Goal: Task Accomplishment & Management: Complete application form

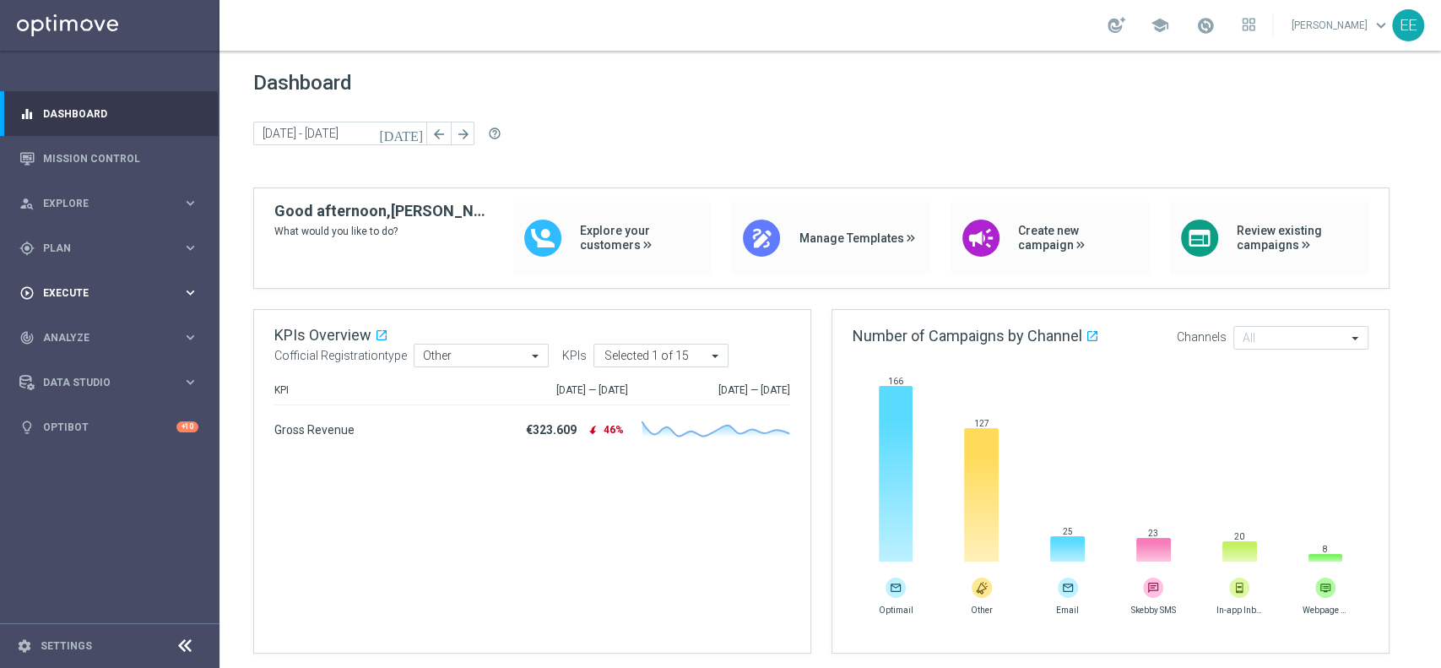
click at [61, 293] on span "Execute" at bounding box center [112, 293] width 139 height 10
click at [66, 244] on span "Plan" at bounding box center [112, 248] width 139 height 10
click at [74, 328] on span "Templates" at bounding box center [105, 333] width 121 height 10
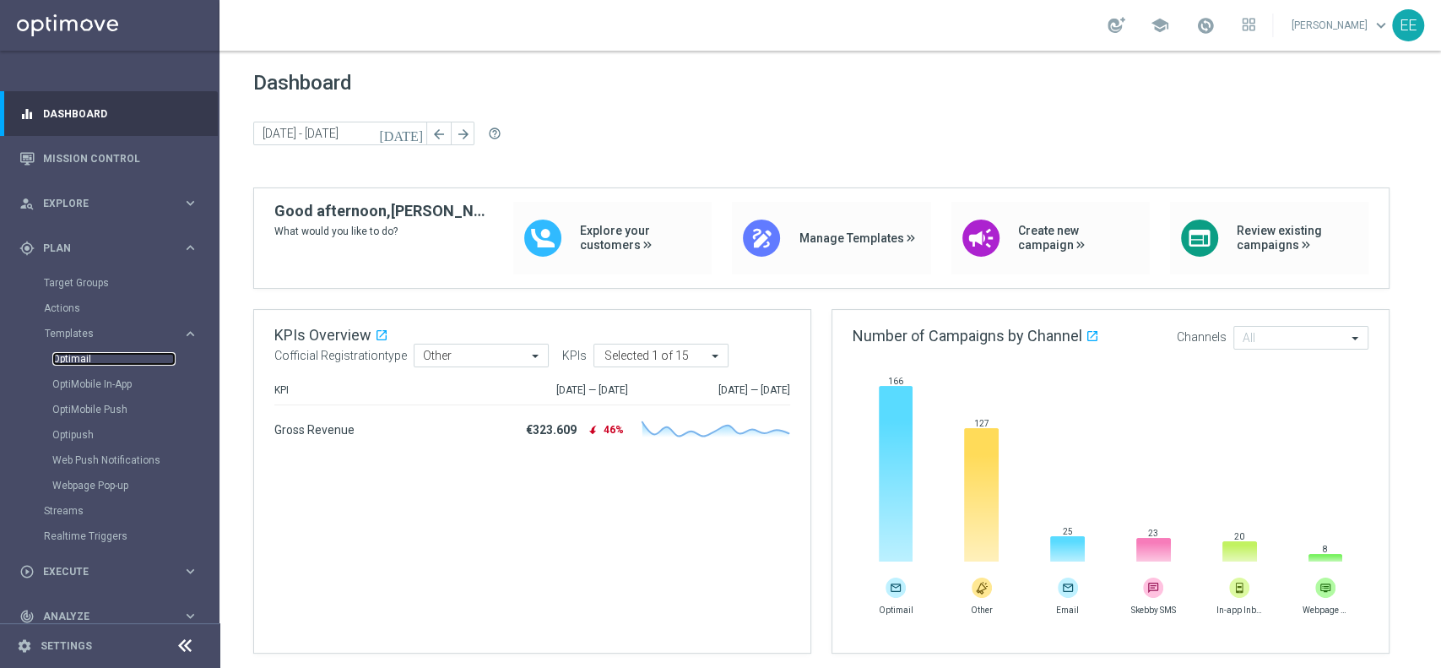
click at [80, 358] on link "Optimail" at bounding box center [113, 359] width 123 height 14
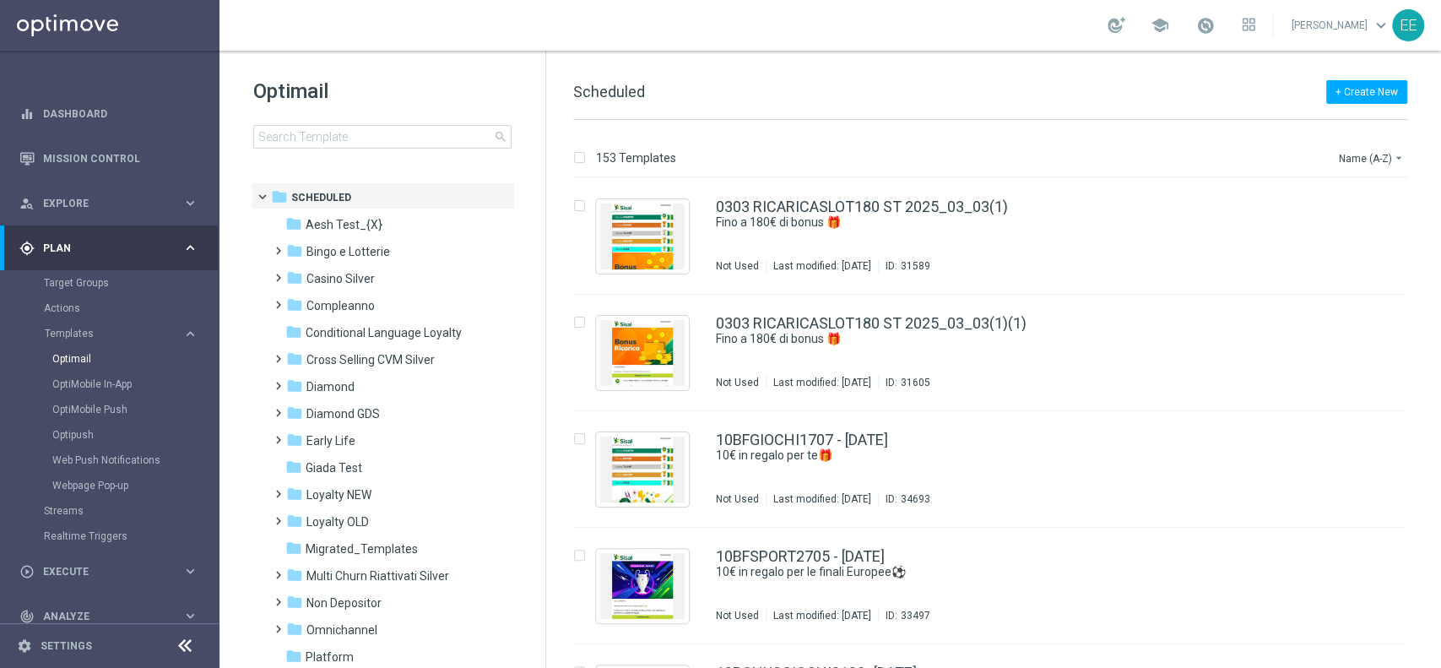
click at [1230, 29] on div "school" at bounding box center [1181, 25] width 148 height 29
click at [1215, 29] on span at bounding box center [1205, 25] width 19 height 19
click at [341, 129] on input at bounding box center [382, 137] width 258 height 24
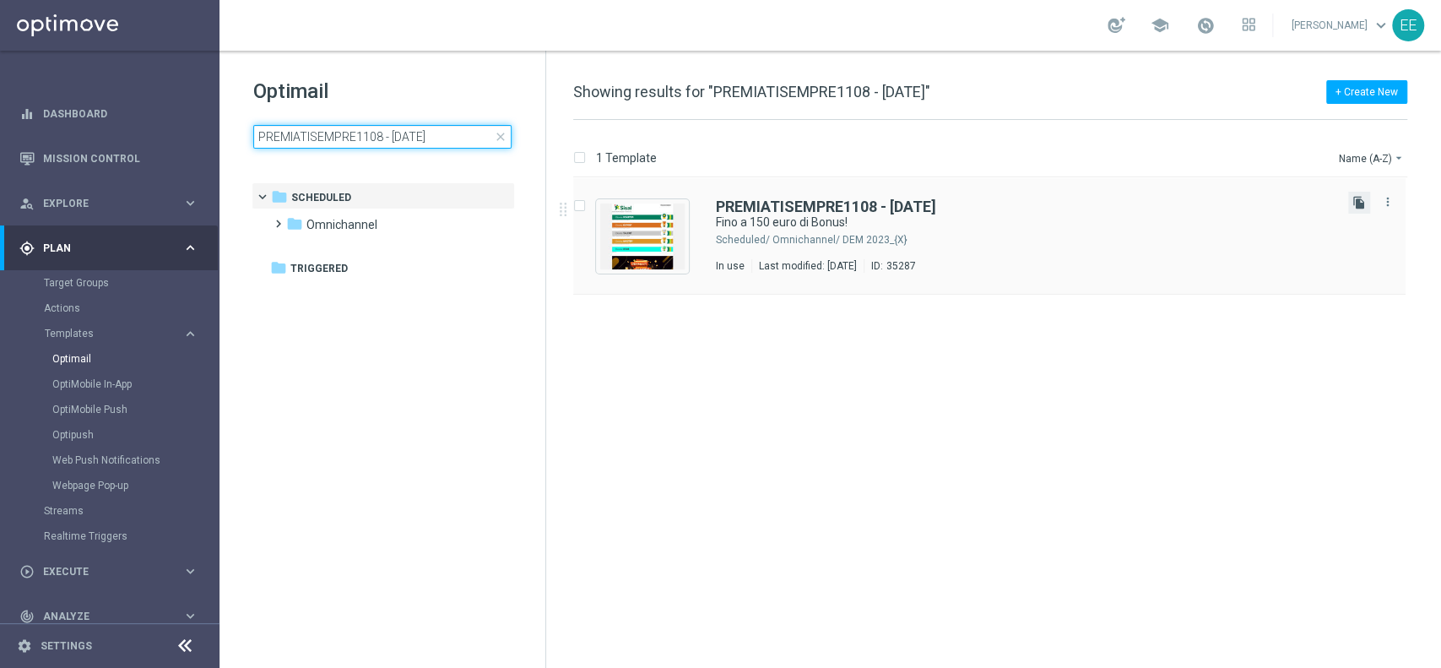
type input "PREMIATISEMPRE1108 - [DATE]"
click at [1355, 206] on icon "file_copy" at bounding box center [1359, 203] width 14 height 14
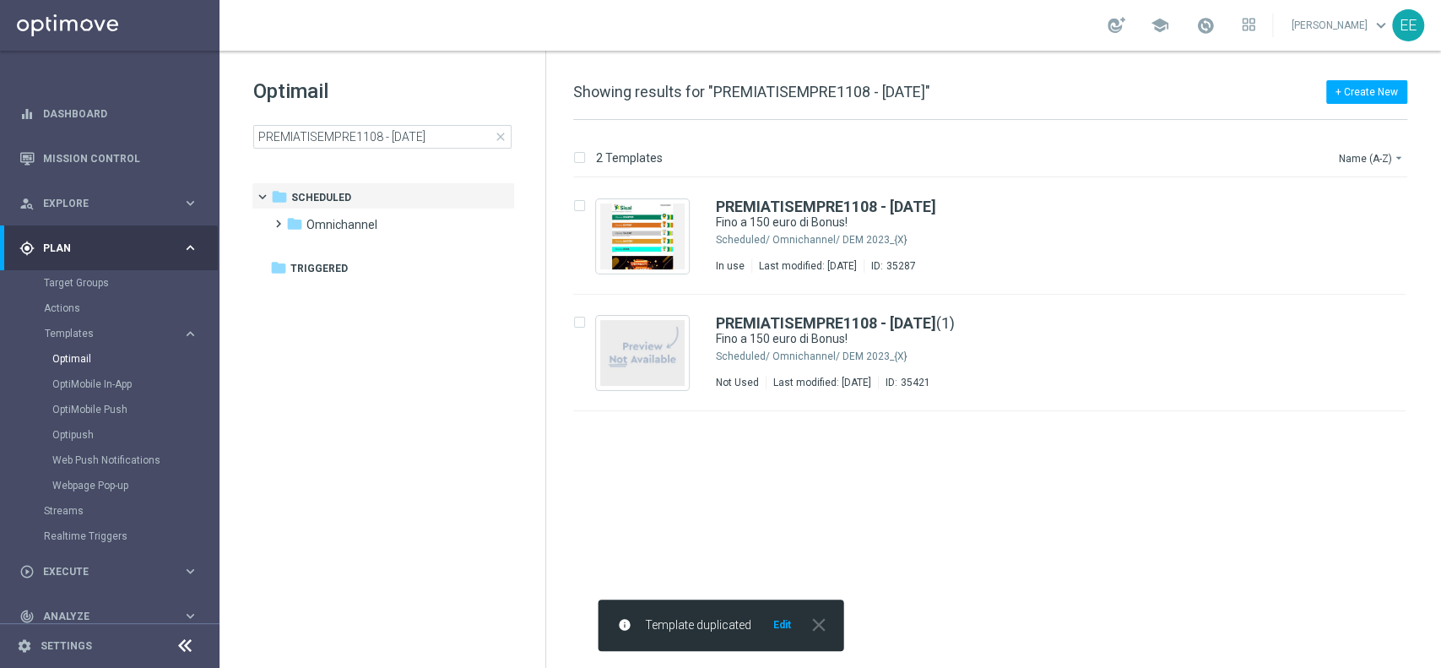
click at [777, 630] on button "Edit" at bounding box center [781, 625] width 21 height 14
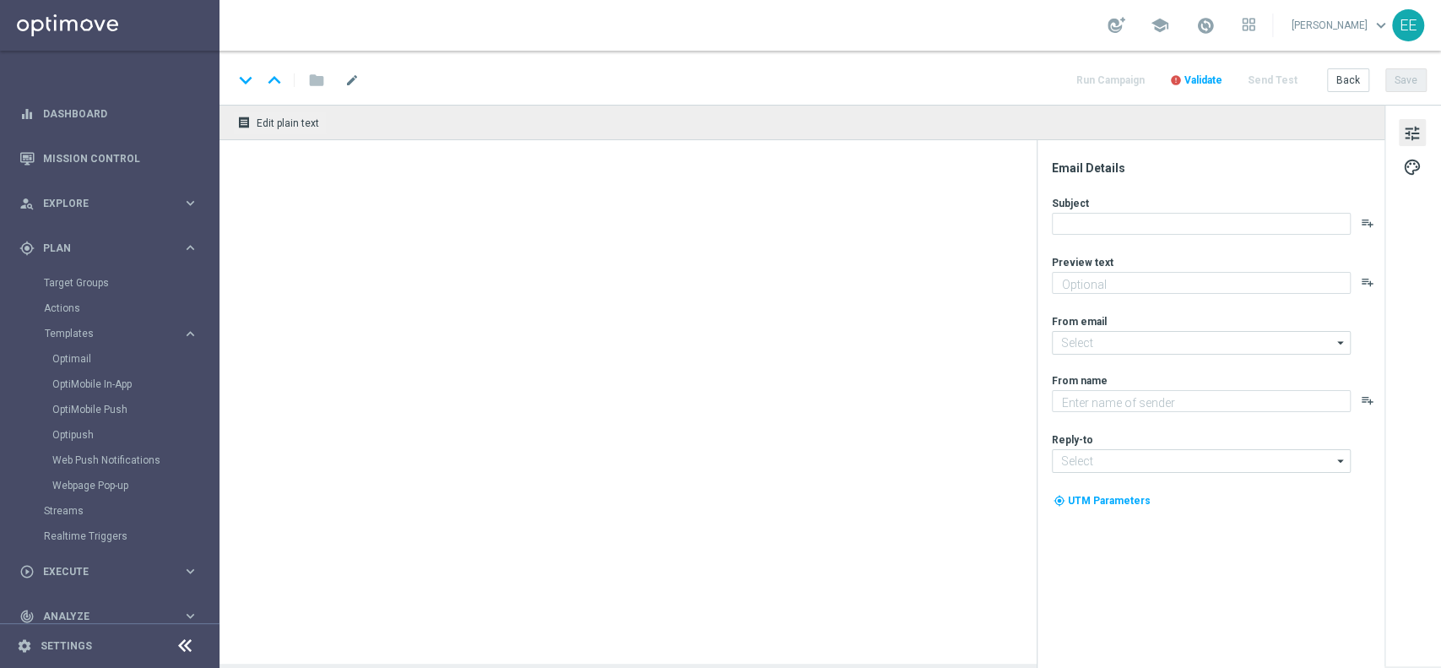
type textarea "Scopri cosa ti abbiamo riservato!"
type input "[EMAIL_ADDRESS][DOMAIN_NAME]"
type textarea "Sisal"
type input "[EMAIL_ADDRESS][DOMAIN_NAME]"
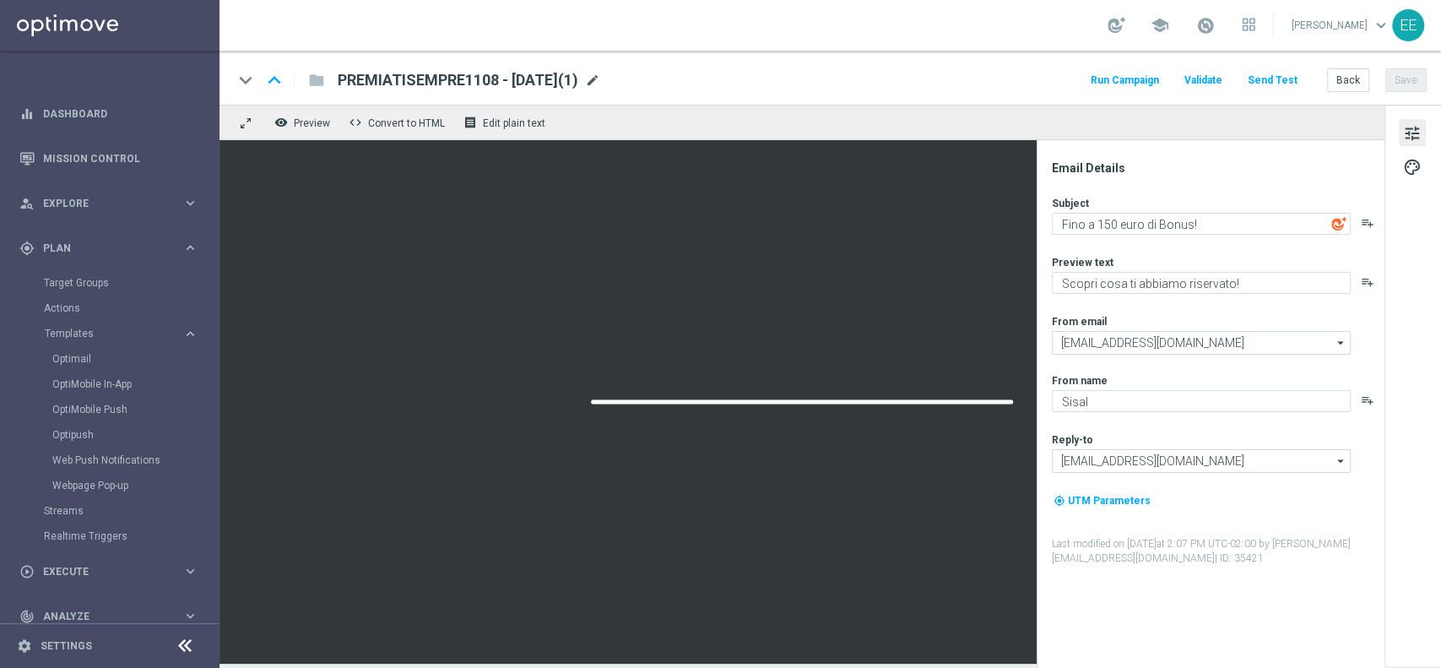
click at [600, 84] on span "mode_edit" at bounding box center [592, 80] width 15 height 15
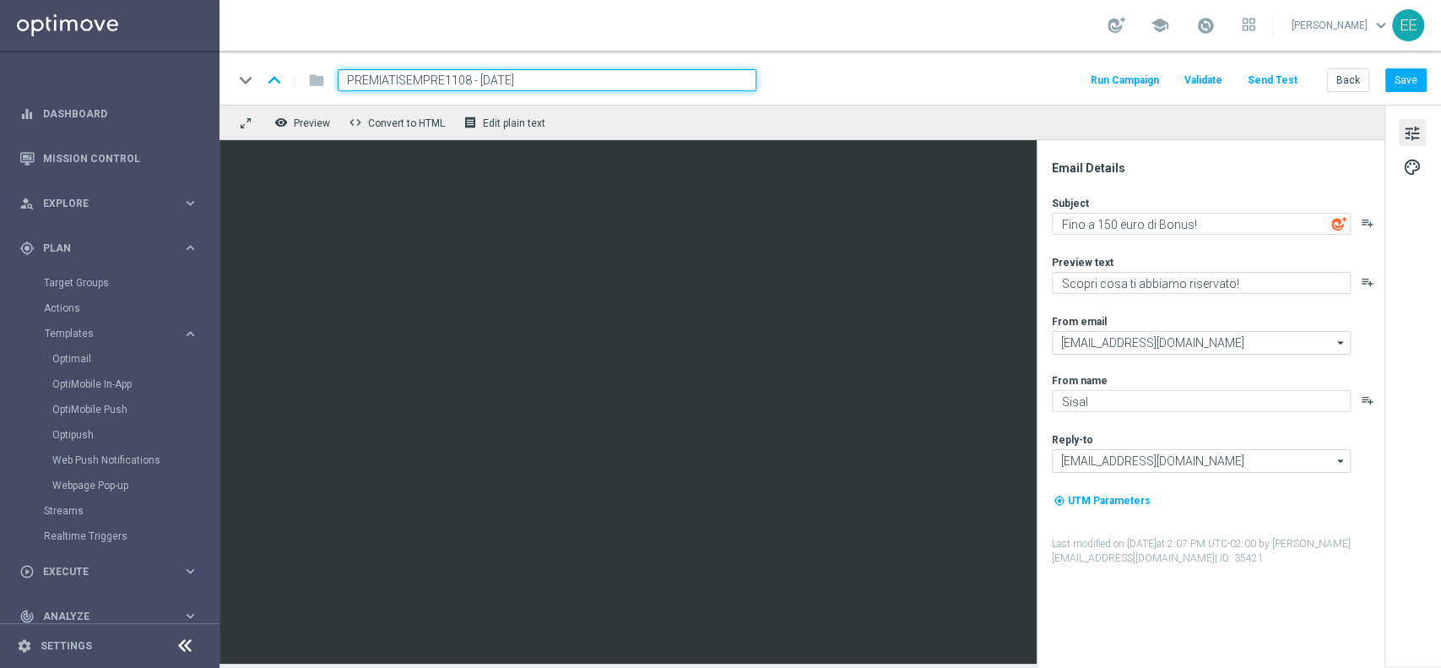
click at [462, 80] on input "PREMIATISEMPRE1108 - [DATE]" at bounding box center [547, 80] width 419 height 22
type input "PREMIATISEMPRE1308 - [DATE]"
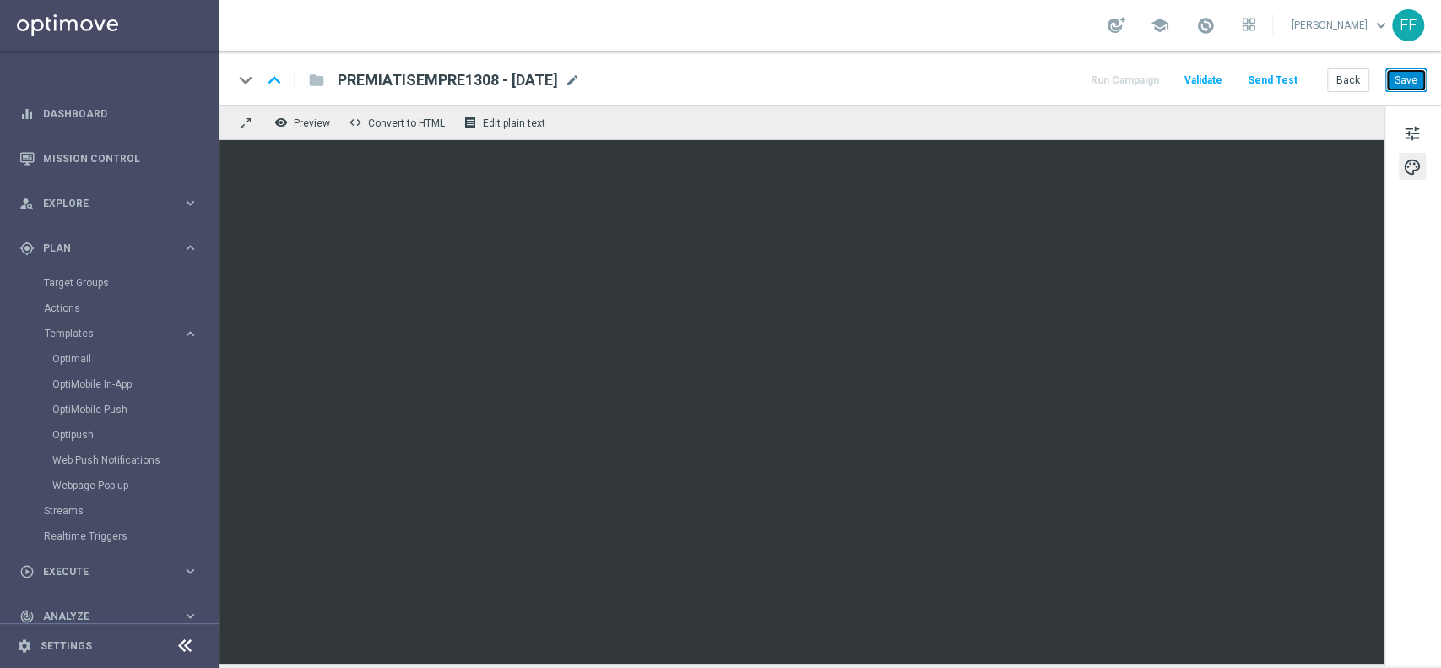
click at [1403, 89] on button "Save" at bounding box center [1405, 80] width 41 height 24
click at [580, 73] on span "mode_edit" at bounding box center [572, 80] width 15 height 15
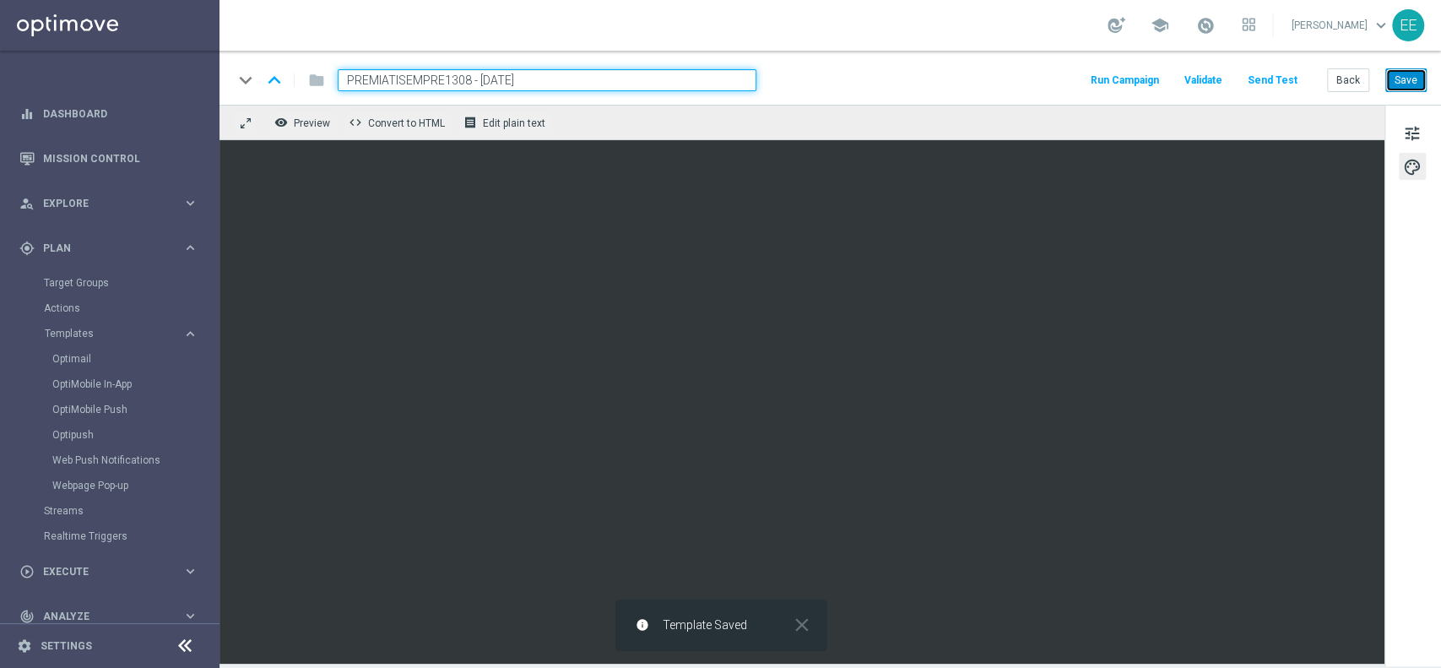
click at [1411, 71] on button "Save" at bounding box center [1405, 80] width 41 height 24
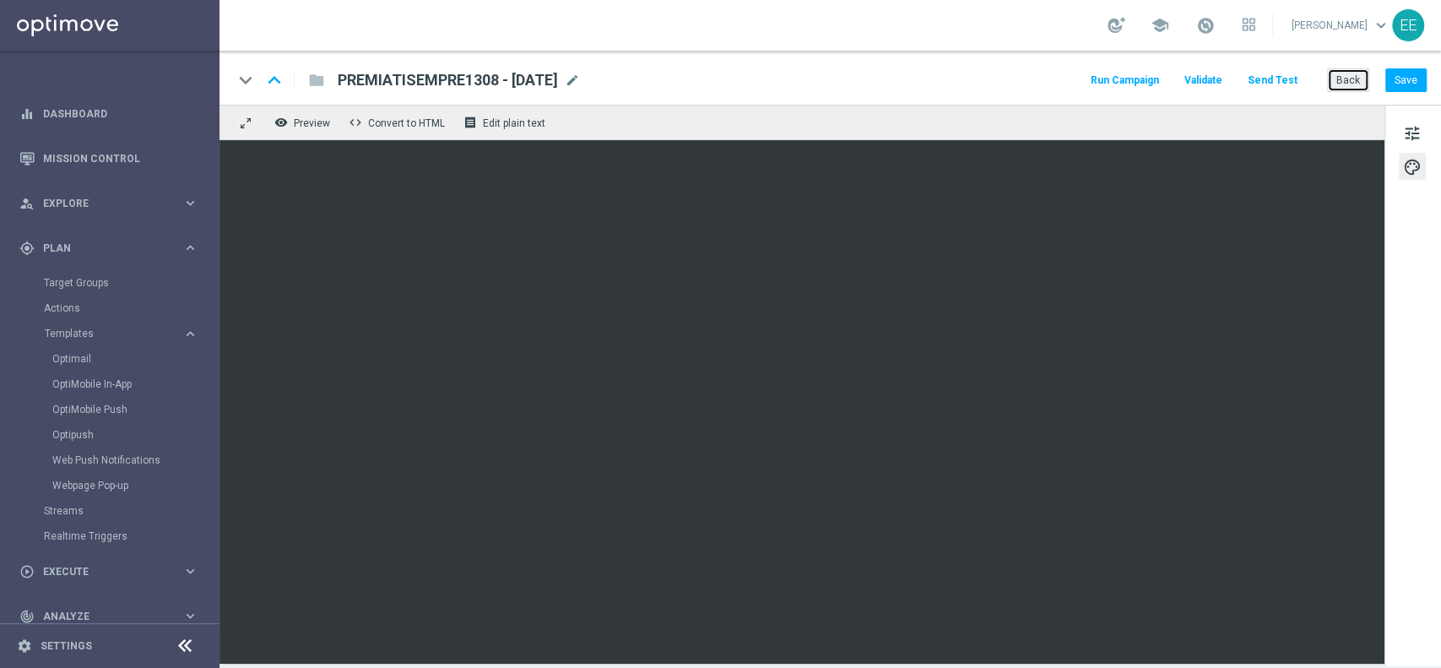
click at [1346, 81] on button "Back" at bounding box center [1348, 80] width 42 height 24
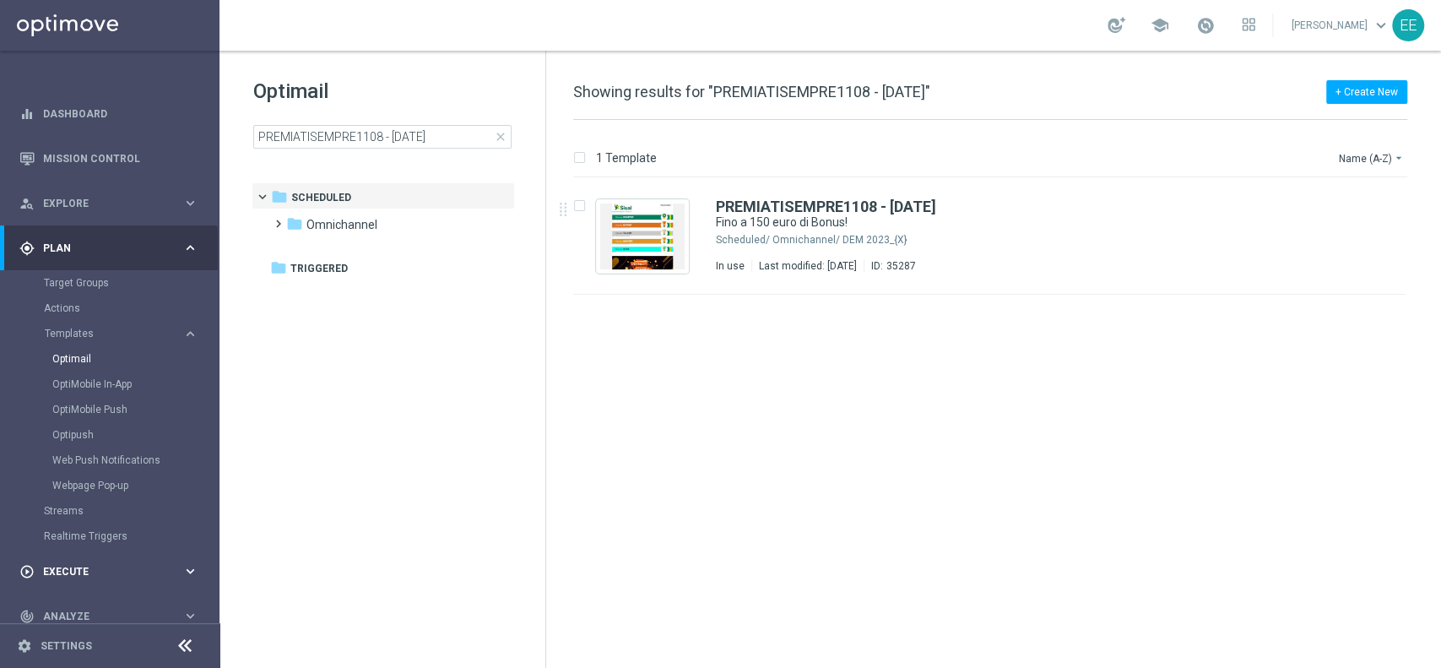
click at [62, 568] on span "Execute" at bounding box center [112, 571] width 139 height 10
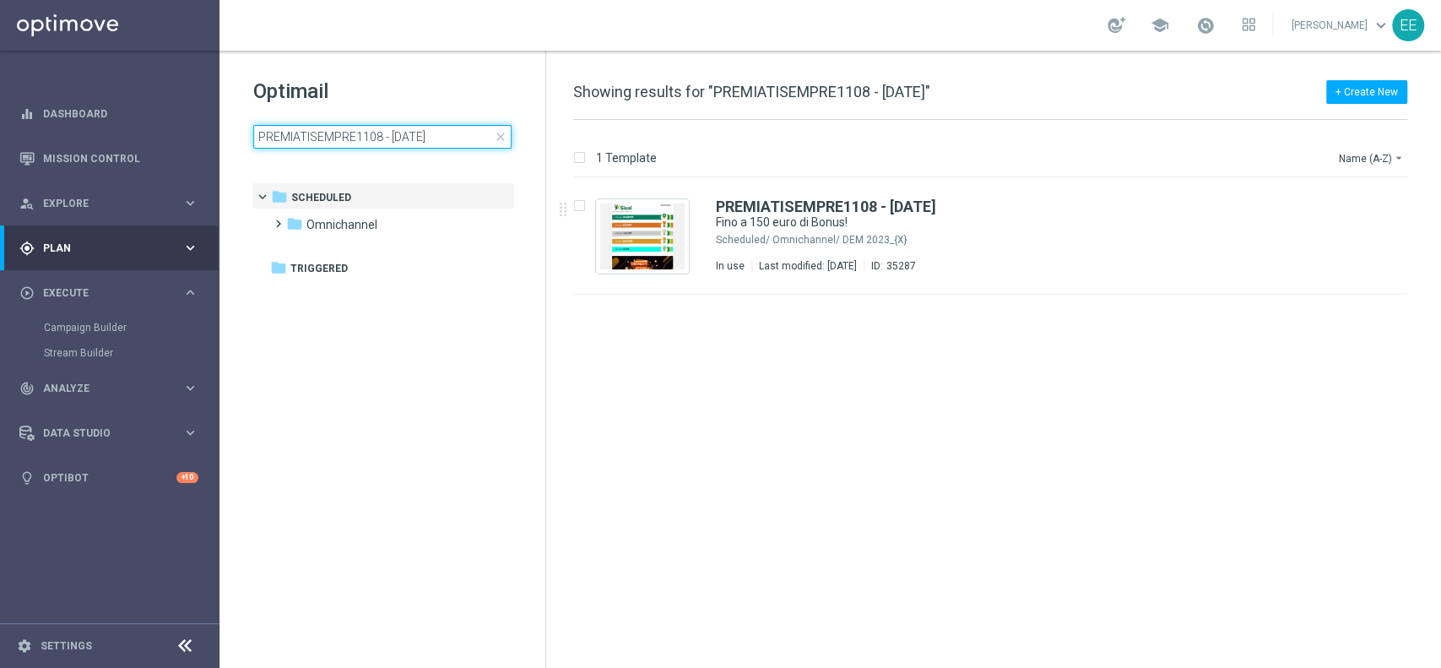
click at [460, 143] on input "PREMIATISEMPRE1108 - [DATE]" at bounding box center [382, 137] width 258 height 24
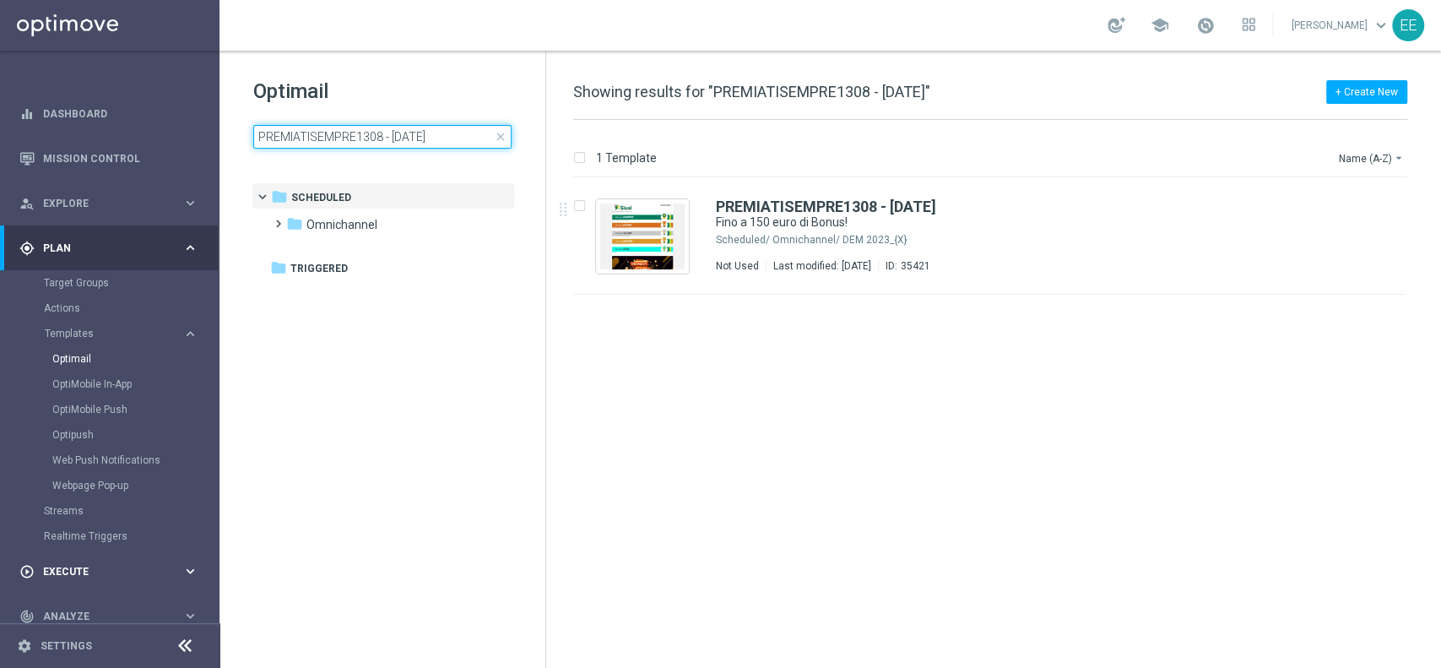
type input "PREMIATISEMPRE1308 - [DATE]"
click at [75, 571] on span "Execute" at bounding box center [112, 571] width 139 height 10
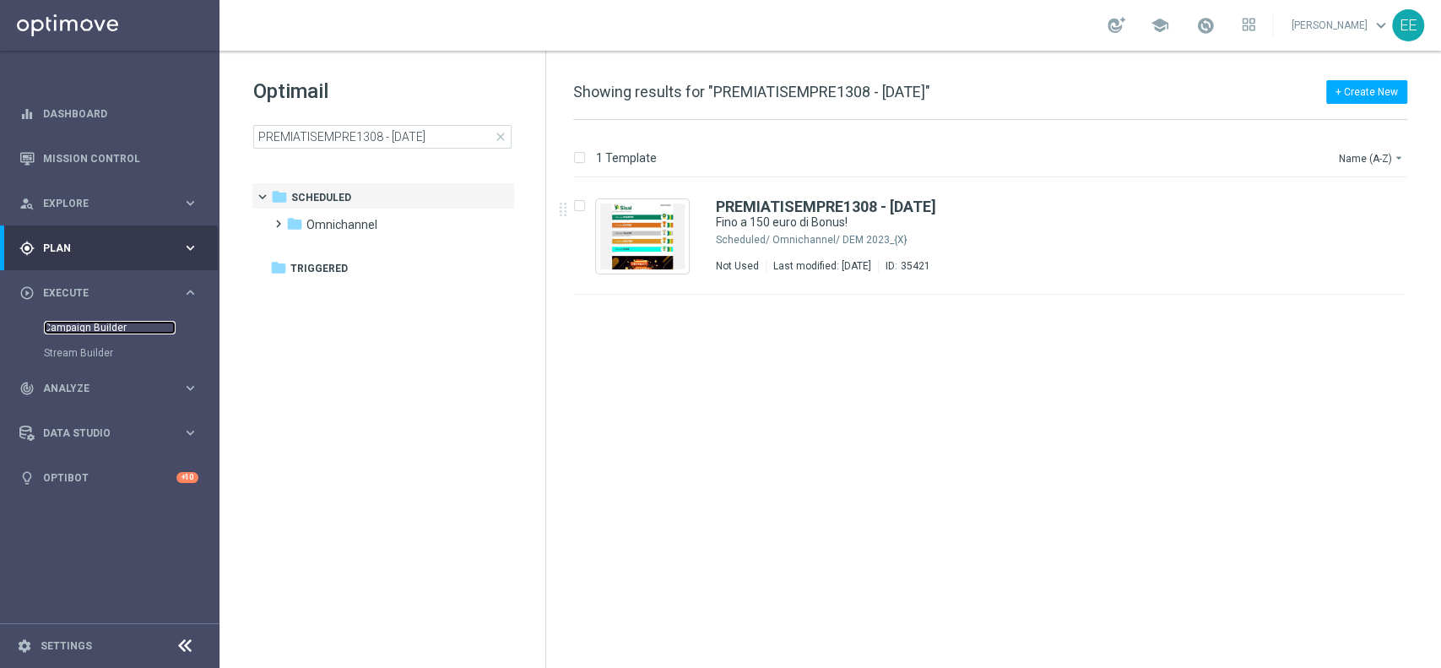
click at [76, 328] on link "Campaign Builder" at bounding box center [110, 328] width 132 height 14
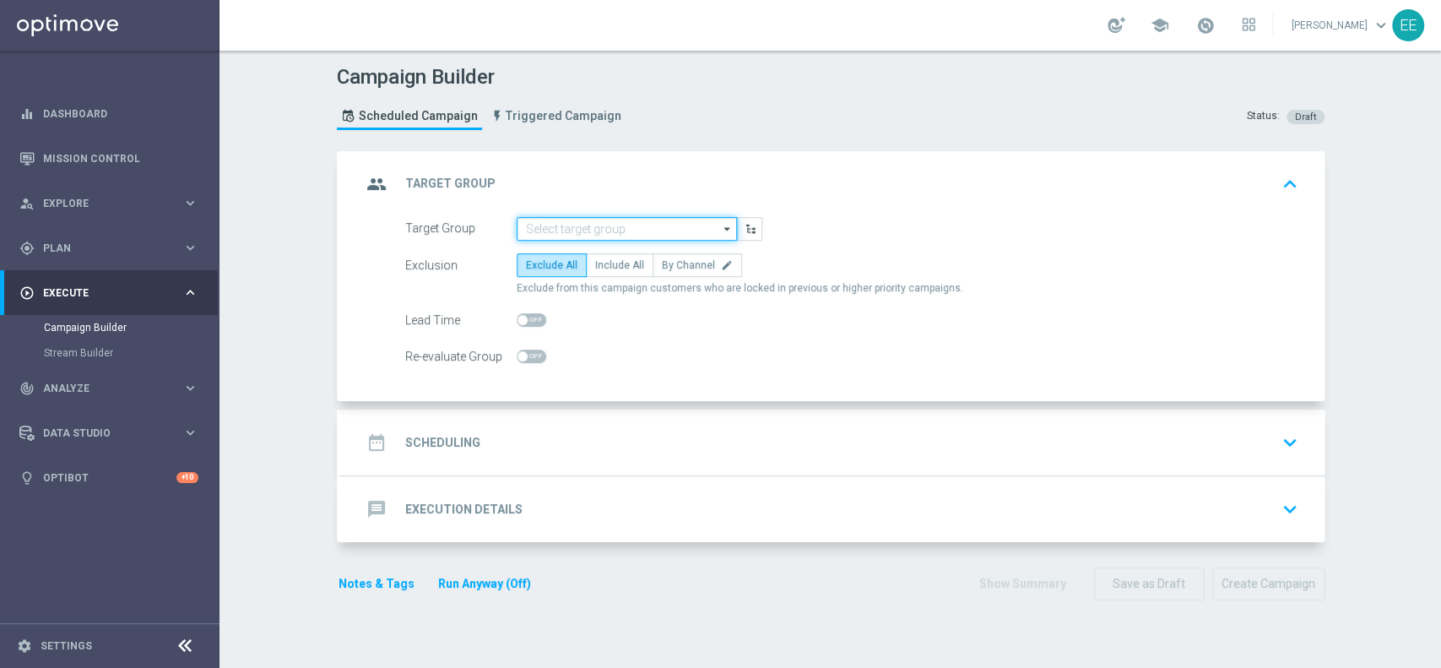
click at [608, 236] on input at bounding box center [627, 229] width 220 height 24
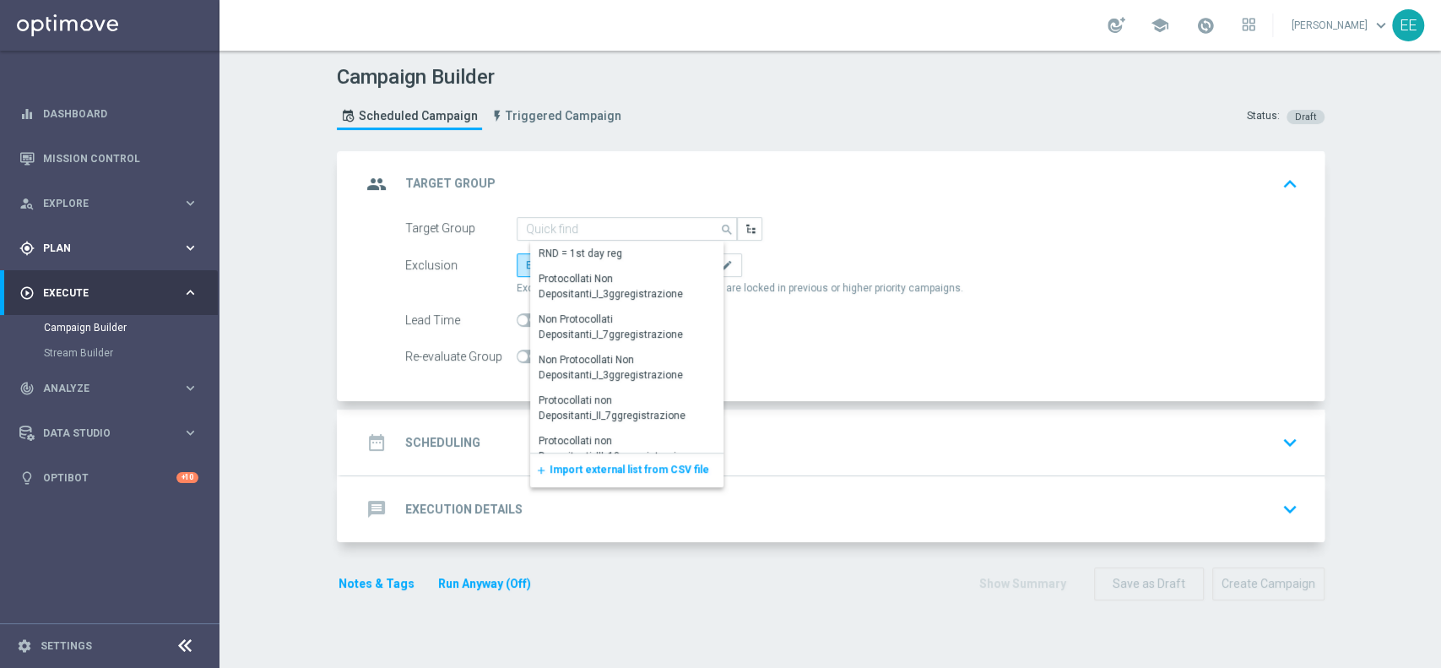
click at [46, 260] on div "gps_fixed Plan keyboard_arrow_right" at bounding box center [109, 247] width 218 height 45
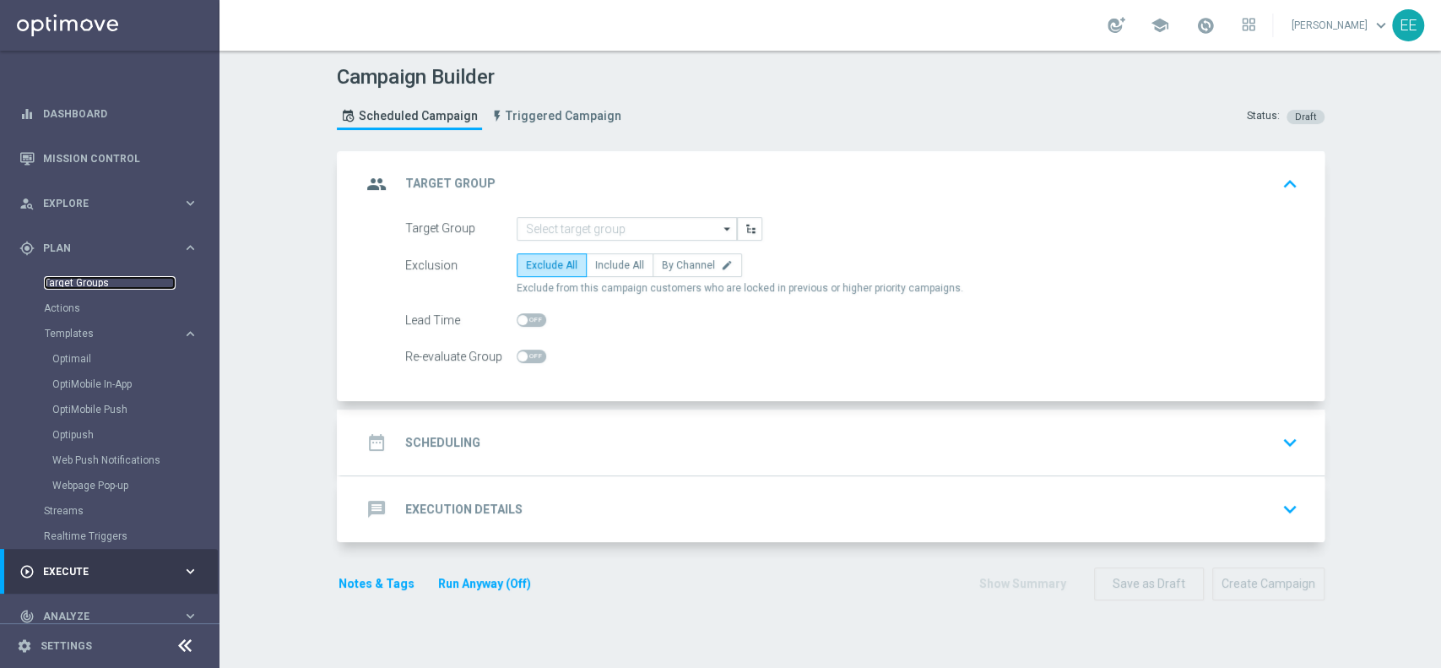
click at [74, 278] on link "Target Groups" at bounding box center [110, 283] width 132 height 14
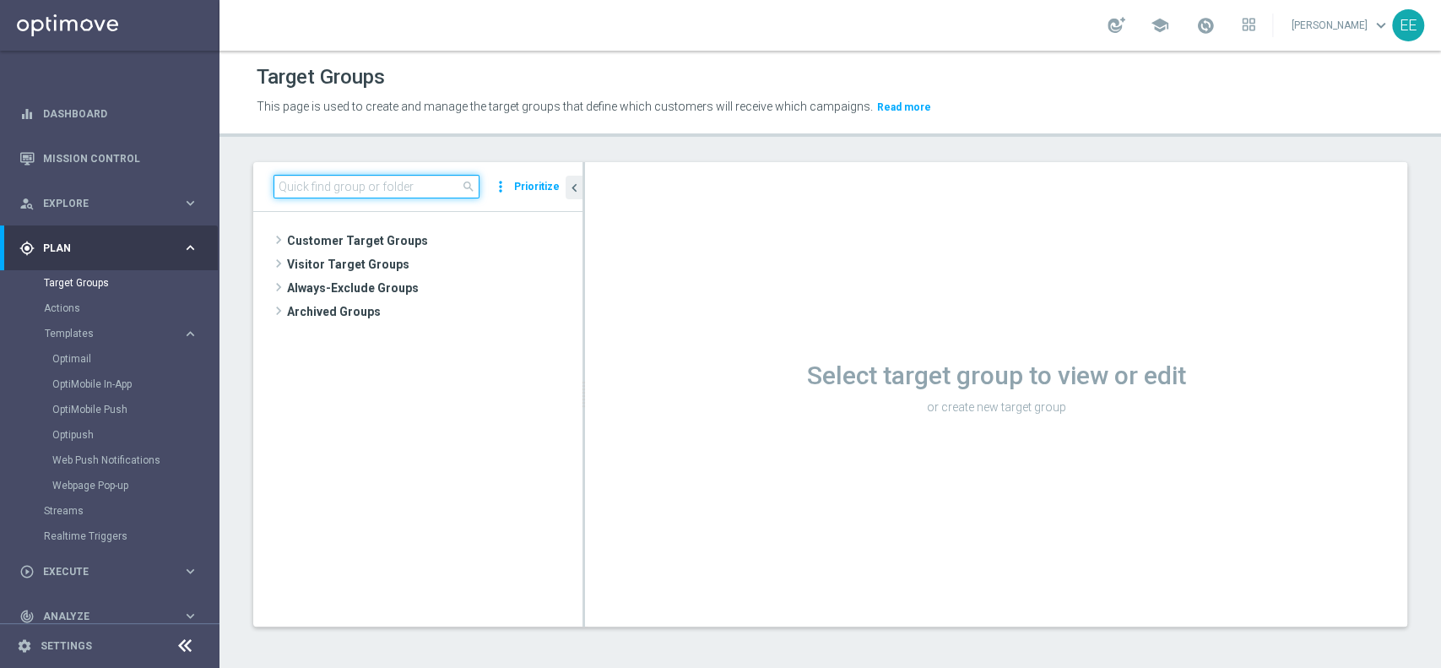
click at [341, 186] on input at bounding box center [376, 187] width 206 height 24
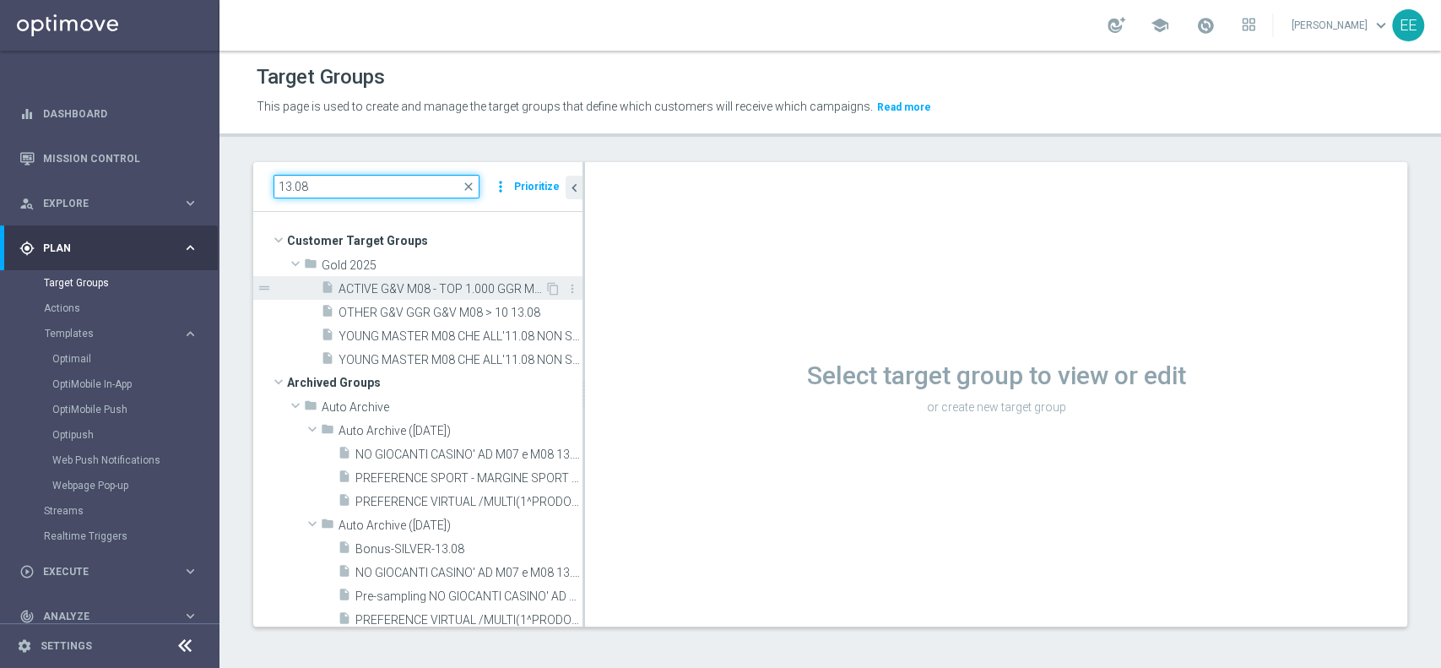
type input "13.08"
click at [441, 287] on span "ACTIVE G&V M08 - TOP 1.000 GGR M08 13.08" at bounding box center [441, 289] width 206 height 14
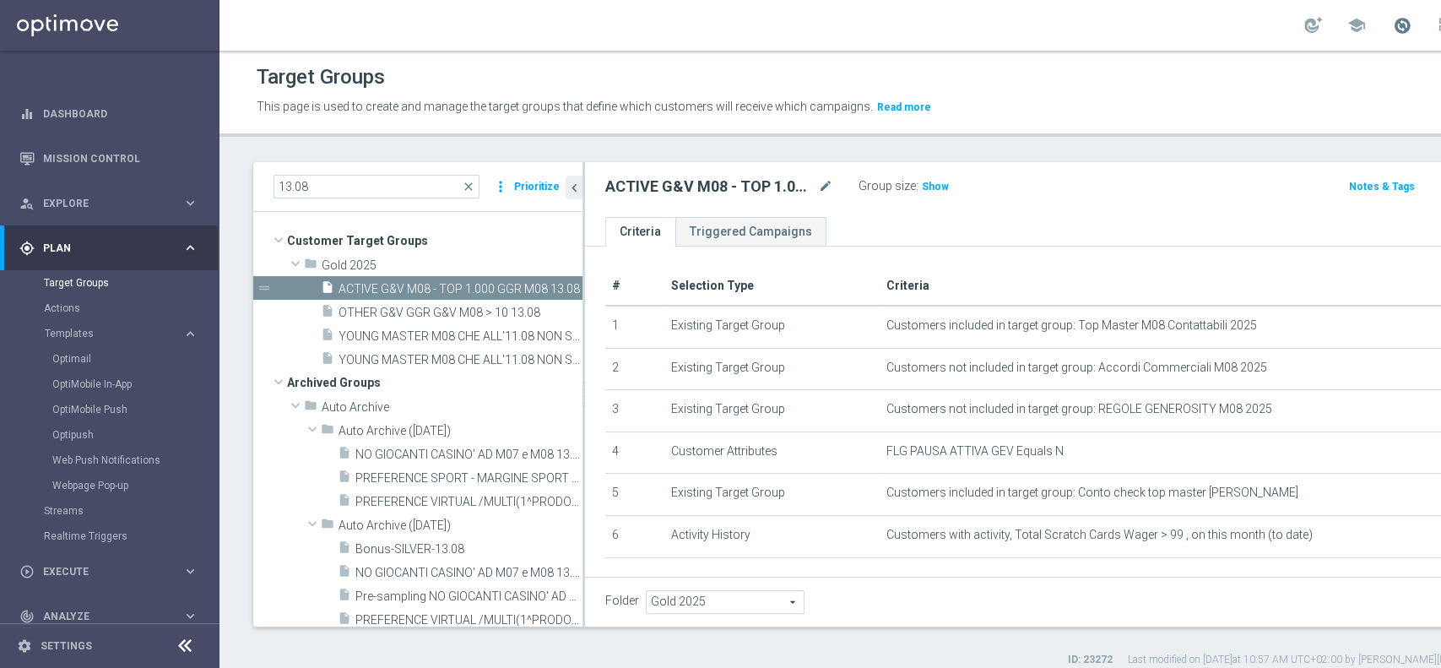
click at [1393, 26] on span at bounding box center [1402, 25] width 19 height 19
click at [1393, 25] on span at bounding box center [1402, 25] width 19 height 19
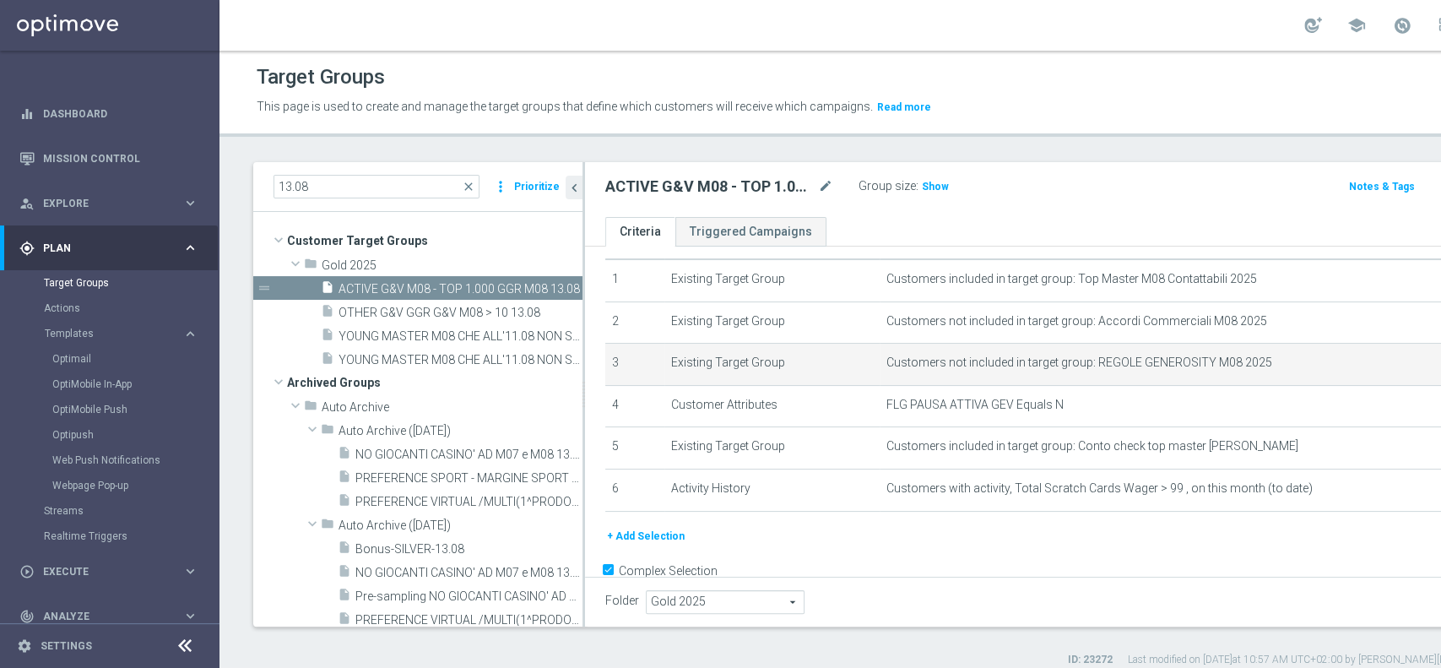
scroll to position [56, 0]
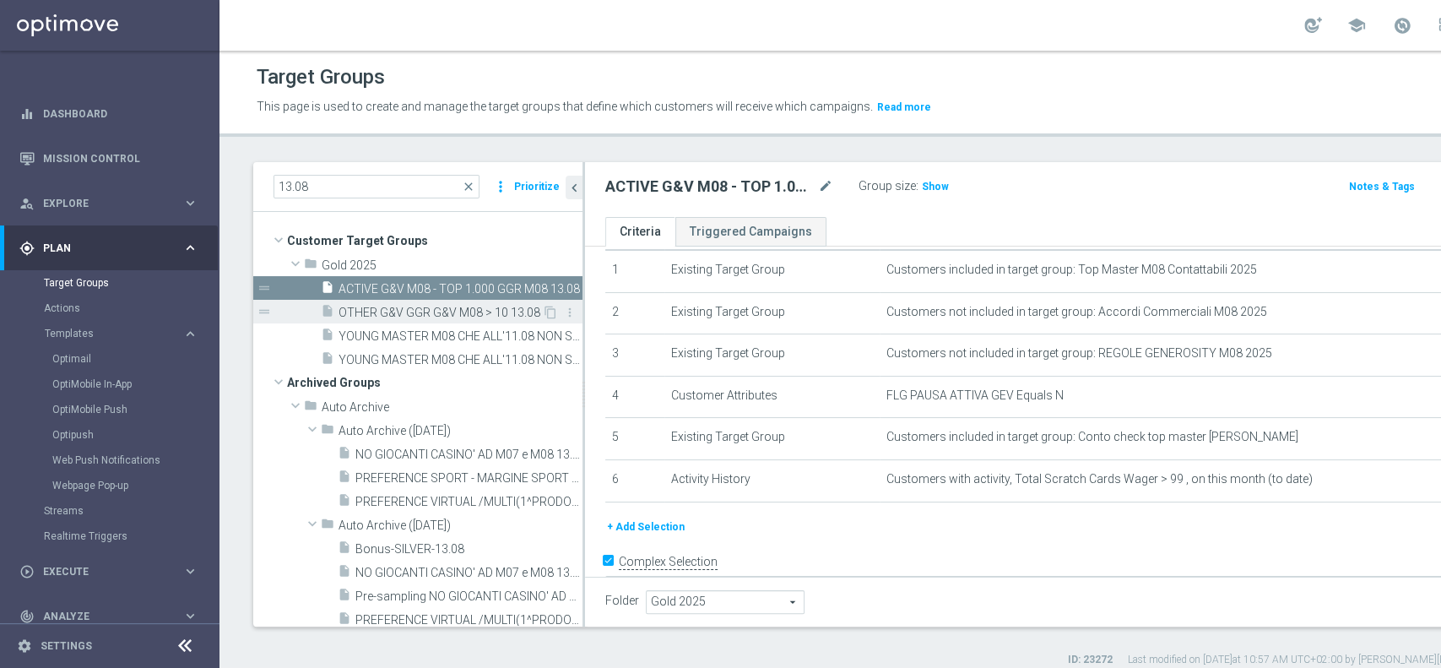
click at [440, 303] on div "insert_drive_file OTHER G&V GGR G&V M08 > 10 13.08" at bounding box center [431, 312] width 221 height 24
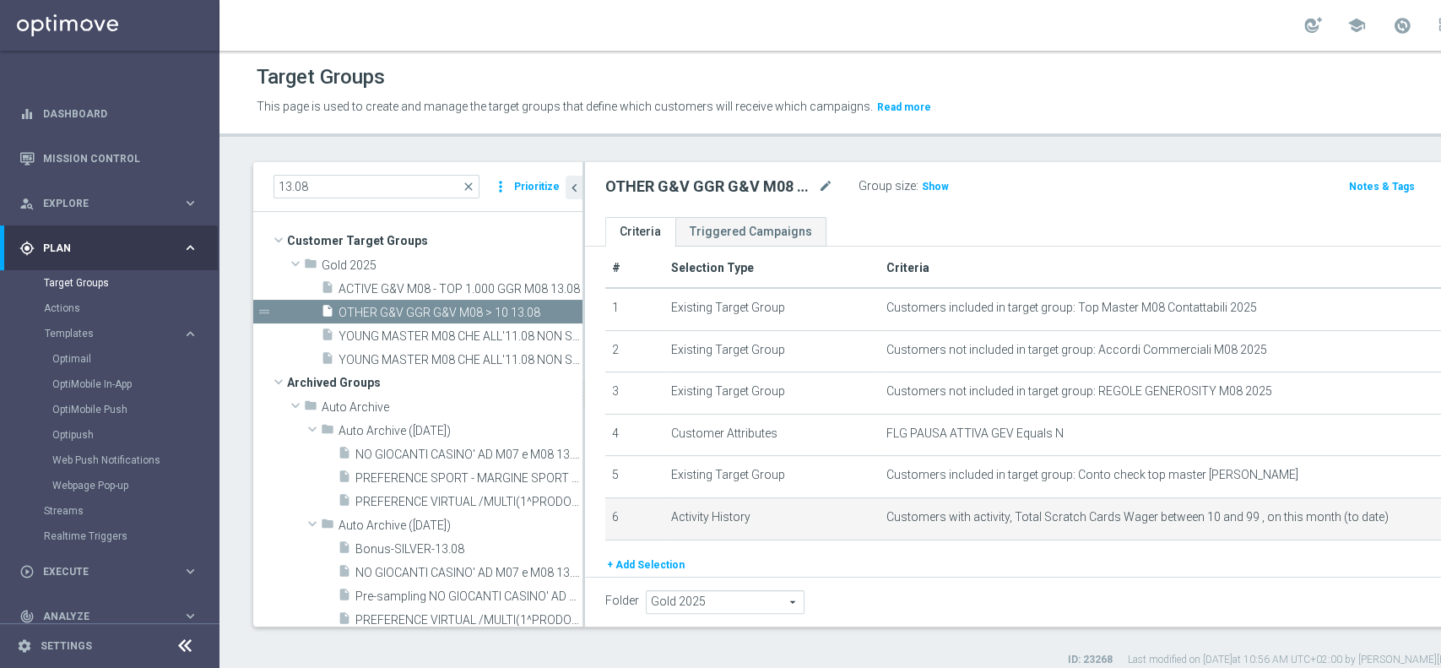
scroll to position [79, 0]
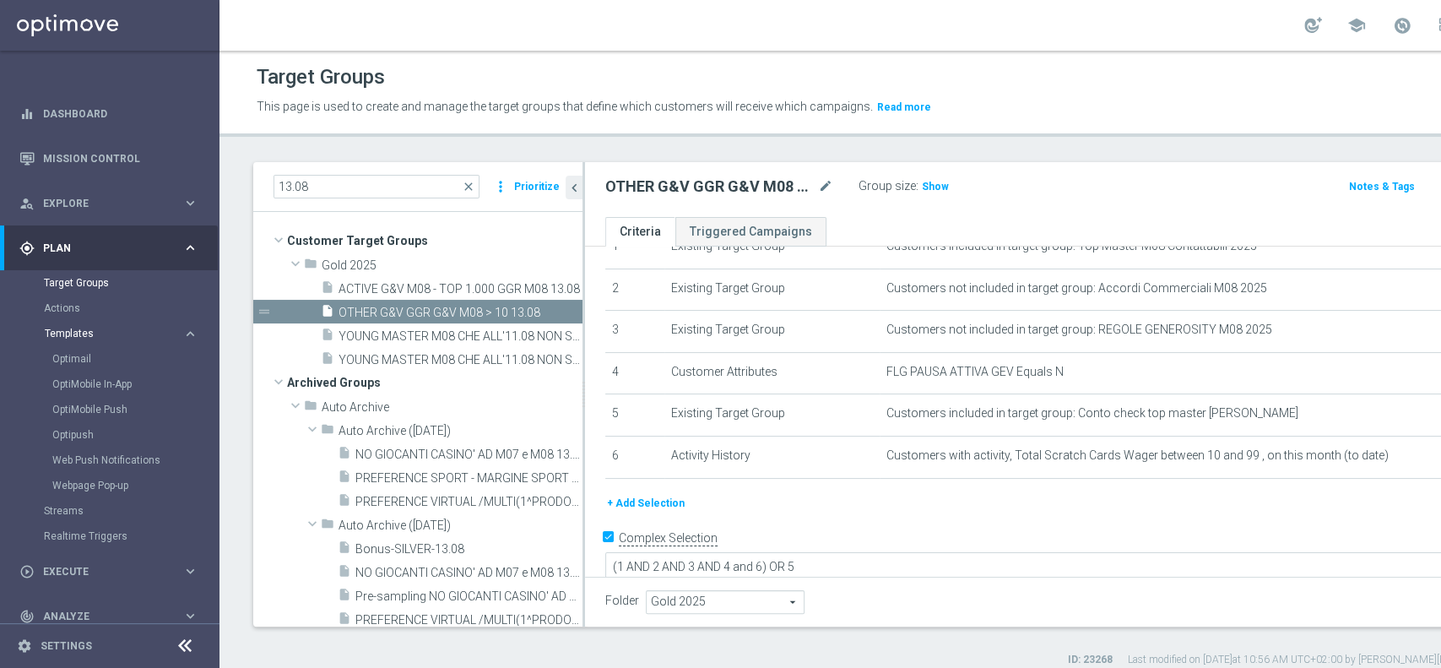
click at [65, 333] on span "Templates" at bounding box center [105, 333] width 121 height 10
click at [79, 361] on link "Optimail" at bounding box center [113, 359] width 123 height 14
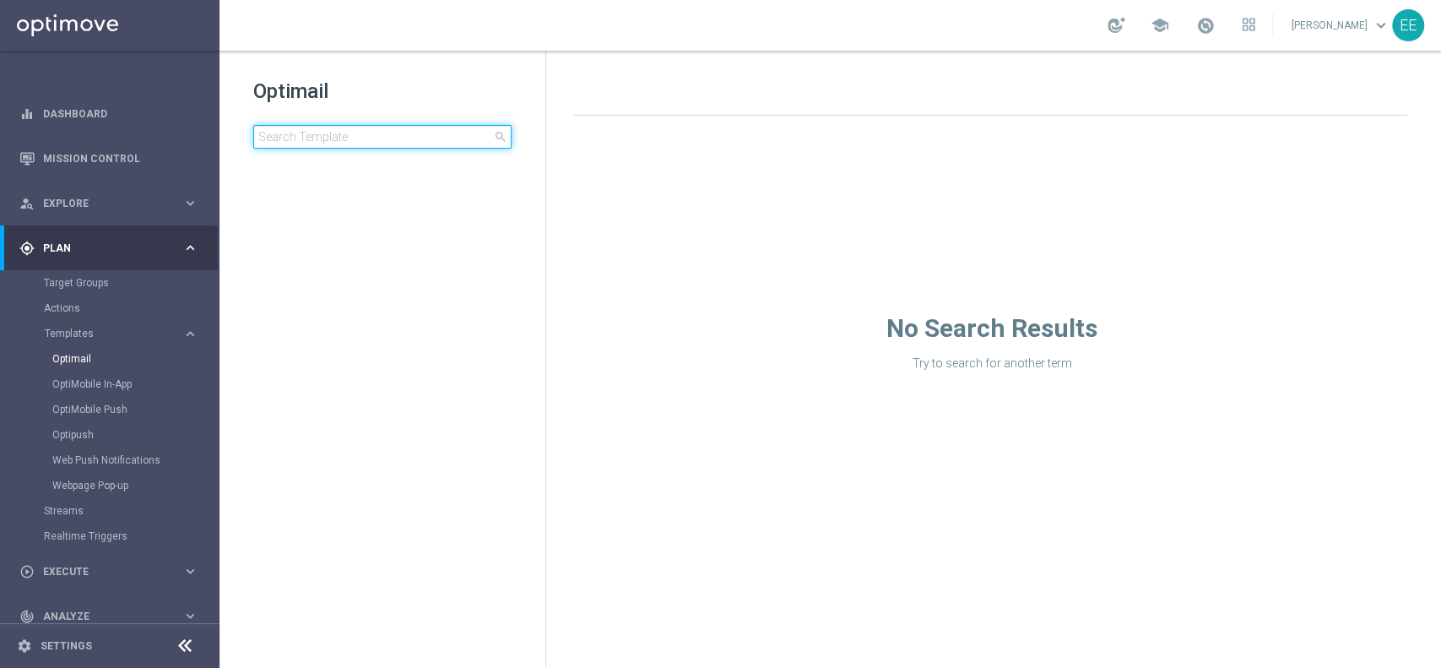
click at [373, 133] on input at bounding box center [382, 137] width 258 height 24
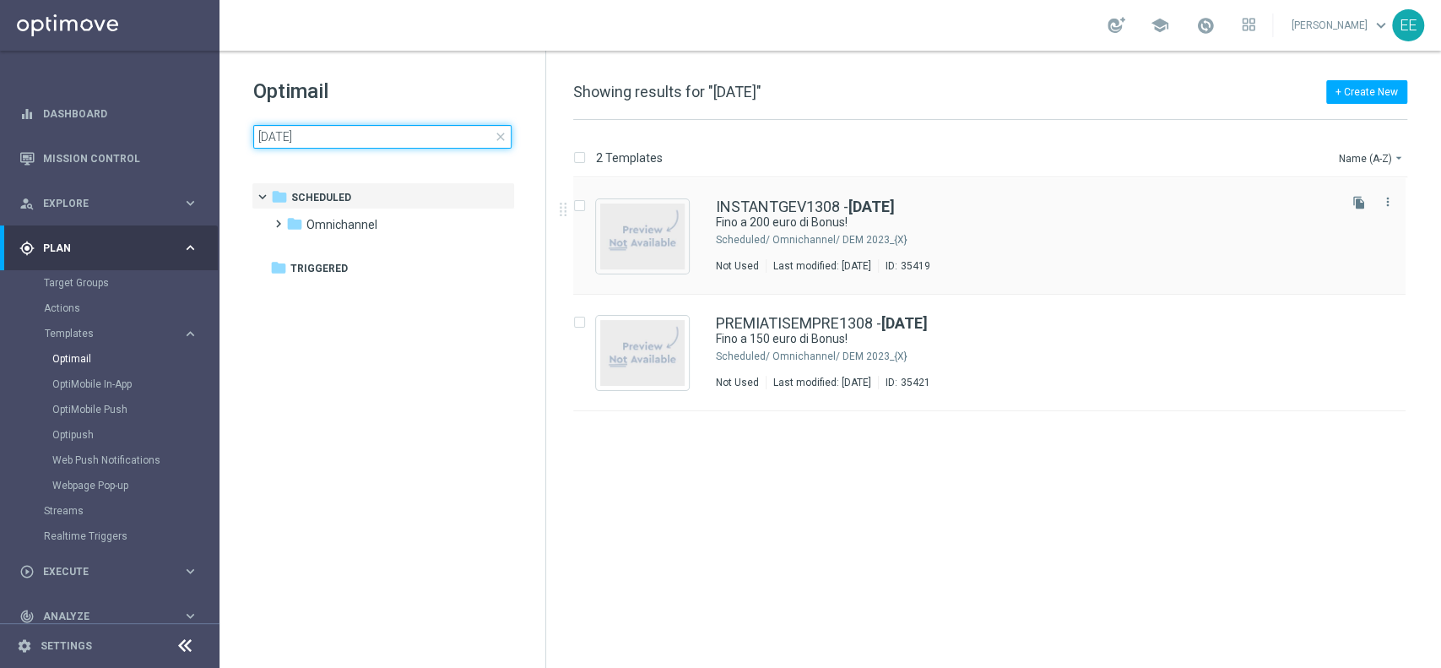
type input "[DATE]"
click at [662, 217] on img "Press SPACE to select this row." at bounding box center [642, 236] width 84 height 66
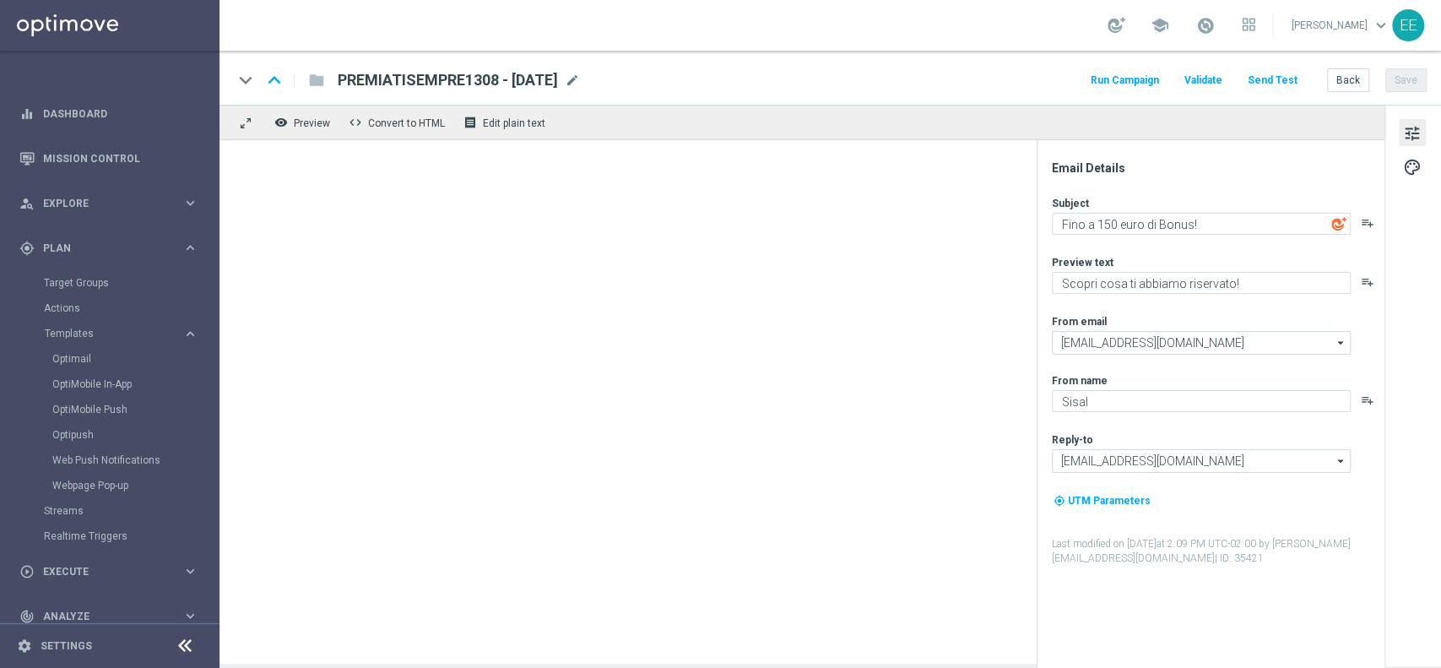
type textarea "Fino a 200 euro di Bonus!"
type textarea "Scopri cosa ti abbiamo riservato"
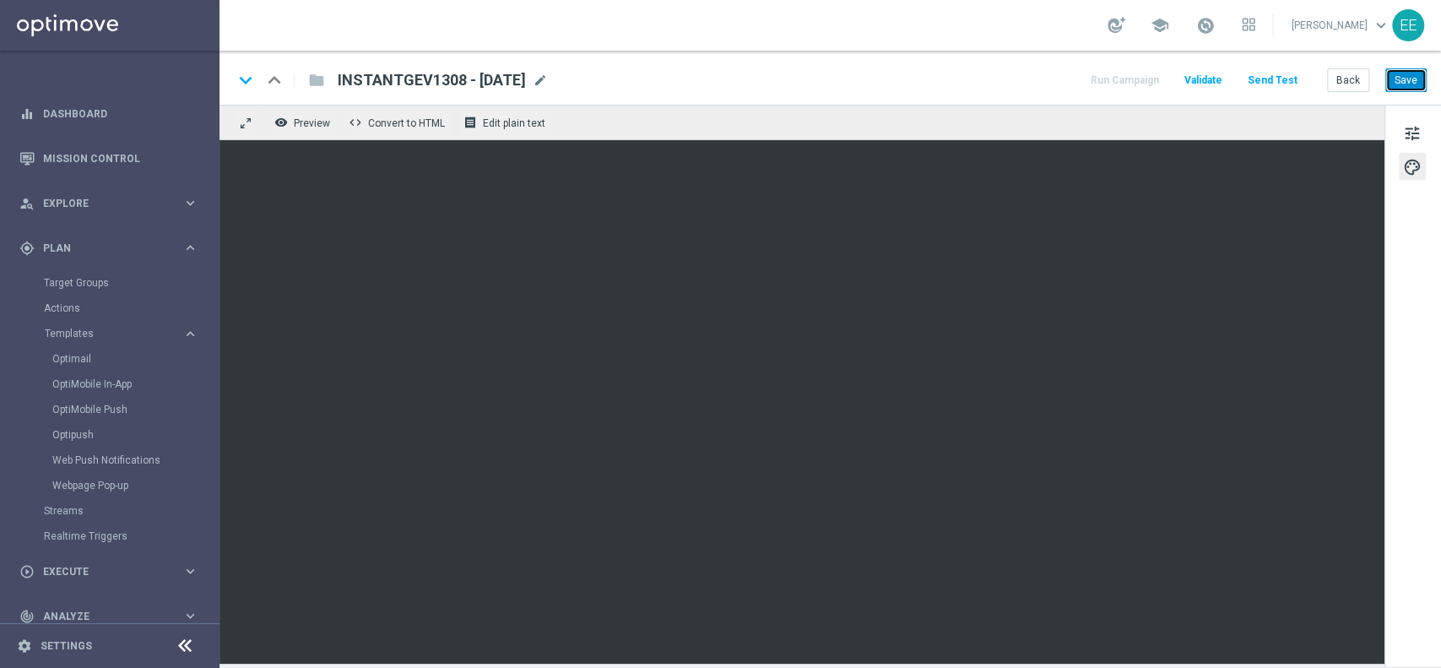
click at [1425, 74] on button "Save" at bounding box center [1405, 80] width 41 height 24
click at [1353, 78] on button "Back" at bounding box center [1348, 80] width 42 height 24
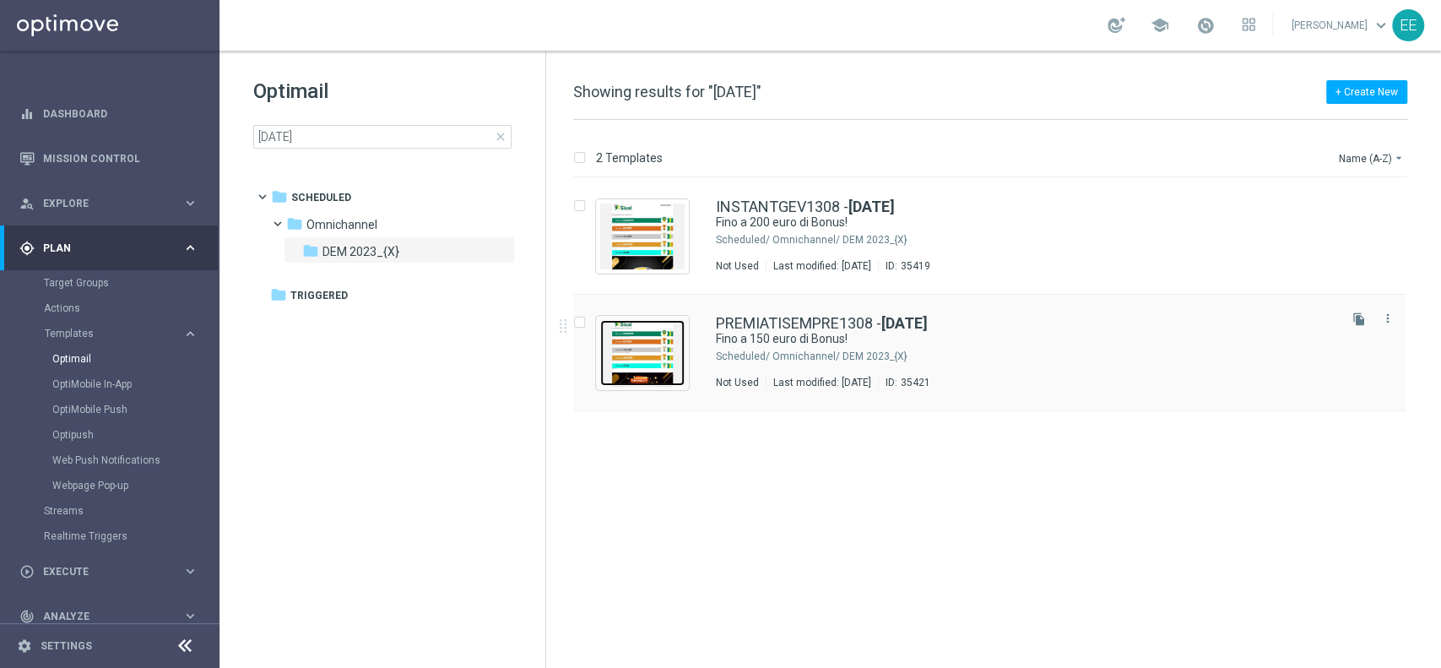
click at [643, 360] on img "Press SPACE to select this row." at bounding box center [642, 353] width 84 height 66
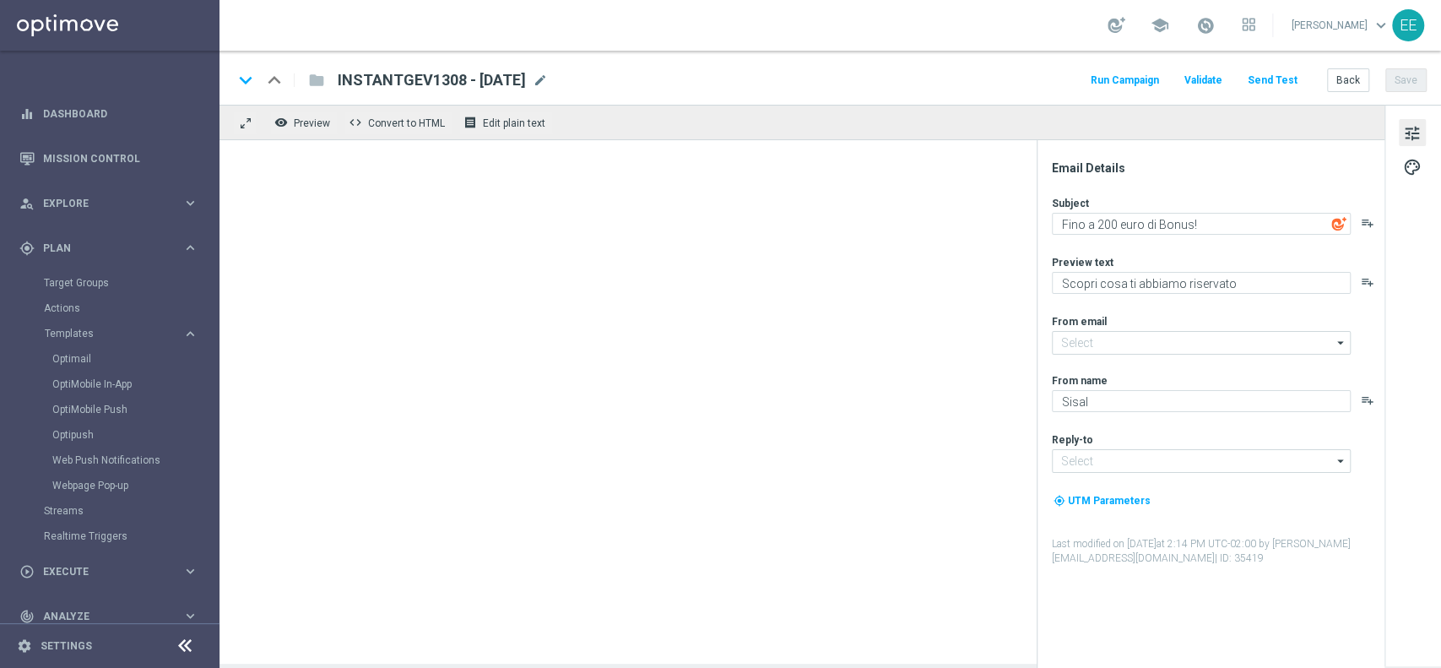
type input "[EMAIL_ADDRESS][DOMAIN_NAME]"
type textarea "Fino a 150 euro di Bonus!"
type textarea "Scopri cosa ti abbiamo riservato!"
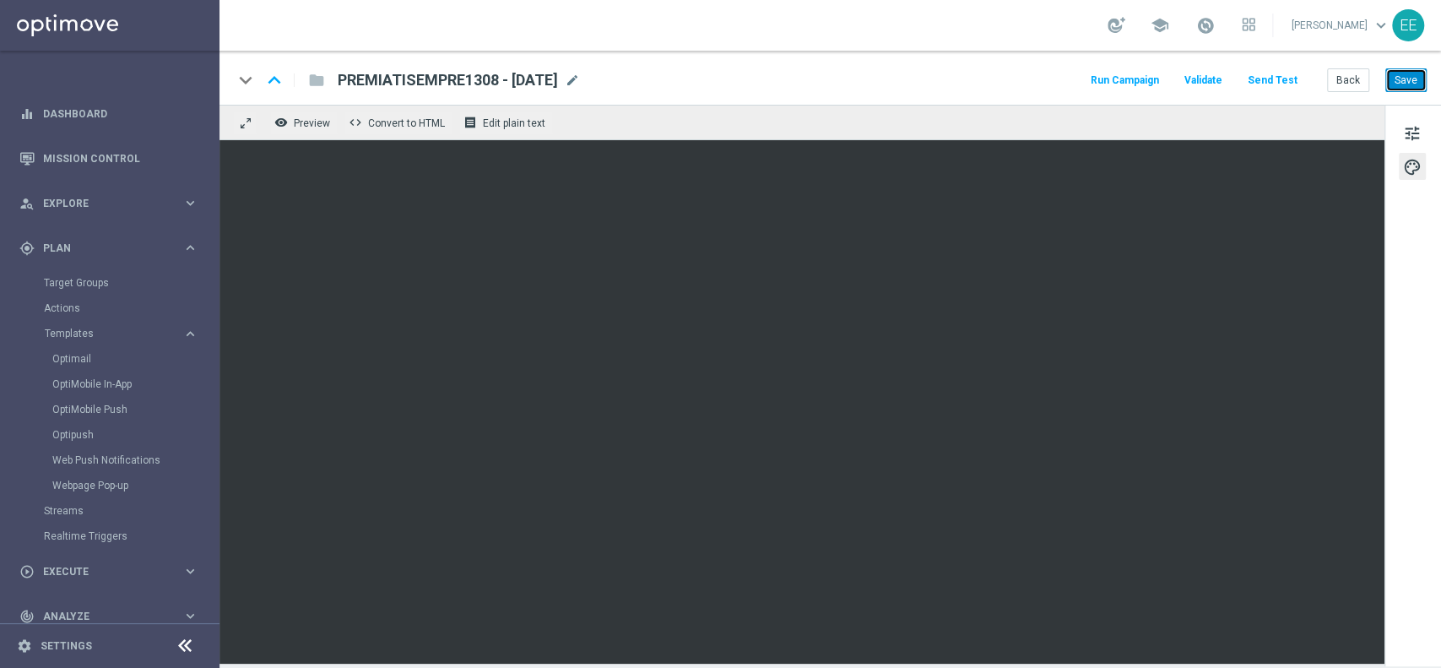
click at [1402, 83] on button "Save" at bounding box center [1405, 80] width 41 height 24
click at [94, 571] on span "Execute" at bounding box center [112, 571] width 139 height 10
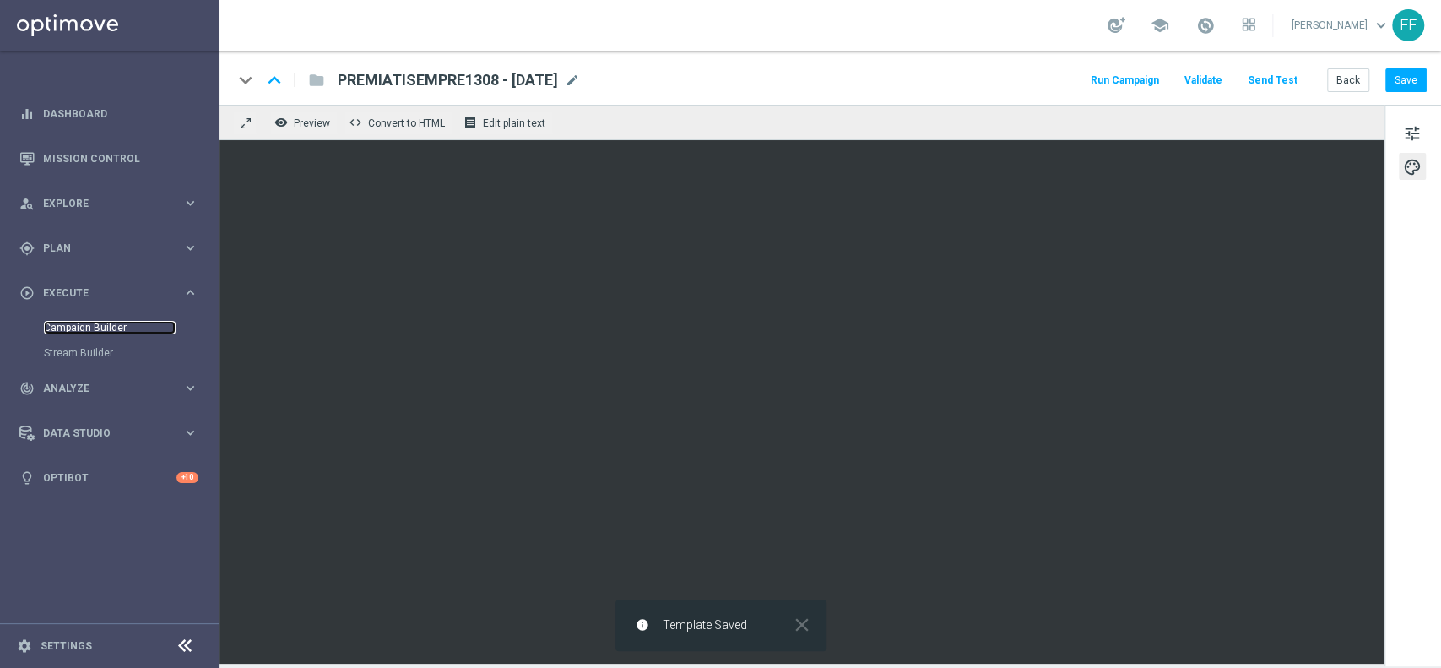
click at [88, 331] on link "Campaign Builder" at bounding box center [110, 328] width 132 height 14
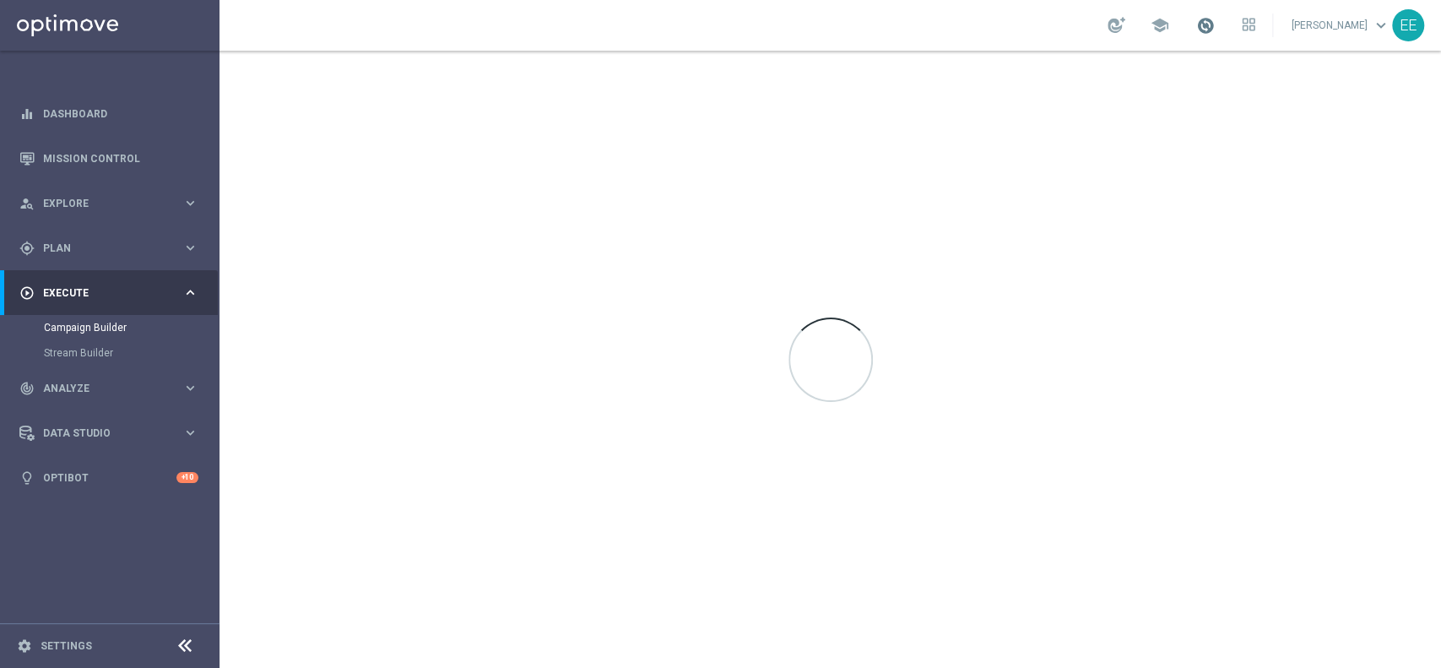
click at [1215, 19] on span at bounding box center [1205, 25] width 19 height 19
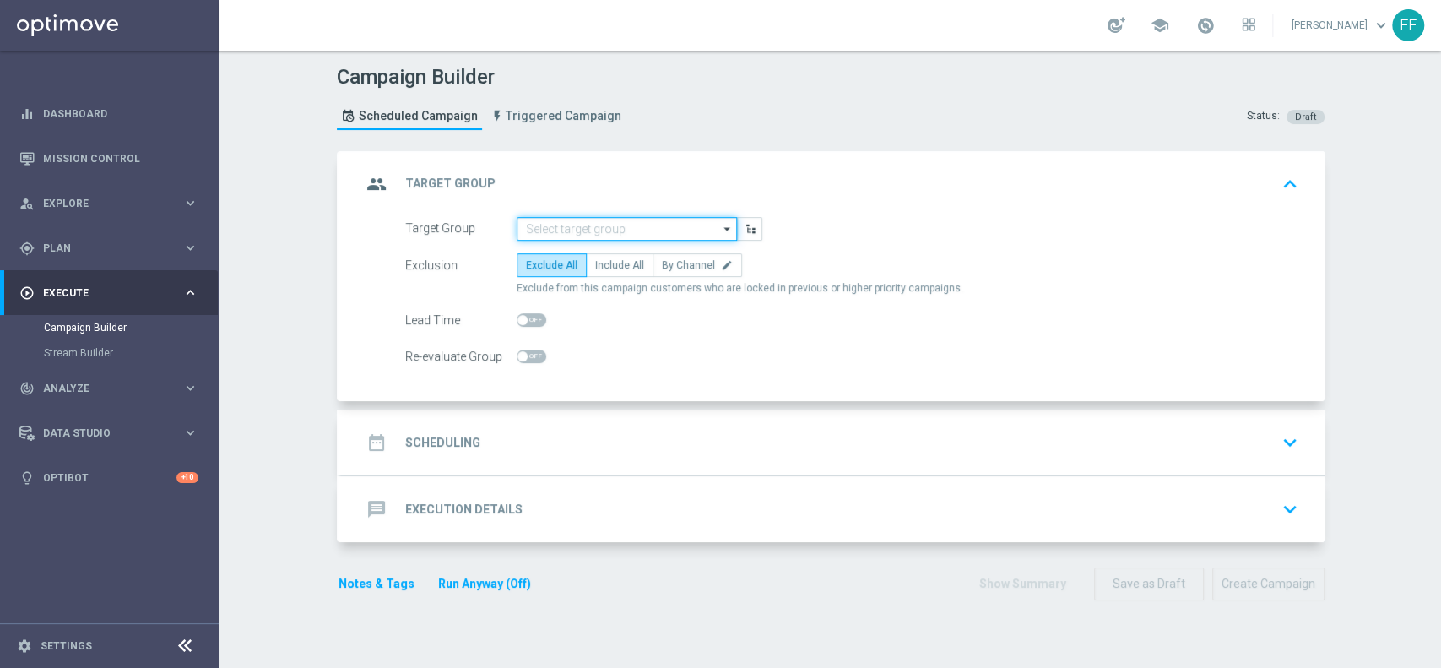
click at [585, 225] on input at bounding box center [627, 229] width 220 height 24
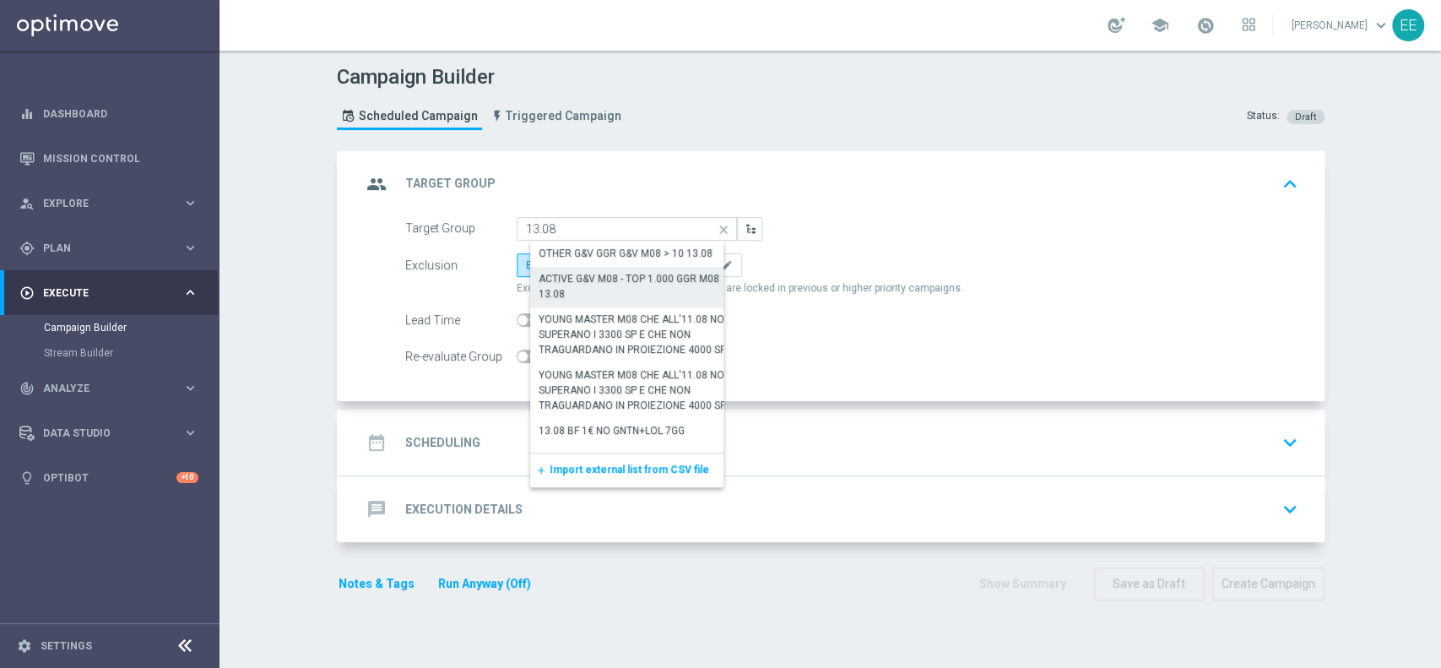
click at [624, 281] on div "ACTIVE G&V M08 - TOP 1.000 GGR M08 13.08" at bounding box center [640, 286] width 204 height 30
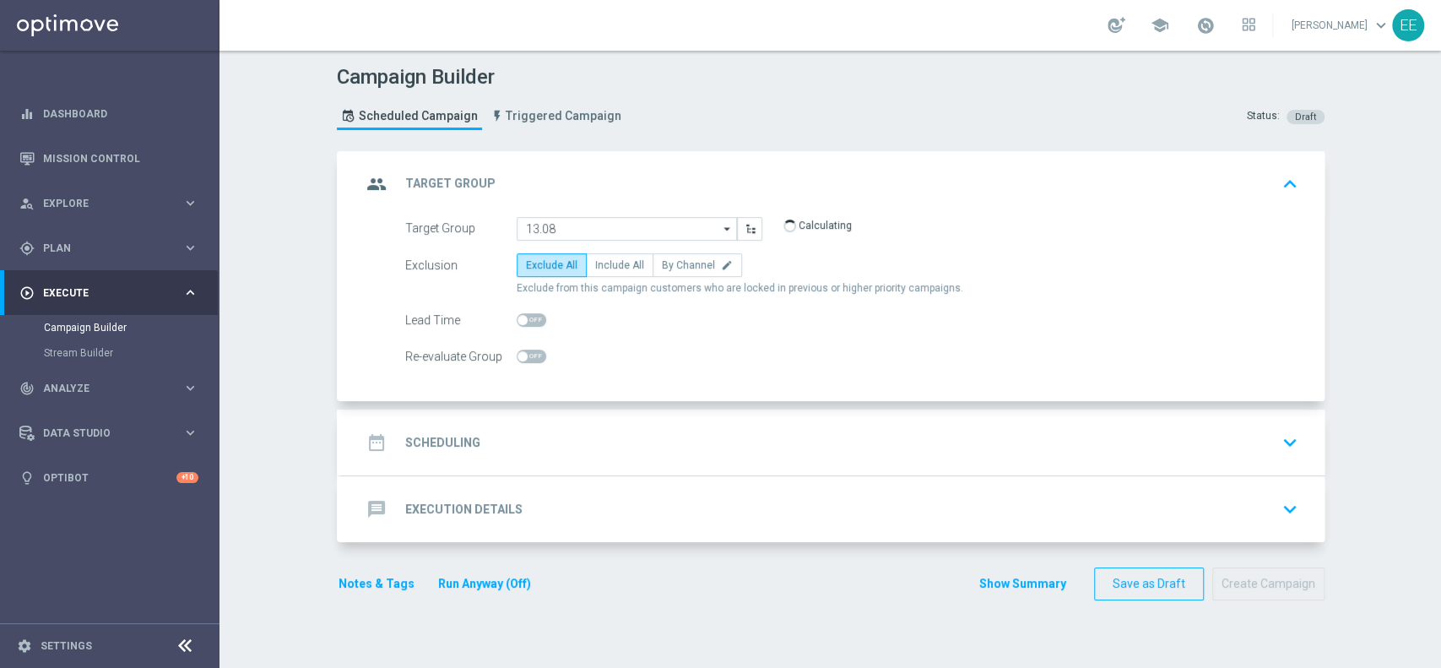
type input "ACTIVE G&V M08 - TOP 1.000 GGR M08 13.08"
click at [606, 273] on label "Include All" at bounding box center [620, 265] width 68 height 24
click at [606, 273] on input "Include All" at bounding box center [600, 267] width 11 height 11
radio input "true"
click at [564, 419] on div "date_range Scheduling keyboard_arrow_down" at bounding box center [832, 442] width 983 height 66
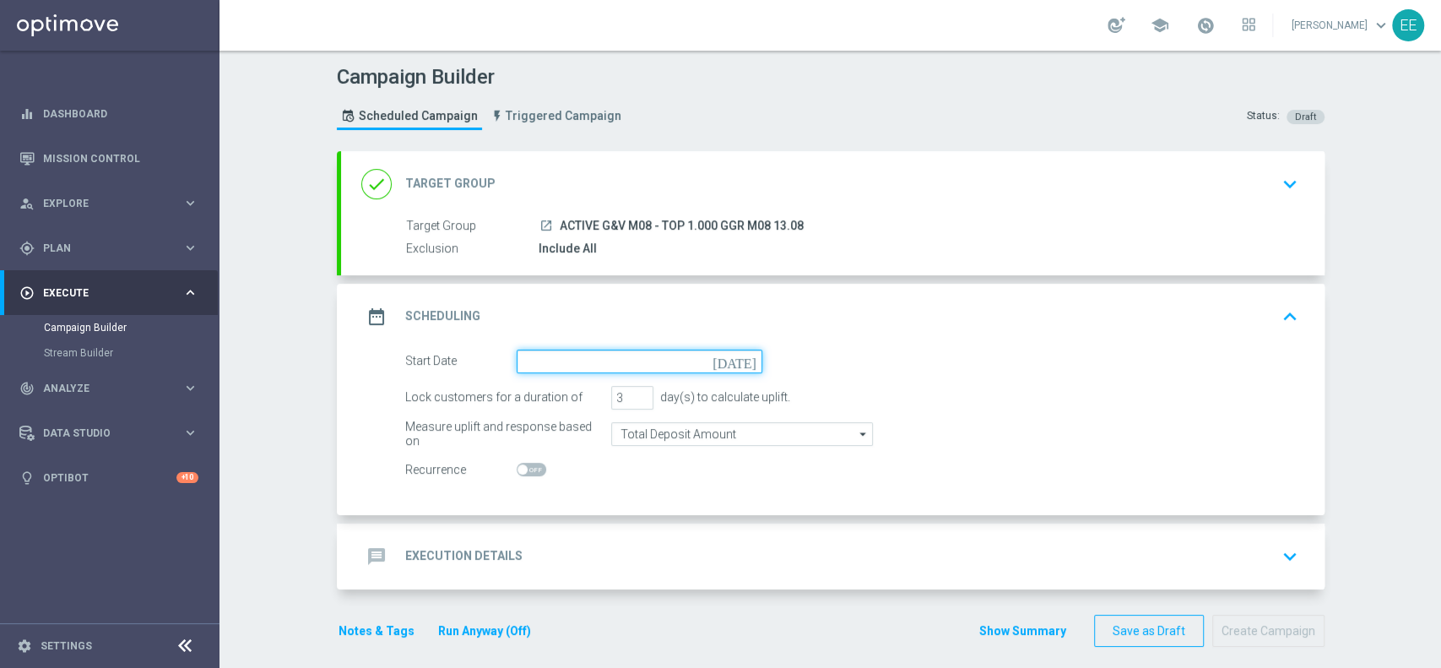
click at [595, 367] on input at bounding box center [640, 361] width 246 height 24
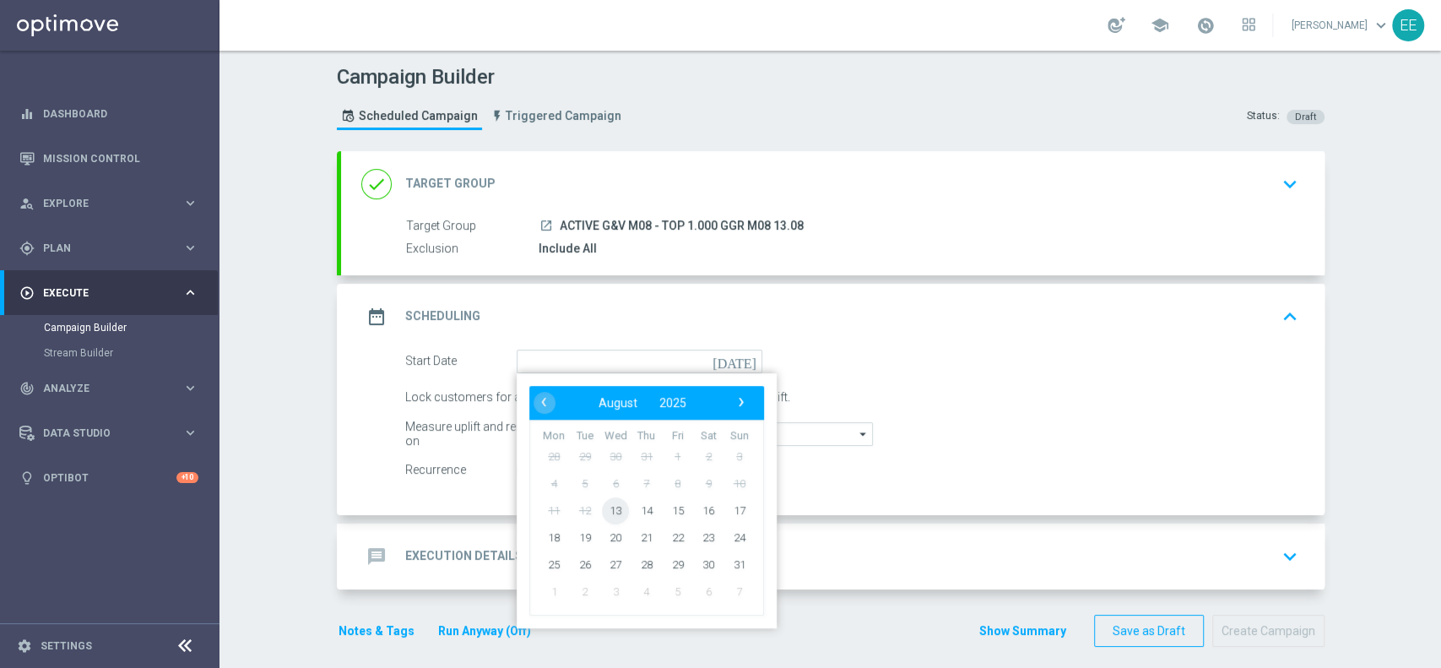
click at [602, 511] on span "13" at bounding box center [615, 509] width 27 height 27
type input "[DATE]"
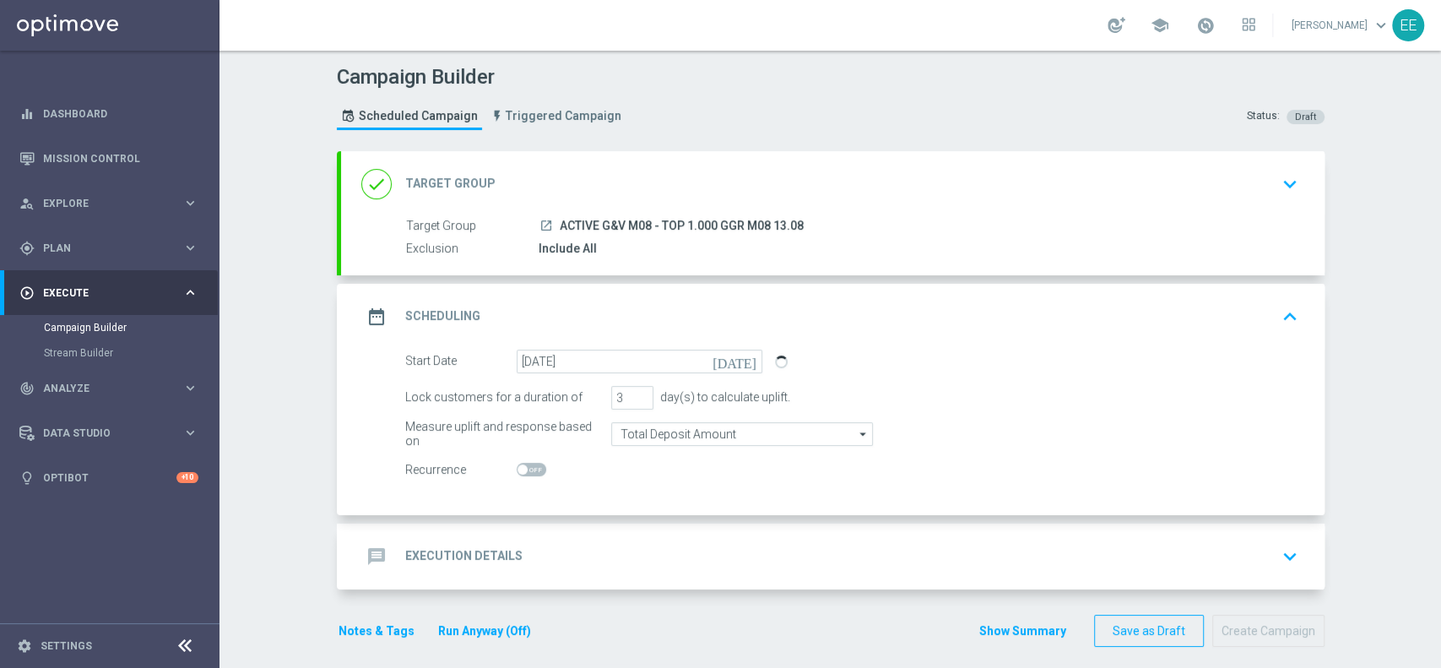
click at [575, 533] on div "message Execution Details keyboard_arrow_down" at bounding box center [832, 556] width 983 height 66
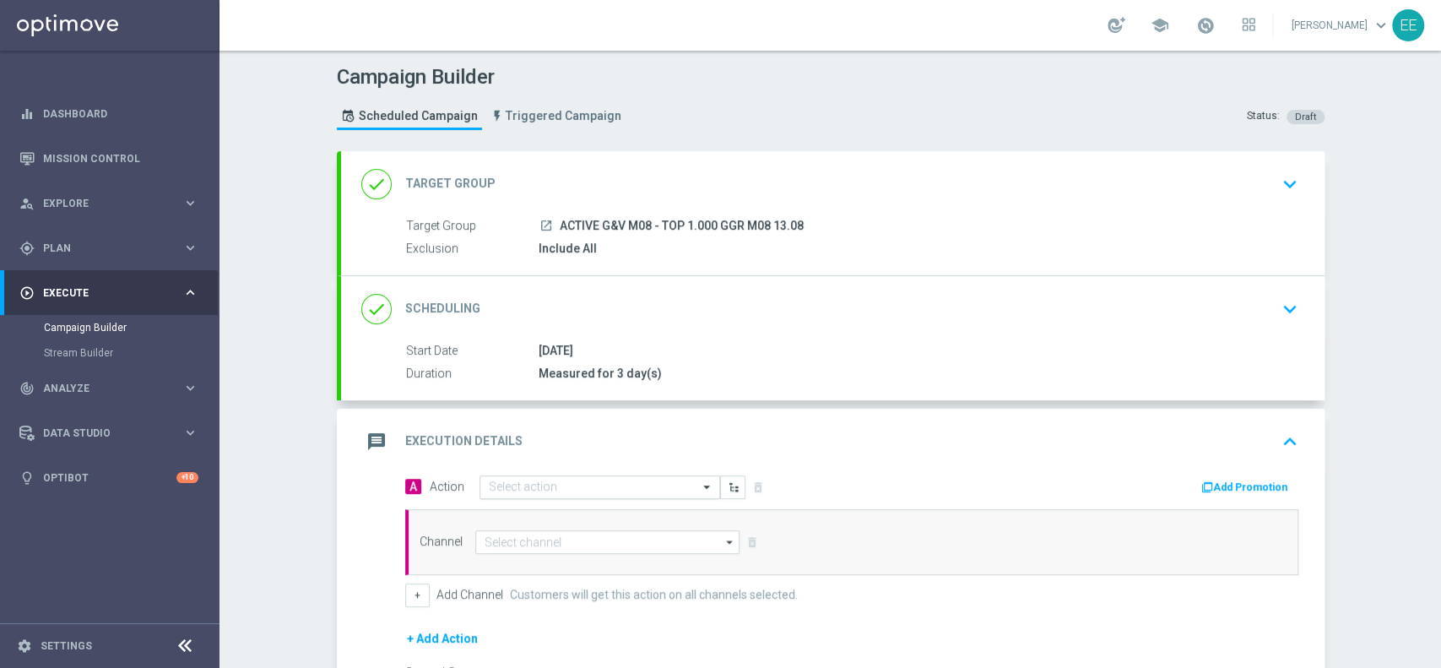
click at [536, 476] on div "Select action" at bounding box center [599, 487] width 241 height 24
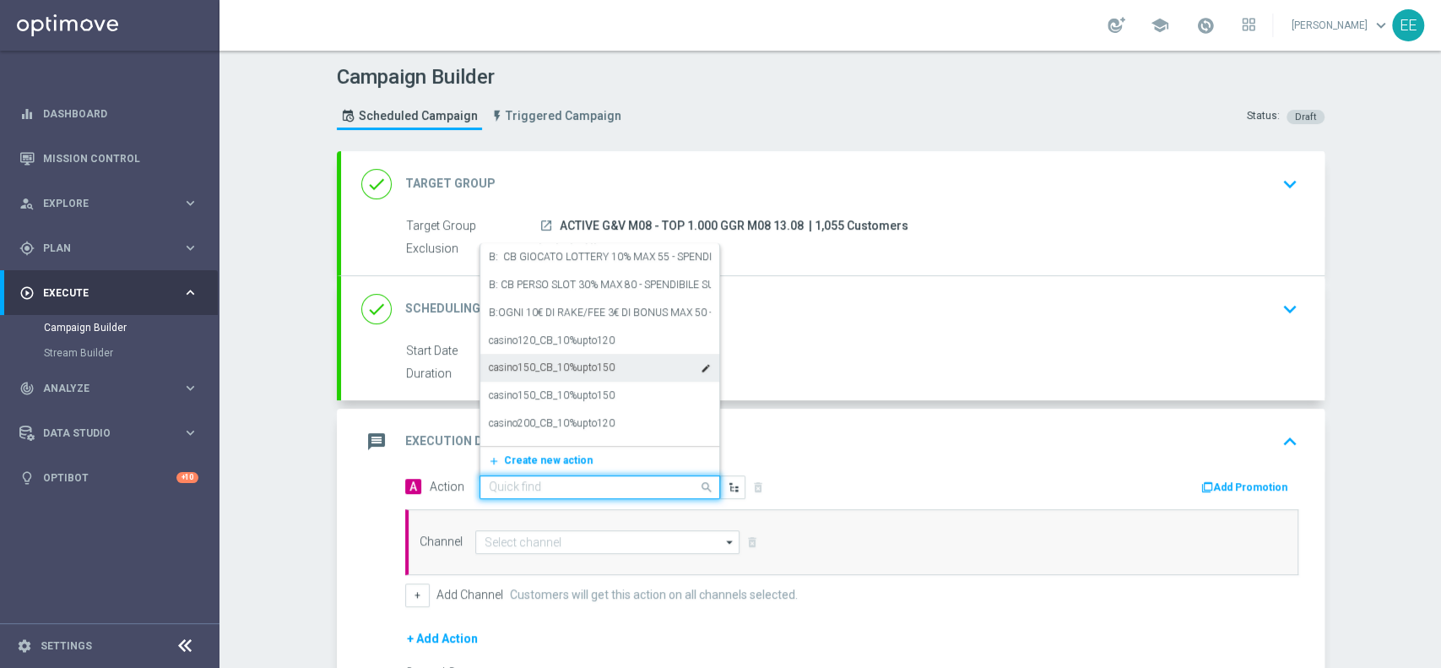
paste input "RICEVI 1 EURO OGNI 15 EURO DI GIOCATO G&V FINO MAX 200 EURO - SPENDIBILE G&V"
type input "RICEVI 1 EURO OGNI 15 EURO DI GIOCATO G&V FINO MAX 200 EURO - SPENDIBILE G&V"
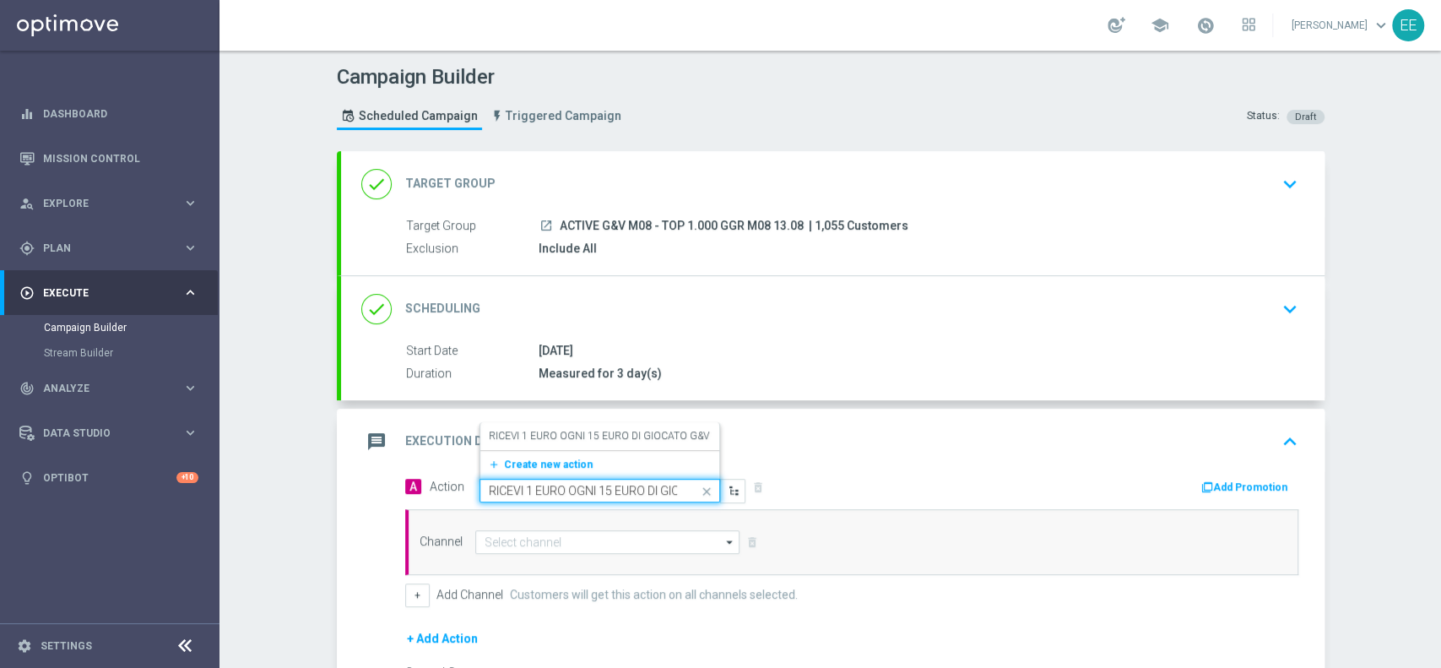
scroll to position [0, 270]
click at [561, 438] on label "RICEVI 1 EURO OGNI 15 EURO DI GIOCATO G&V FINO MAX 200 EURO - SPENDIBILE G&V" at bounding box center [691, 436] width 405 height 14
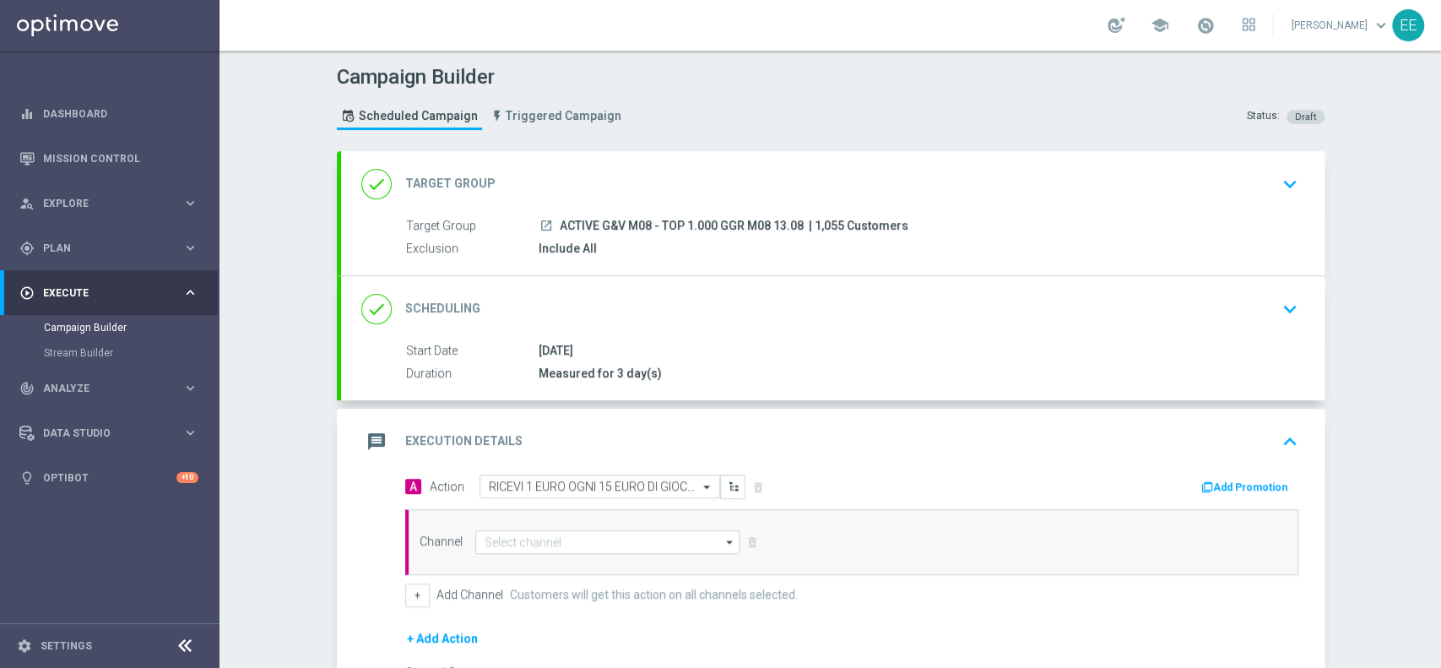
scroll to position [0, 0]
click at [1226, 492] on button "Add Promotion" at bounding box center [1246, 487] width 94 height 19
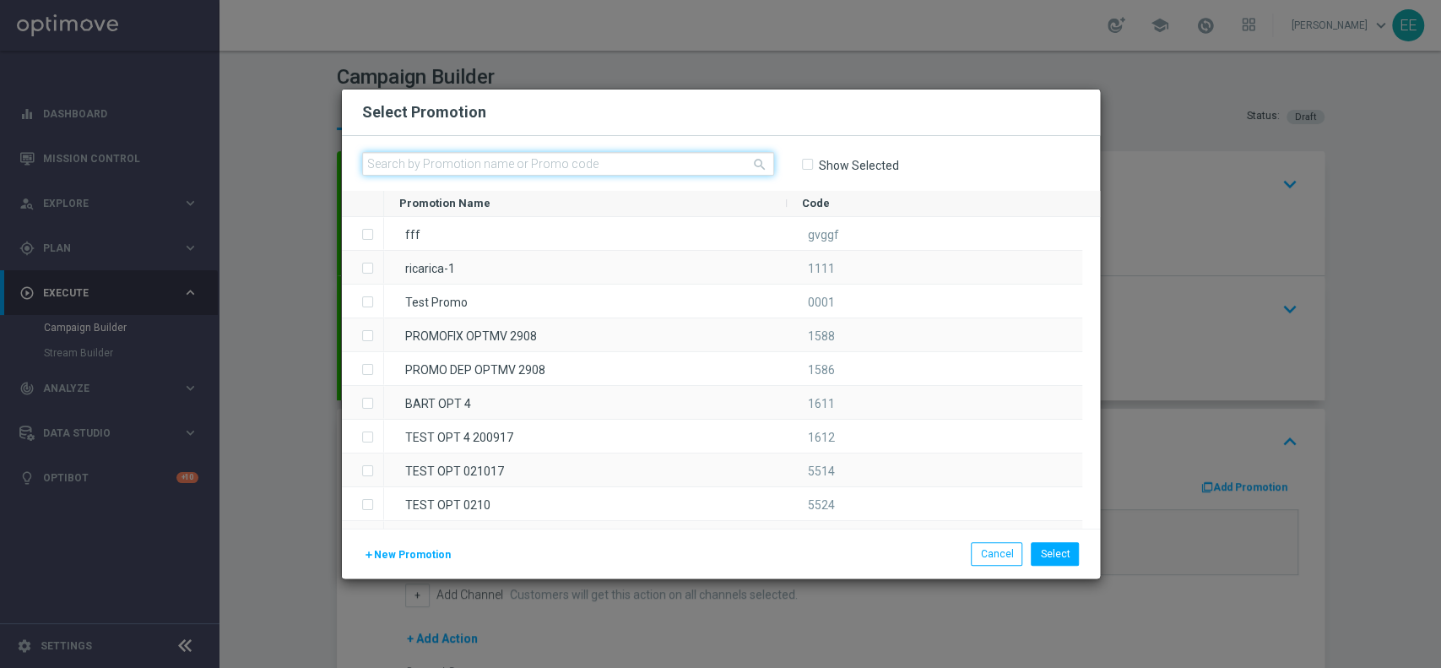
click at [510, 165] on input "text" at bounding box center [568, 164] width 412 height 24
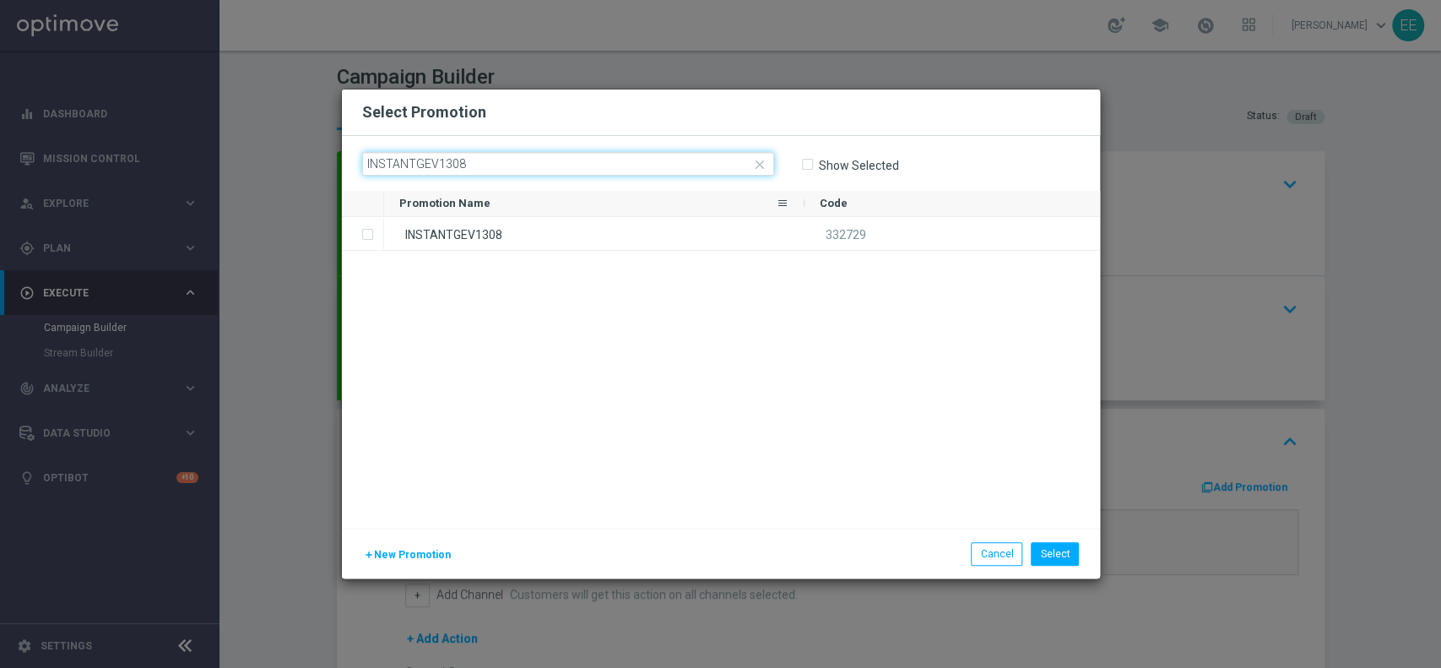
type input "INSTANTGEV1308"
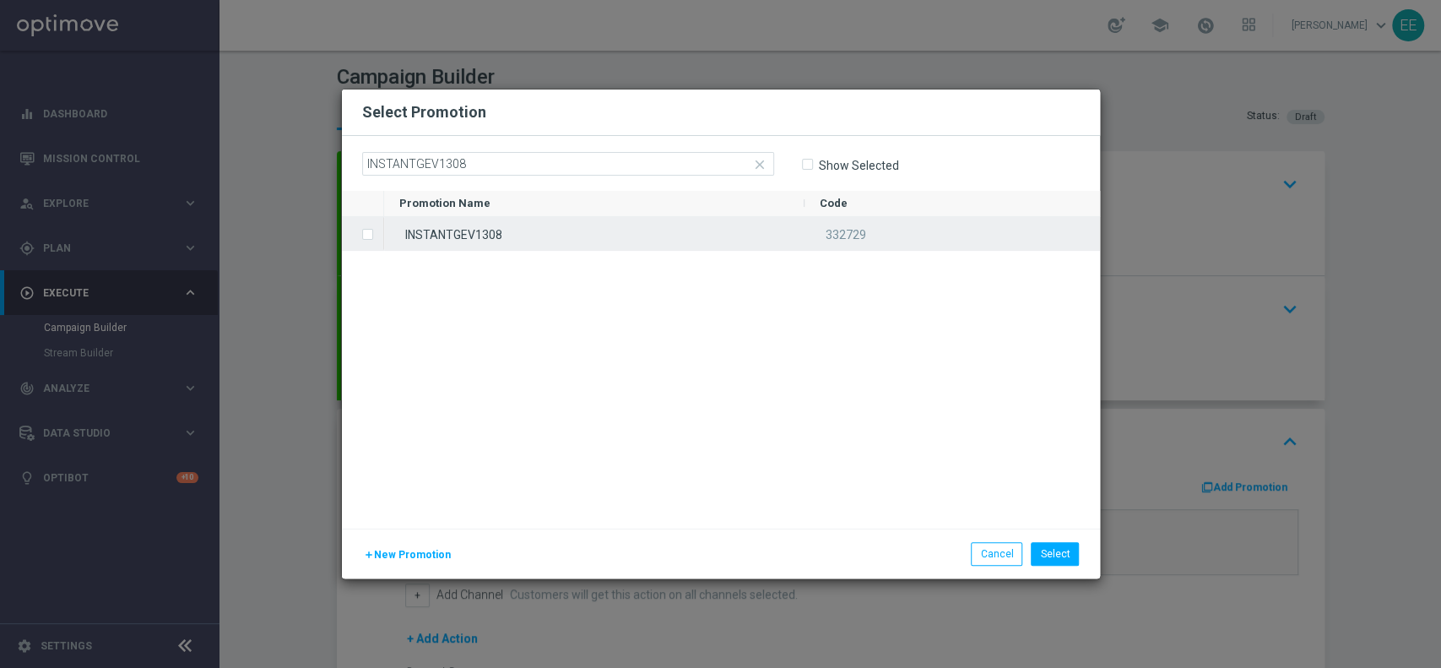
click at [579, 228] on div "INSTANTGEV1308" at bounding box center [594, 233] width 420 height 33
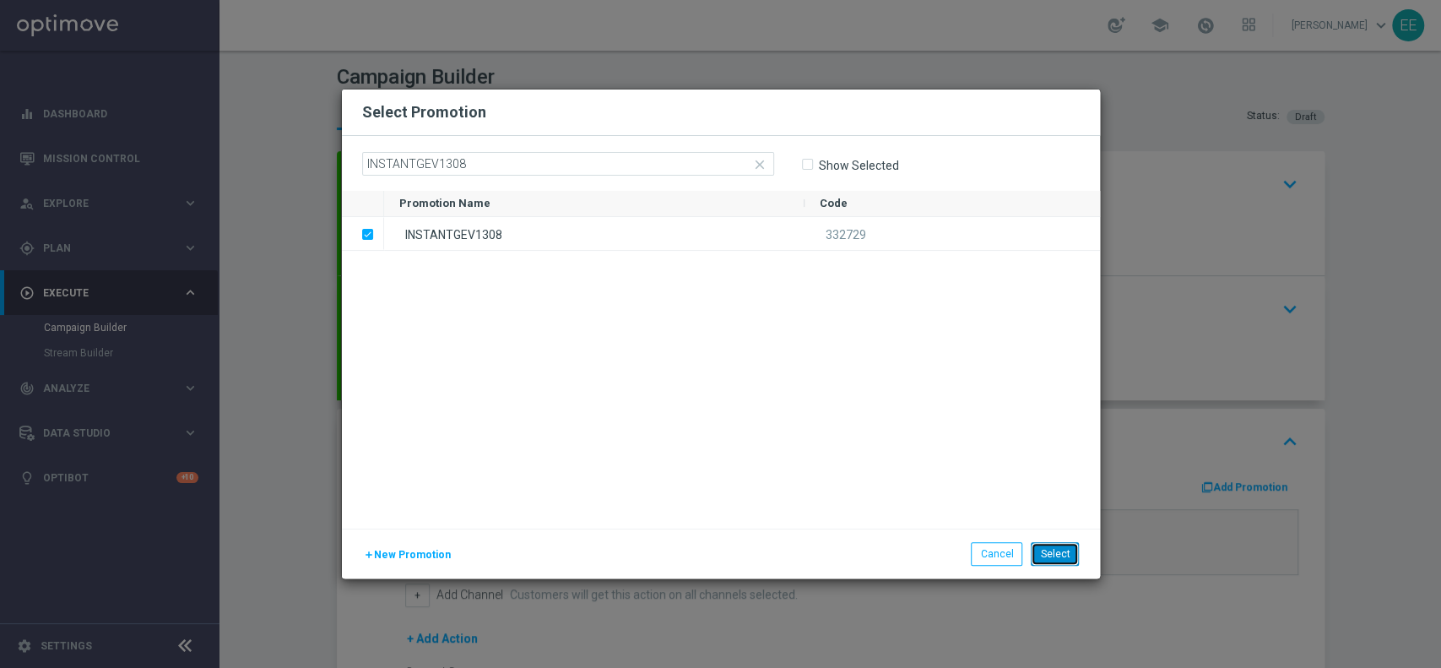
click at [1061, 555] on button "Select" at bounding box center [1055, 554] width 48 height 24
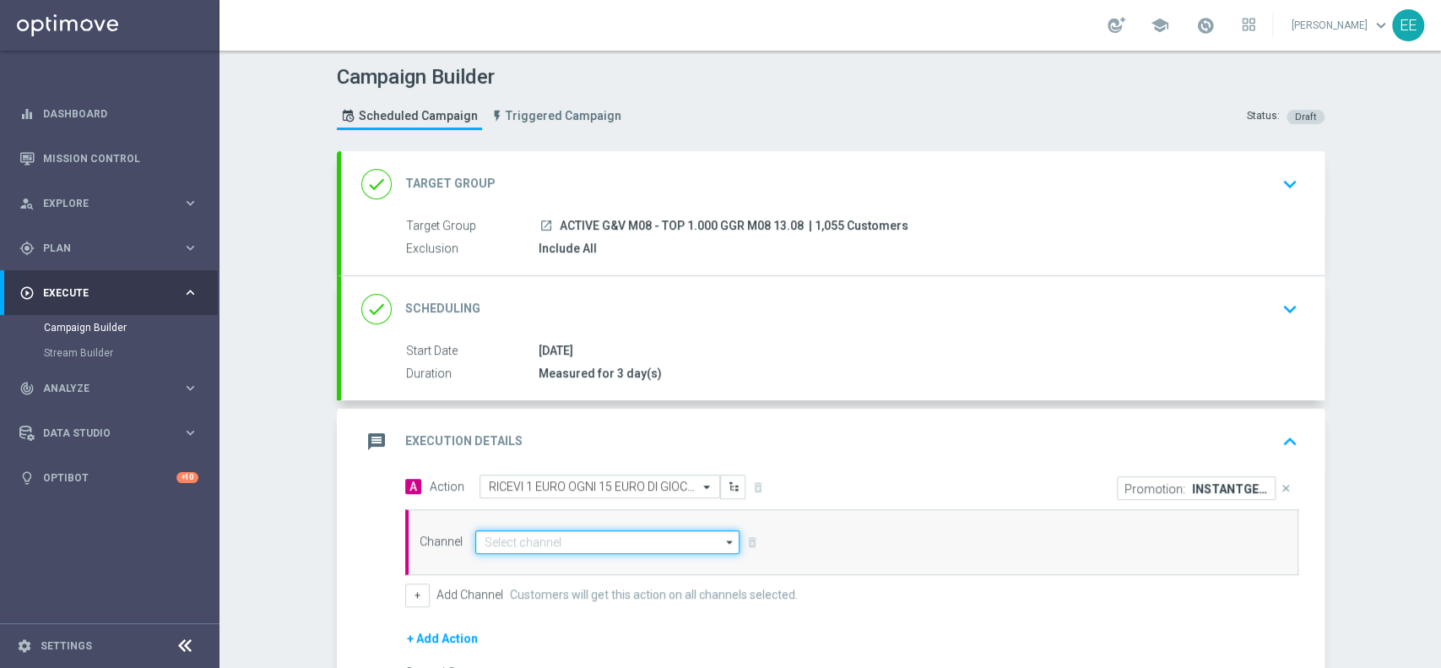
click at [570, 544] on input at bounding box center [607, 542] width 265 height 24
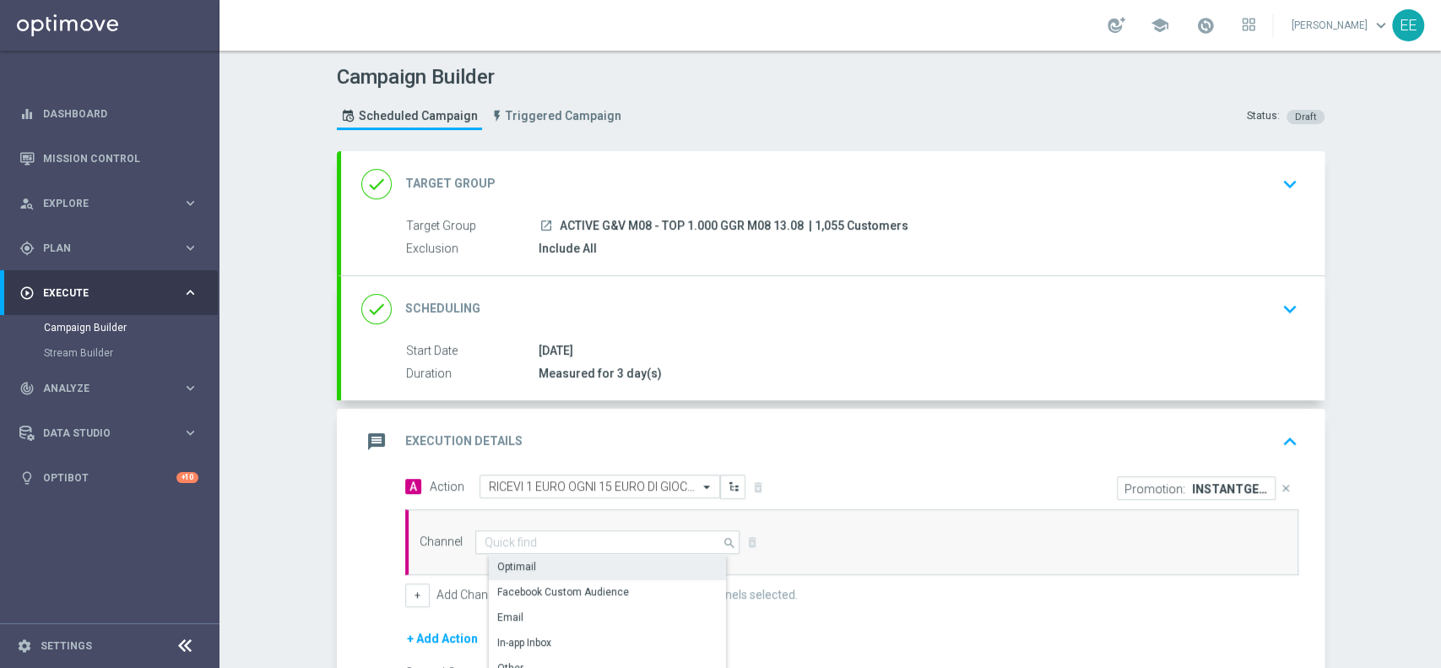
click at [537, 566] on div "Optimail" at bounding box center [615, 567] width 252 height 24
type input "Optimail"
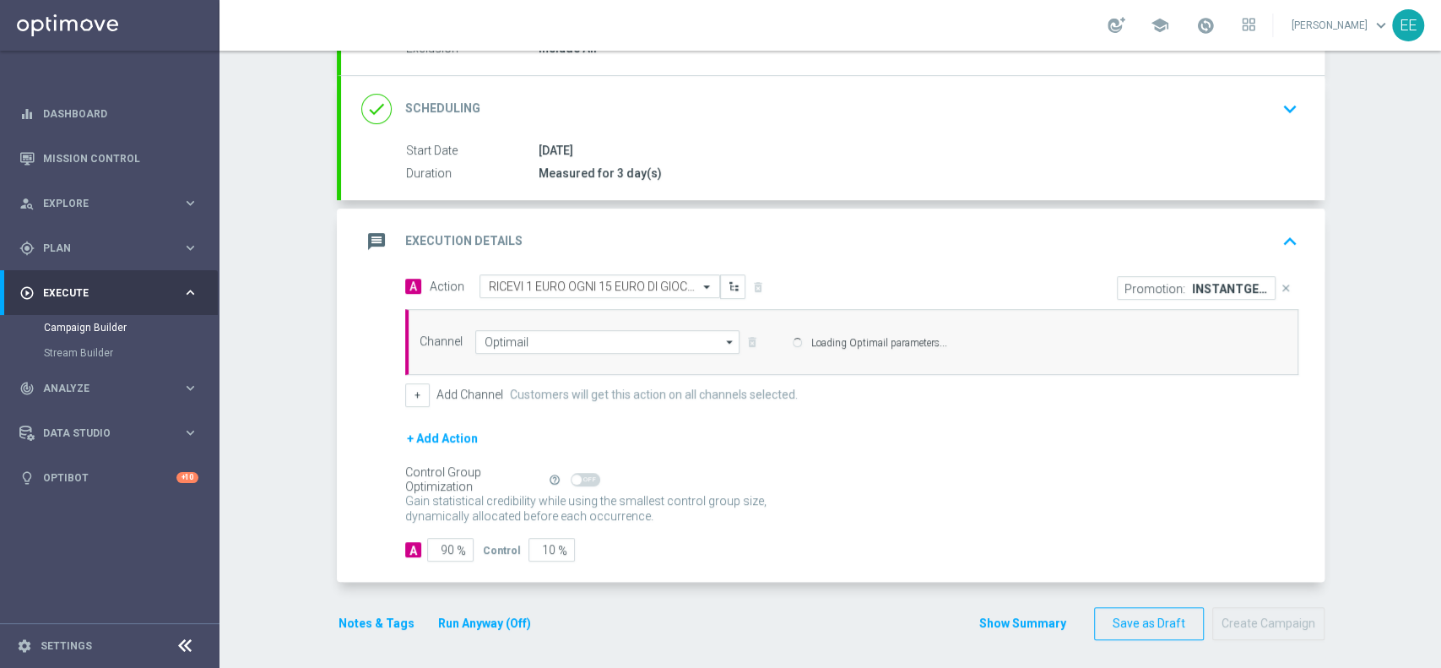
scroll to position [203, 0]
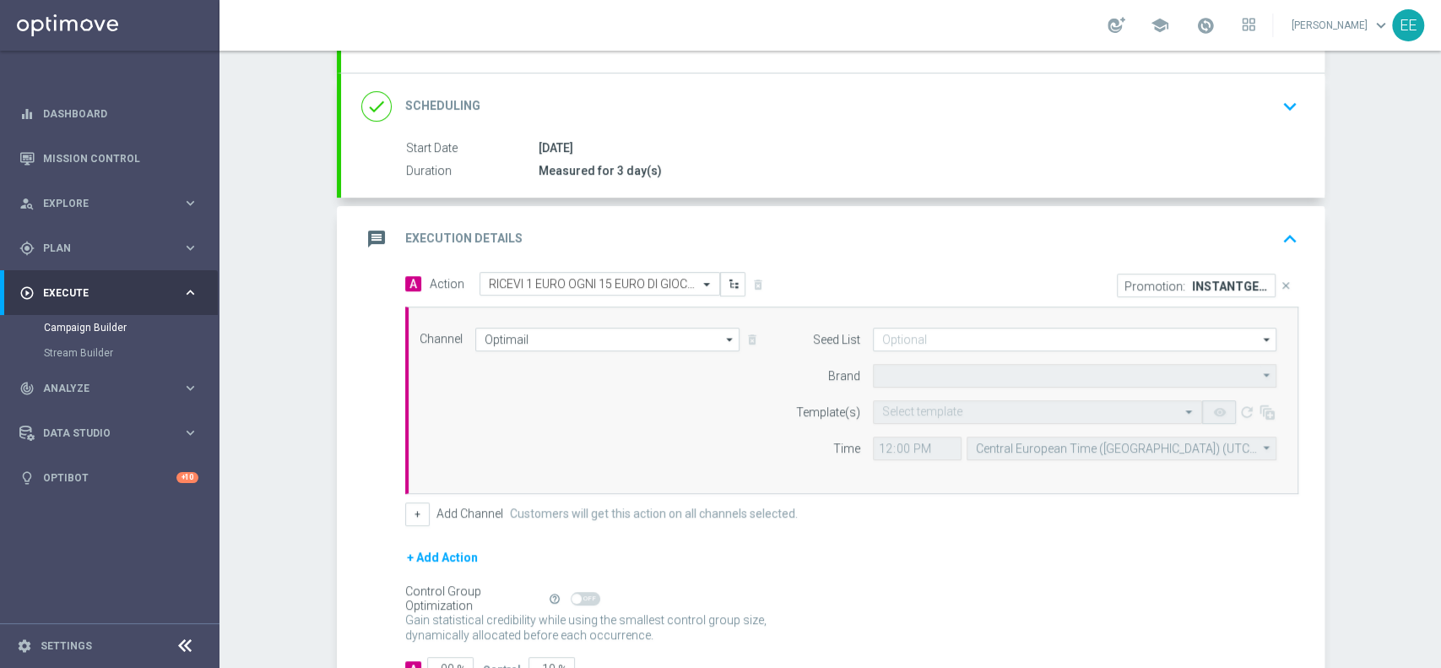
type input "Sisal Marketing"
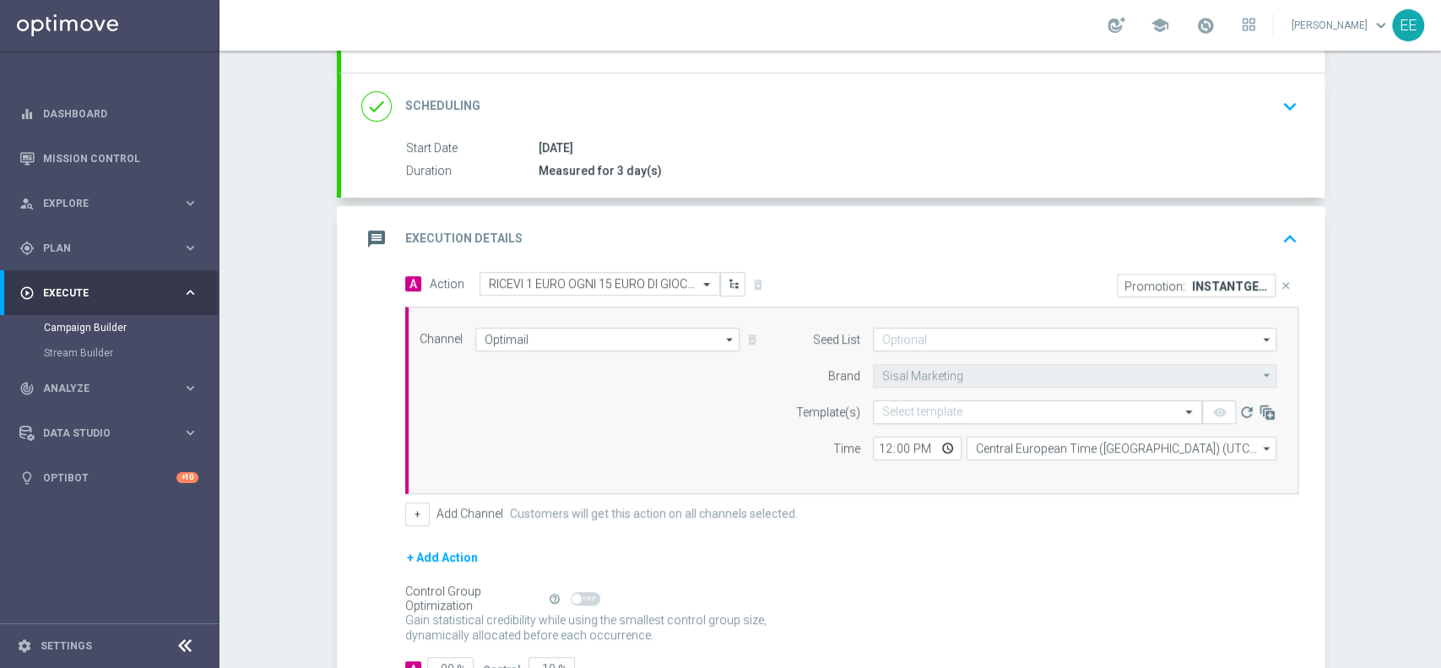
click at [941, 409] on input "text" at bounding box center [1020, 412] width 277 height 14
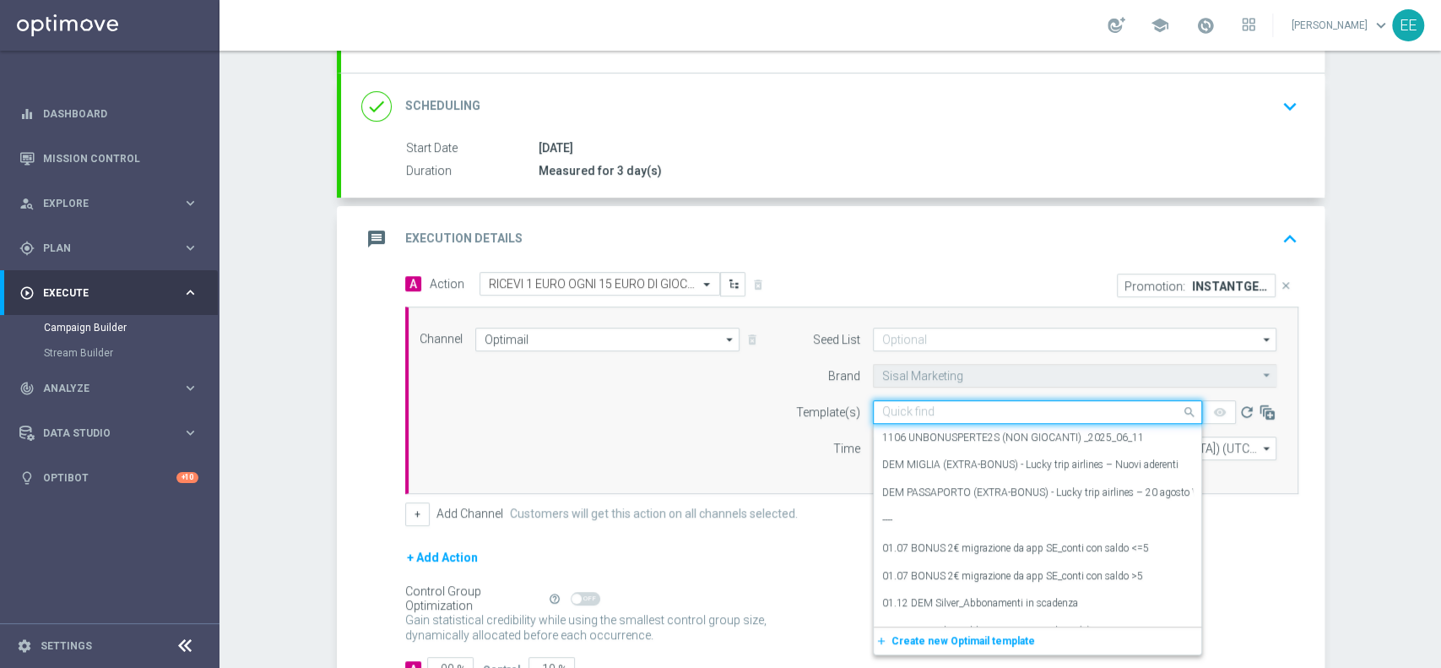
paste input "INSTANTGEV1308"
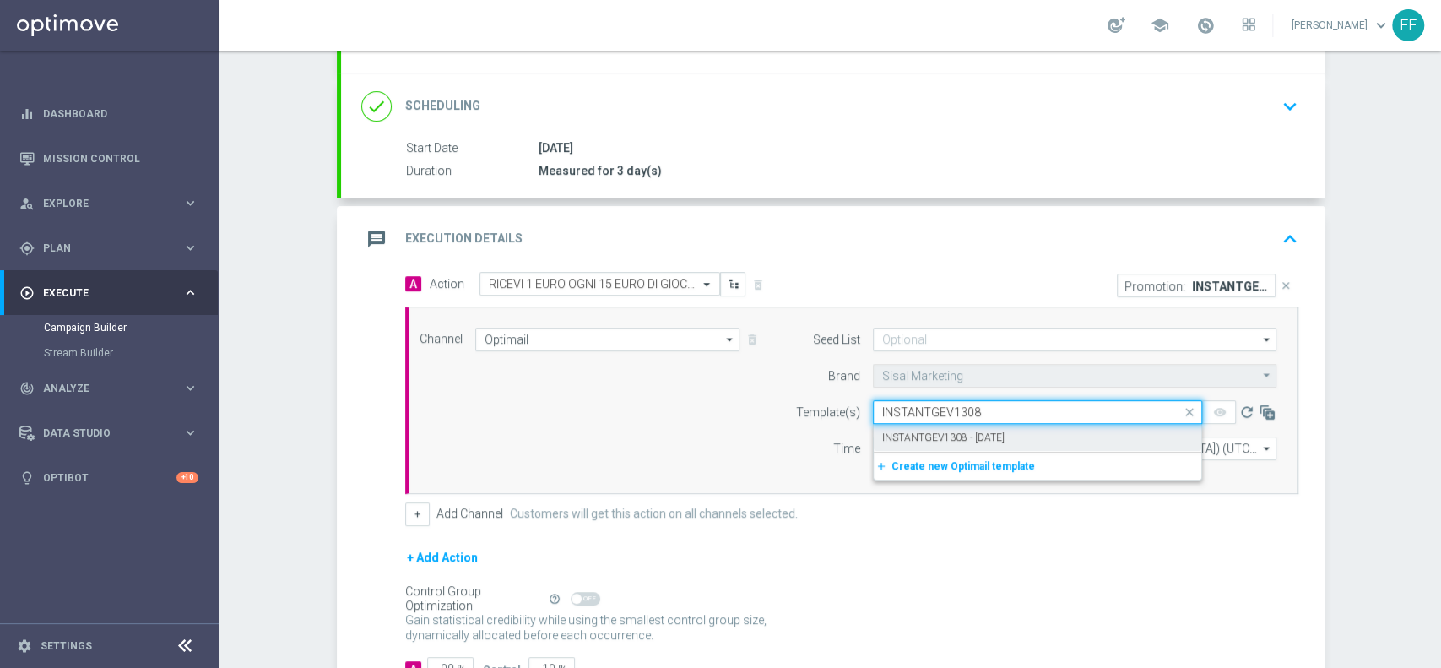
click at [985, 427] on div "INSTANTGEV1308 - [DATE]" at bounding box center [1037, 438] width 311 height 28
type input "INSTANTGEV1308"
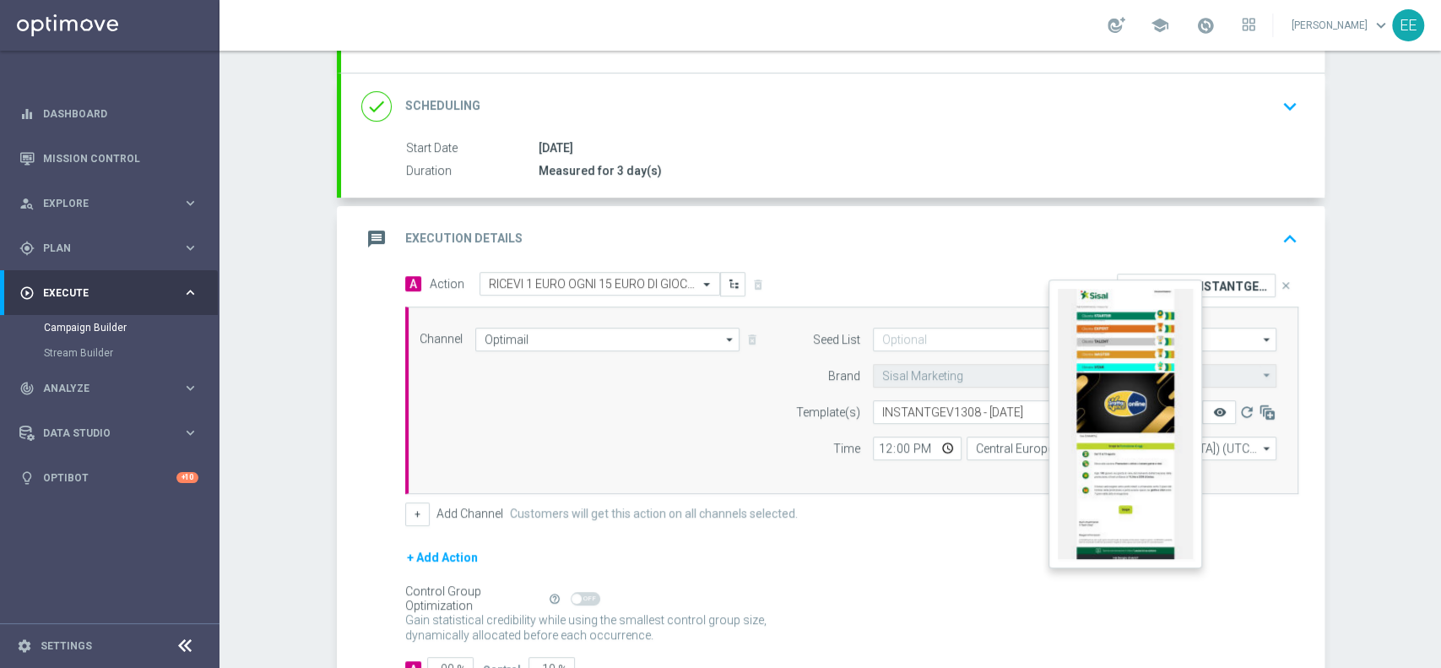
click at [1213, 412] on icon "remove_red_eye" at bounding box center [1219, 412] width 14 height 14
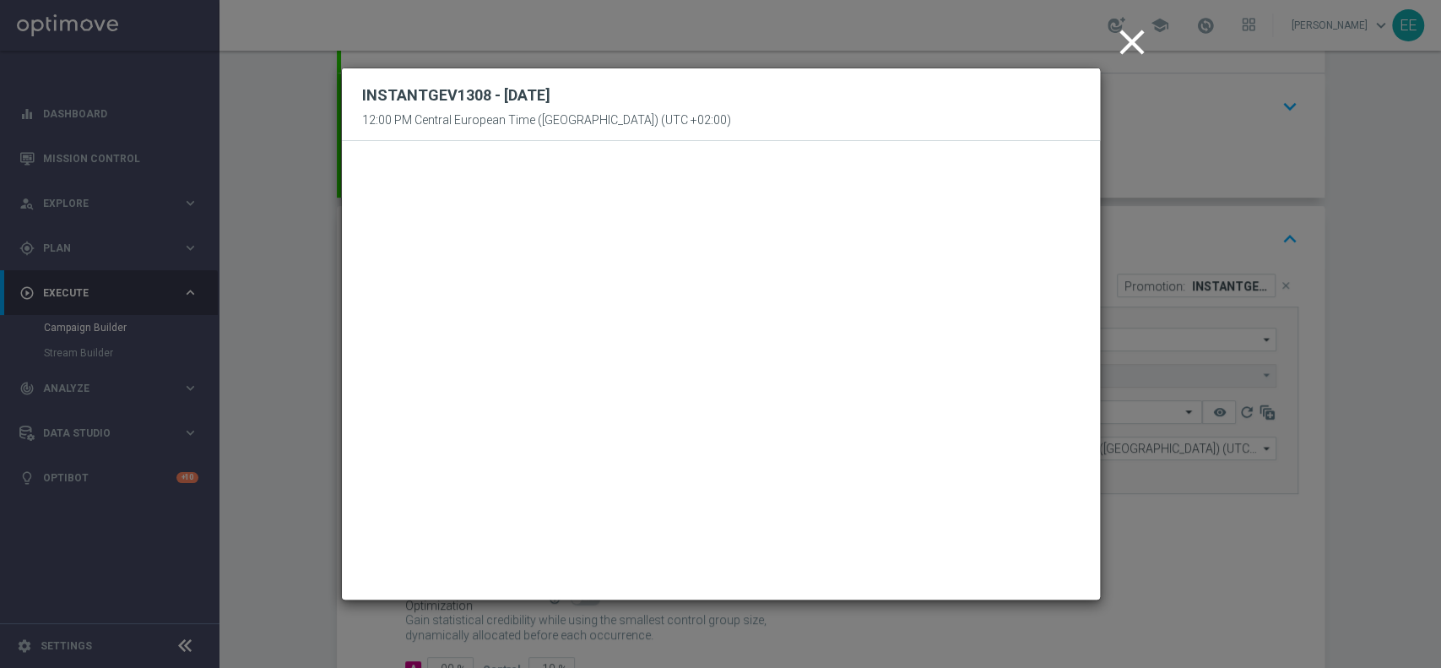
click at [1129, 41] on icon "close" at bounding box center [1132, 42] width 42 height 42
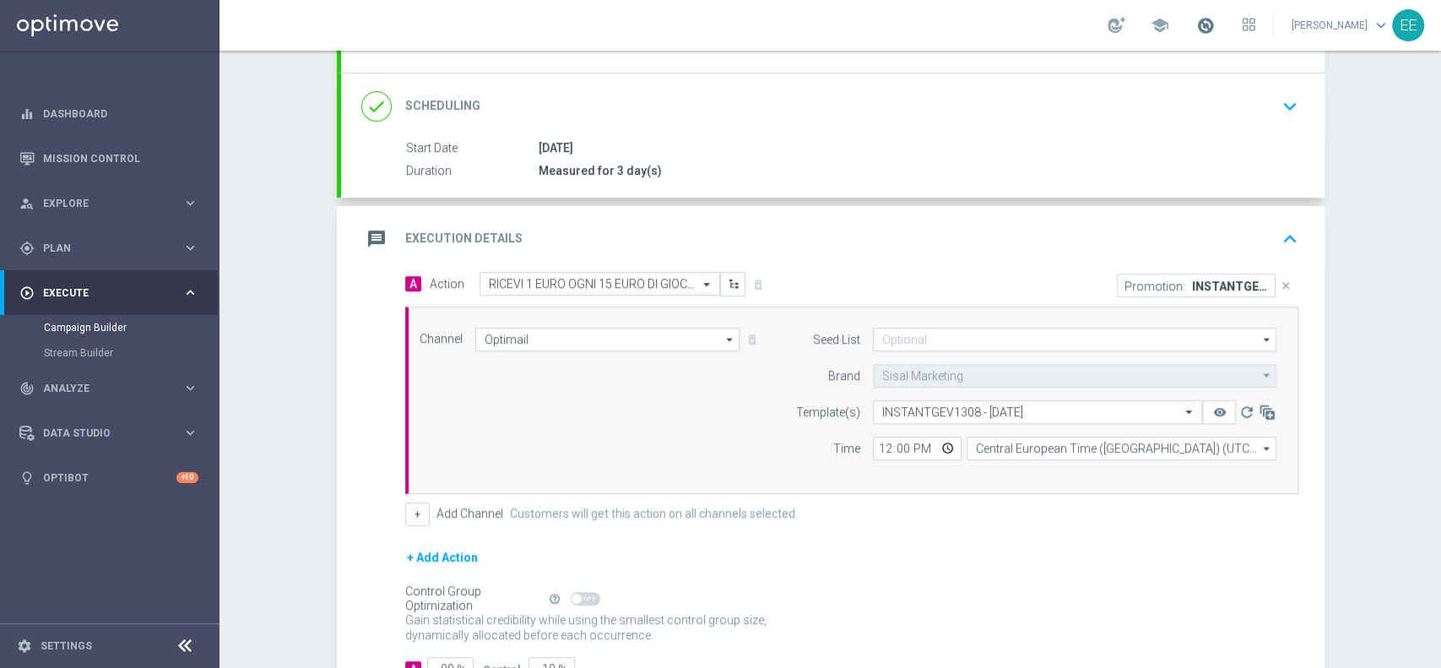
click at [1214, 30] on span at bounding box center [1205, 25] width 19 height 19
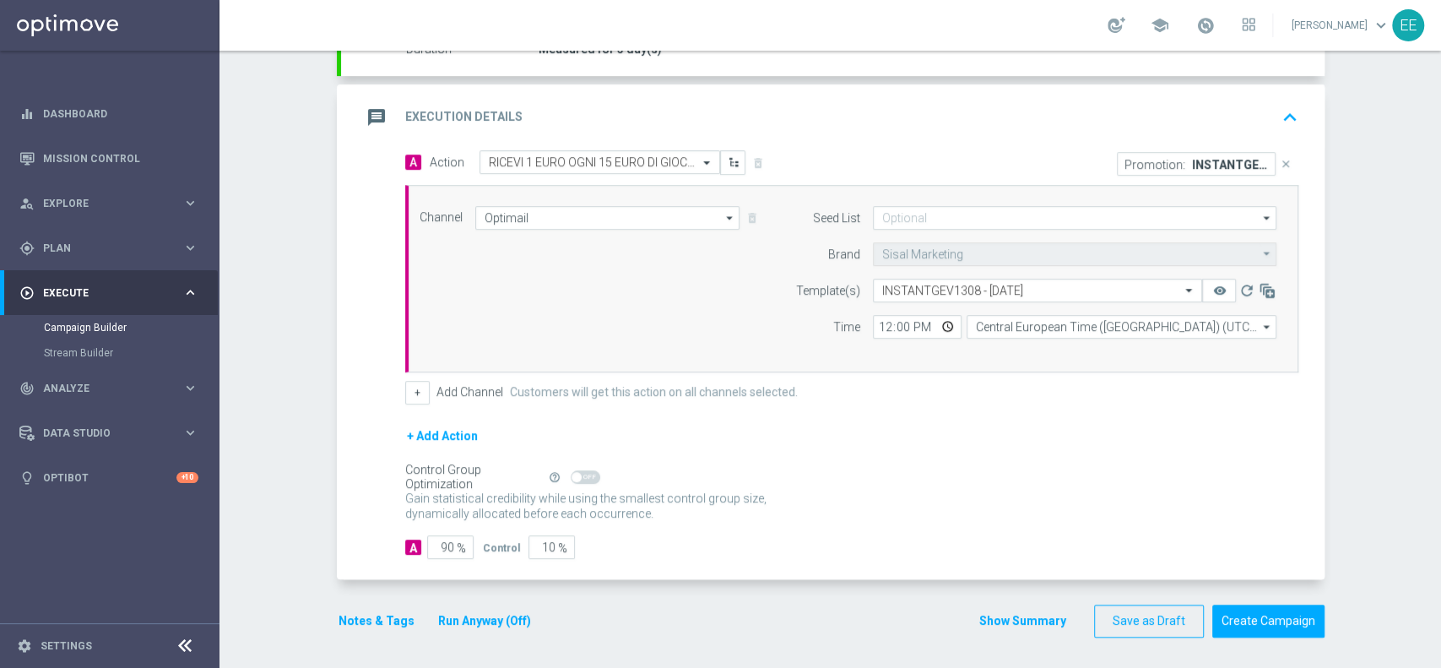
click at [379, 614] on button "Notes & Tags" at bounding box center [376, 620] width 79 height 21
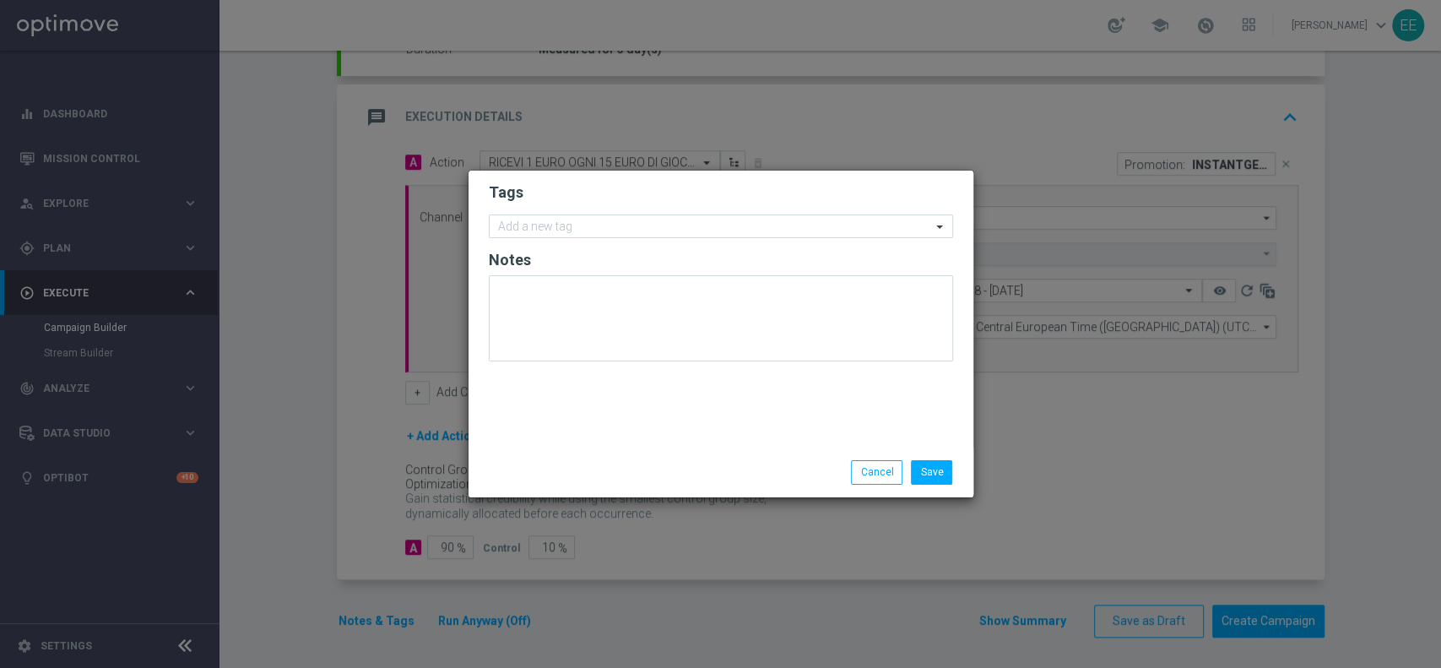
click at [1032, 213] on modal-container "Tags Add a new tag Notes Save Cancel" at bounding box center [720, 334] width 1441 height 668
click at [865, 480] on button "Cancel" at bounding box center [876, 472] width 51 height 24
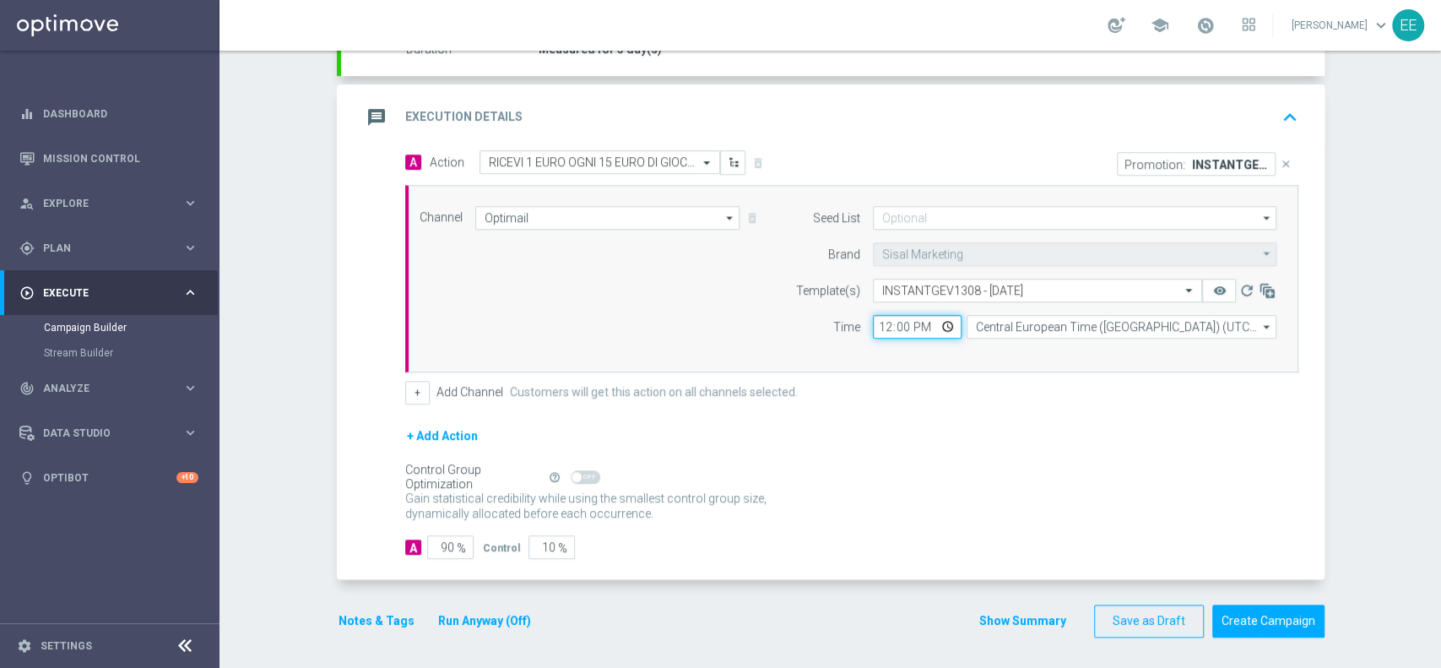
click at [873, 335] on input "12:00" at bounding box center [917, 327] width 89 height 24
type input "18:00"
click at [437, 439] on button "+ Add Action" at bounding box center [442, 435] width 74 height 21
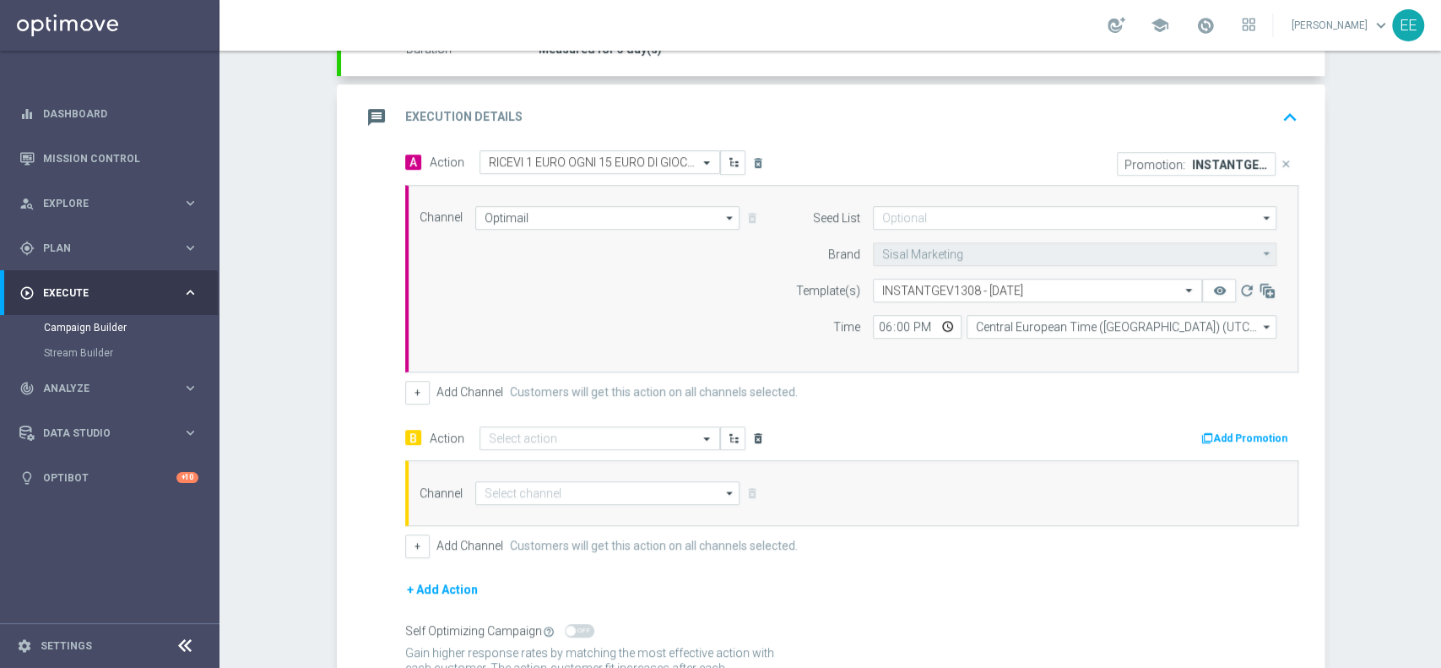
click at [751, 436] on icon "delete_forever" at bounding box center [758, 438] width 14 height 14
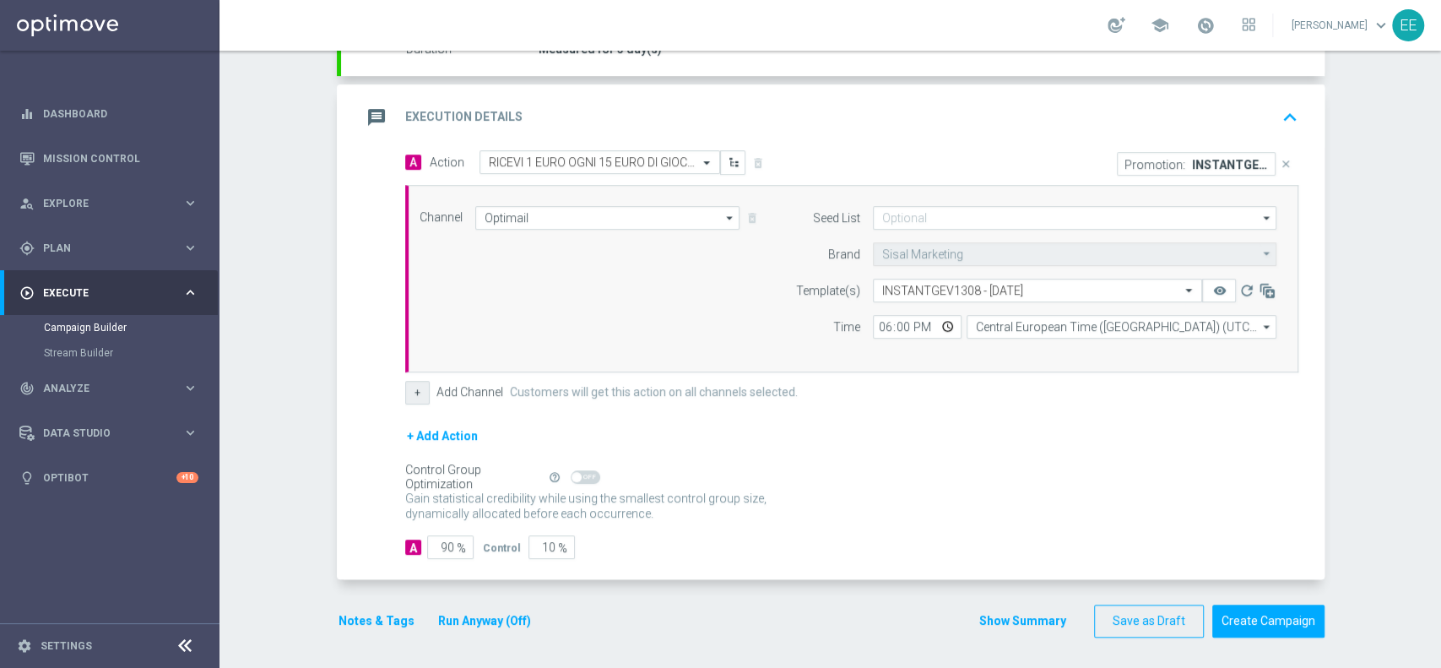
click at [414, 387] on button "+" at bounding box center [417, 393] width 24 height 24
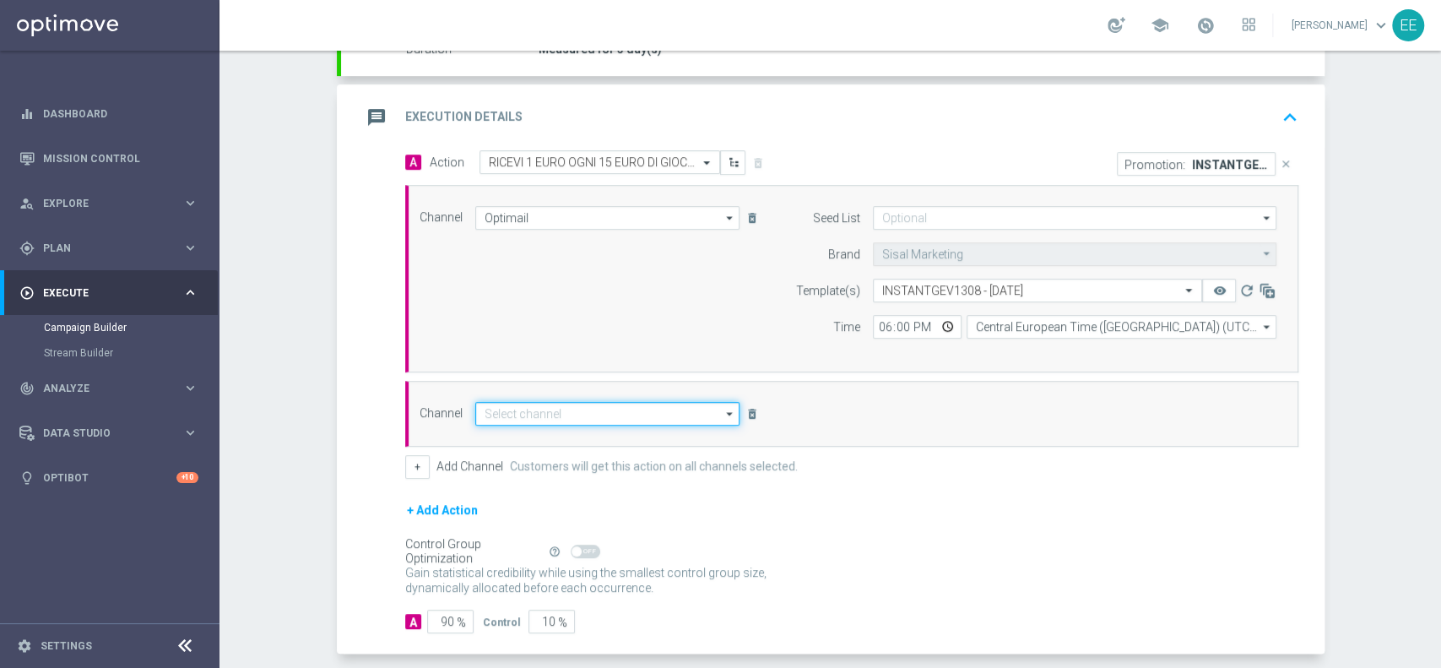
click at [533, 419] on input at bounding box center [607, 414] width 265 height 24
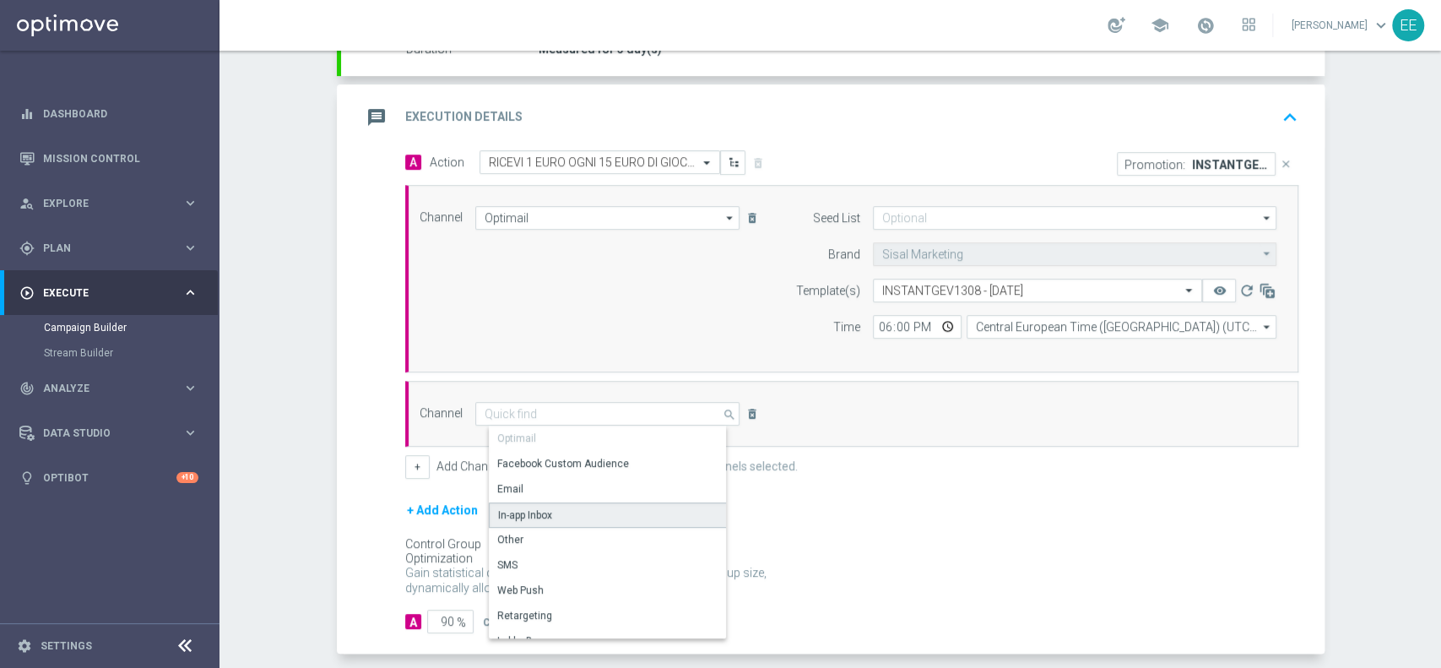
click at [571, 515] on div "In-app Inbox" at bounding box center [615, 514] width 252 height 25
type input "In-app Inbox"
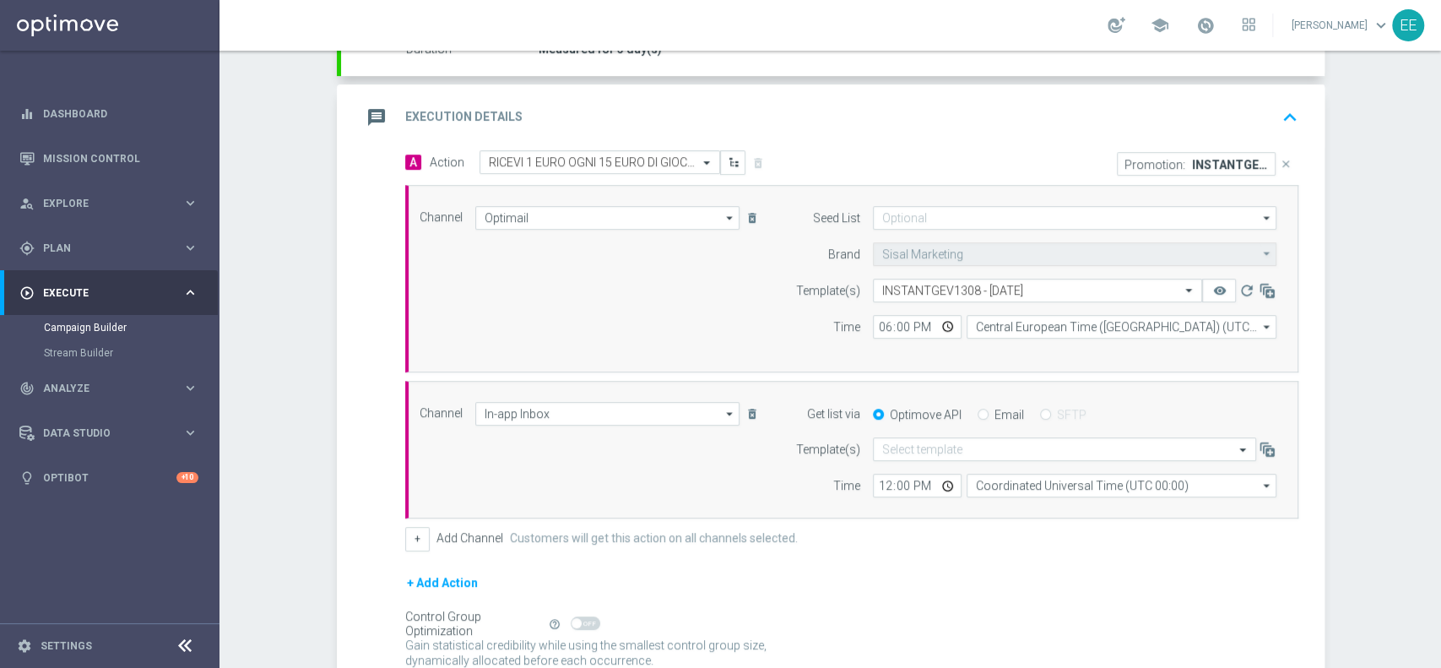
click at [977, 407] on div "Email" at bounding box center [1000, 414] width 46 height 15
click at [977, 410] on input "Email" at bounding box center [982, 415] width 11 height 11
radio input "true"
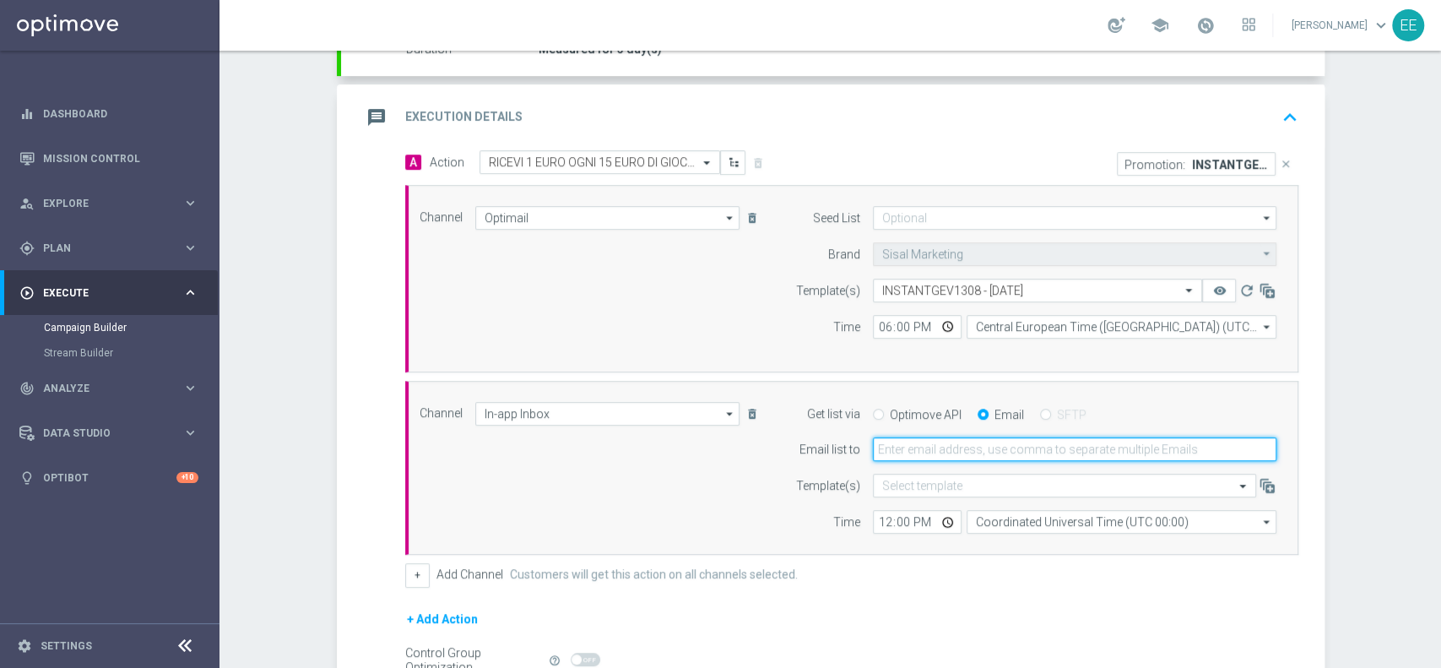
click at [935, 451] on input "email" at bounding box center [1074, 449] width 403 height 24
type input "[PERSON_NAME][EMAIL_ADDRESS][DOMAIN_NAME]"
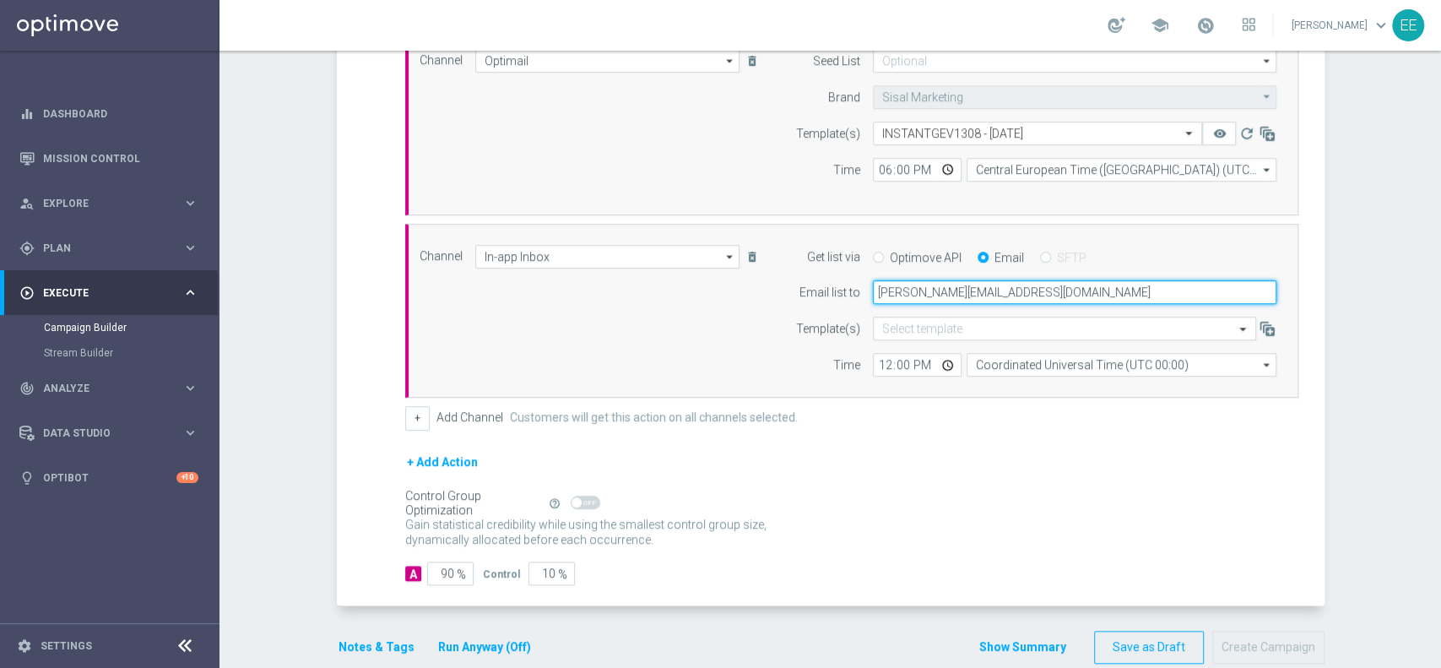
scroll to position [482, 0]
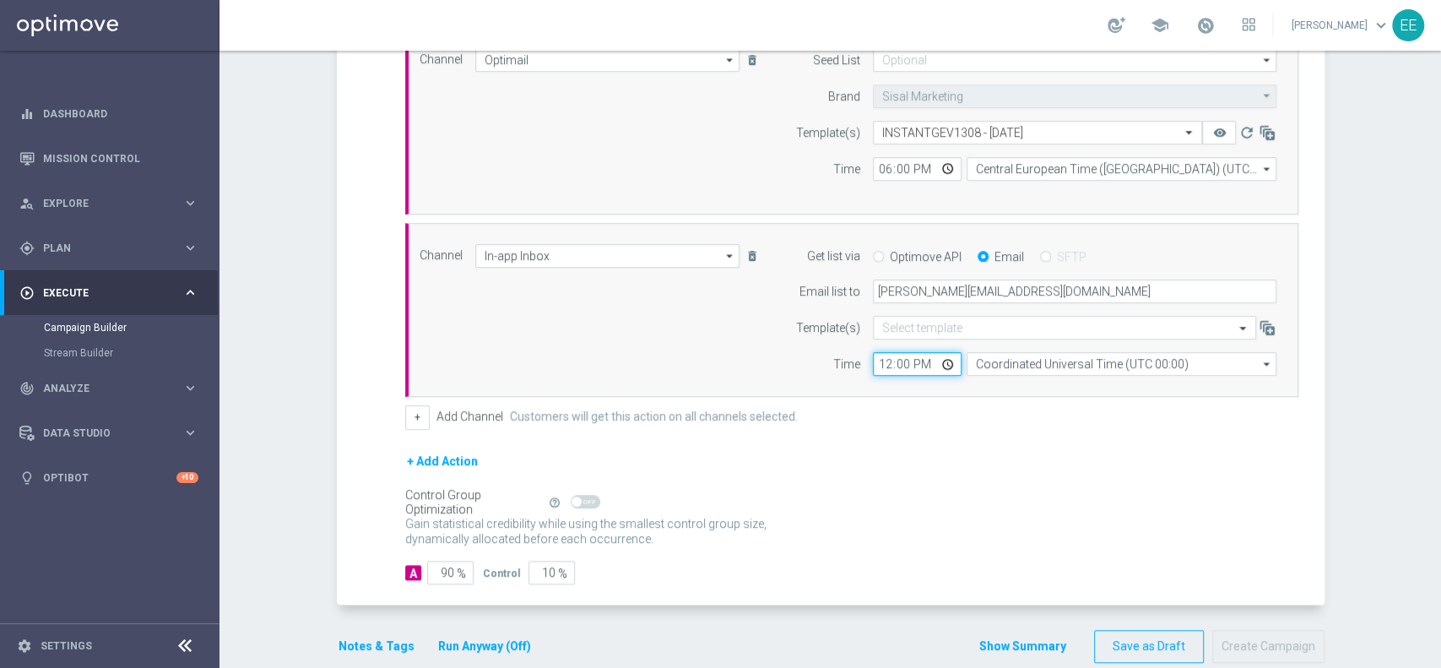
click at [878, 359] on input "12:00" at bounding box center [917, 364] width 89 height 24
type input "15:00"
click at [917, 435] on form "A Action Select action RICEVI 1 EURO OGNI 15 EURO DI GIOCATO G&V FINO MAX 200 E…" at bounding box center [851, 288] width 893 height 592
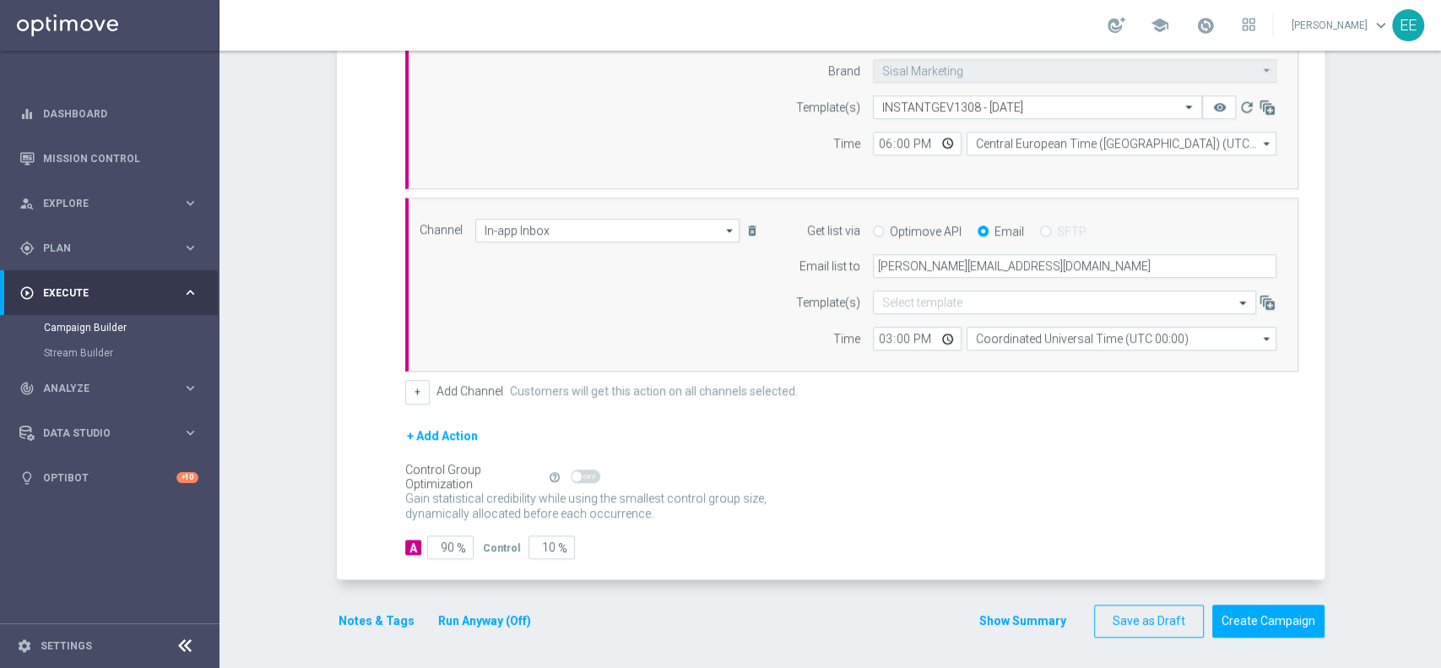
click at [376, 618] on button "Notes & Tags" at bounding box center [376, 620] width 79 height 21
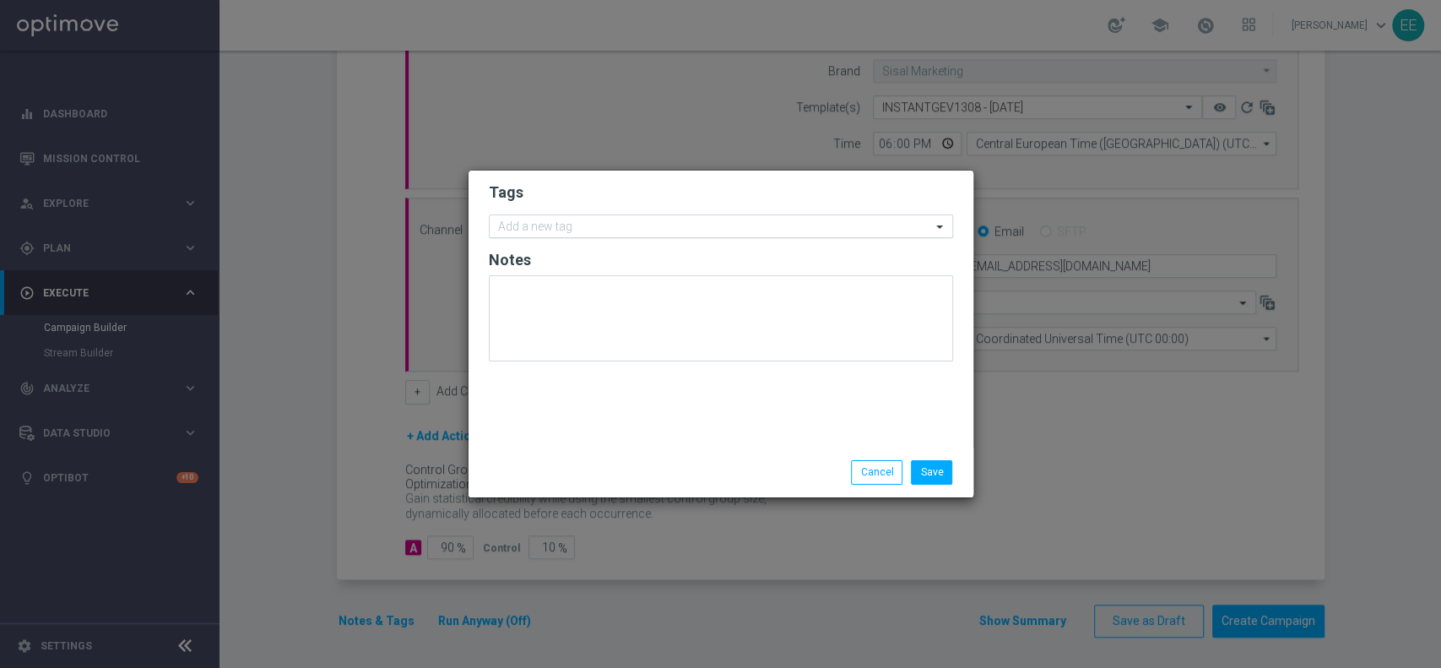
click at [601, 226] on input "text" at bounding box center [714, 227] width 433 height 14
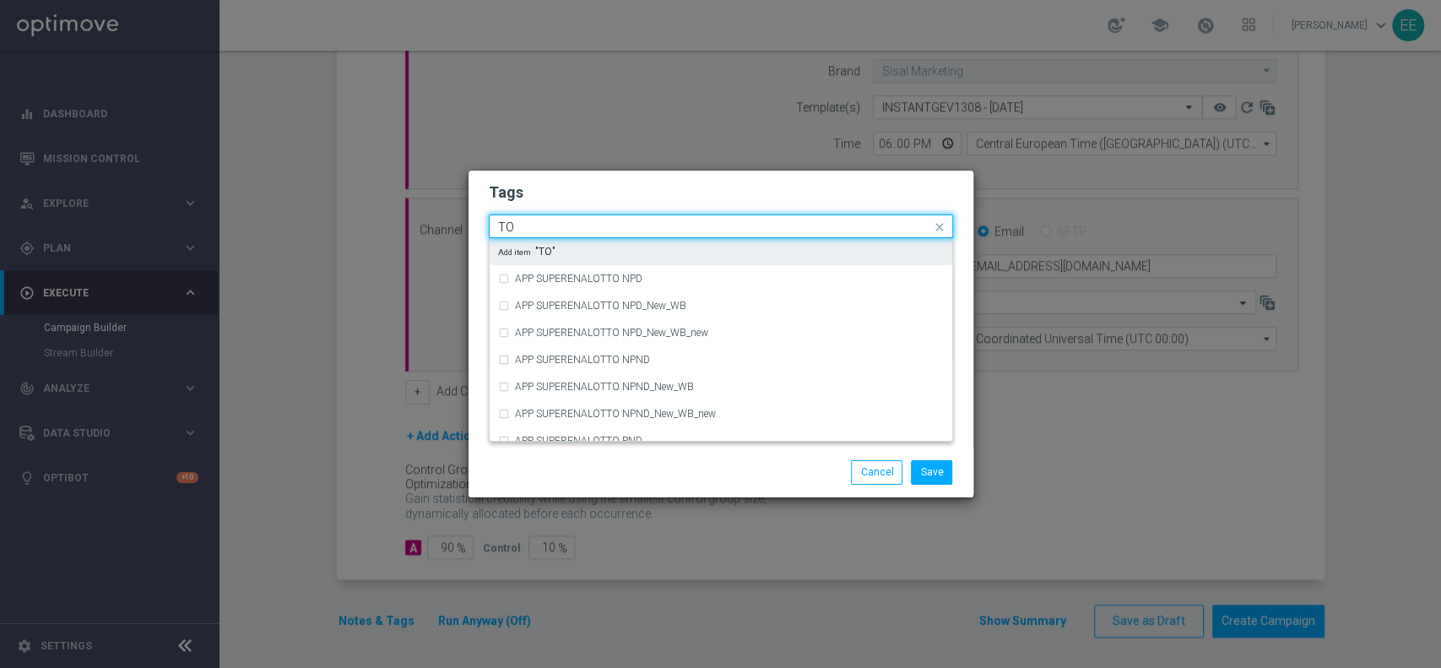
type input "T"
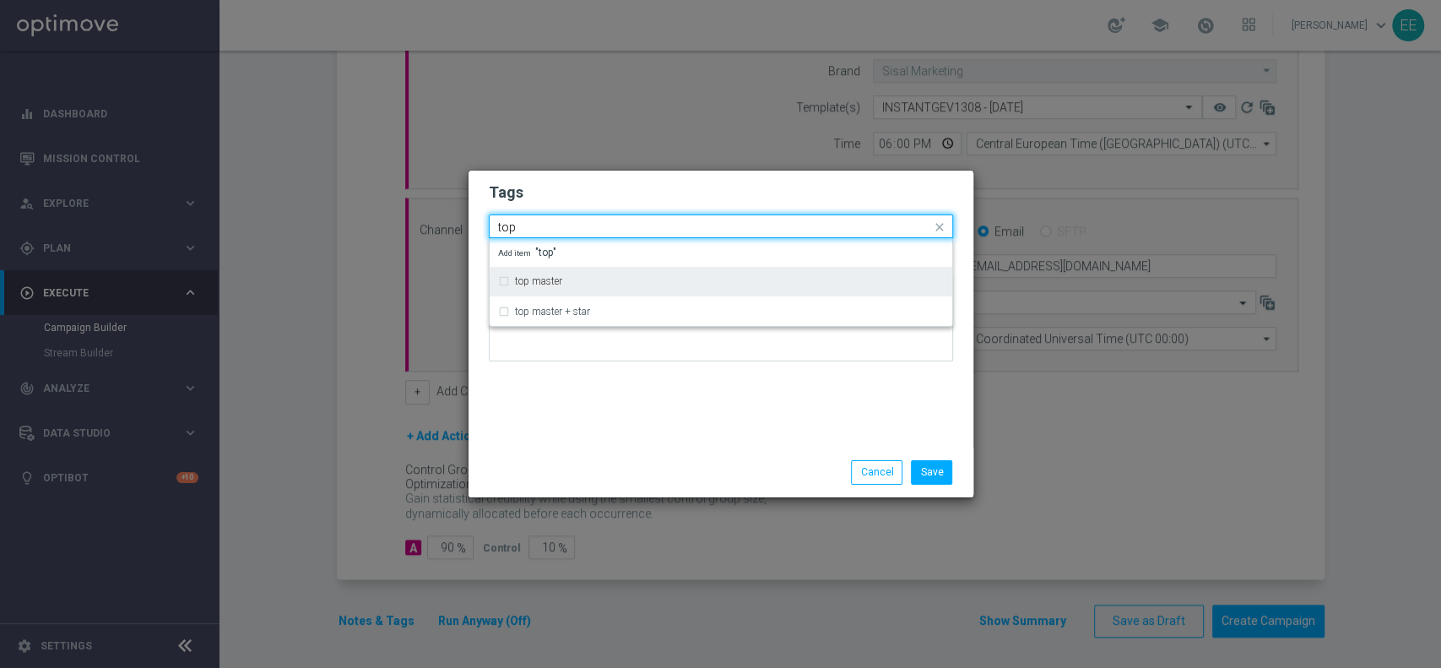
type input "top"
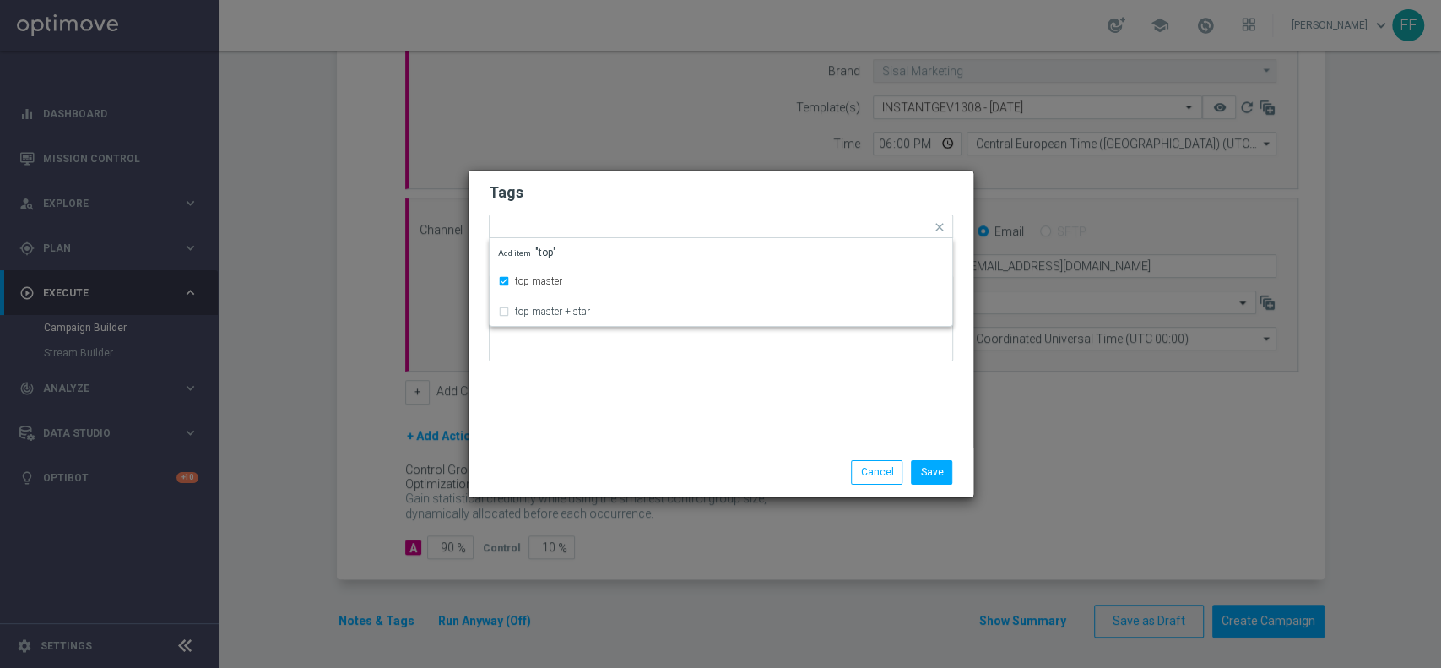
click at [588, 195] on h2 "Tags" at bounding box center [721, 192] width 464 height 20
click at [626, 225] on input "text" at bounding box center [757, 228] width 347 height 14
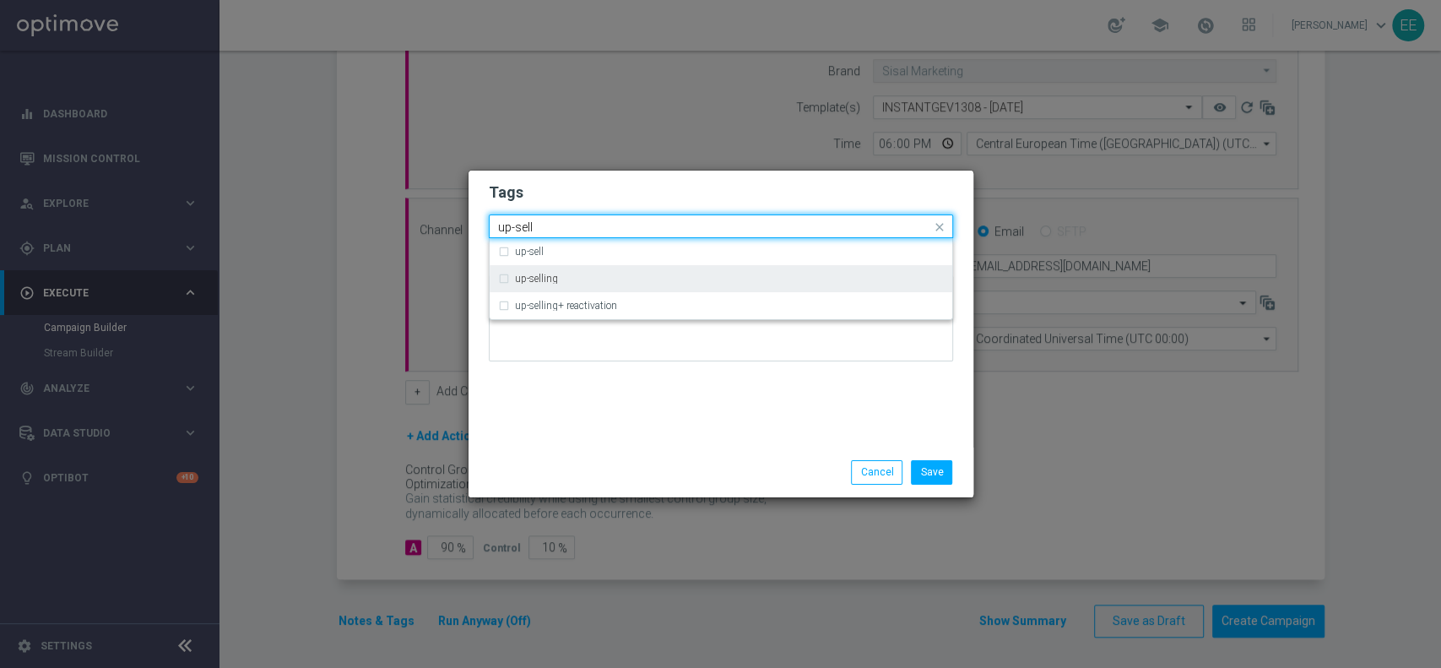
click at [565, 280] on div "up-selling" at bounding box center [729, 278] width 429 height 10
type input "up-sell"
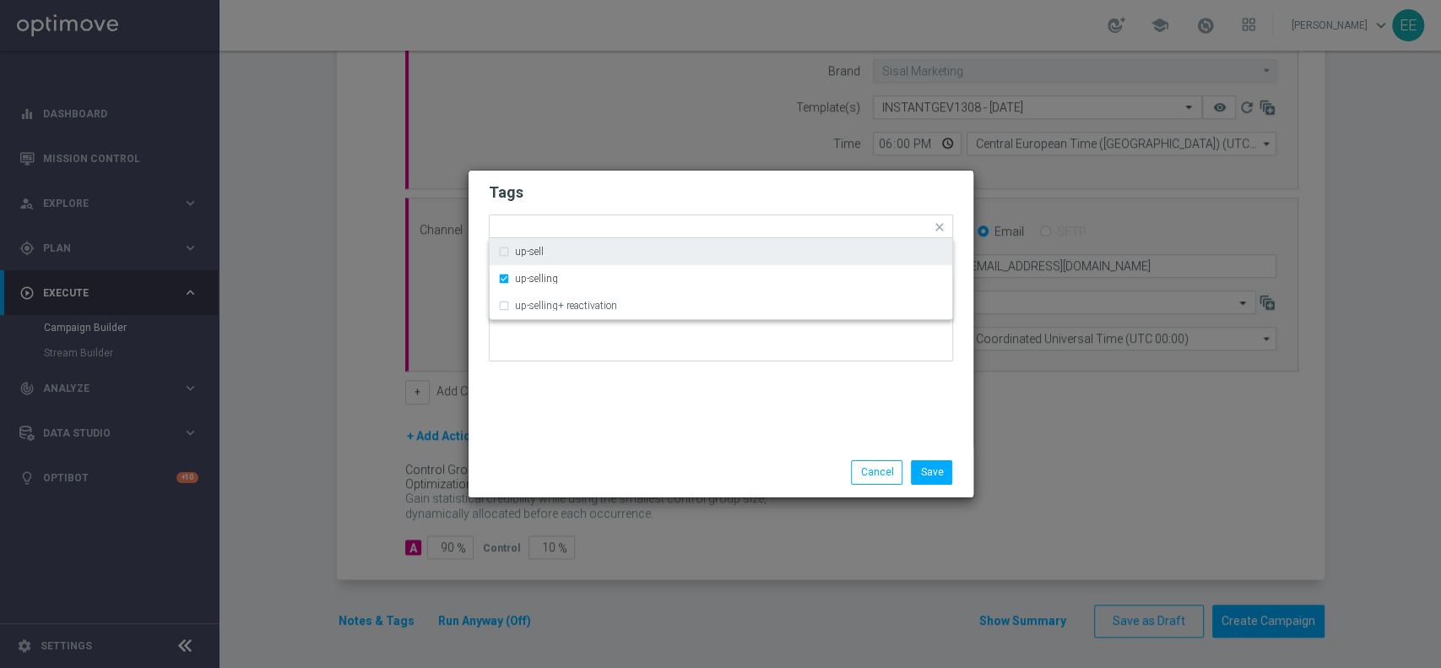
click at [668, 165] on modal-container "Tags Quick find × top master × up-selling up-sell up-selling up-selling+ reacti…" at bounding box center [720, 334] width 1441 height 668
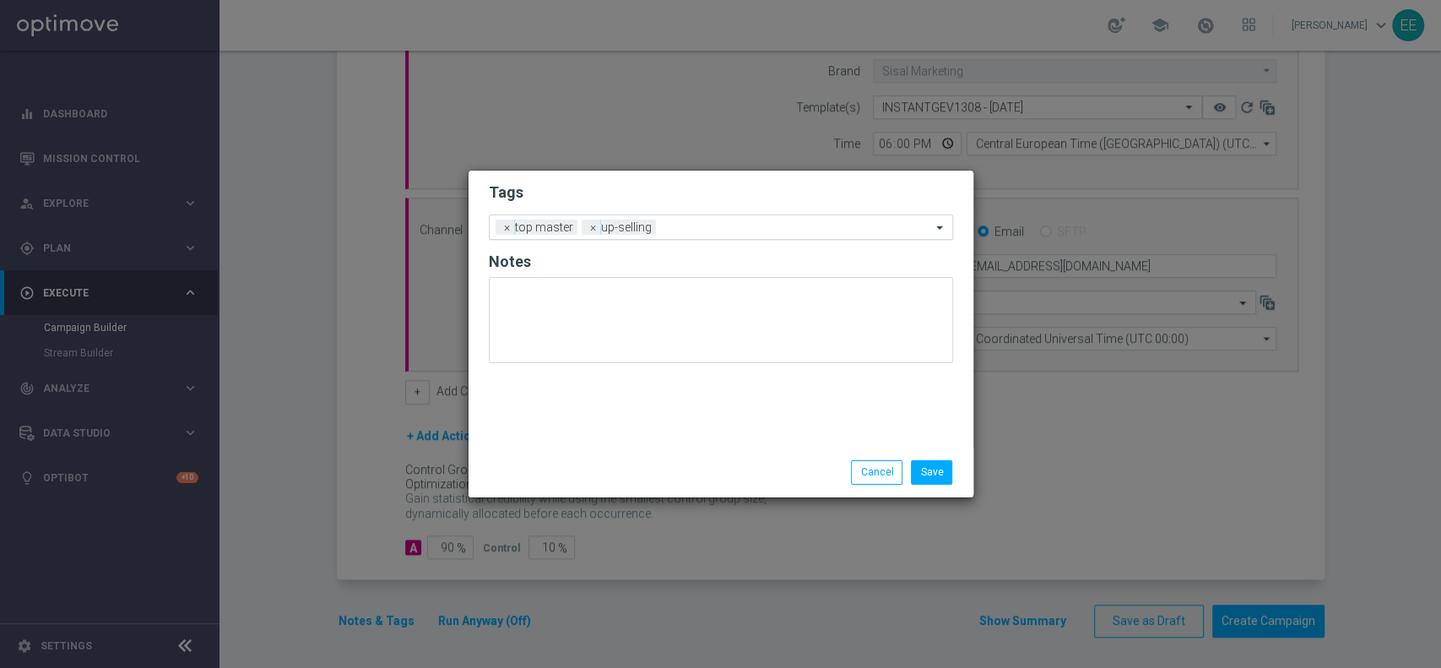
click at [715, 228] on input "text" at bounding box center [797, 228] width 268 height 14
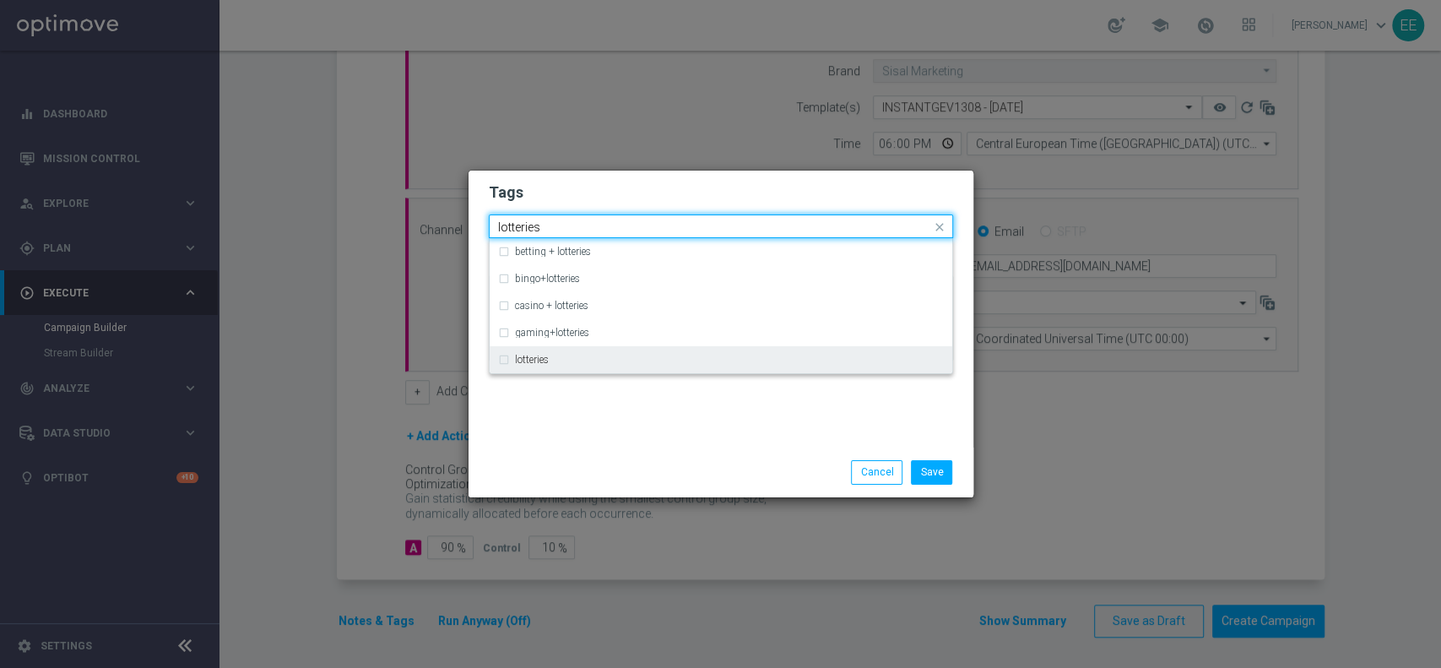
click at [564, 349] on div "lotteries" at bounding box center [721, 359] width 446 height 27
type input "lotteries"
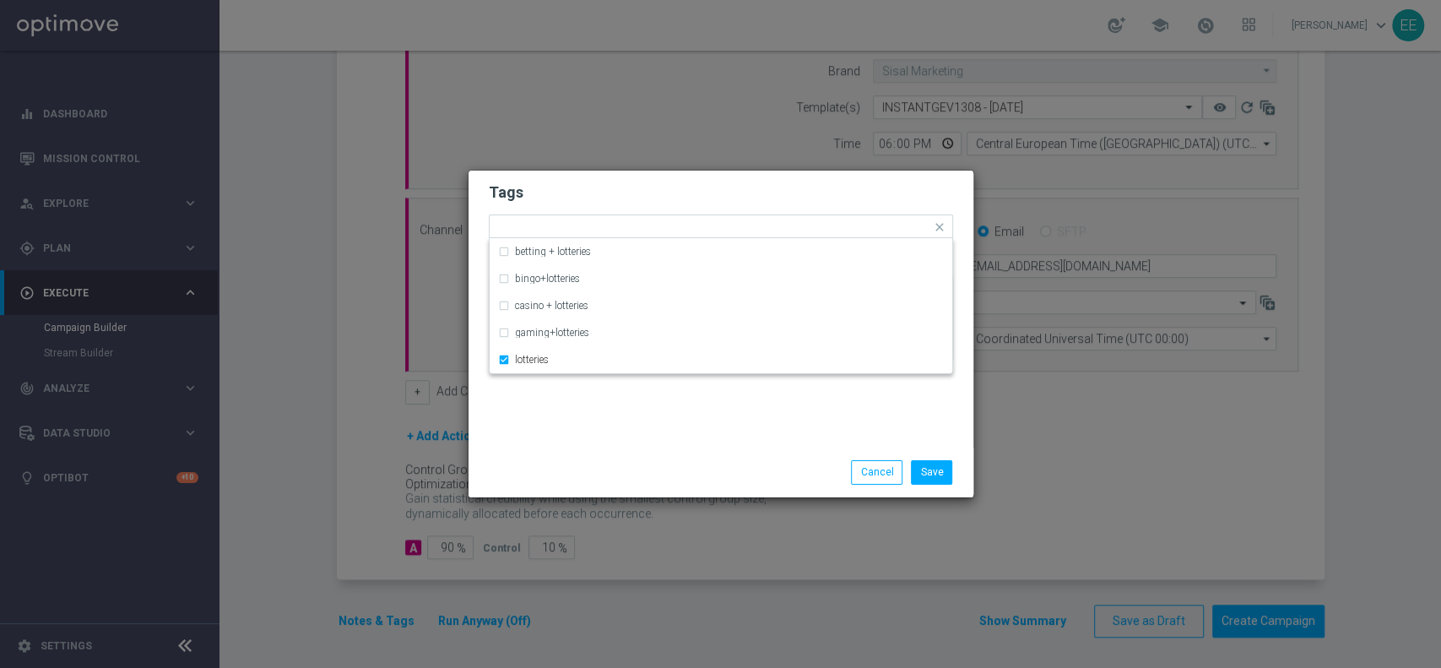
click at [576, 406] on div "Tags Quick find × top master × up-selling × lotteries betting + lotteries bingo…" at bounding box center [720, 308] width 505 height 277
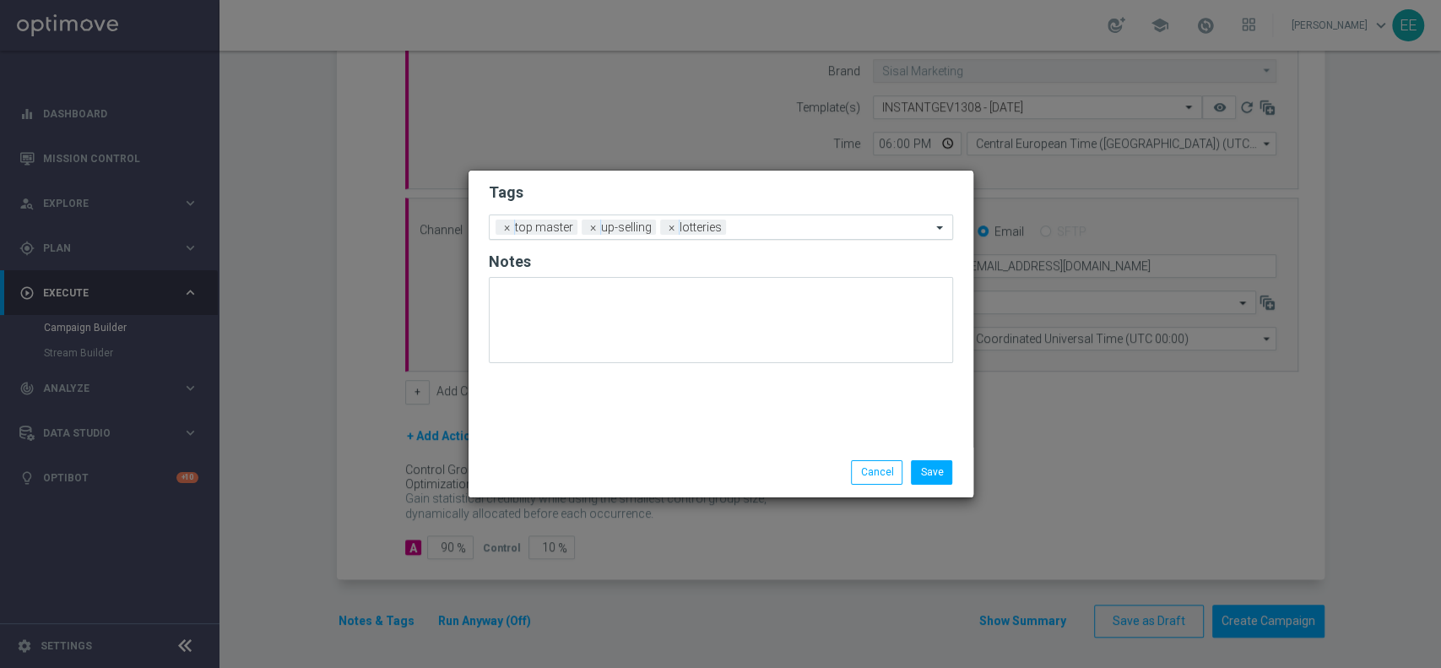
click at [755, 217] on div "Add a new tag × top master × up-selling × lotteries" at bounding box center [710, 227] width 441 height 24
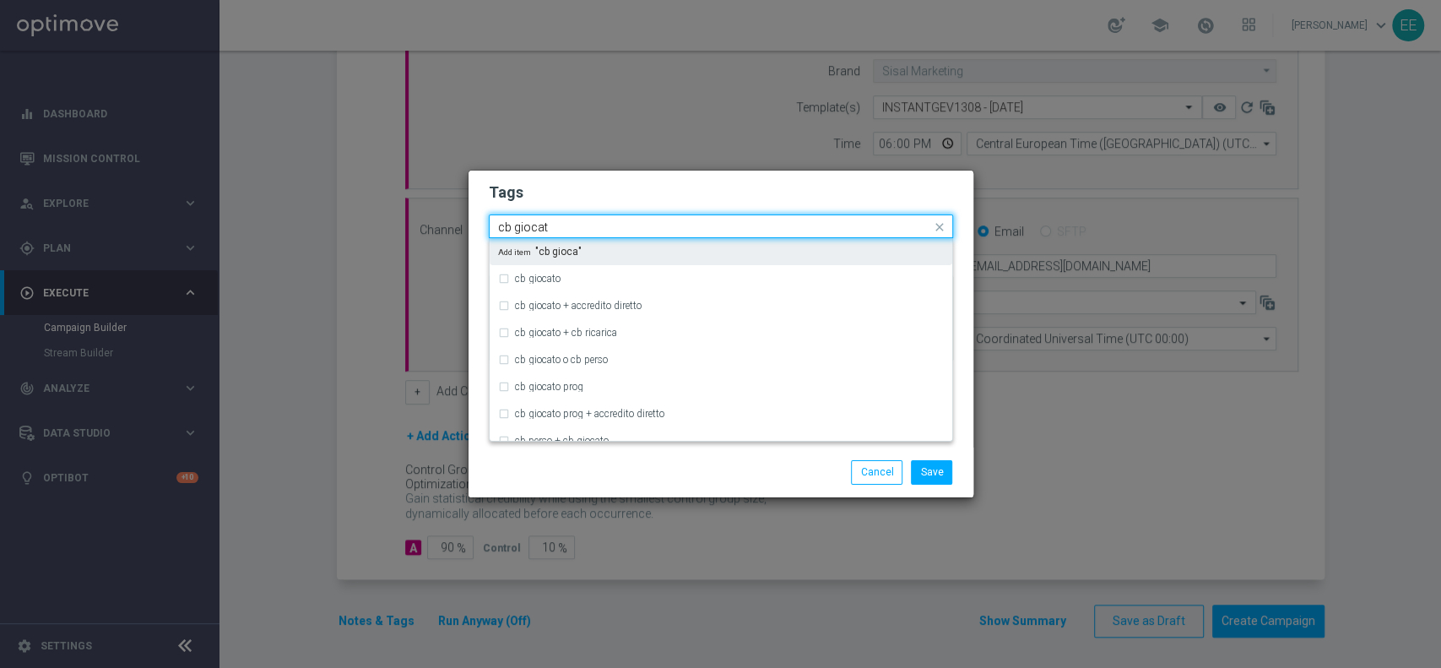
type input "cb giocato"
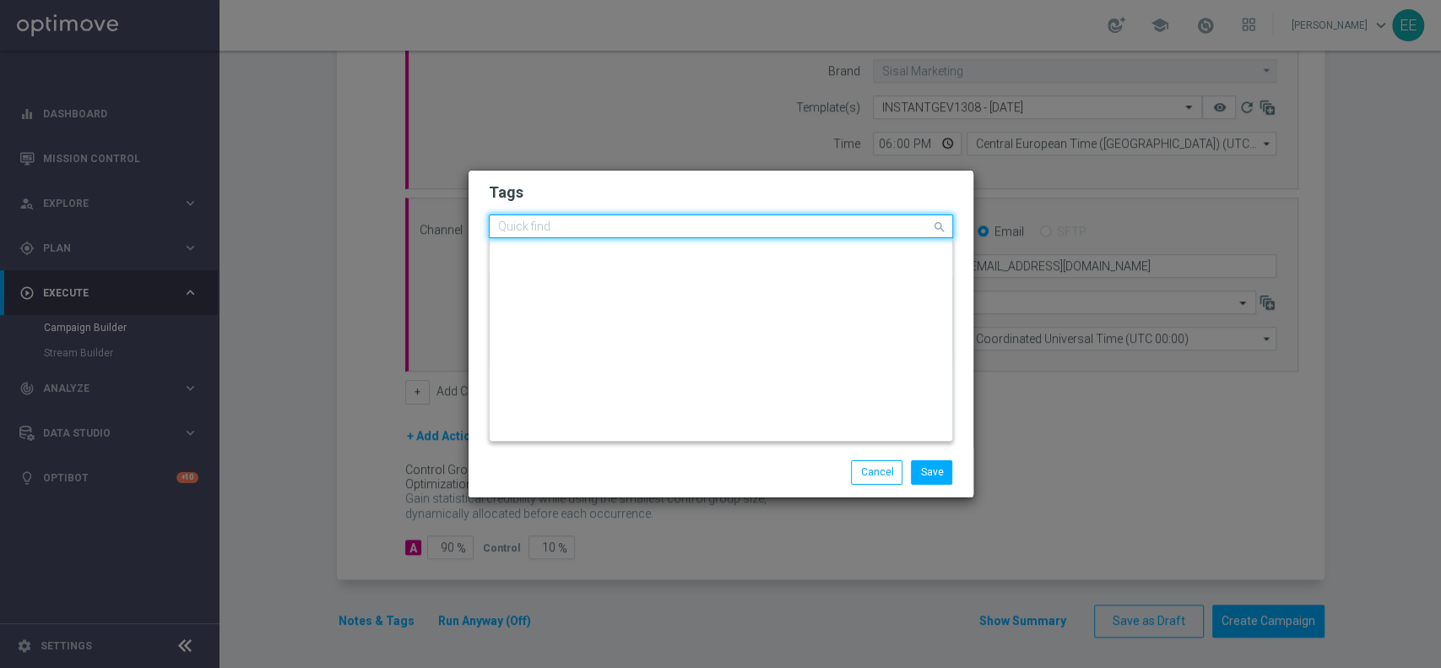
click at [755, 217] on div "Quick find × top master × up-selling × lotteries" at bounding box center [710, 226] width 441 height 21
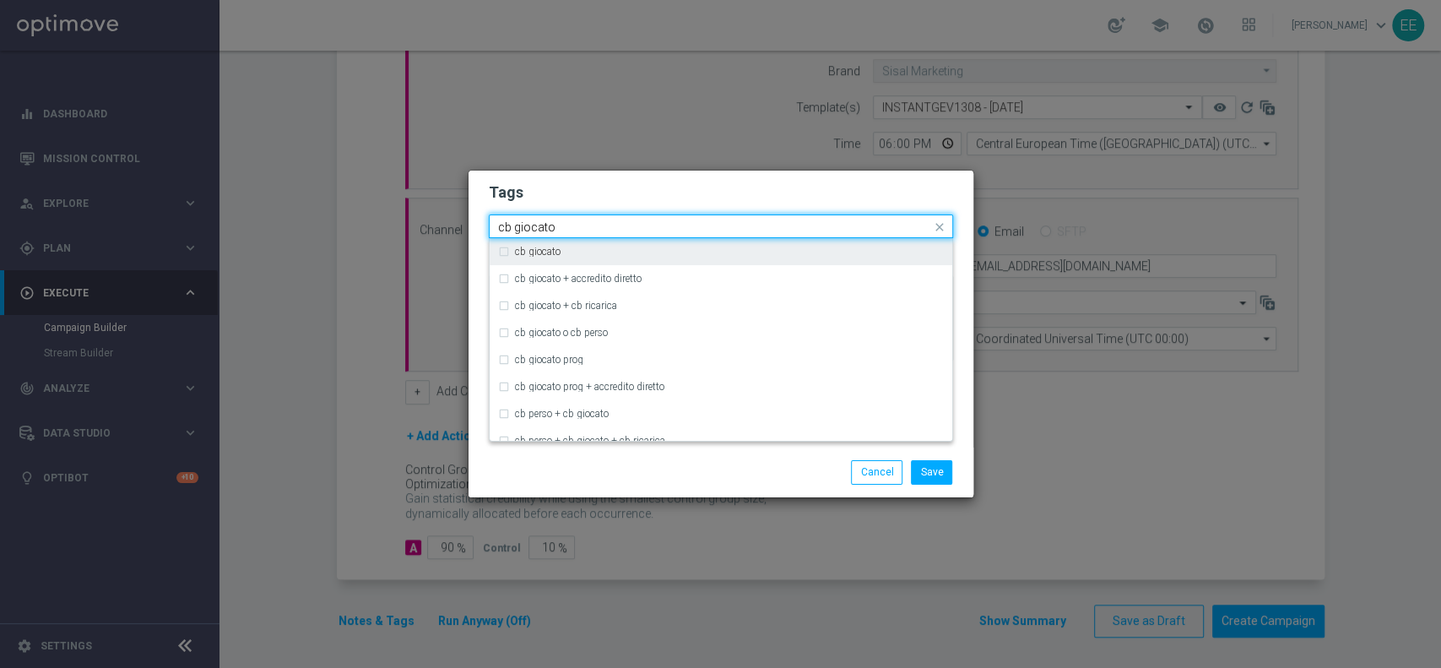
click at [676, 251] on div "cb giocato" at bounding box center [729, 251] width 429 height 10
type input "cb giocato"
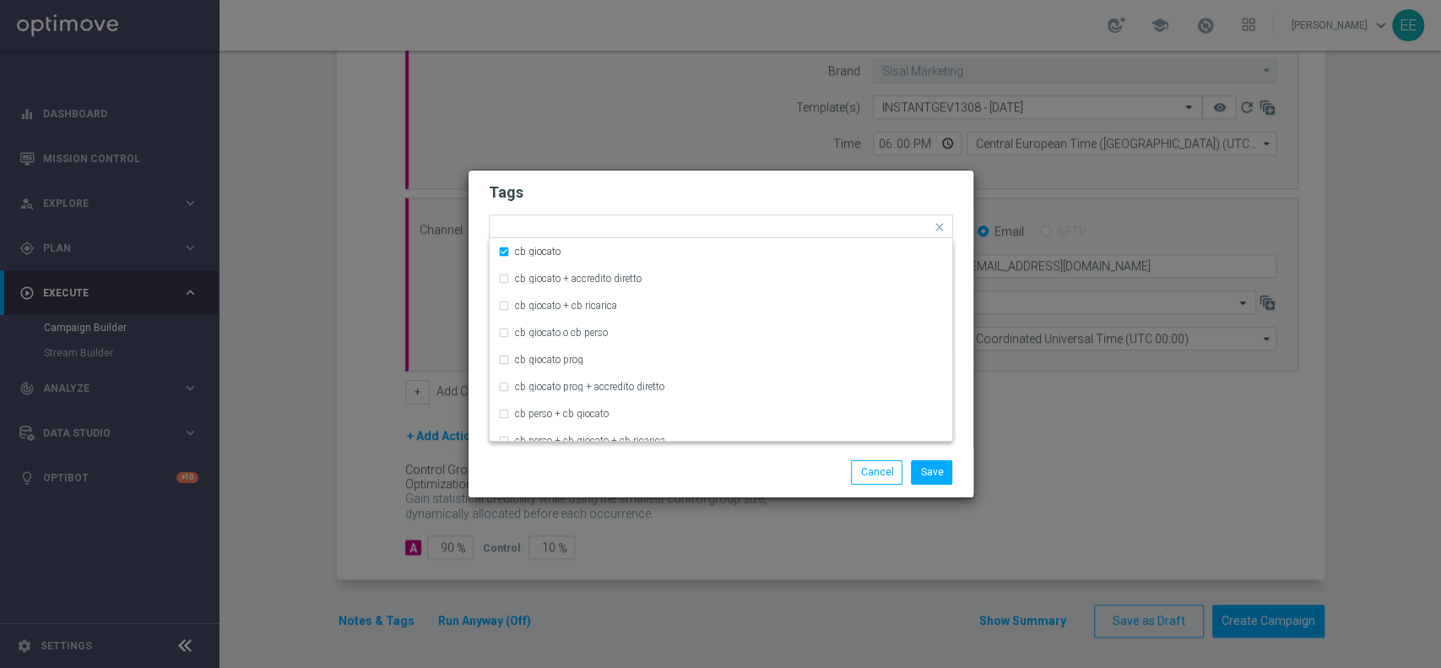
click at [749, 204] on form "Tags Quick find × top master × up-selling × lotteries × cb giocato cb giocato c…" at bounding box center [721, 276] width 464 height 196
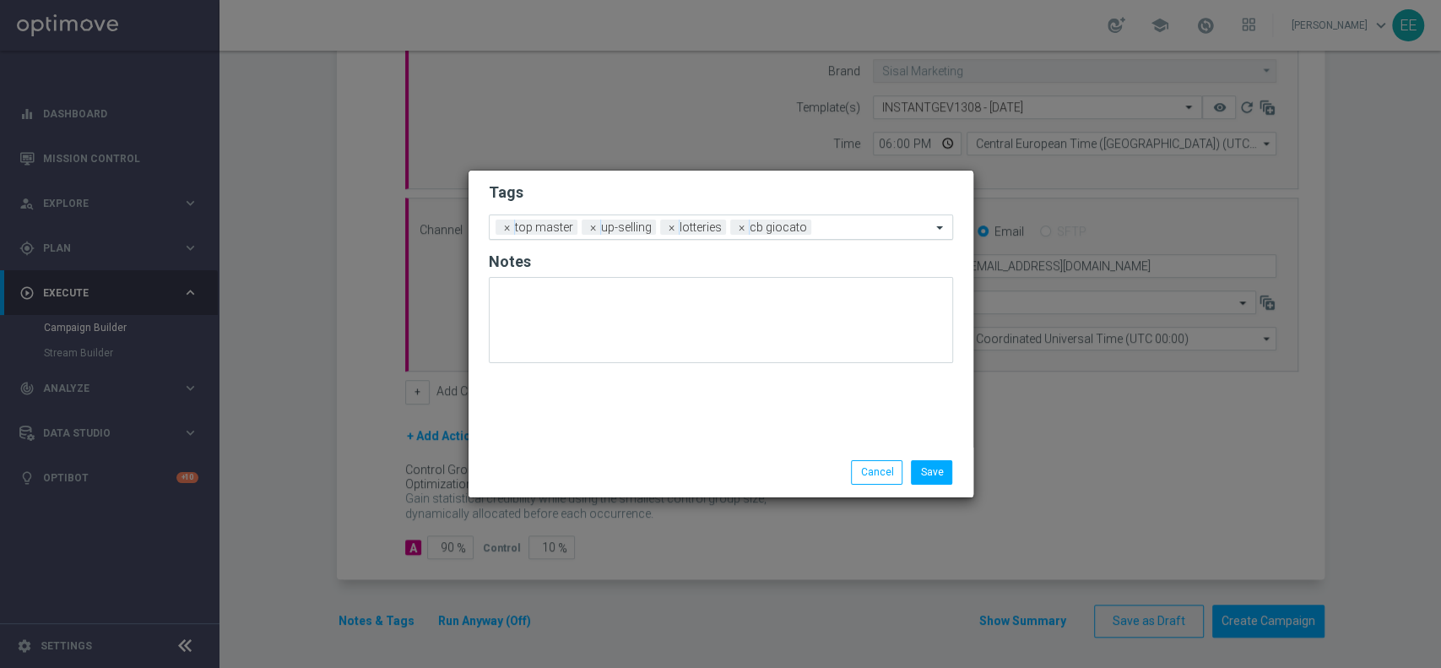
click at [852, 225] on input "text" at bounding box center [874, 228] width 113 height 14
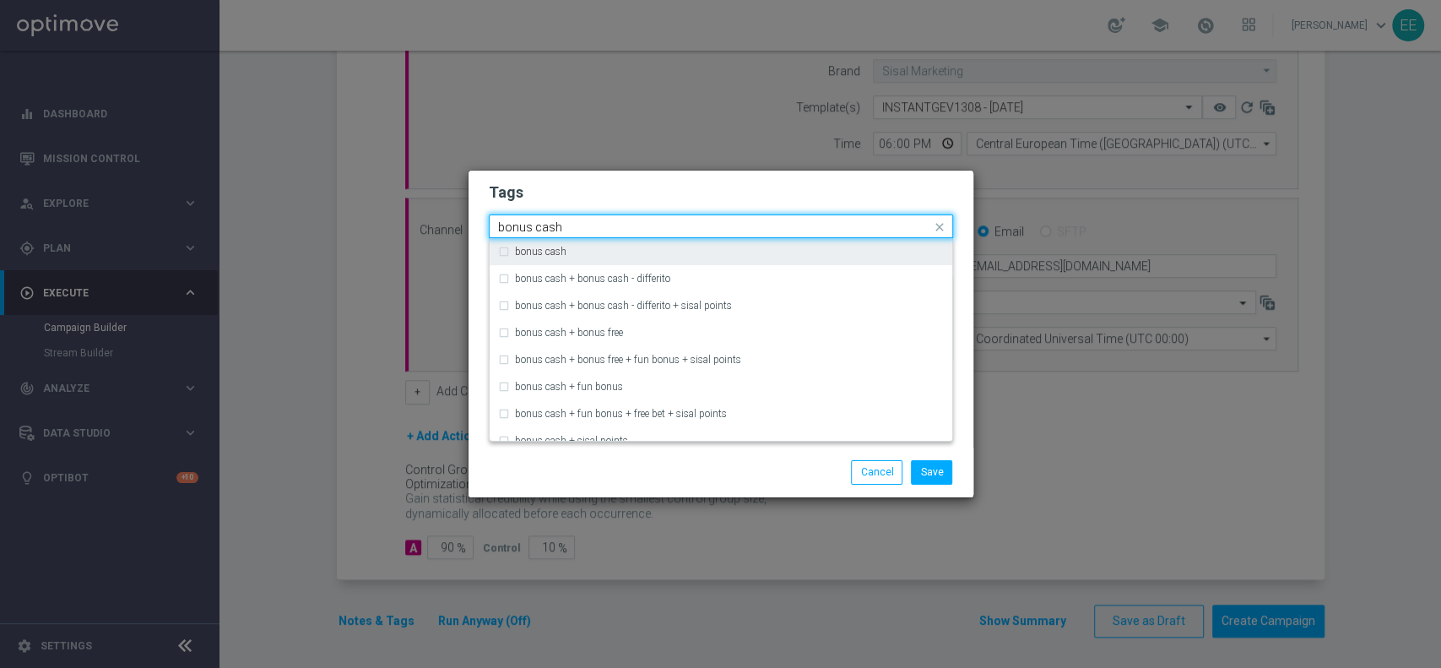
click at [737, 259] on div "bonus cash" at bounding box center [721, 251] width 446 height 27
type input "bonus cash"
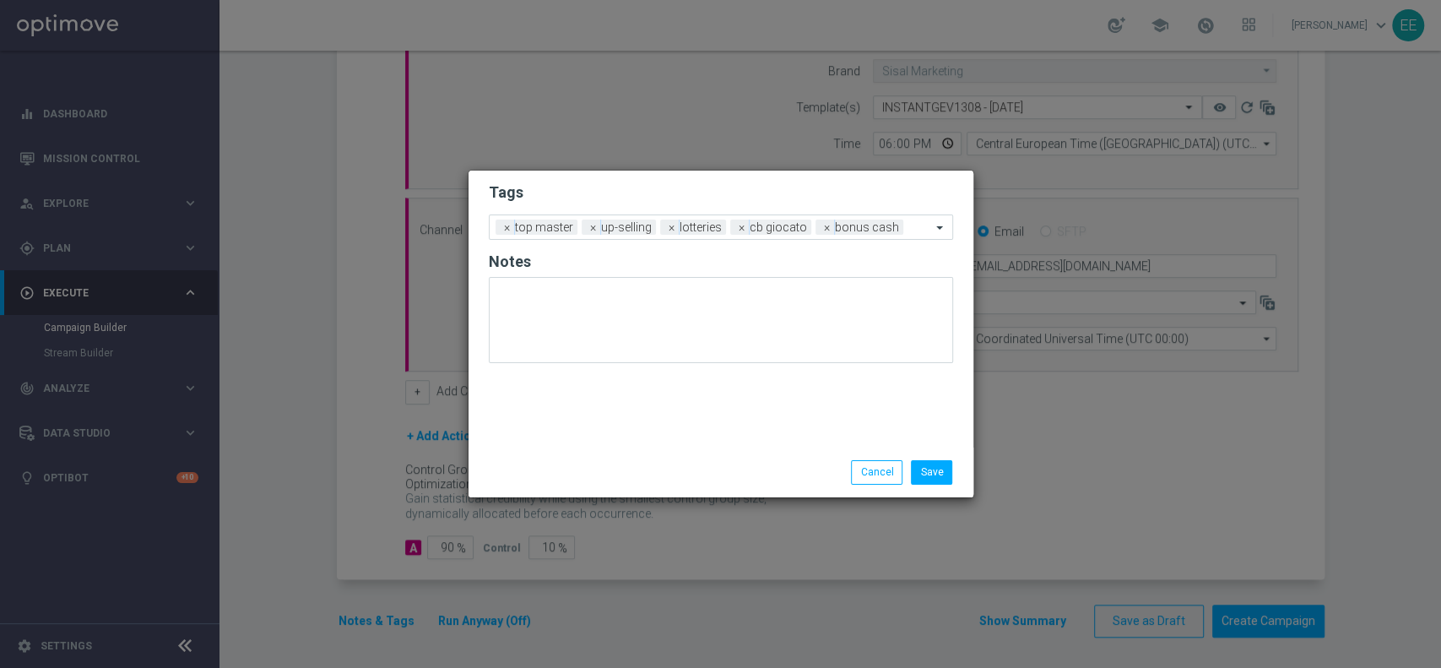
click at [794, 201] on h2 "Tags" at bounding box center [721, 192] width 464 height 20
click at [943, 473] on button "Save" at bounding box center [931, 472] width 41 height 24
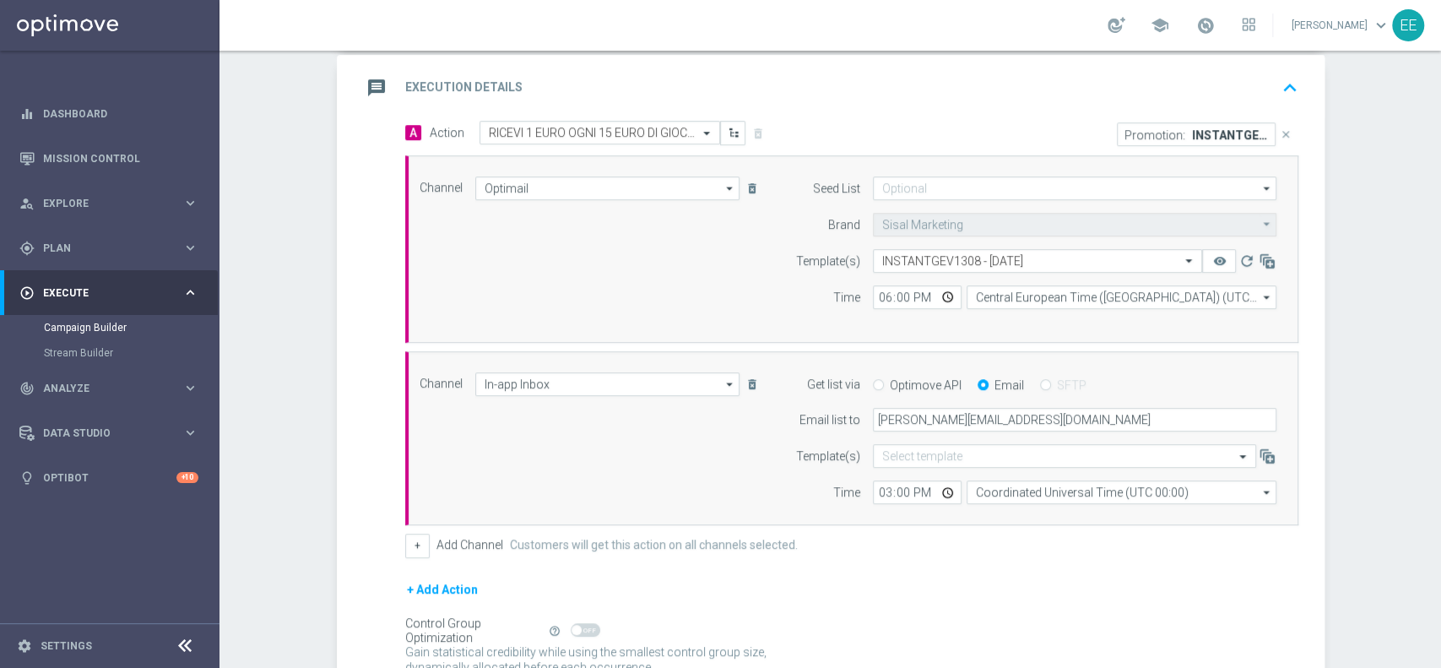
scroll to position [344, 0]
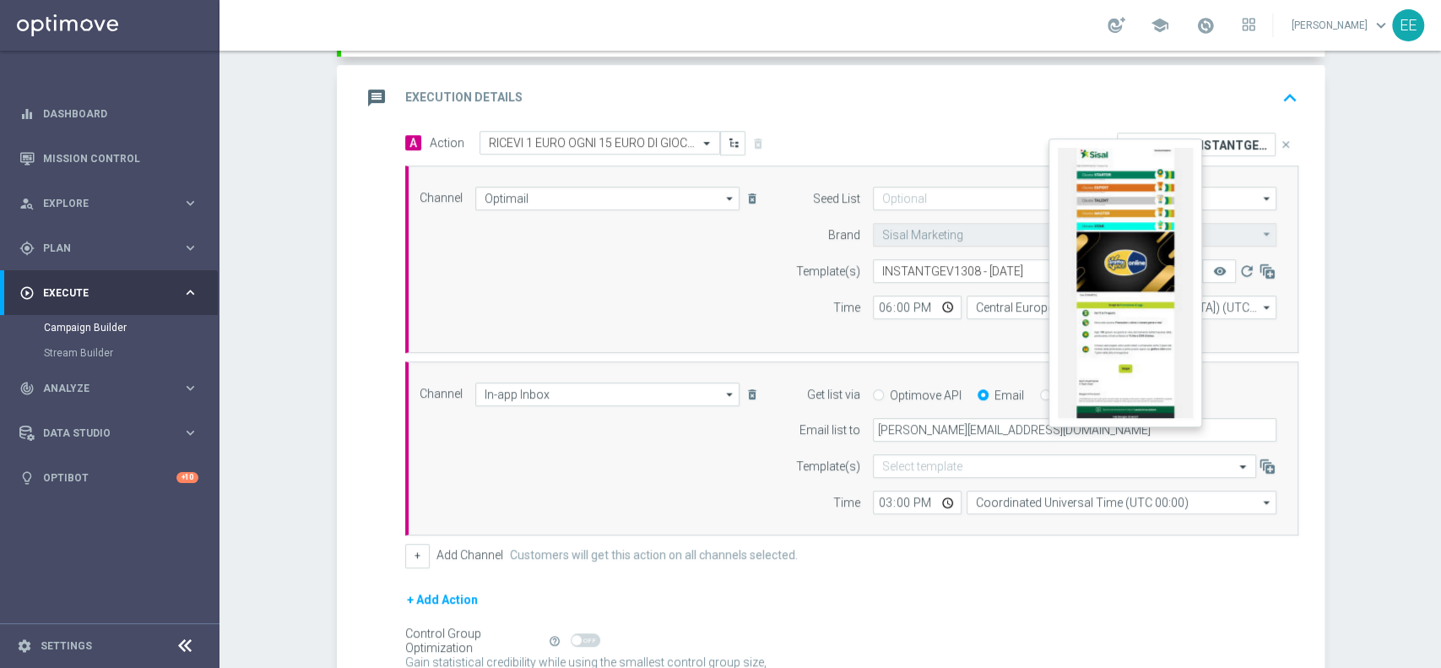
click at [1222, 269] on button "remove_red_eye" at bounding box center [1219, 271] width 34 height 24
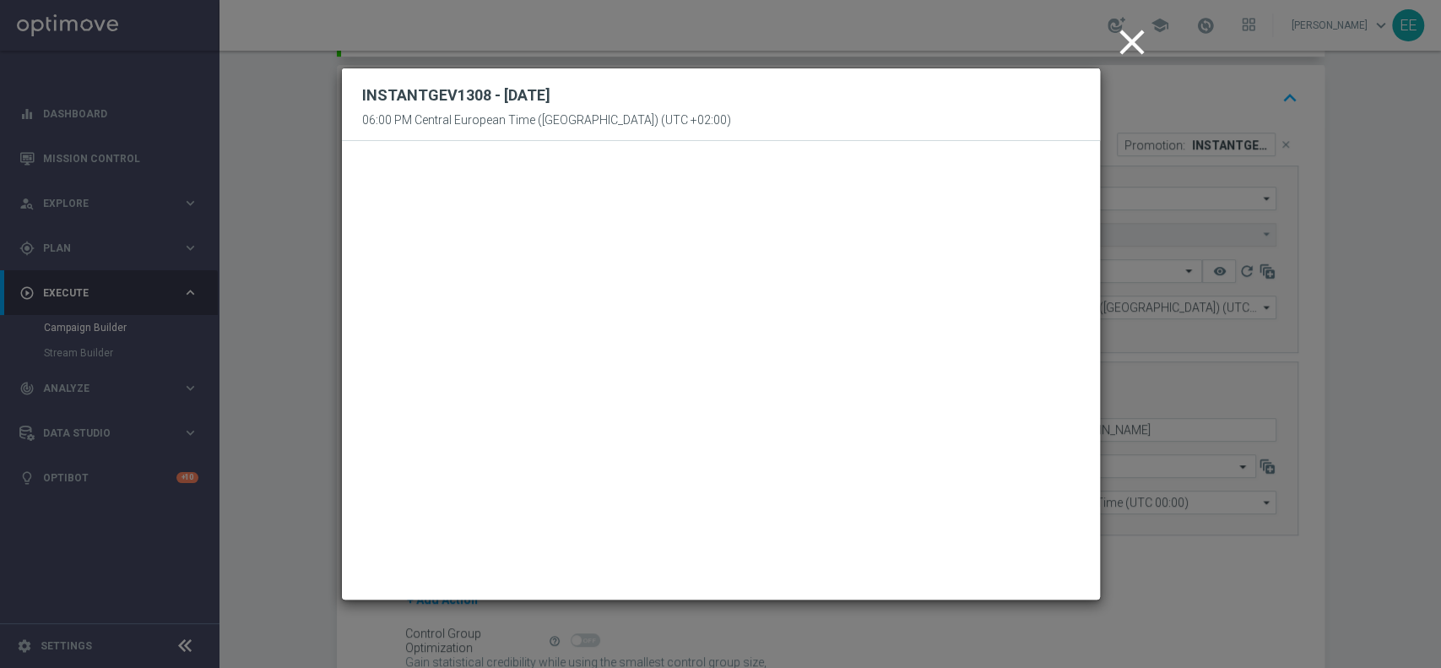
click at [1133, 44] on icon "close" at bounding box center [1132, 42] width 42 height 42
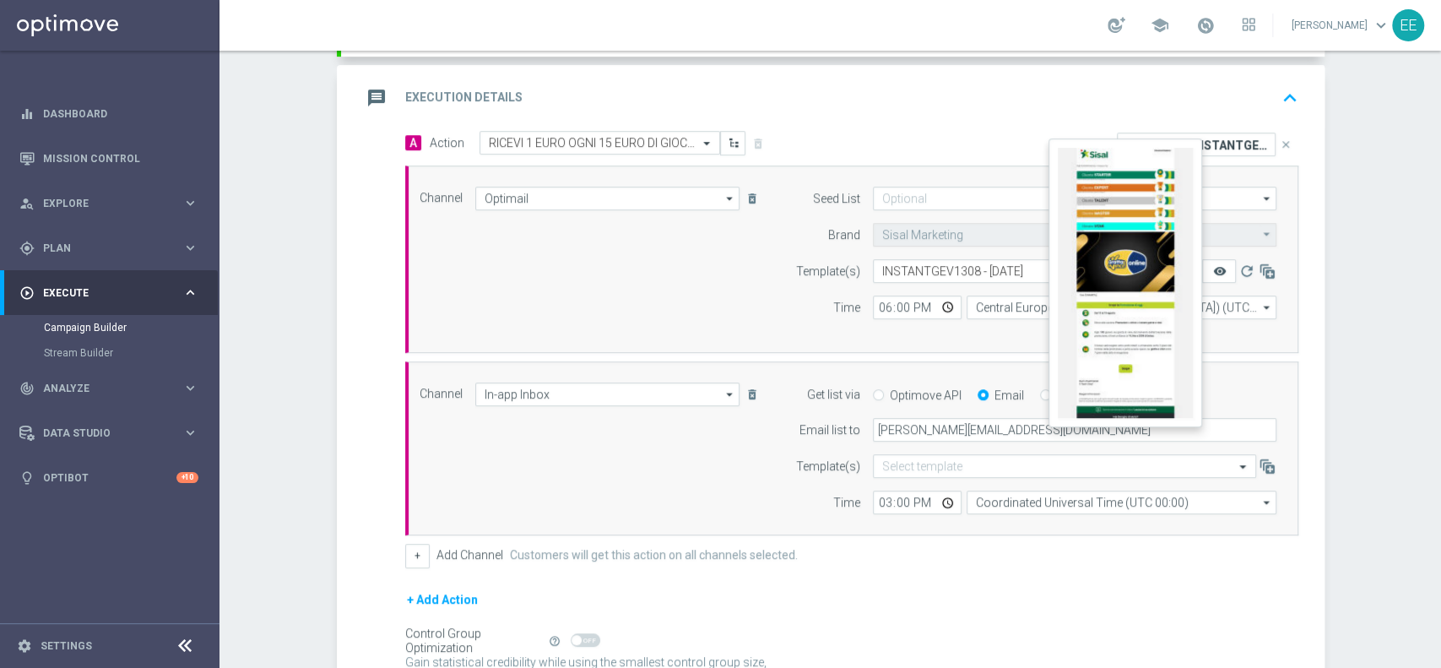
click at [1215, 274] on icon "remove_red_eye" at bounding box center [1219, 271] width 14 height 14
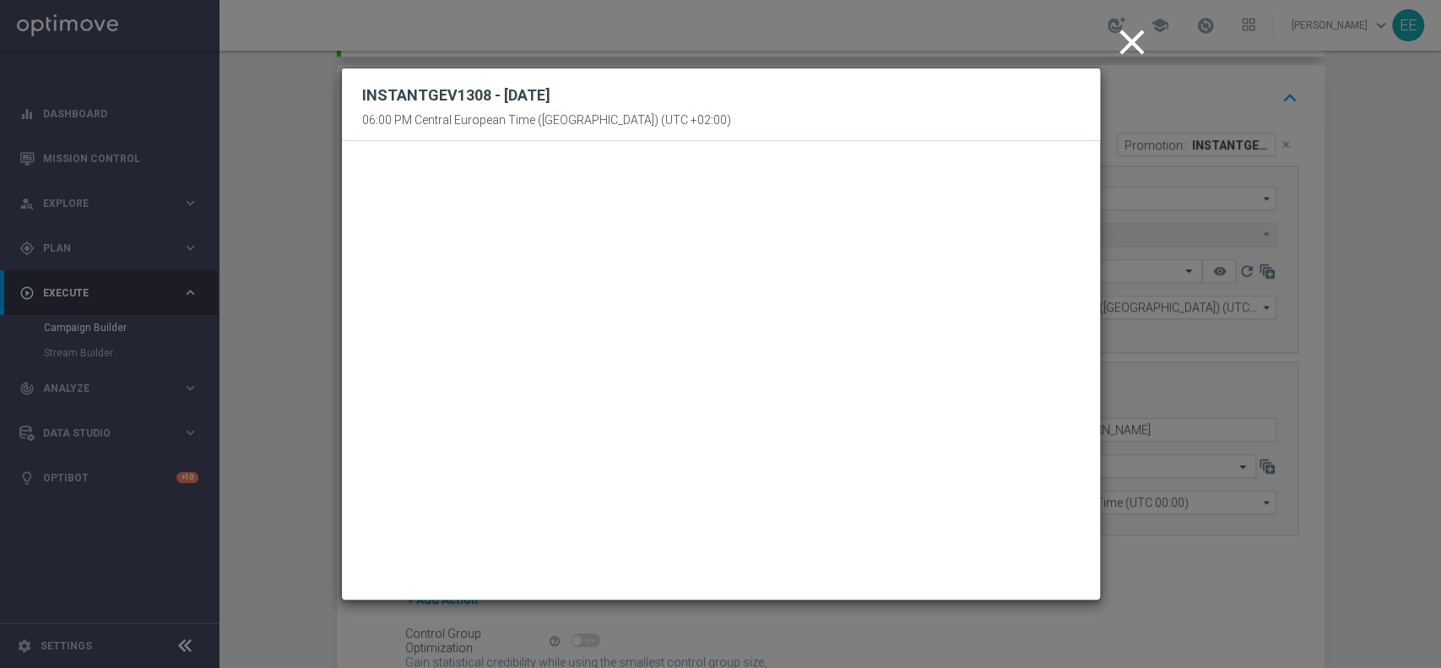
click at [1124, 41] on icon "close" at bounding box center [1132, 42] width 42 height 42
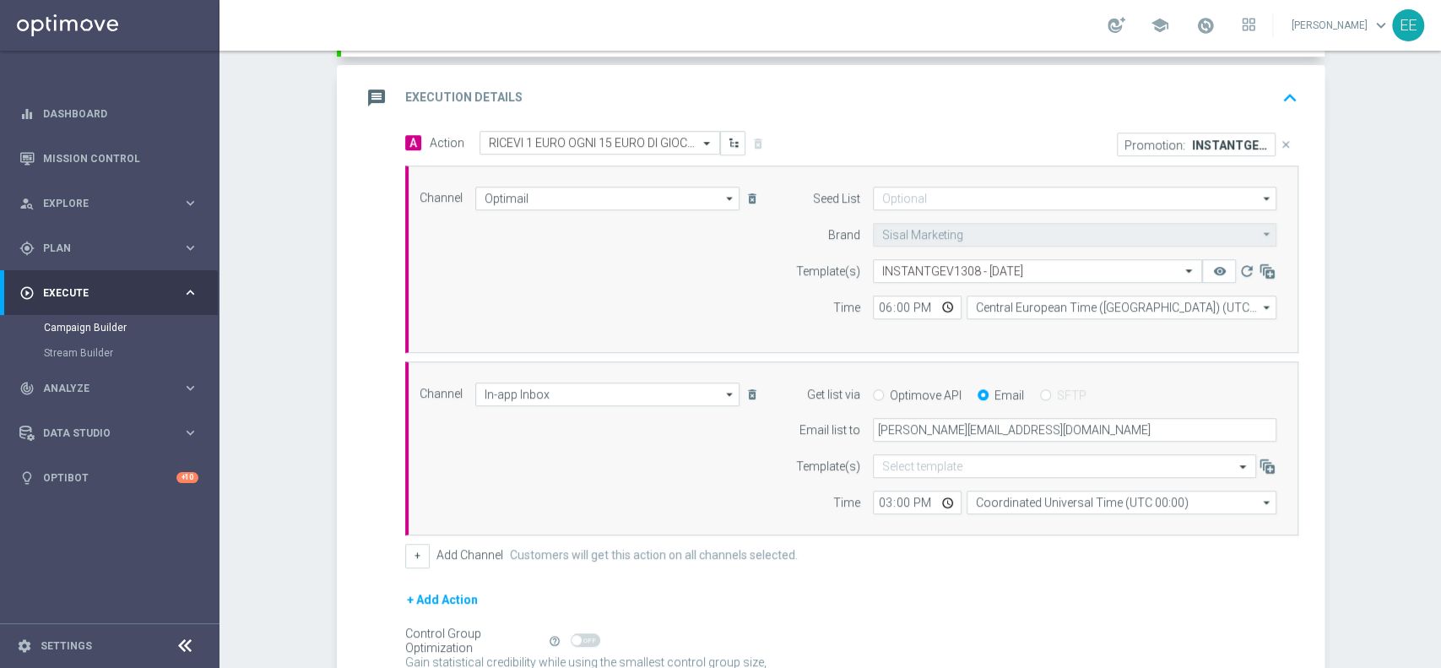
scroll to position [507, 0]
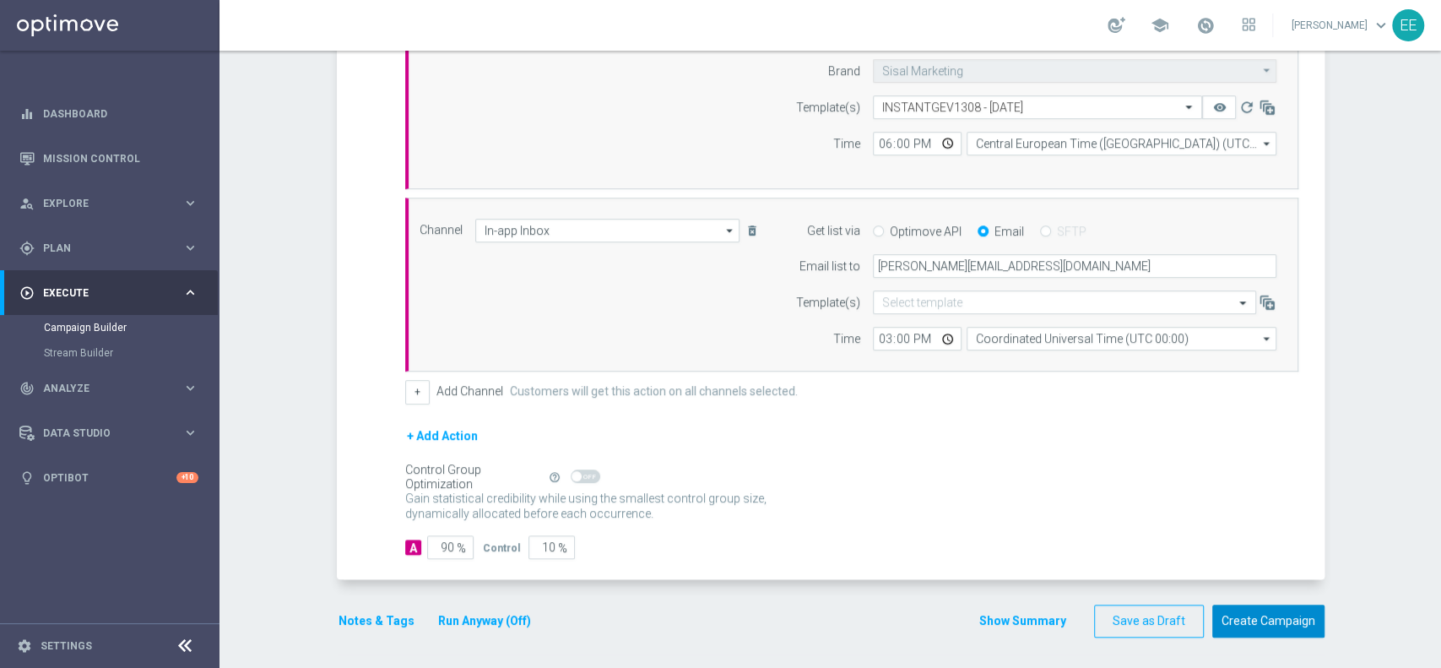
click at [1256, 617] on button "Create Campaign" at bounding box center [1268, 620] width 112 height 33
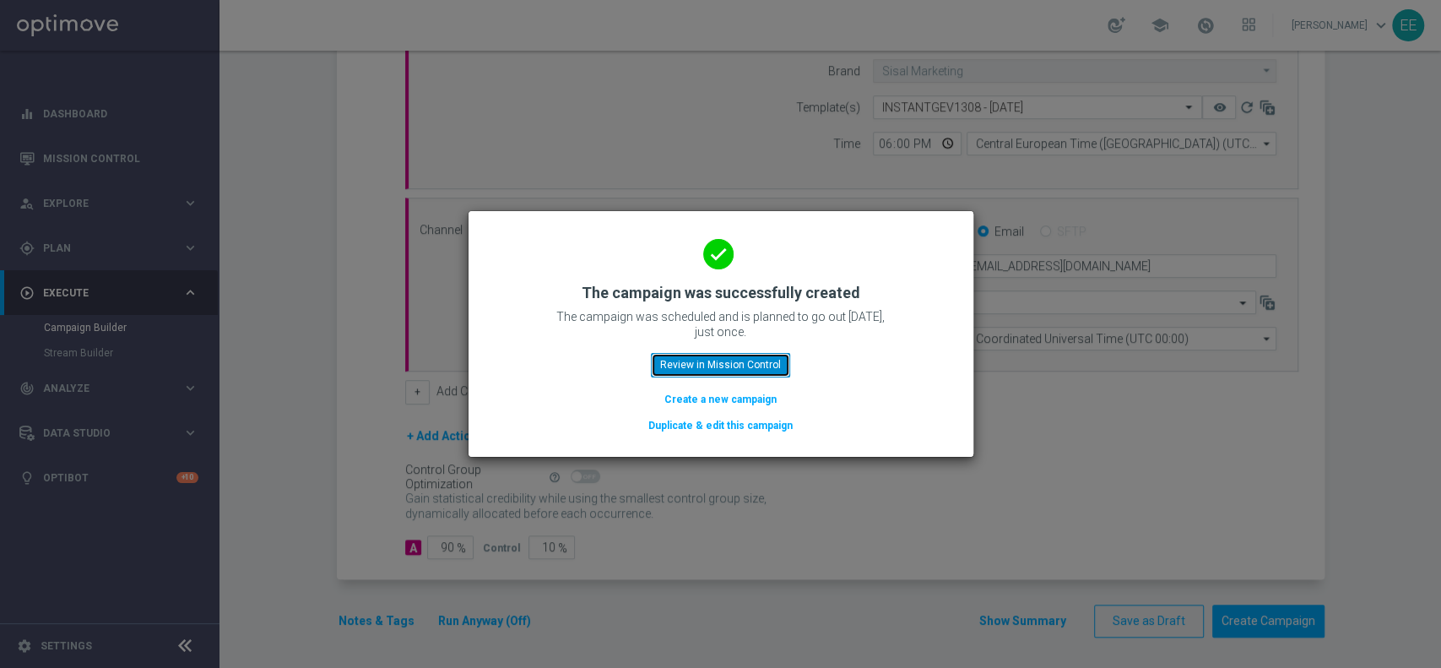
click at [708, 362] on button "Review in Mission Control" at bounding box center [720, 365] width 139 height 24
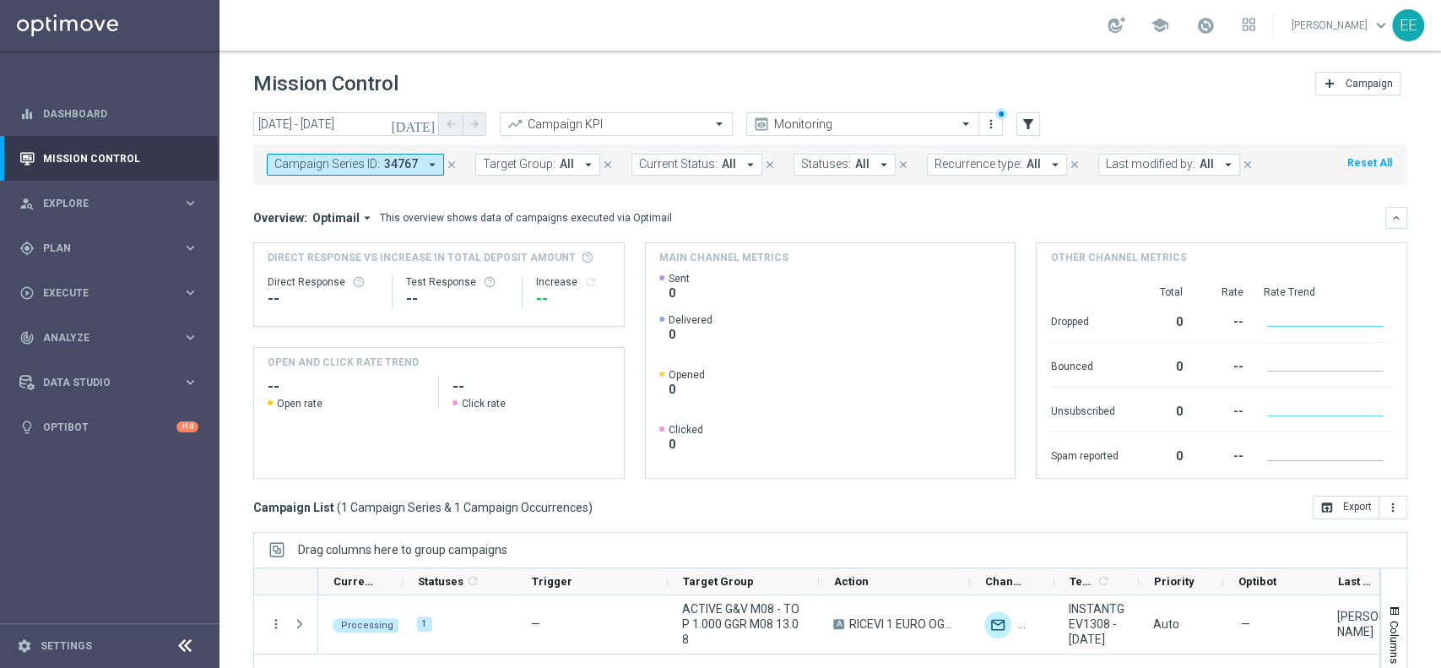
scroll to position [176, 0]
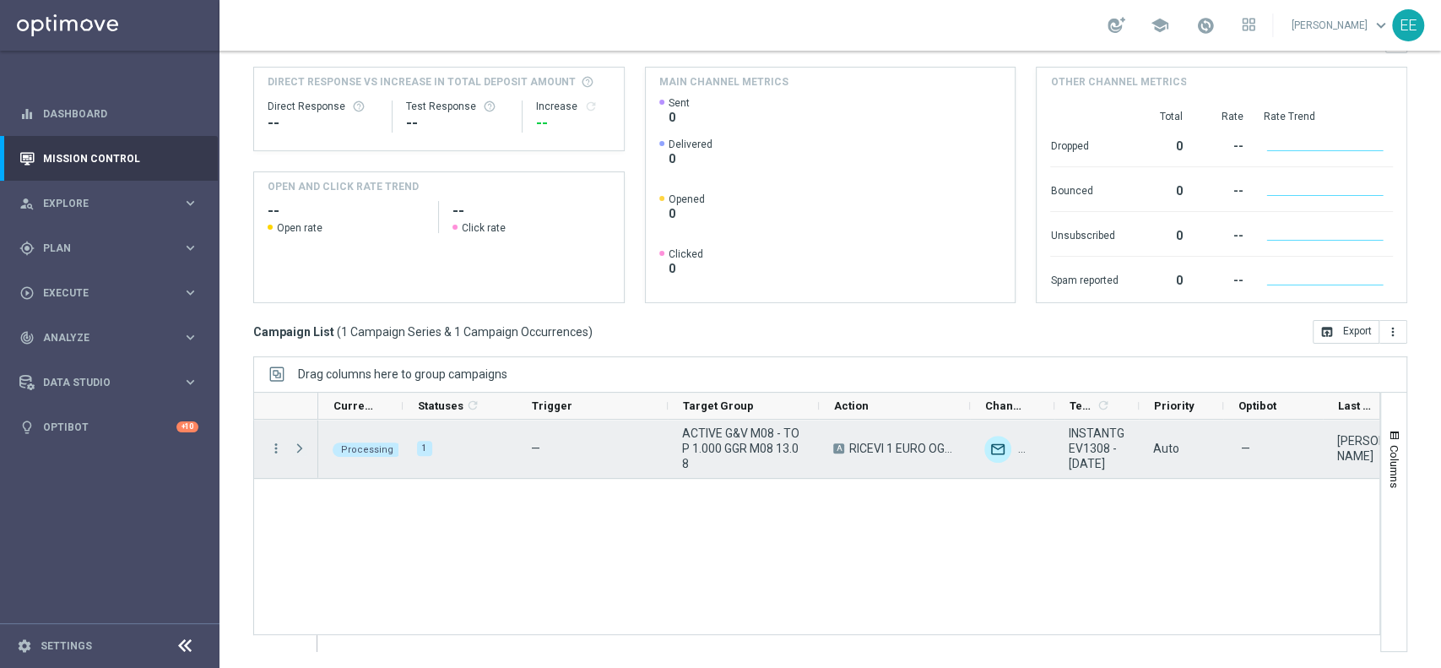
click at [297, 449] on span "Press SPACE to select this row." at bounding box center [299, 448] width 15 height 14
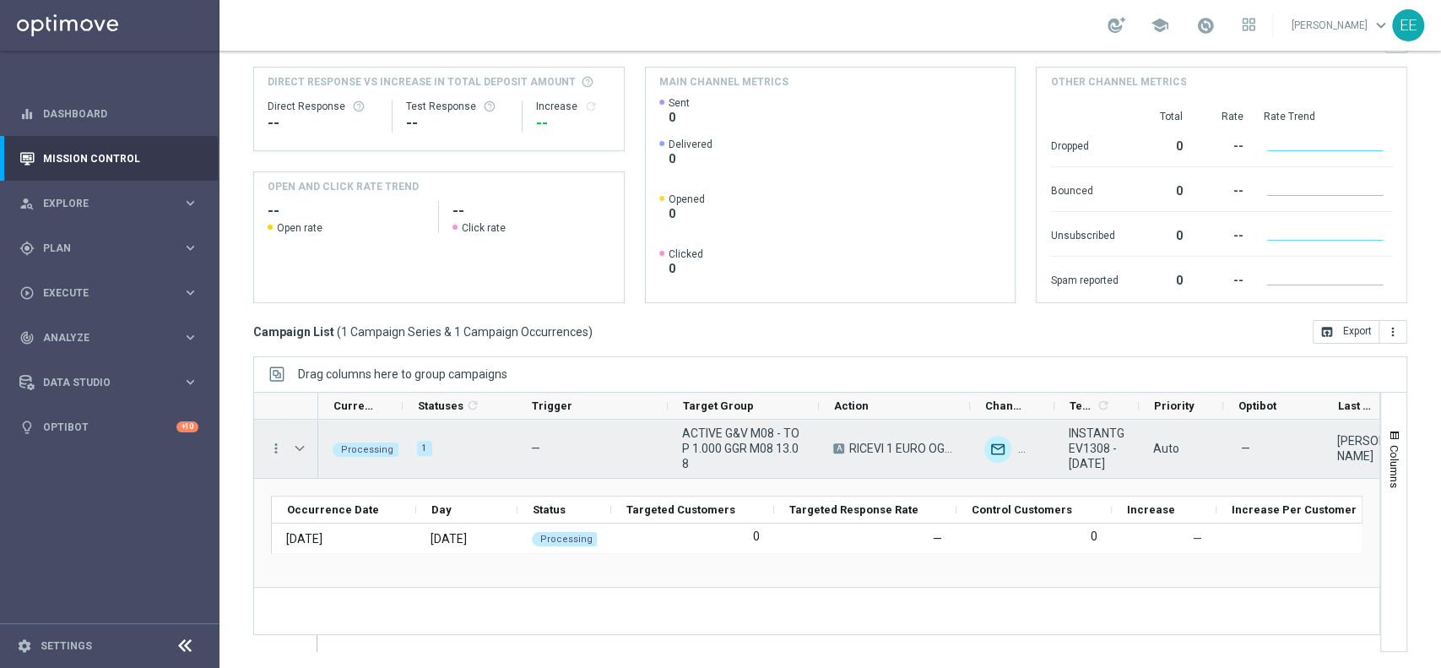
click at [297, 449] on span "Press SPACE to select this row." at bounding box center [299, 448] width 15 height 14
click at [0, 0] on span "Press SPACE to select this row." at bounding box center [0, 0] width 0 height 0
click at [297, 449] on span "Press SPACE to select this row." at bounding box center [299, 448] width 15 height 14
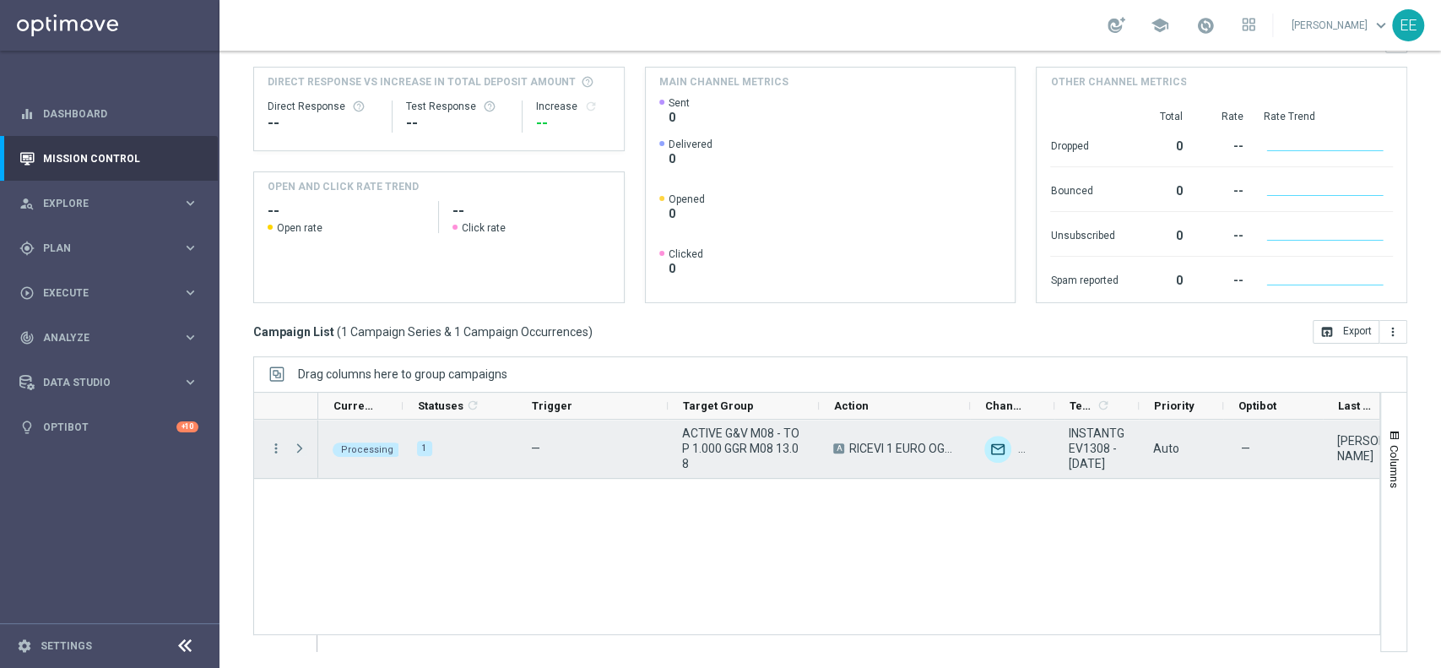
click at [297, 449] on span "Press SPACE to select this row." at bounding box center [299, 448] width 15 height 14
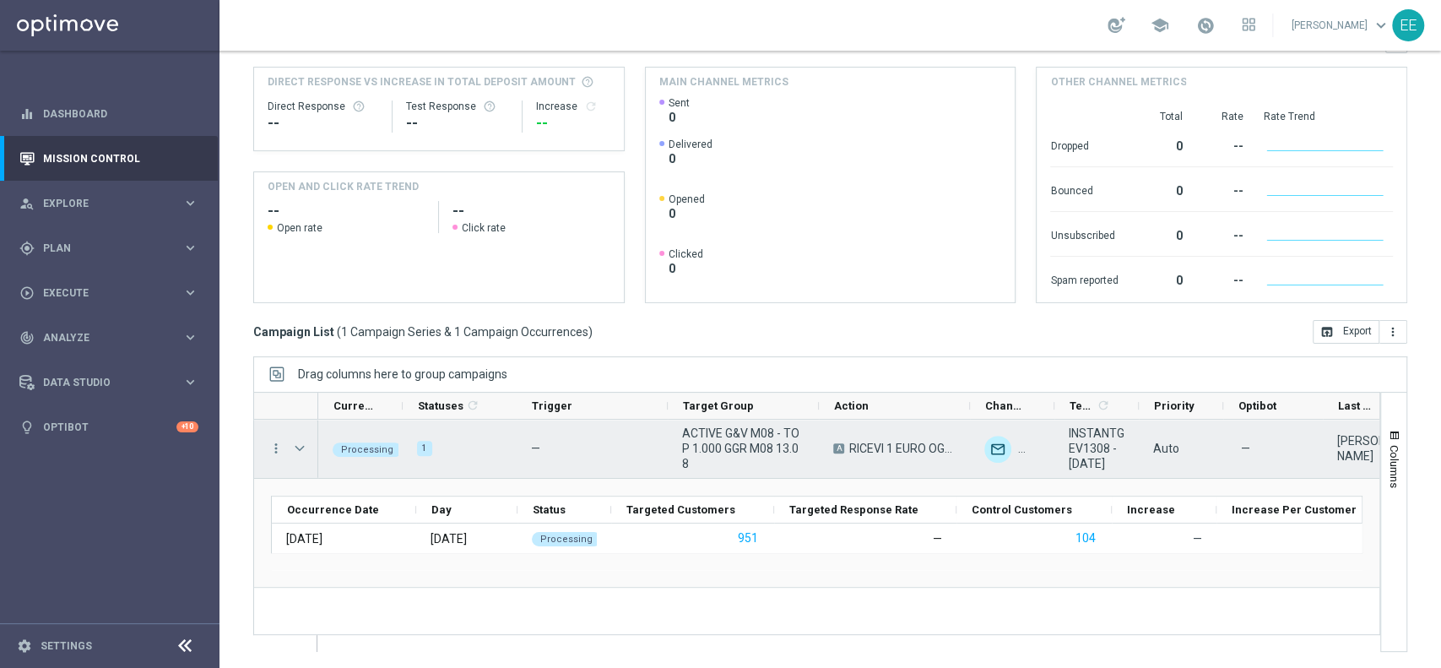
click at [725, 438] on span "ACTIVE G&V M08 - TOP 1.000 GGR M08 13.08" at bounding box center [743, 448] width 122 height 46
click at [710, 453] on span "ACTIVE G&V M08 - TOP 1.000 GGR M08 13.08" at bounding box center [743, 448] width 122 height 46
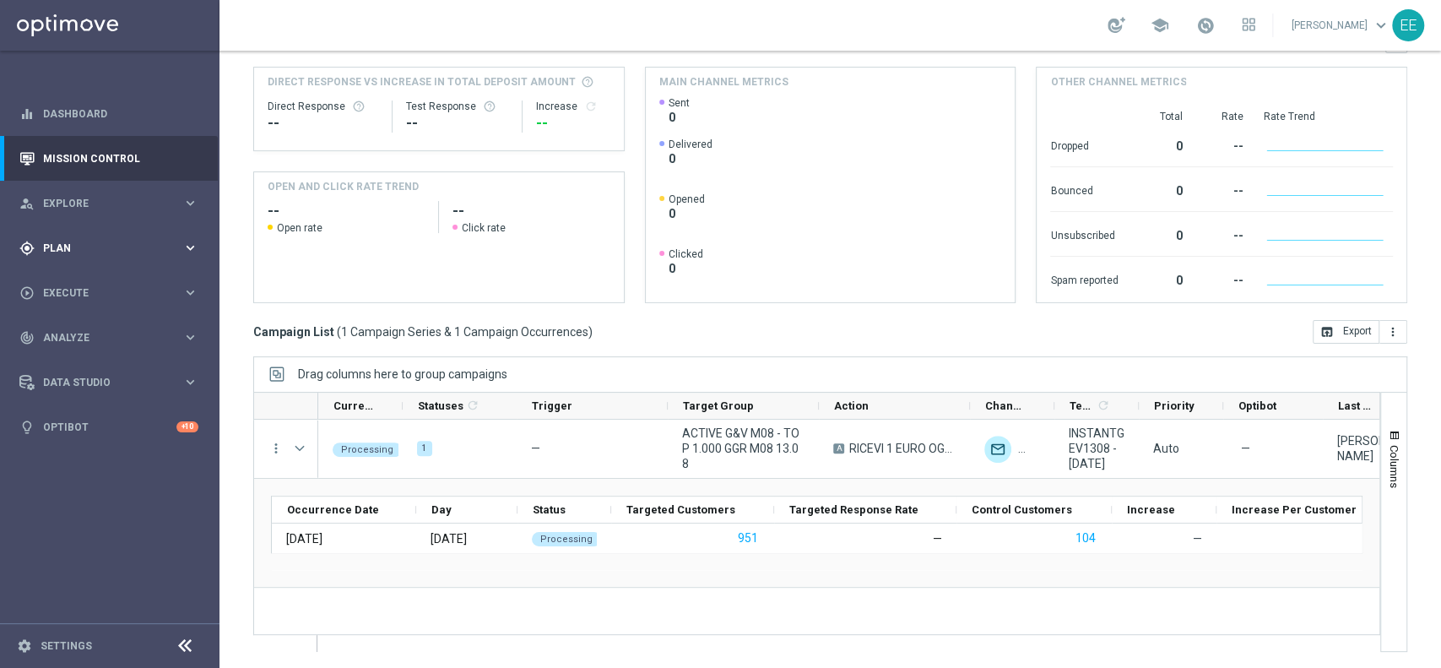
click at [61, 262] on div "gps_fixed Plan keyboard_arrow_right" at bounding box center [109, 247] width 218 height 45
click at [99, 282] on link "Target Groups" at bounding box center [110, 283] width 132 height 14
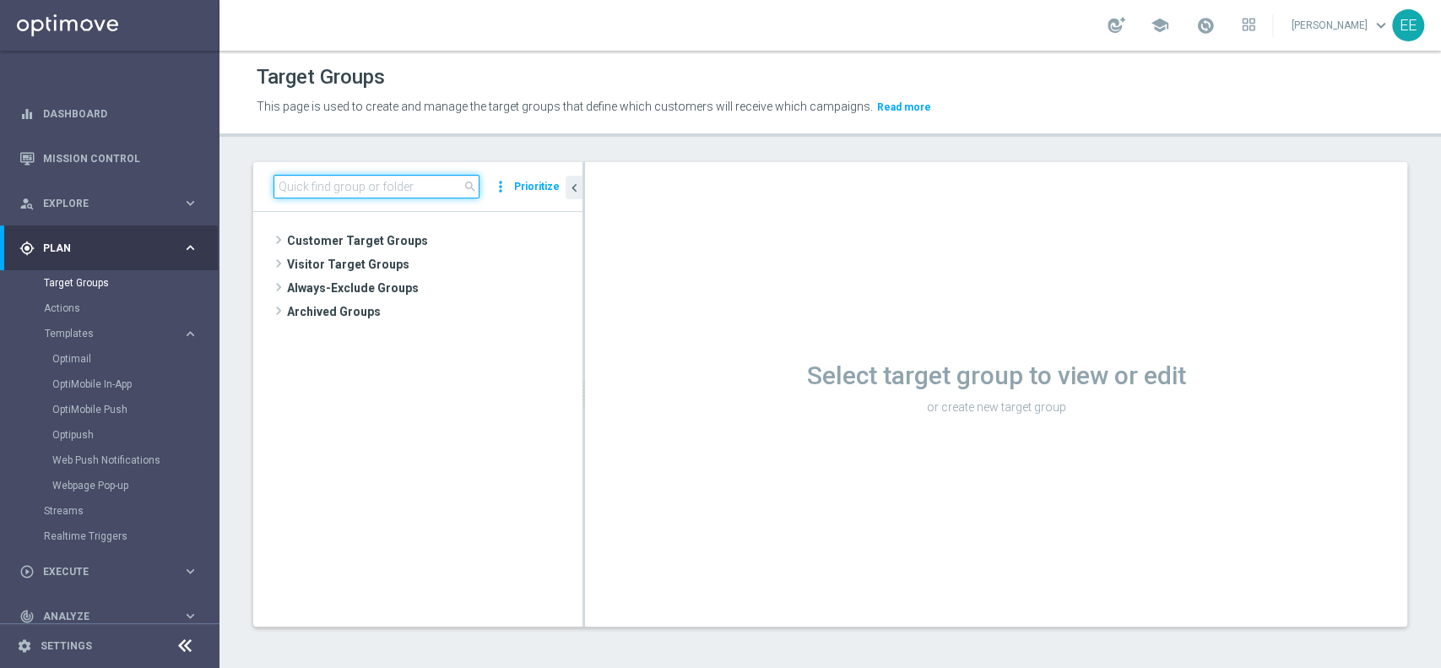
click at [415, 191] on input at bounding box center [376, 187] width 206 height 24
paste input "ACTIVE G&V M08 - TOP 1.000 GGR M08 13.08"
type input "ACTIVE G&V M08 - TOP 1.000 GGR M08 13.08"
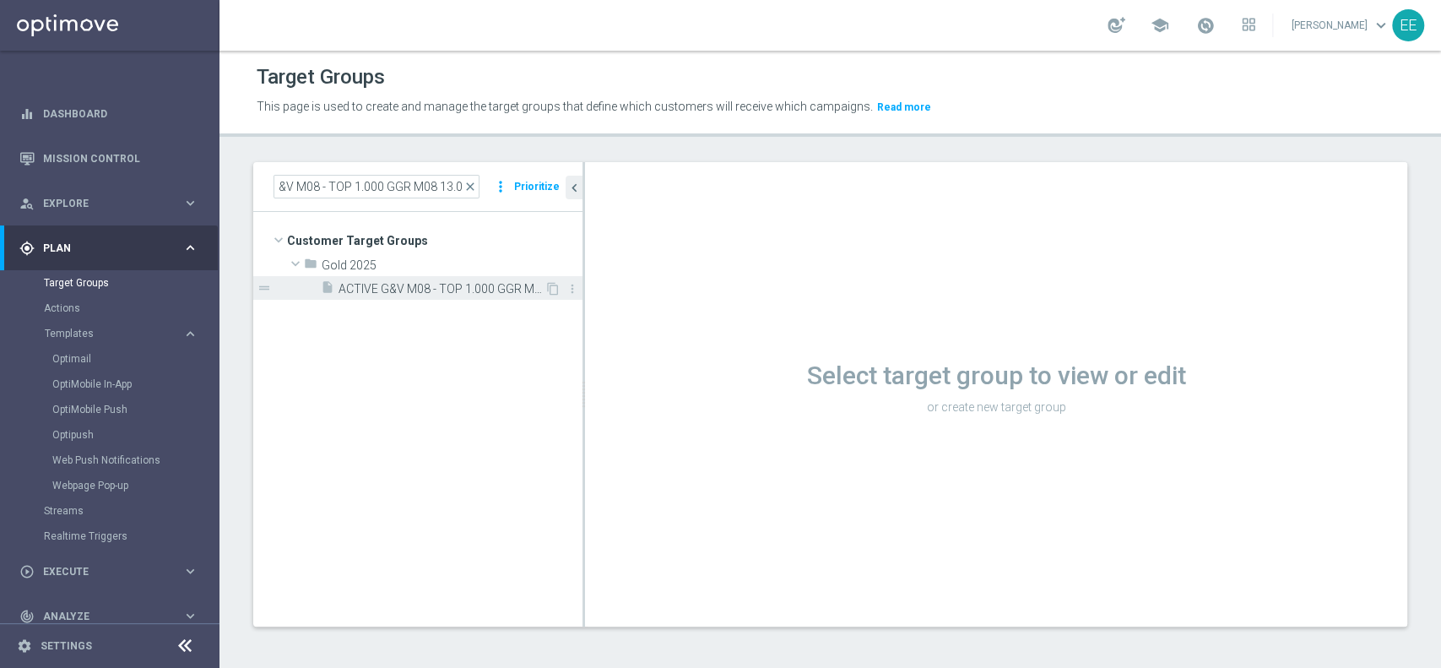
click at [435, 283] on span "ACTIVE G&V M08 - TOP 1.000 GGR M08 13.08" at bounding box center [441, 289] width 206 height 14
click at [503, 295] on div "insert_drive_file ACTIVE G&V M08 - TOP 1.000 GGR M08 13.08" at bounding box center [433, 288] width 224 height 24
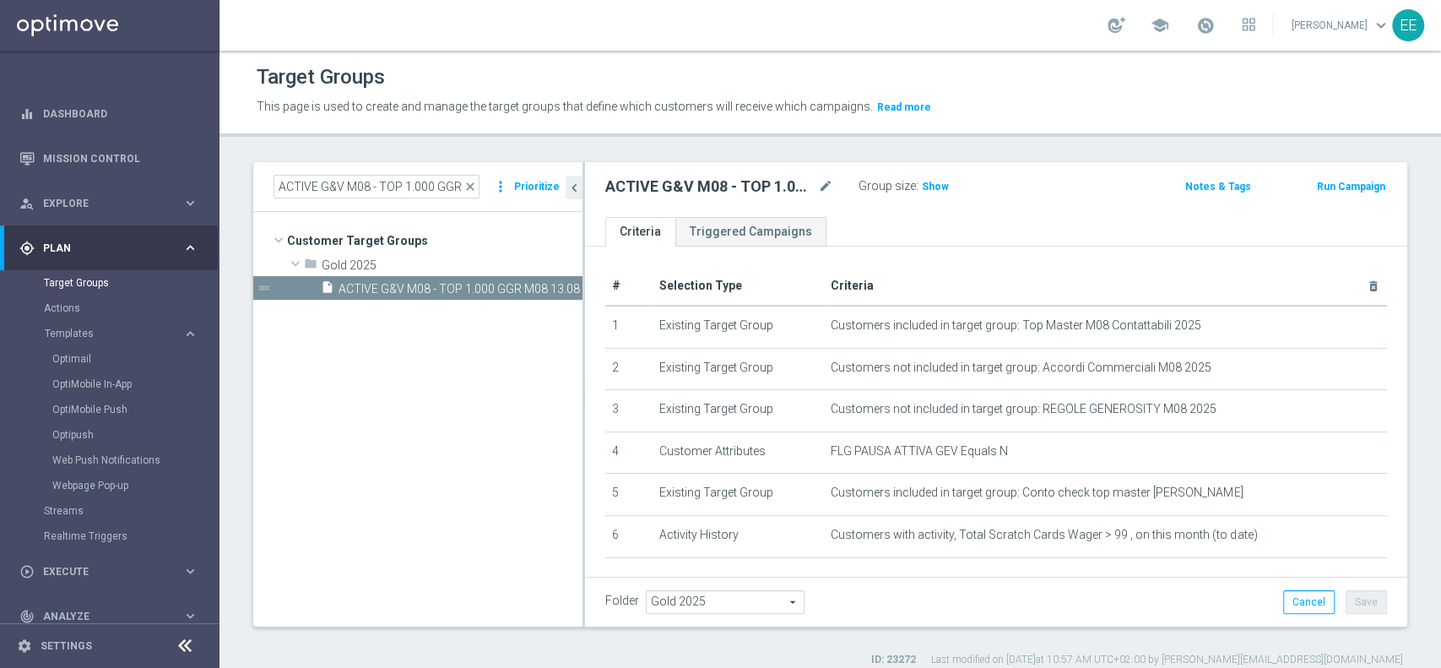
click at [922, 182] on span "Show" at bounding box center [935, 187] width 27 height 12
click at [68, 567] on span "Execute" at bounding box center [112, 571] width 139 height 10
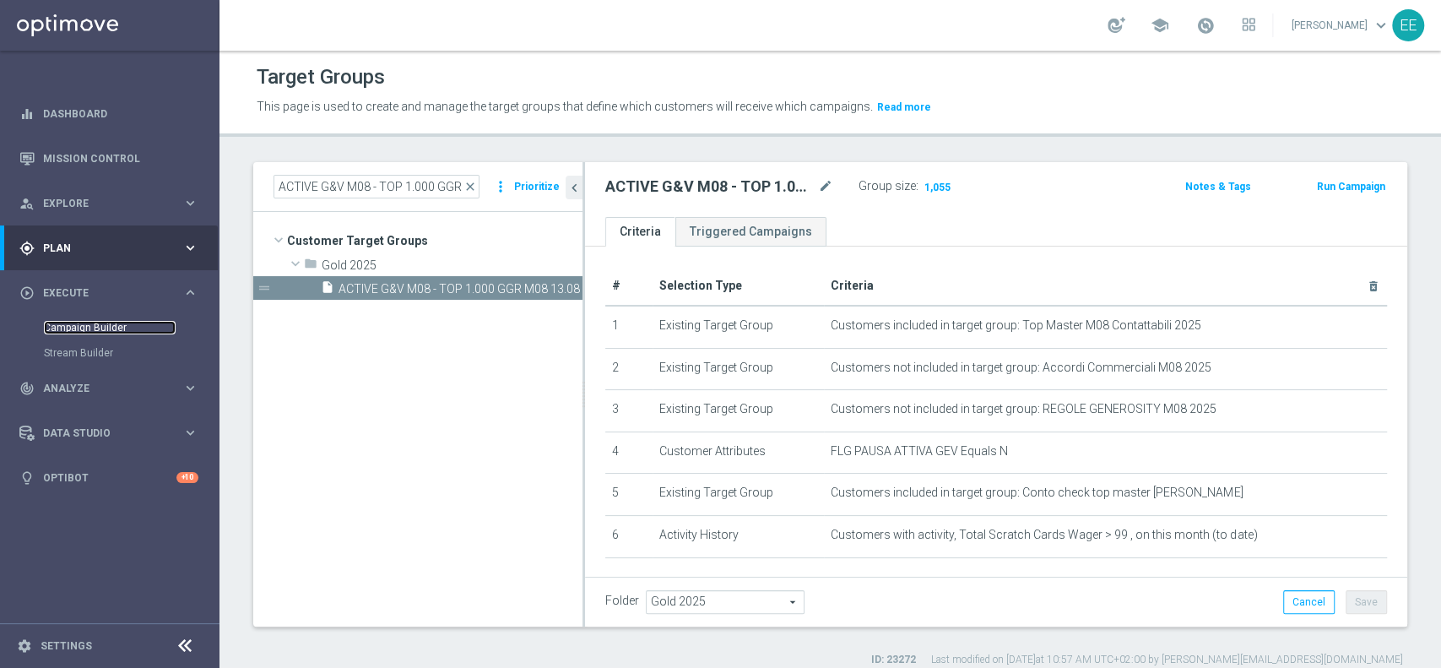
click at [77, 332] on link "Campaign Builder" at bounding box center [110, 328] width 132 height 14
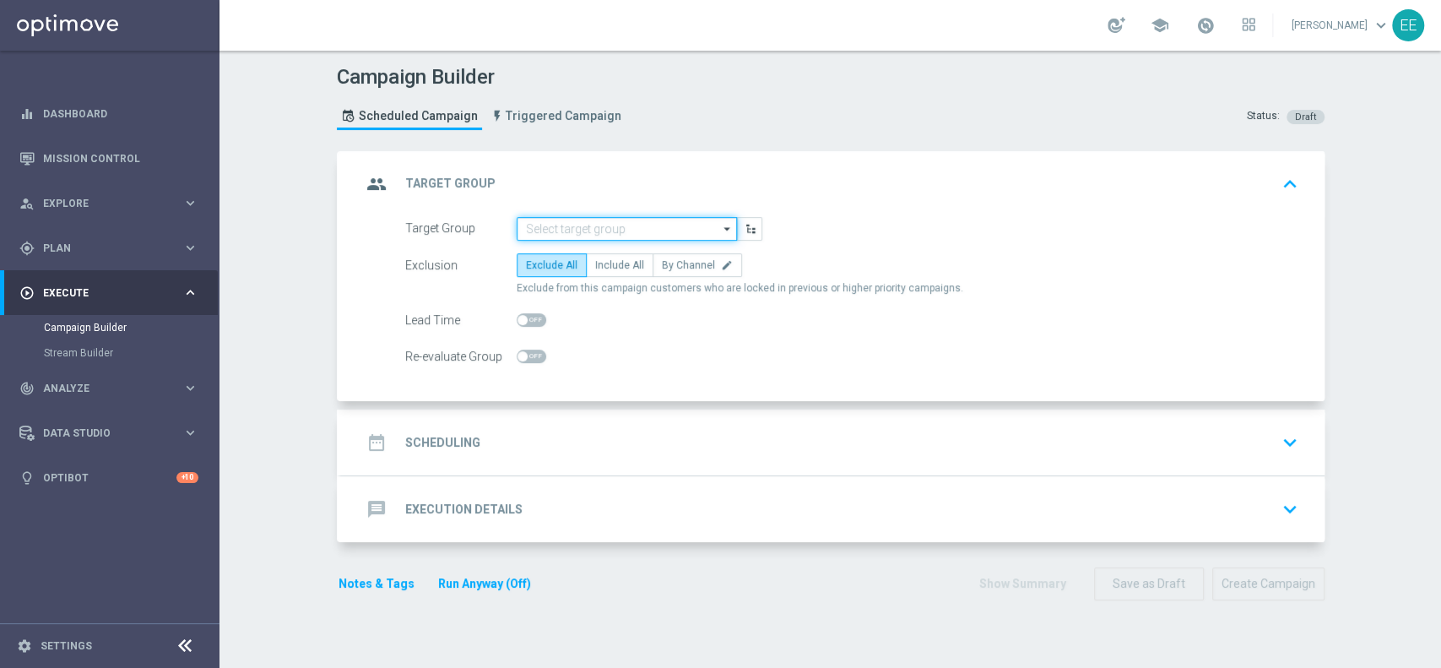
click at [587, 218] on input at bounding box center [627, 229] width 220 height 24
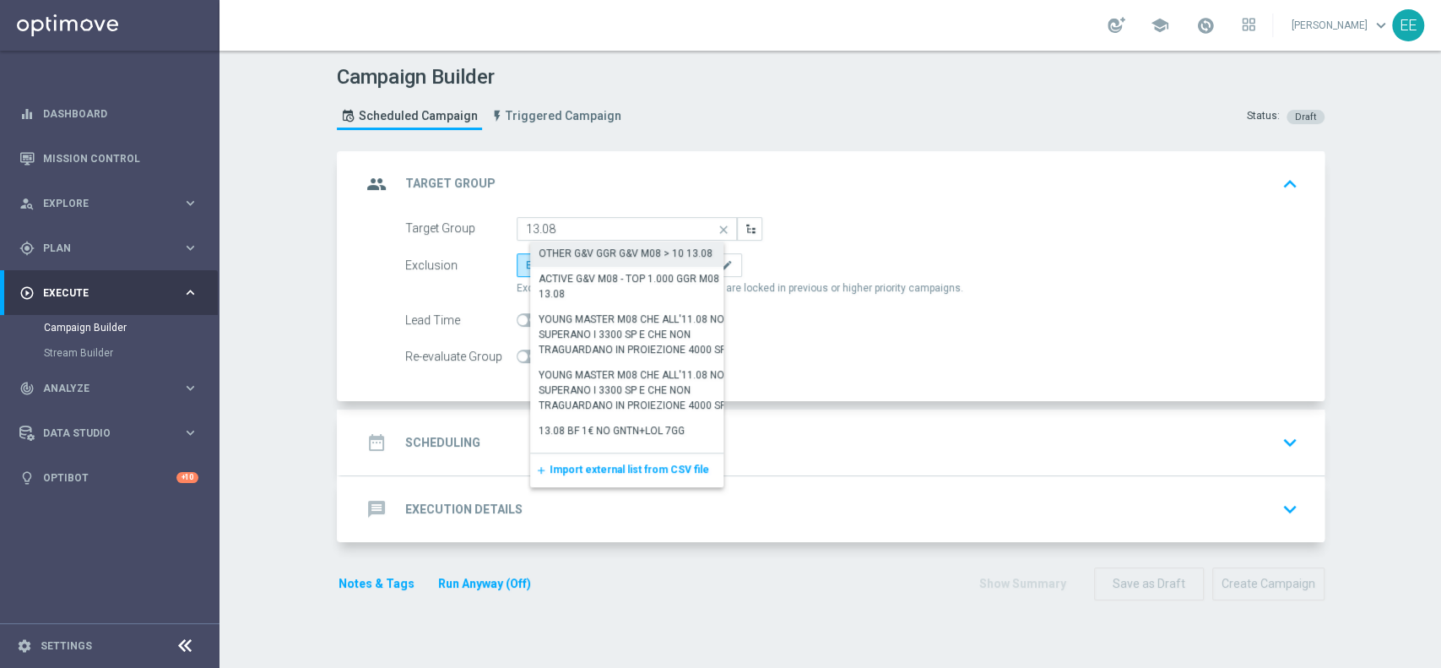
click at [625, 257] on div "OTHER G&V GGR G&V M08 > 10 13.08" at bounding box center [625, 253] width 174 height 15
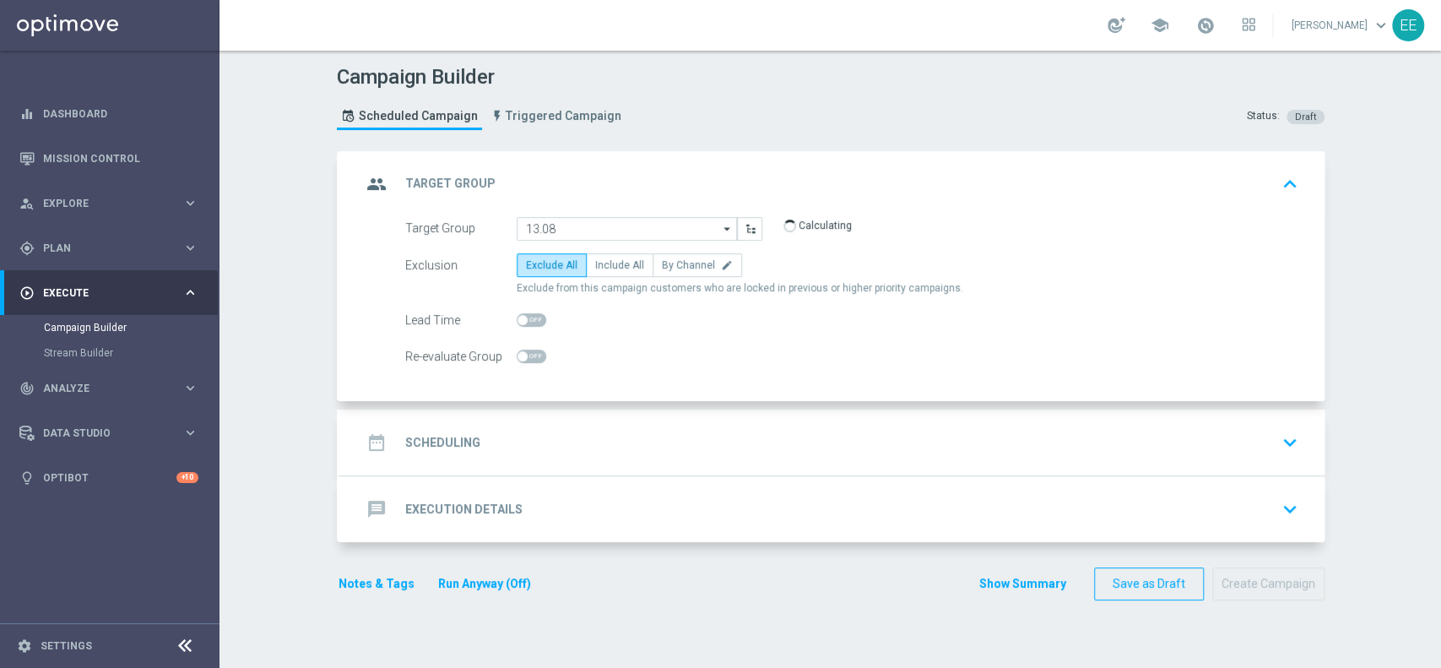
type input "OTHER G&V GGR G&V M08 > 10 13.08"
click at [609, 275] on label "Include All" at bounding box center [620, 265] width 68 height 24
click at [606, 273] on input "Include All" at bounding box center [600, 267] width 11 height 11
radio input "true"
click at [598, 432] on div "date_range Scheduling keyboard_arrow_down" at bounding box center [832, 442] width 943 height 32
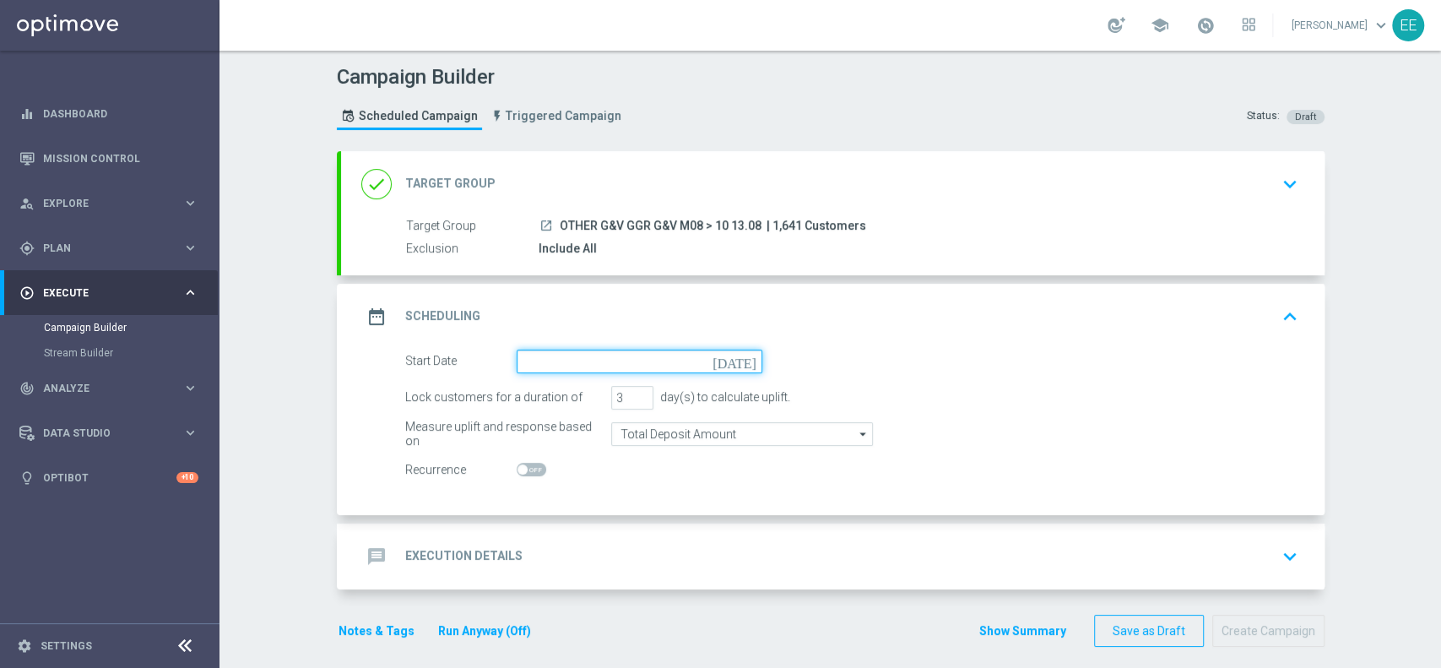
click at [591, 354] on input at bounding box center [640, 361] width 246 height 24
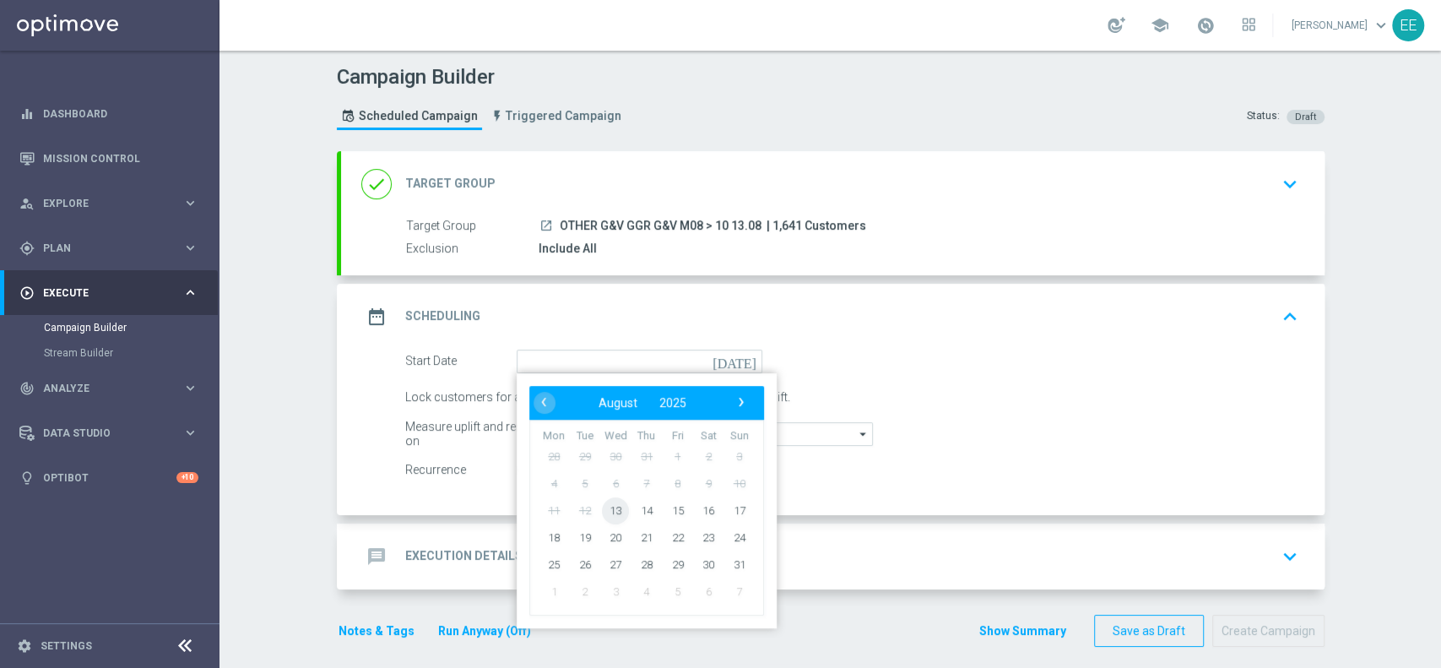
click at [610, 509] on span "13" at bounding box center [615, 509] width 27 height 27
type input "[DATE]"
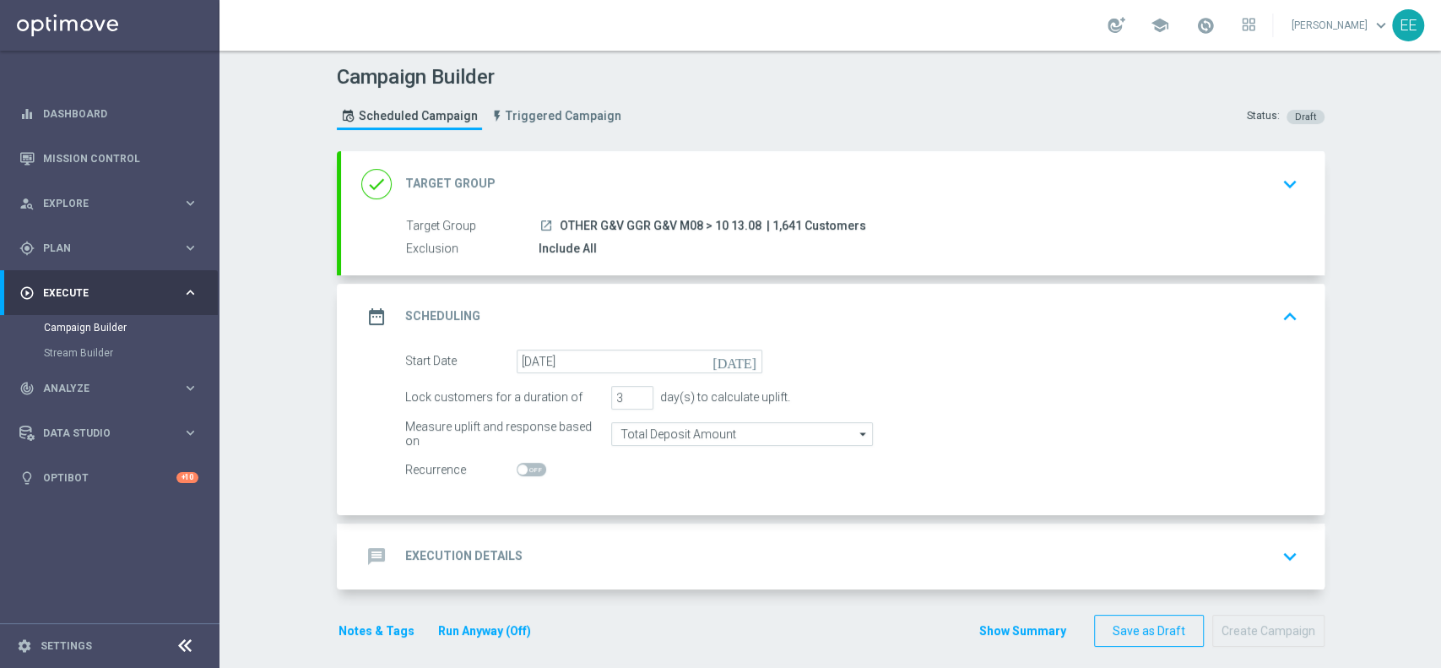
click at [549, 527] on div "message Execution Details keyboard_arrow_down" at bounding box center [832, 556] width 983 height 66
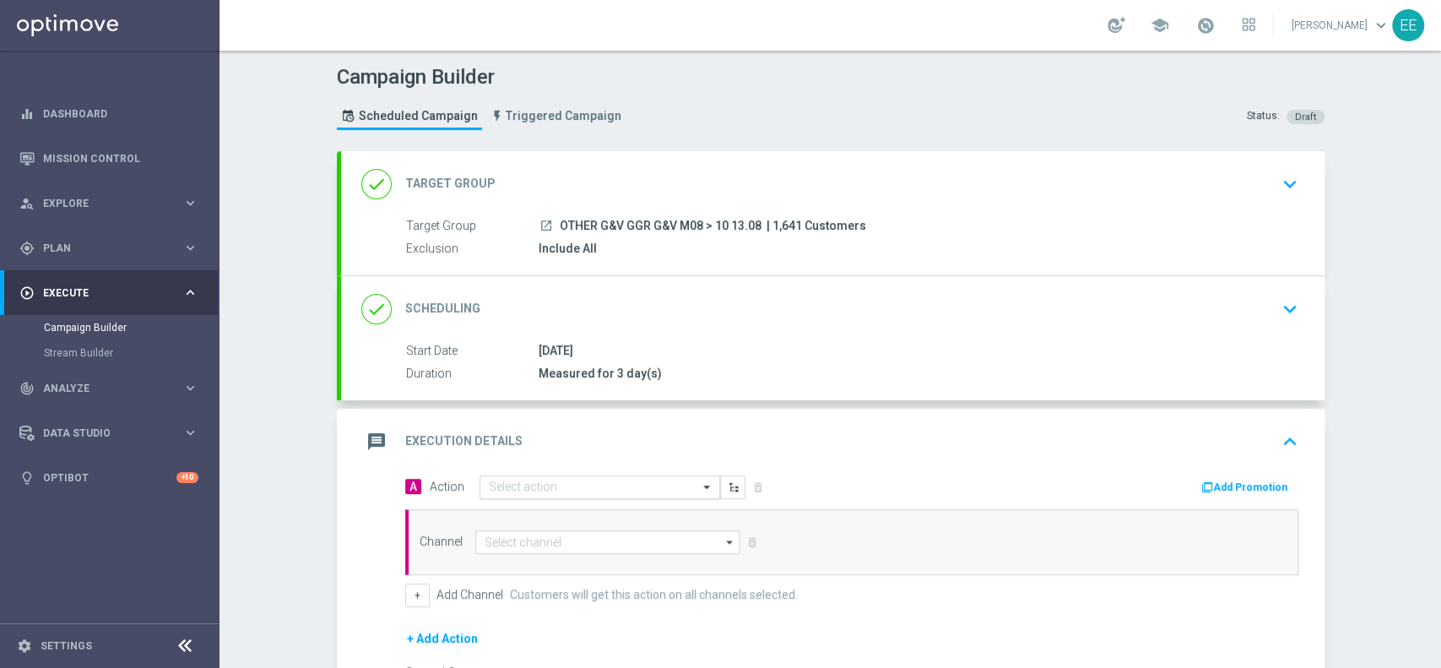
click at [530, 489] on input "text" at bounding box center [583, 487] width 188 height 14
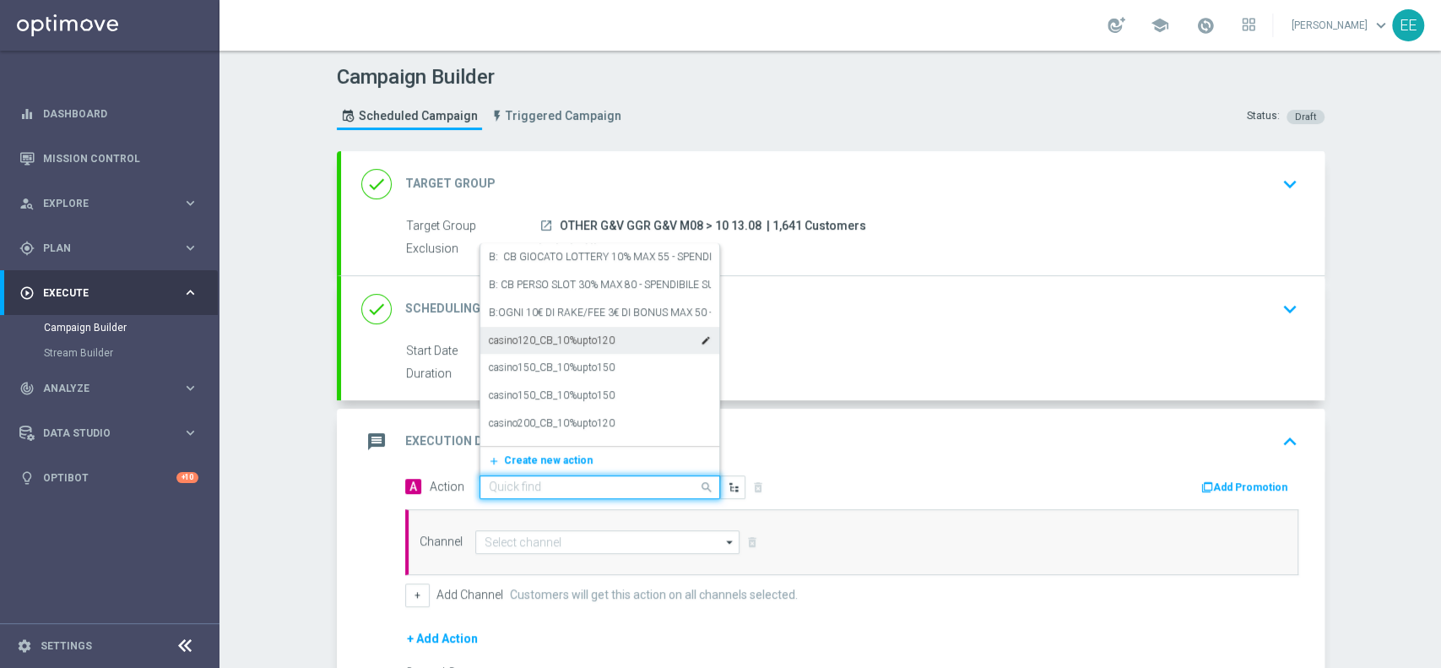
paste input "CB VINTO G&V 20% MAX 100; [PERSON_NAME] G&V 20% MAX 150 - SPENDIBILE GEV"
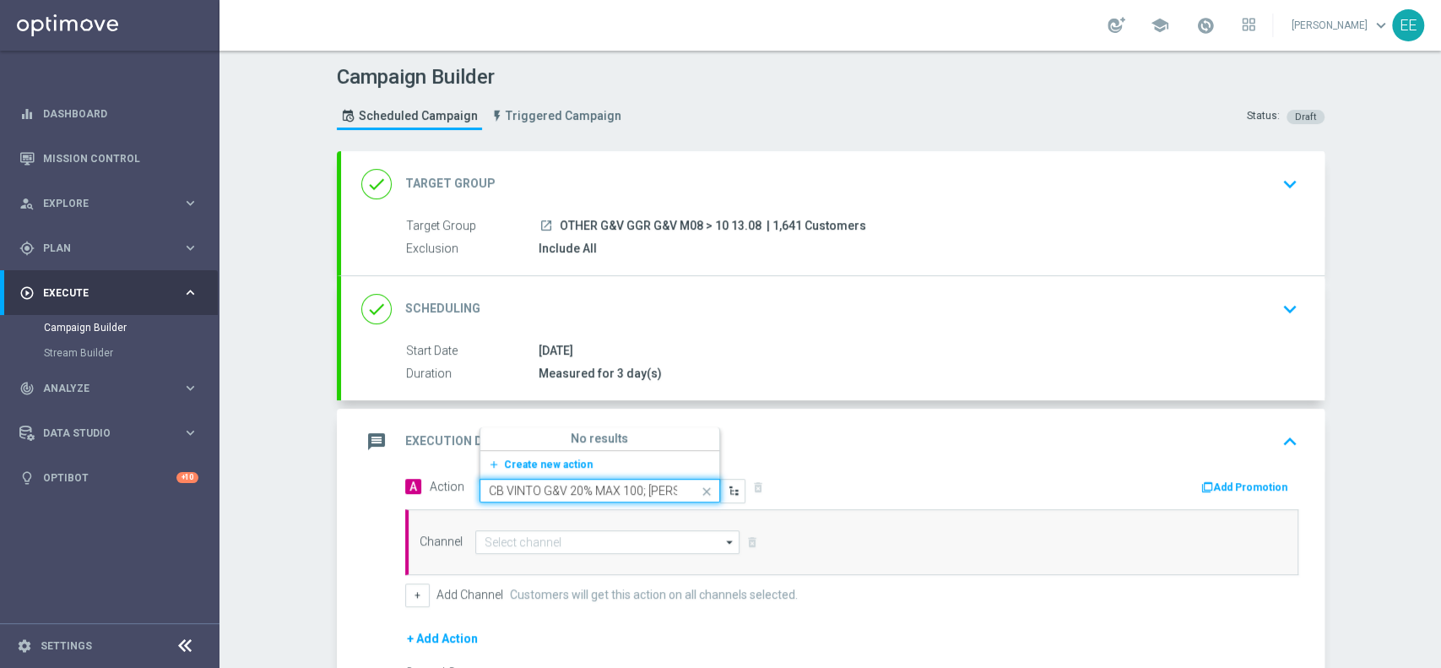
scroll to position [0, 221]
type input "CB VINTO G&V 20% MAX 100; [PERSON_NAME] G&V 20% MAX 150 - SPENDIBILE GEV"
click at [554, 463] on span "Create new action" at bounding box center [548, 464] width 89 height 12
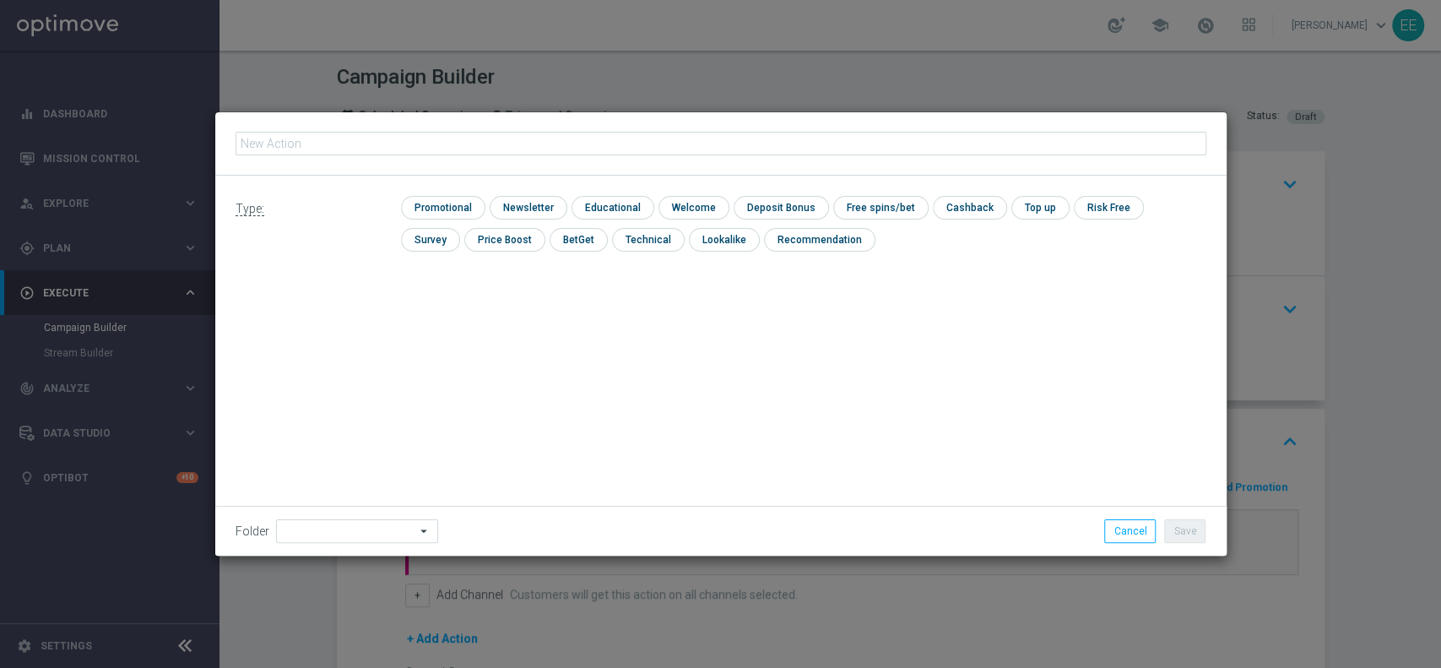
click at [565, 140] on input "text" at bounding box center [720, 144] width 971 height 24
type input "CB VINTO G&V 20% MAX 100; [PERSON_NAME] G&V 20% MAX 150 - SPENDIBILE GEV"
click at [474, 192] on div "Type: check Promotional check Newsletter check Educational check Welcome check …" at bounding box center [720, 230] width 1011 height 109
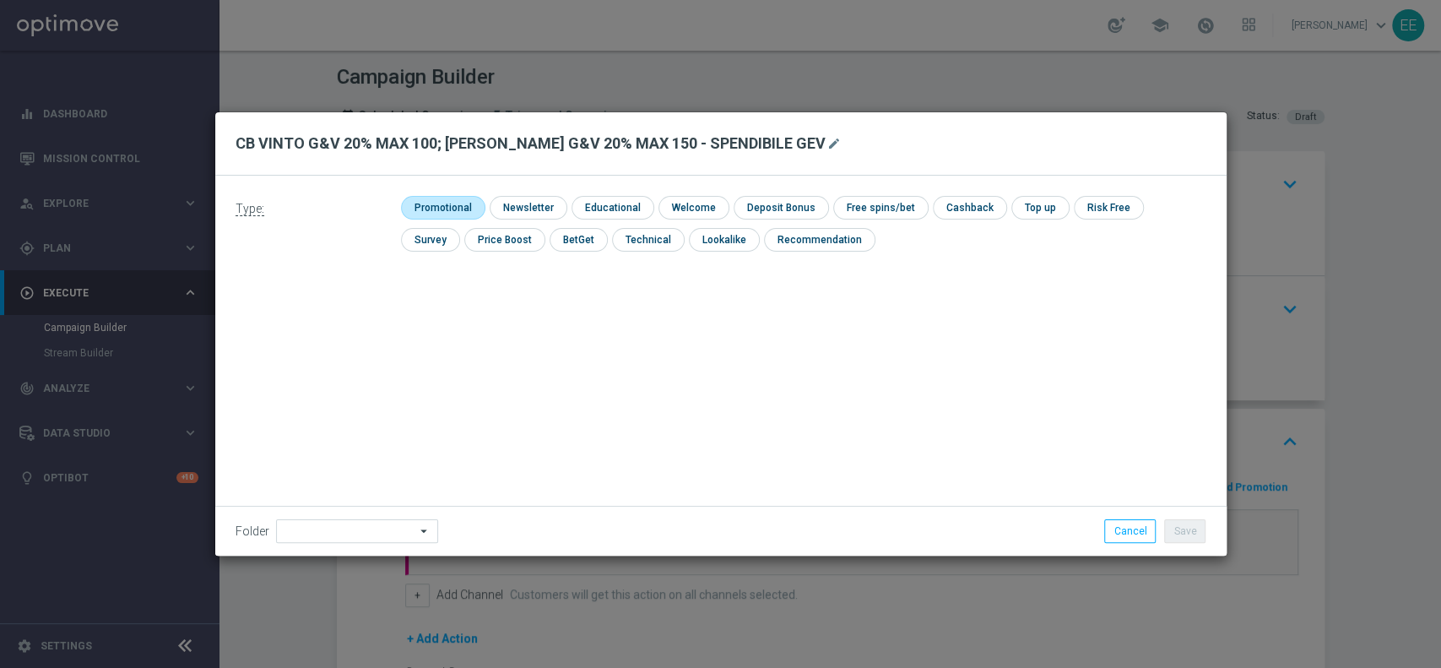
click at [452, 206] on input "checkbox" at bounding box center [441, 207] width 80 height 23
checkbox input "true"
click at [973, 207] on input "checkbox" at bounding box center [985, 207] width 71 height 23
checkbox input "true"
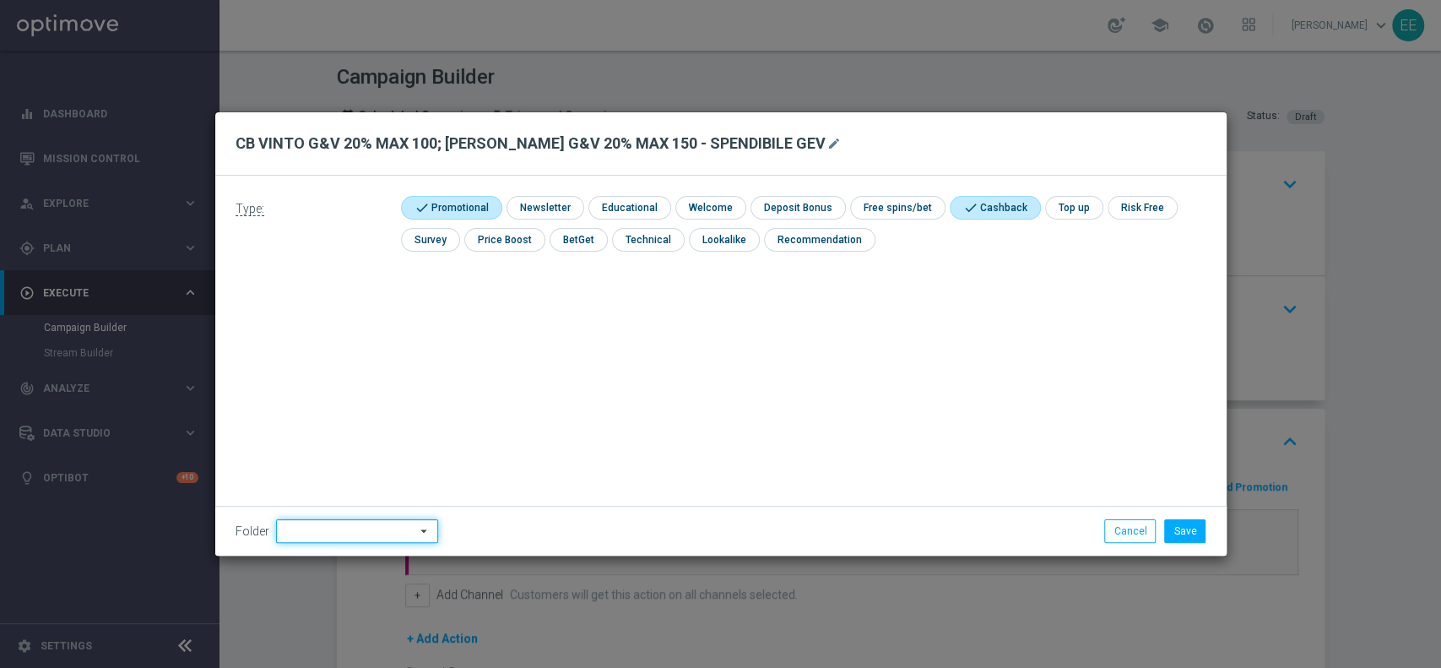
click at [328, 519] on input at bounding box center [357, 531] width 162 height 24
type input "OMNICHANNEL"
click at [1186, 524] on button "Save" at bounding box center [1184, 531] width 41 height 24
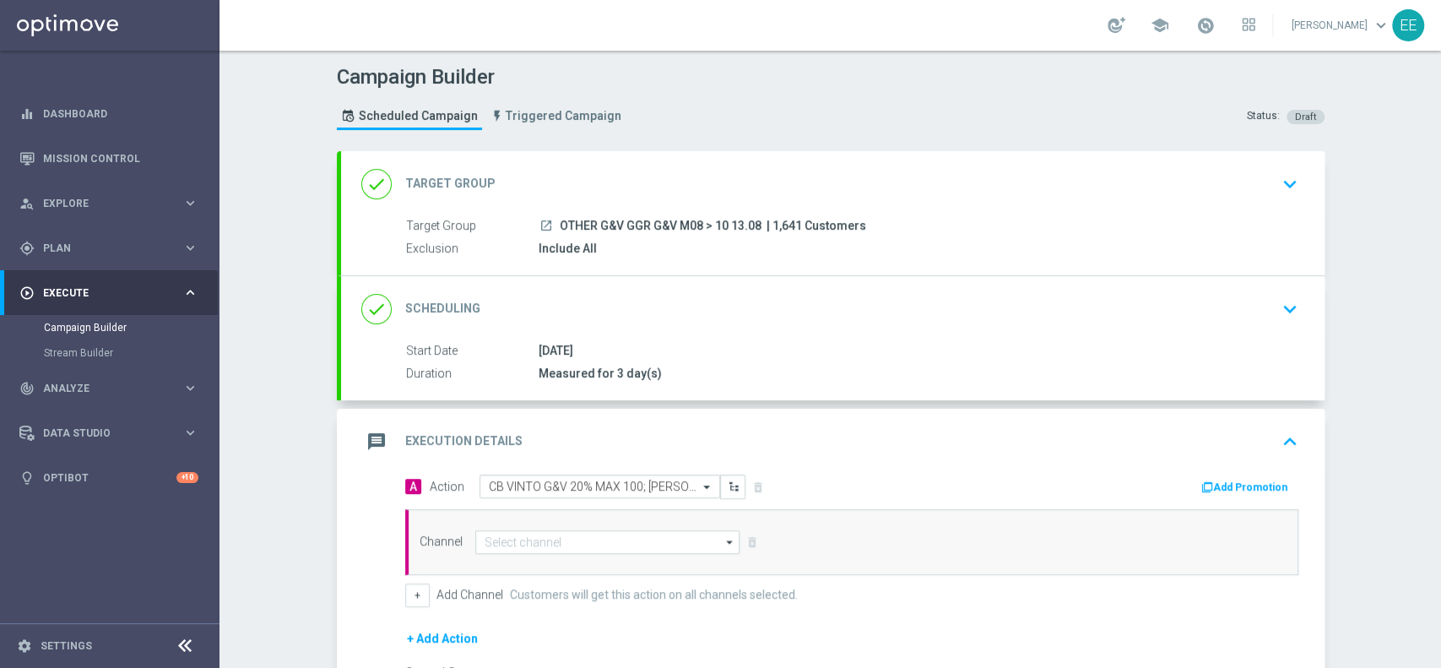
click at [1234, 488] on button "Add Promotion" at bounding box center [1246, 487] width 94 height 19
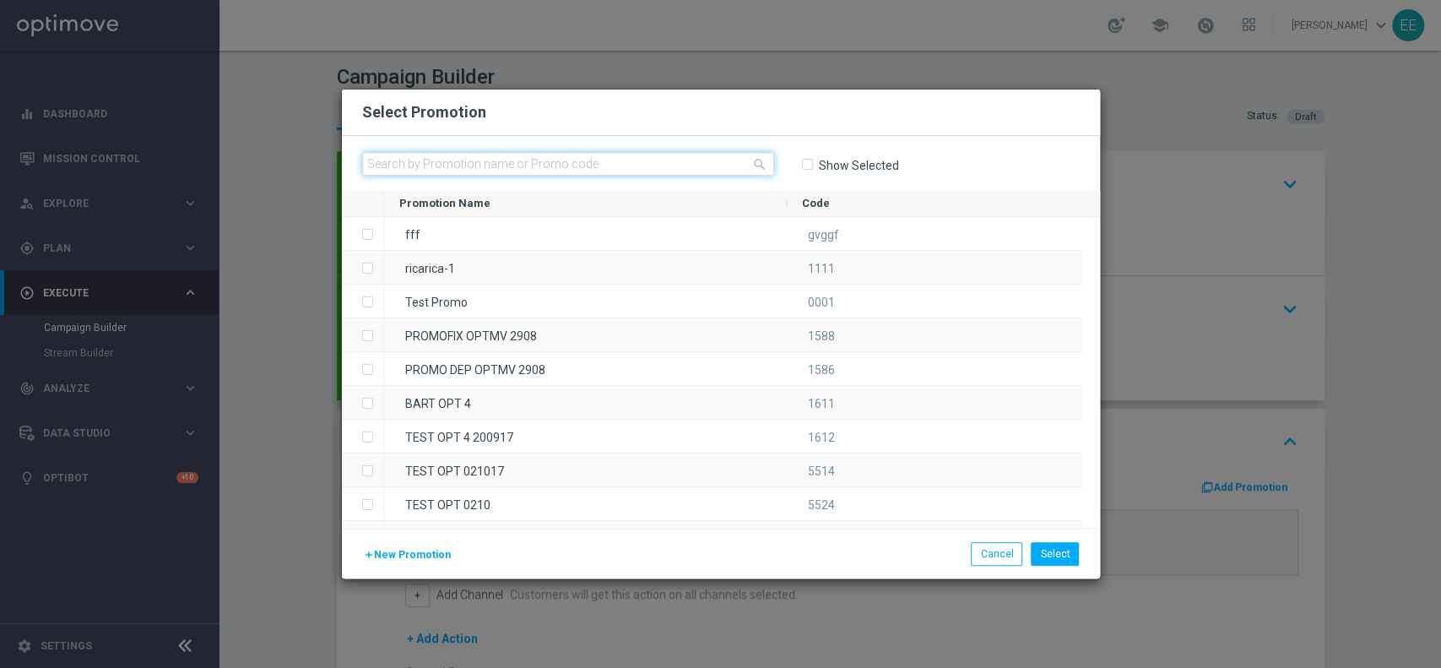
click at [456, 160] on input "text" at bounding box center [568, 164] width 412 height 24
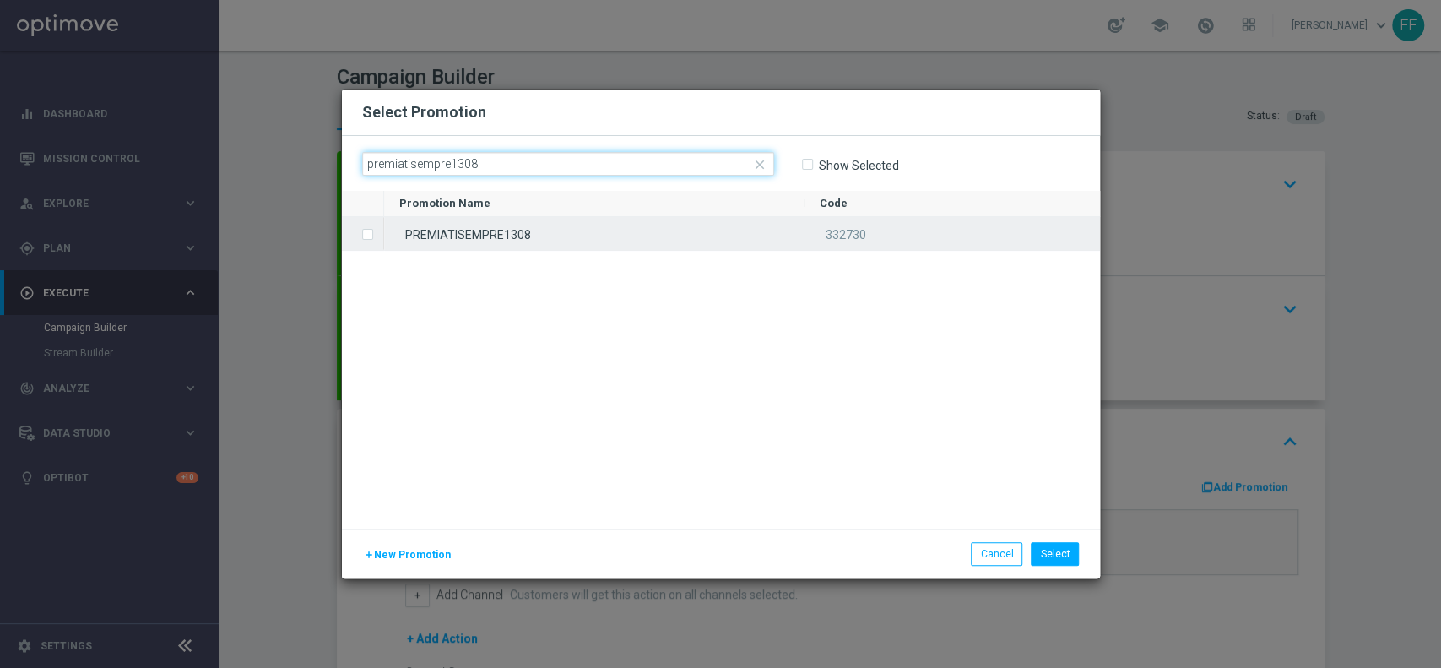
type input "premiatisempre1308"
click at [586, 239] on div "PREMIATISEMPRE1308" at bounding box center [594, 233] width 420 height 33
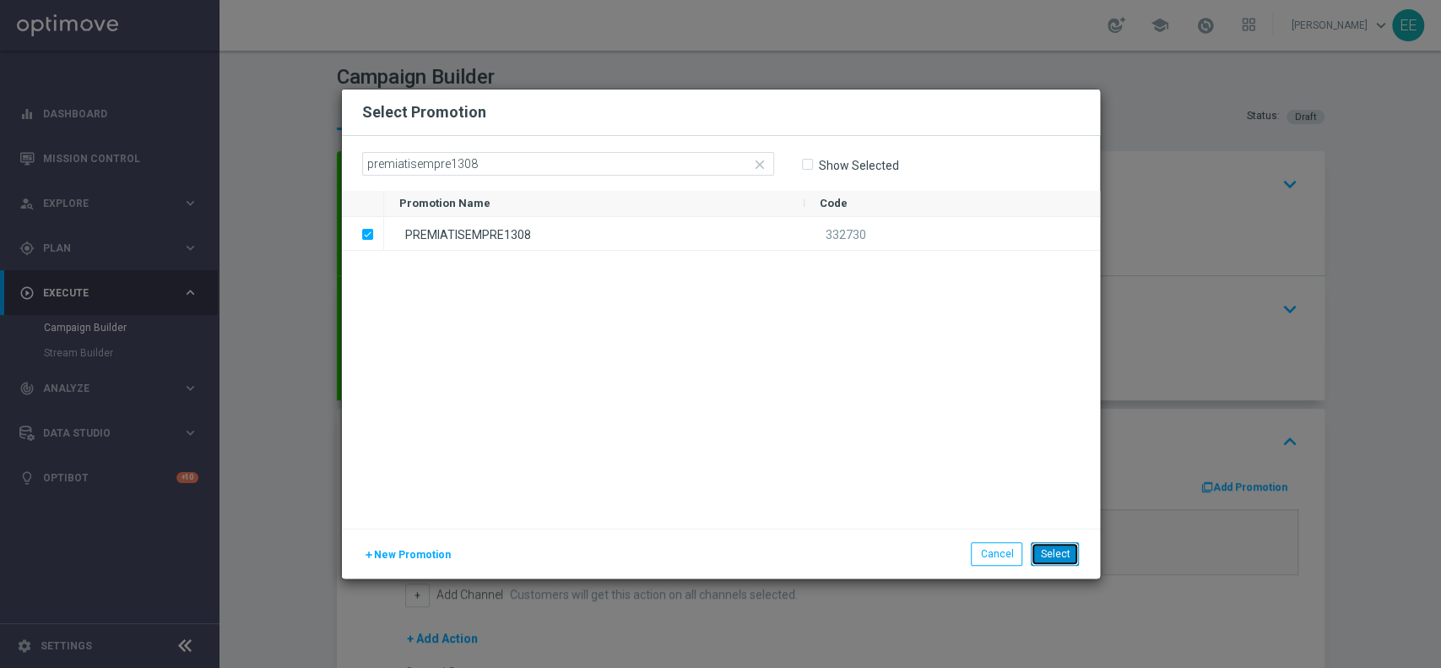
click at [1067, 553] on button "Select" at bounding box center [1055, 554] width 48 height 24
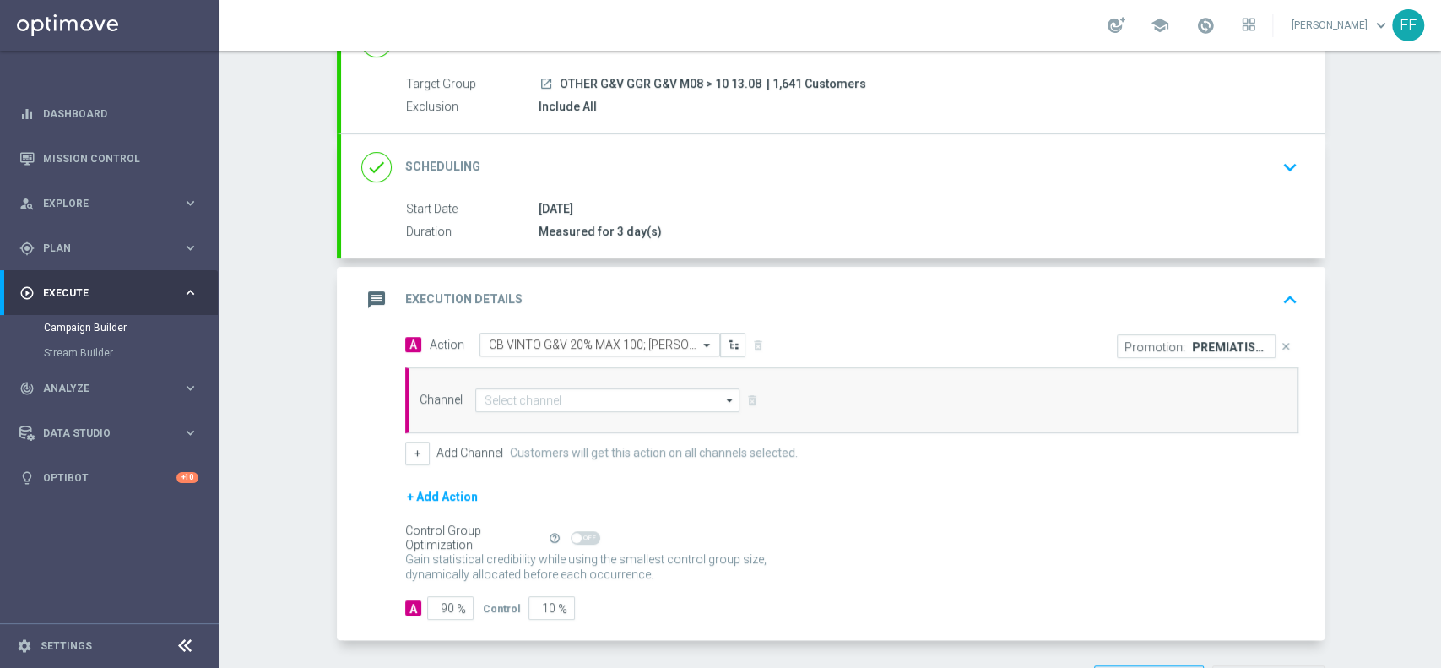
scroll to position [150, 0]
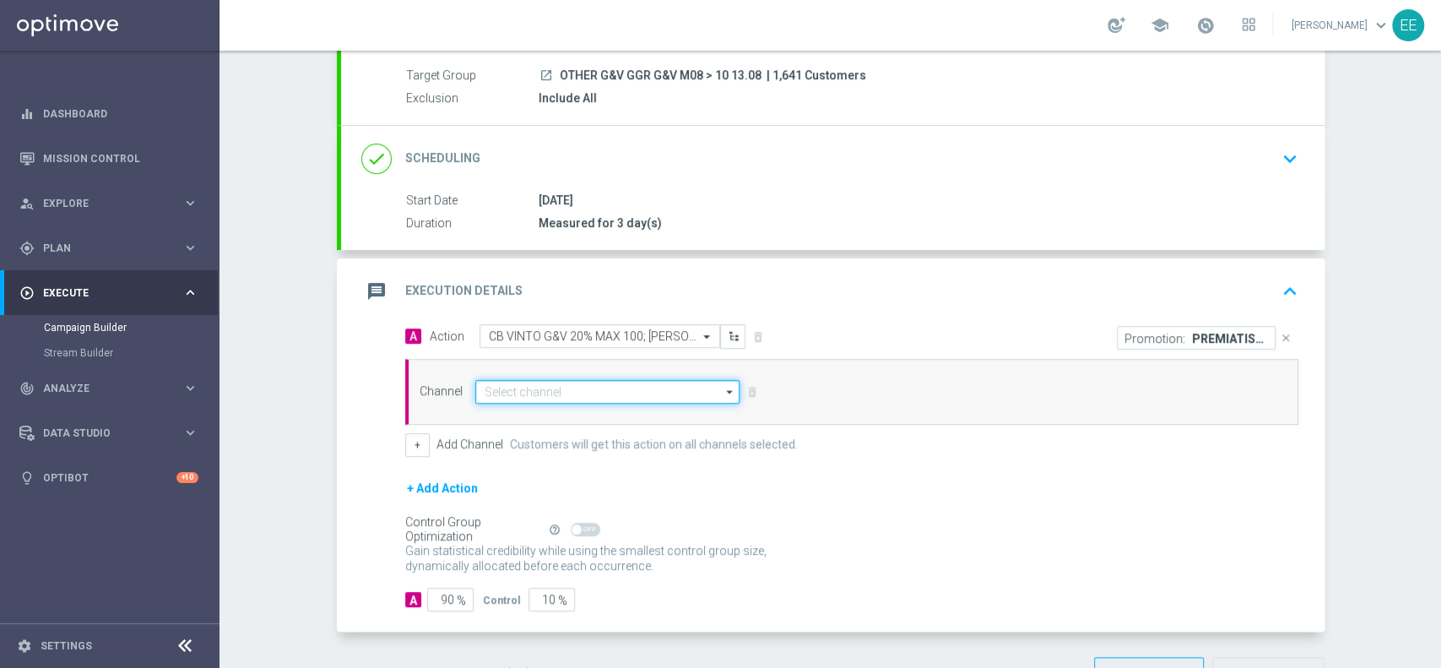
click at [538, 380] on input at bounding box center [607, 392] width 265 height 24
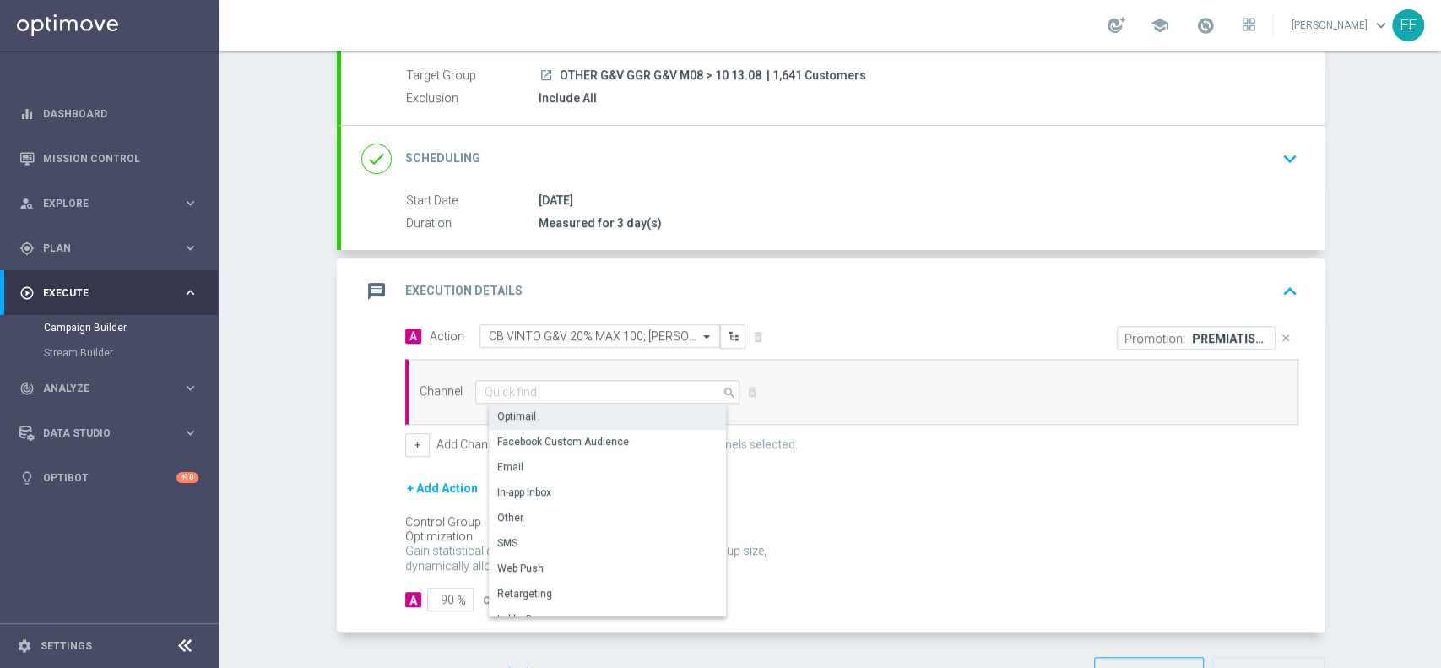
click at [562, 421] on div "Optimail" at bounding box center [615, 416] width 252 height 24
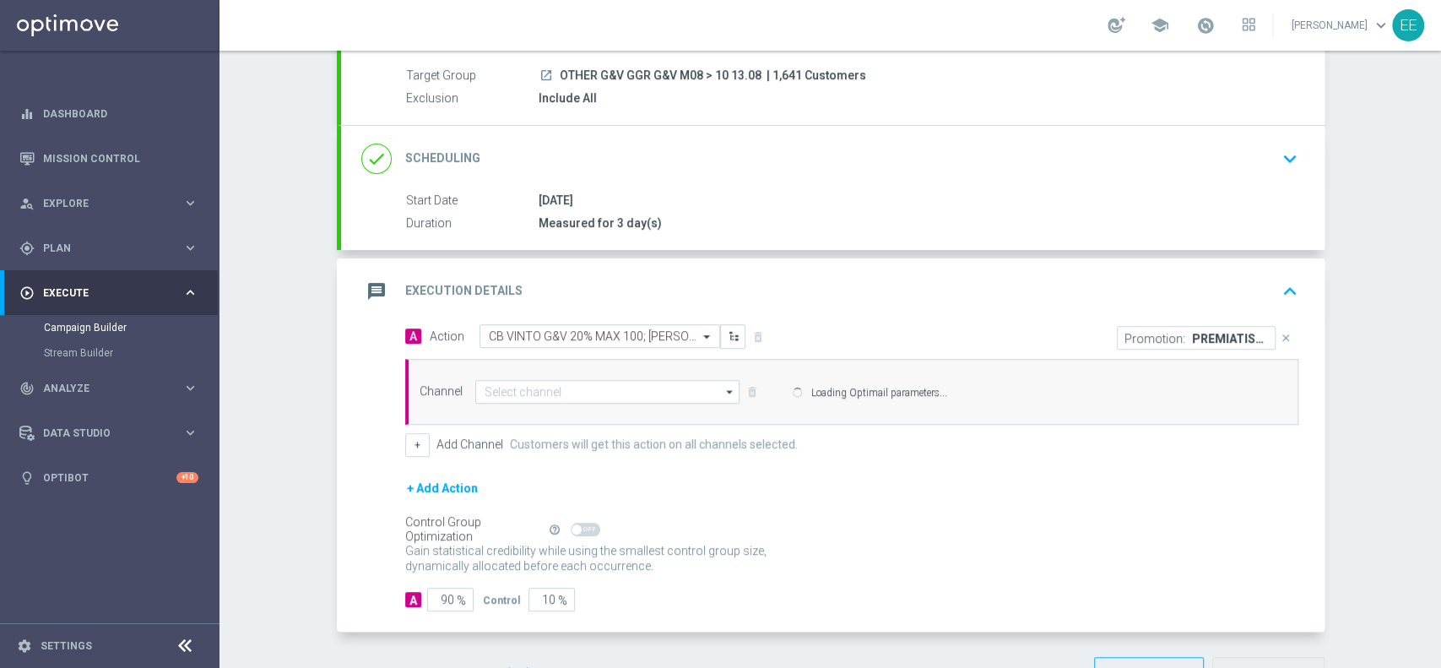
type input "Optimail"
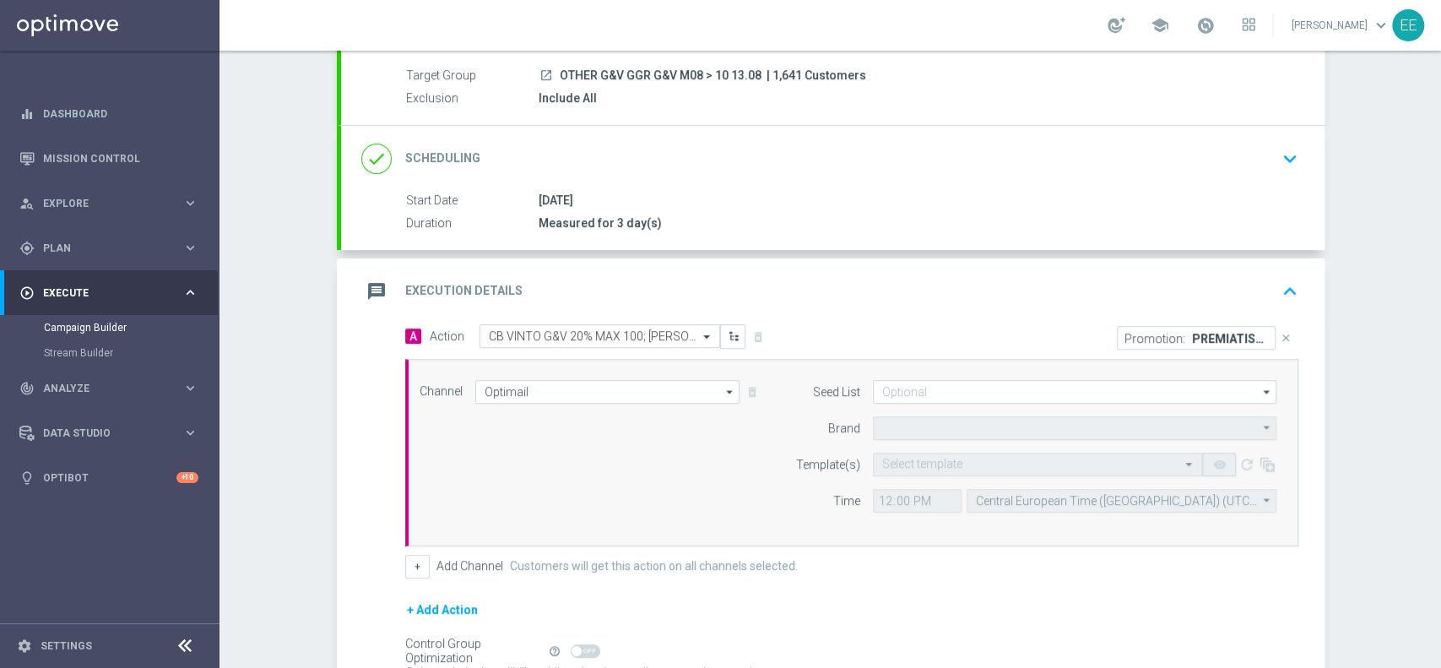
type input "Sisal Marketing"
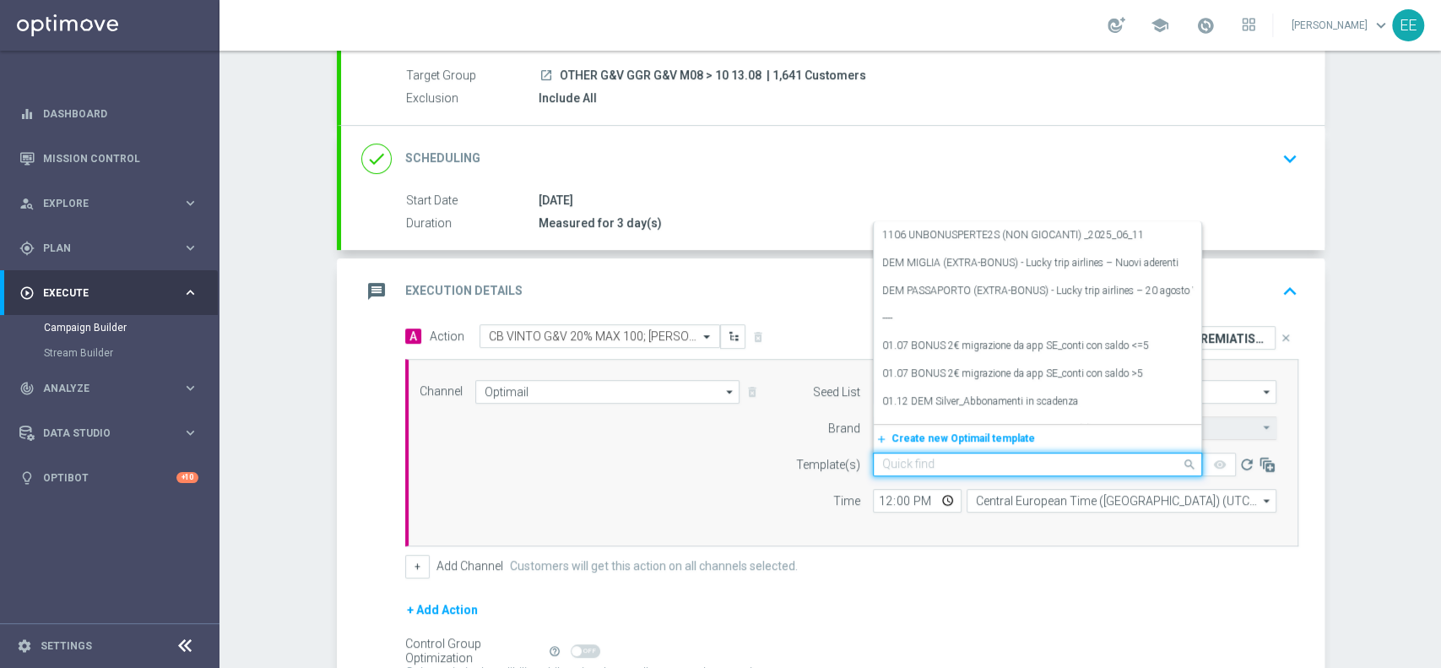
click at [921, 457] on input "text" at bounding box center [1020, 464] width 277 height 14
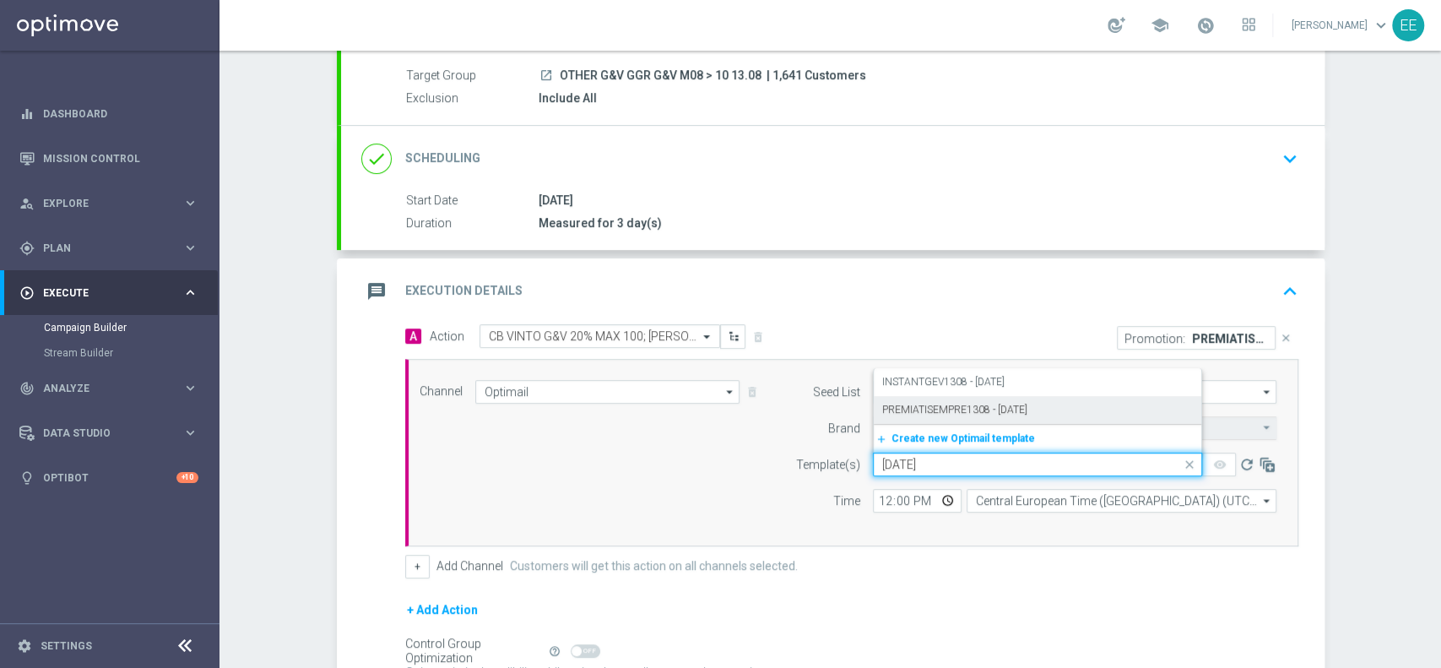
click at [996, 413] on label "PREMIATISEMPRE1308 - [DATE]" at bounding box center [954, 410] width 145 height 14
type input "[DATE]"
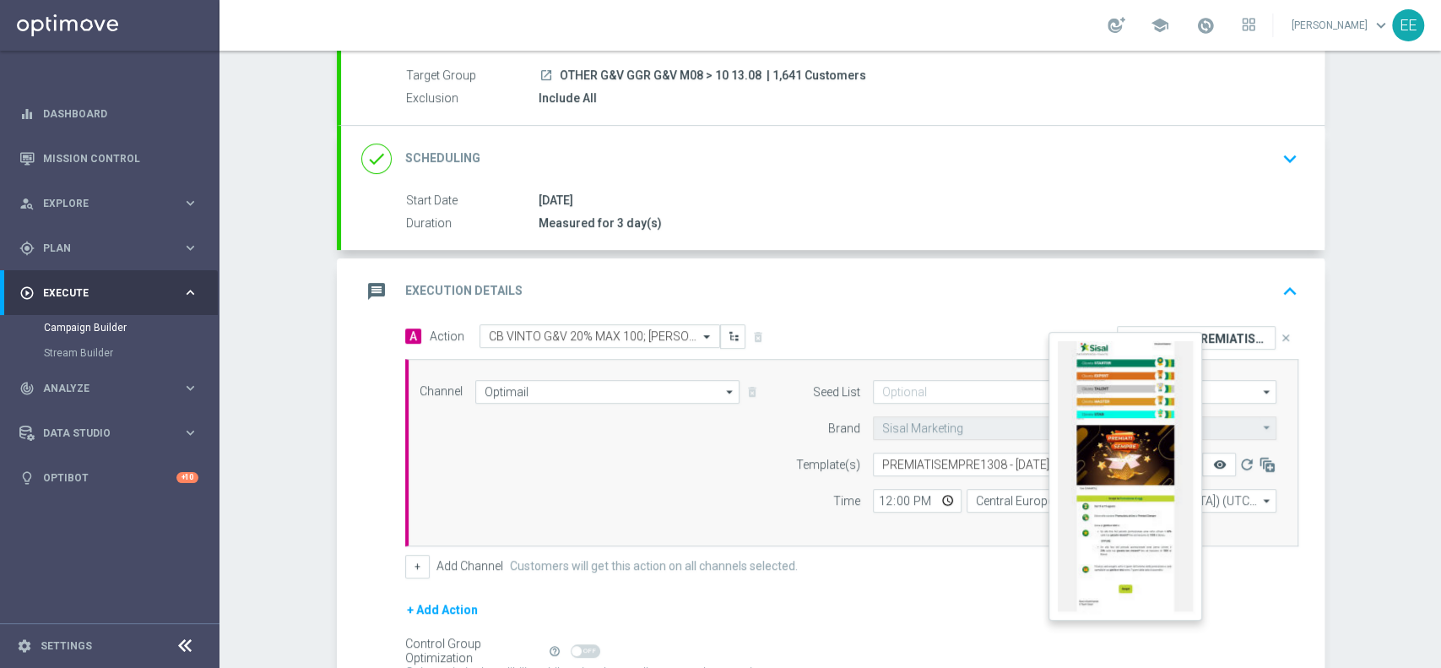
click at [1212, 457] on icon "remove_red_eye" at bounding box center [1219, 464] width 14 height 14
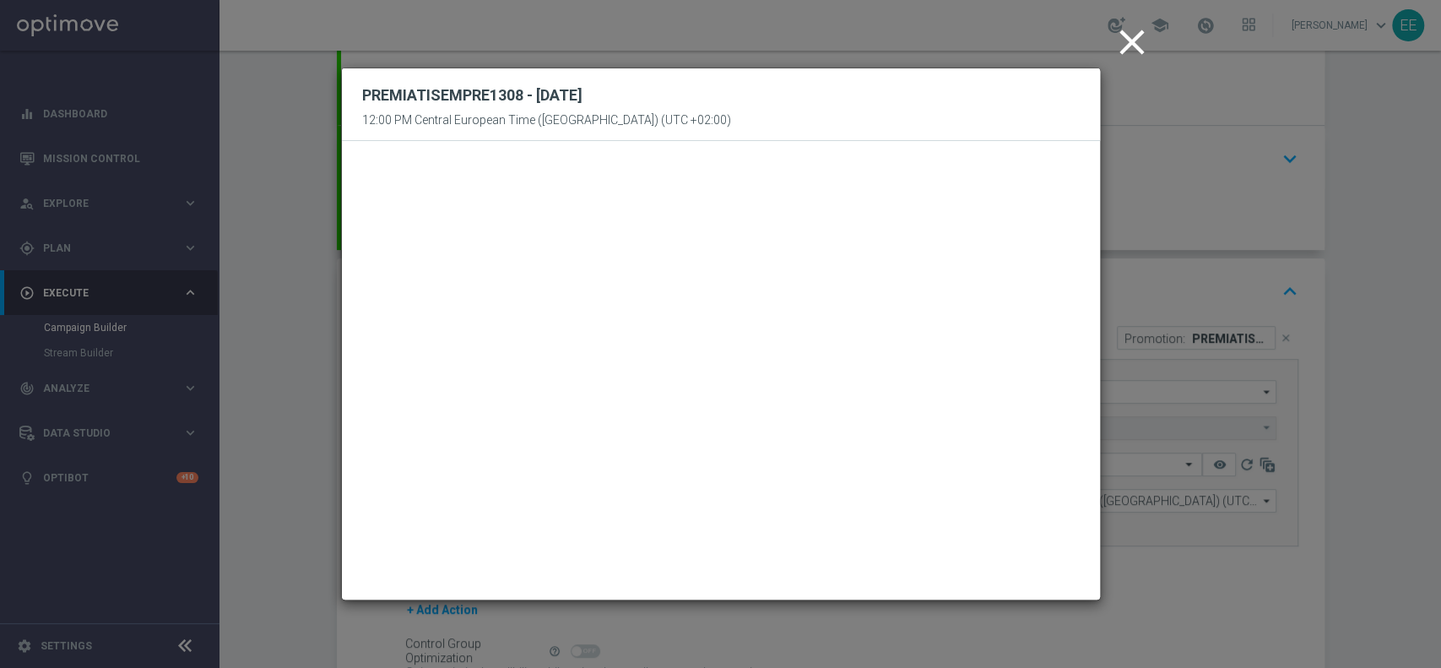
click at [1127, 42] on icon "close" at bounding box center [1132, 42] width 42 height 42
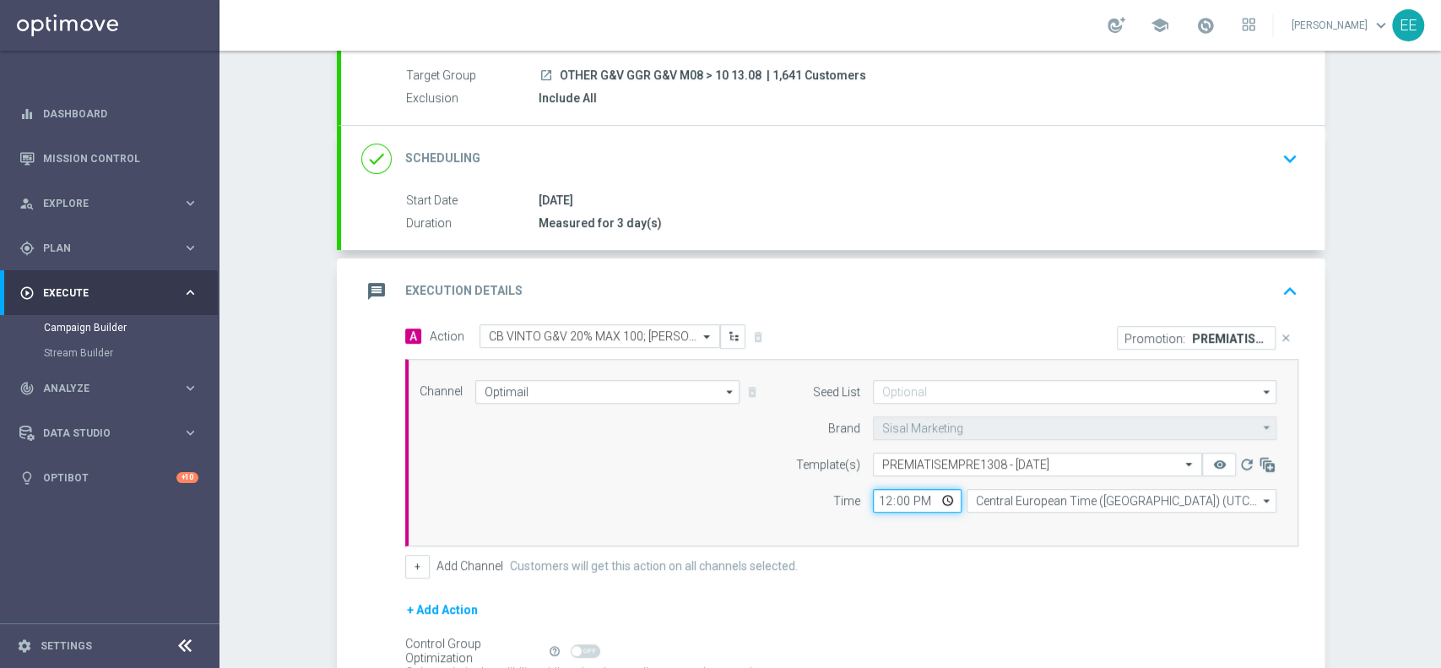
click at [879, 503] on input "12:00" at bounding box center [917, 501] width 89 height 24
type input "18:00"
click at [888, 526] on div "Channel Optimail Optimail arrow_drop_down Drag here to set row groups Drag here…" at bounding box center [851, 452] width 893 height 187
click at [408, 565] on button "+" at bounding box center [417, 567] width 24 height 24
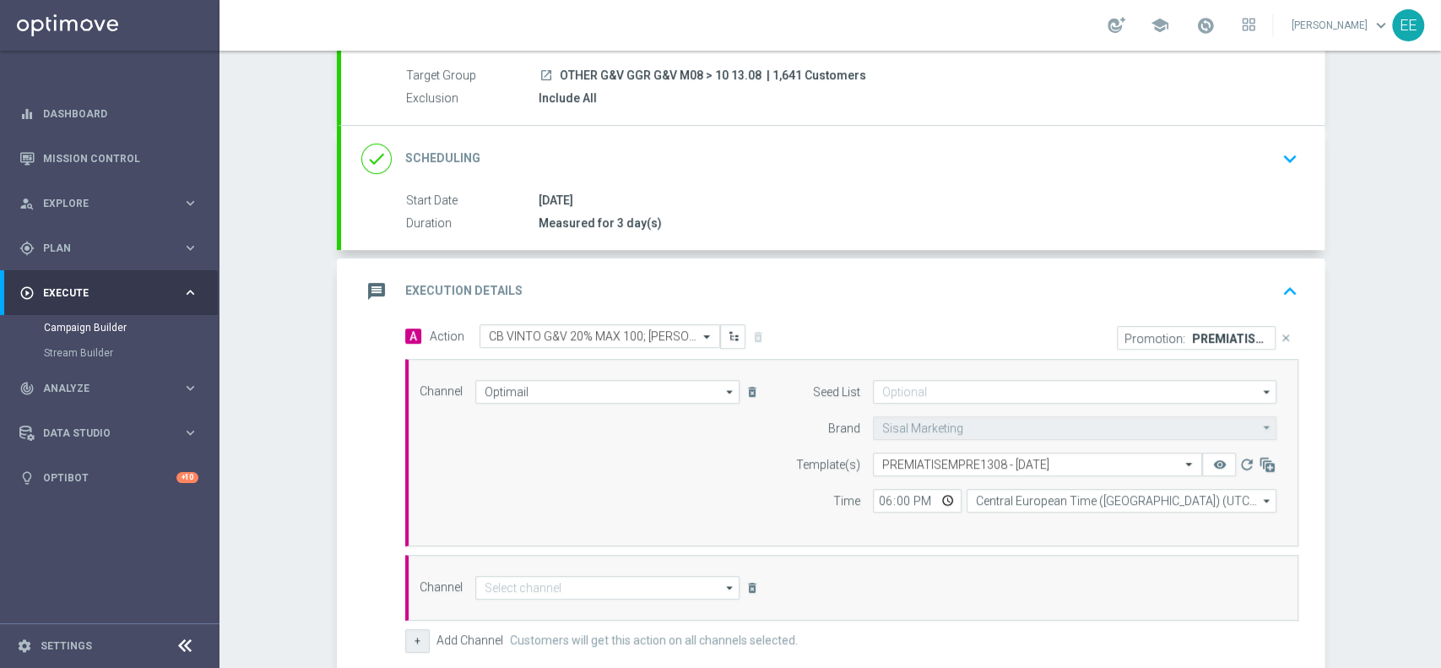
scroll to position [231, 0]
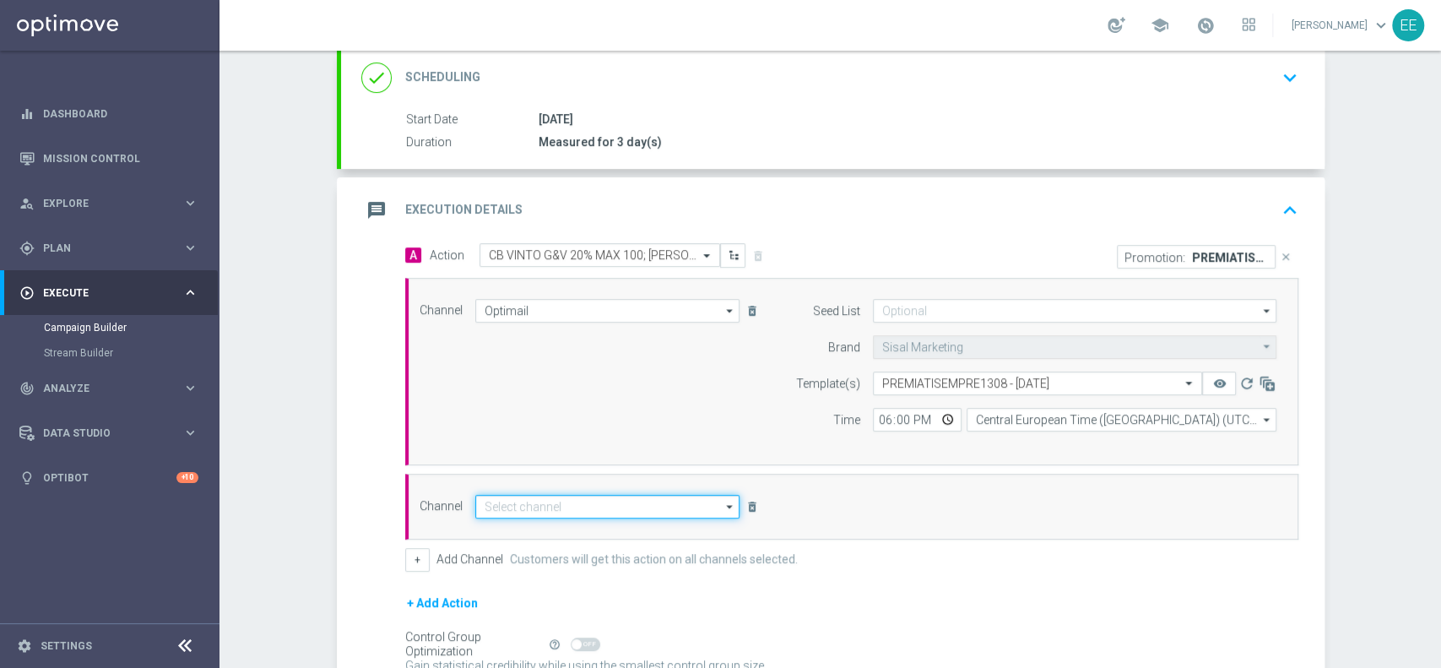
click at [576, 498] on input at bounding box center [607, 507] width 265 height 24
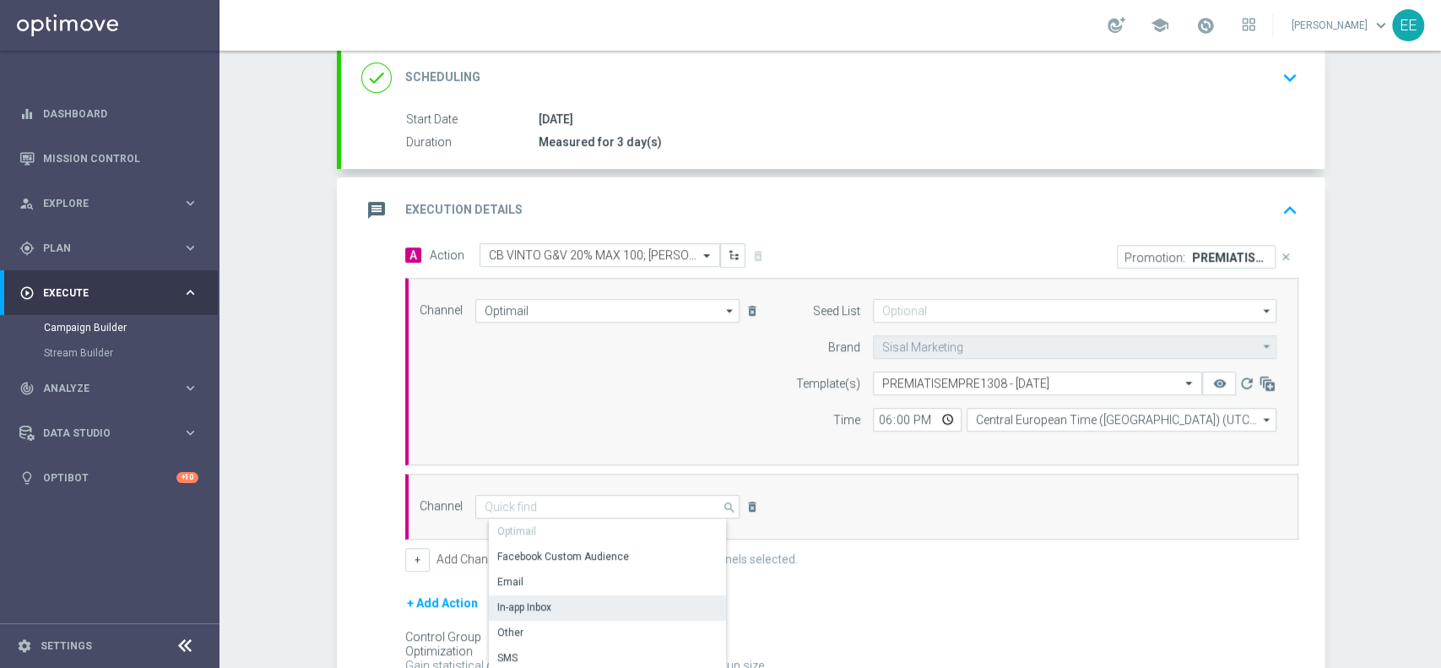
click at [560, 598] on div "In-app Inbox" at bounding box center [615, 607] width 252 height 24
type input "In-app Inbox"
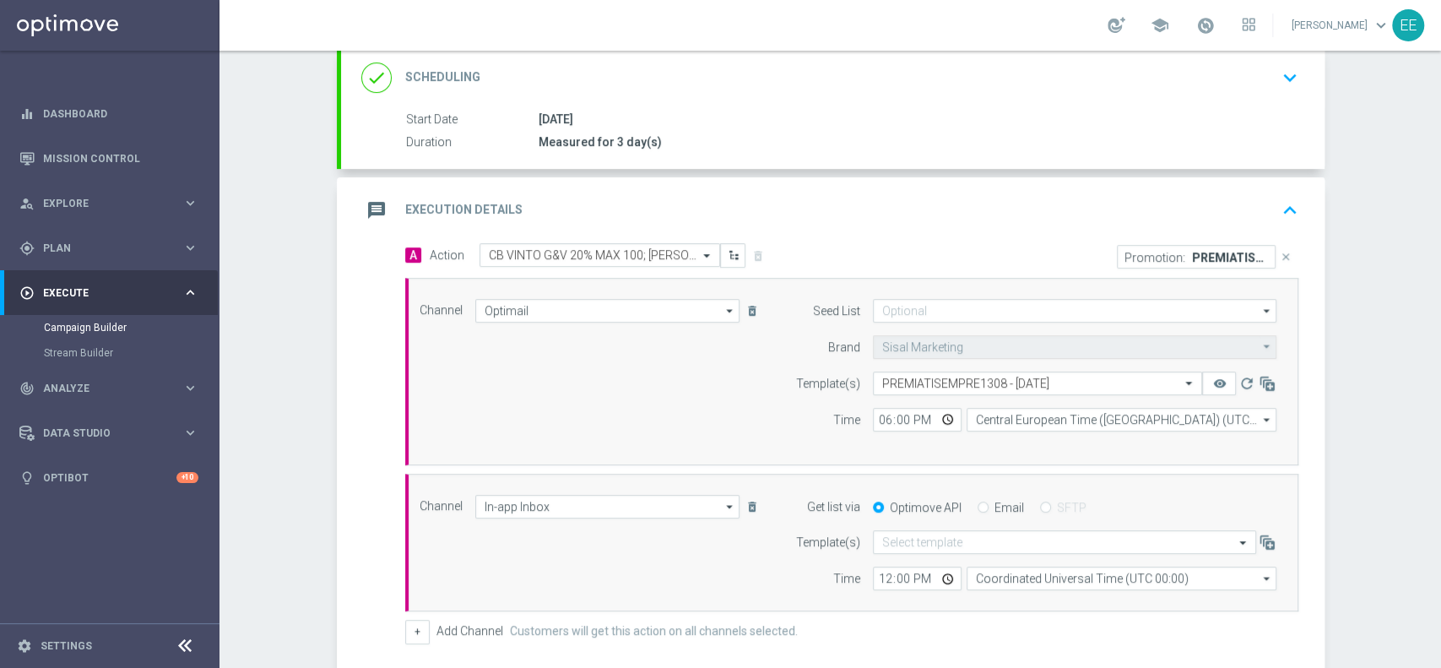
click at [977, 506] on input "Email" at bounding box center [982, 508] width 11 height 11
radio input "true"
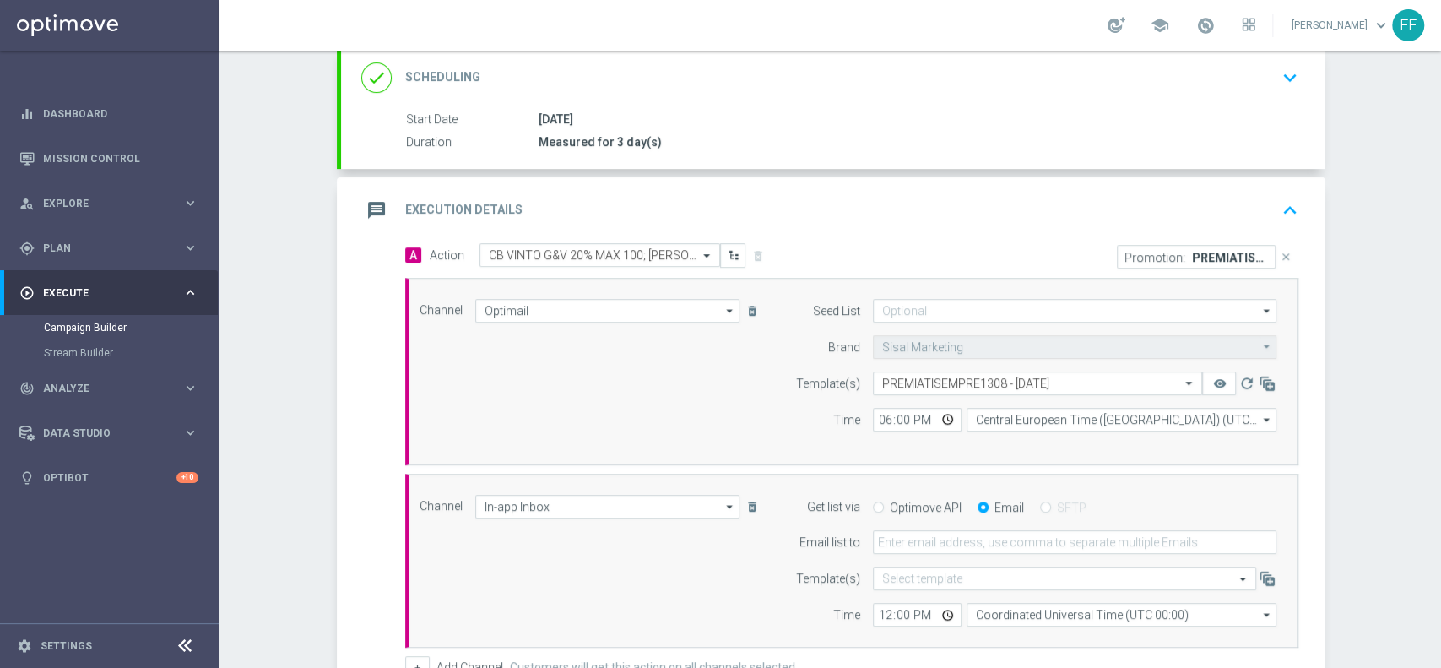
click at [963, 523] on form "Get list via Optimove API Email SFTP Email list to Template(s) Select template …" at bounding box center [1032, 561] width 490 height 133
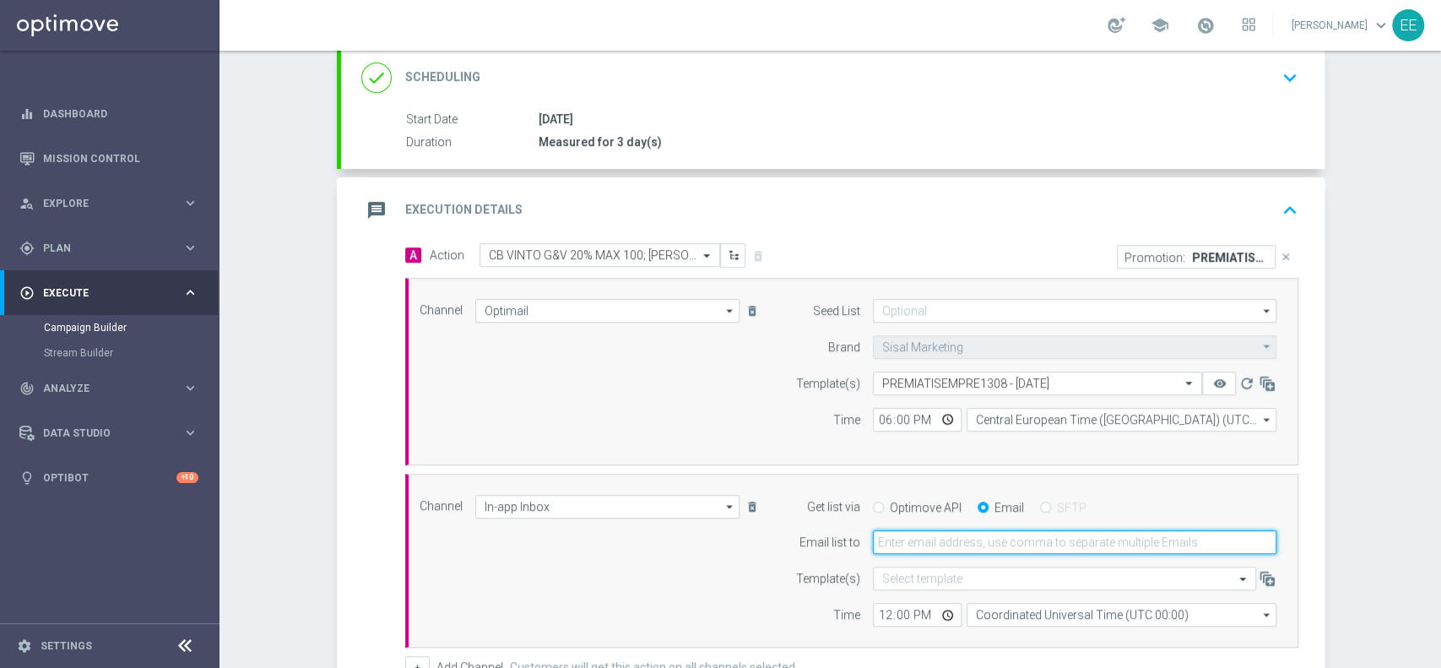
click at [950, 533] on input "email" at bounding box center [1074, 542] width 403 height 24
type input "[PERSON_NAME][EMAIL_ADDRESS][DOMAIN_NAME]"
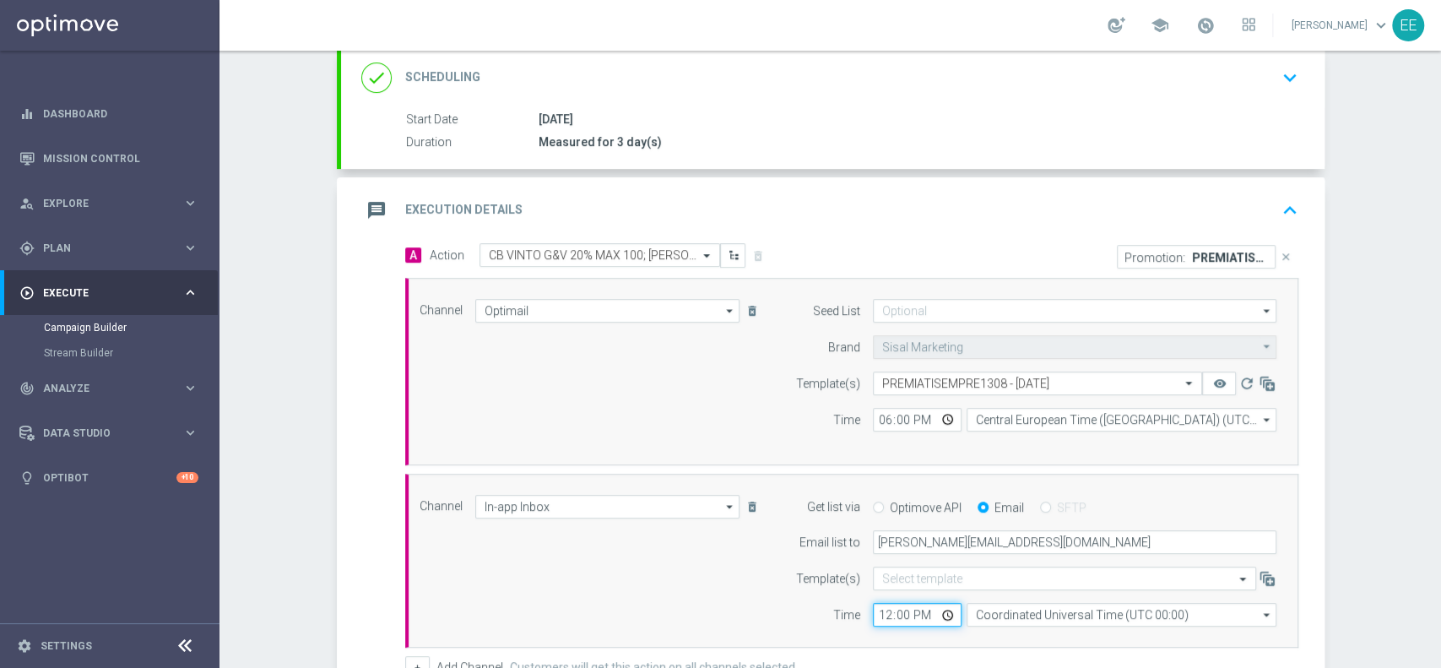
click at [878, 618] on input "12:00" at bounding box center [917, 615] width 89 height 24
type input "15:00"
click at [739, 598] on div "Channel In-app Inbox In-app Inbox arrow_drop_down Drag here to set row groups D…" at bounding box center [848, 561] width 883 height 133
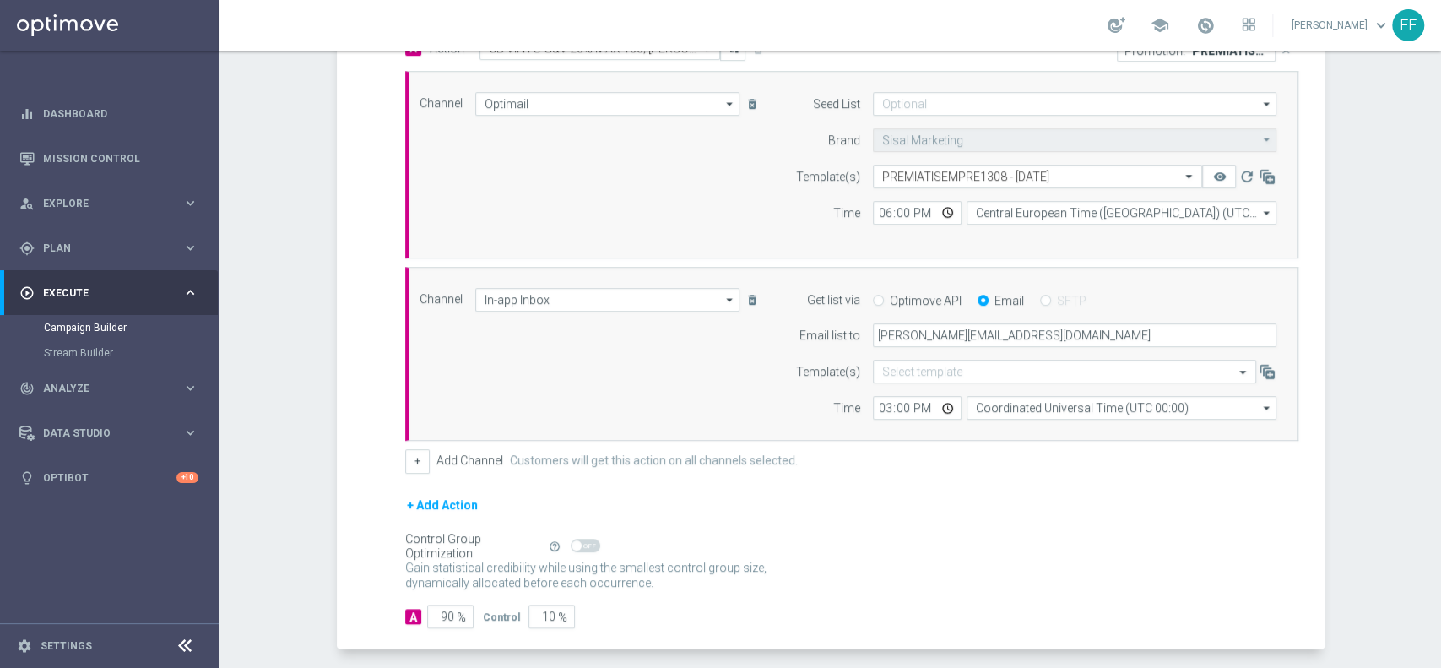
scroll to position [507, 0]
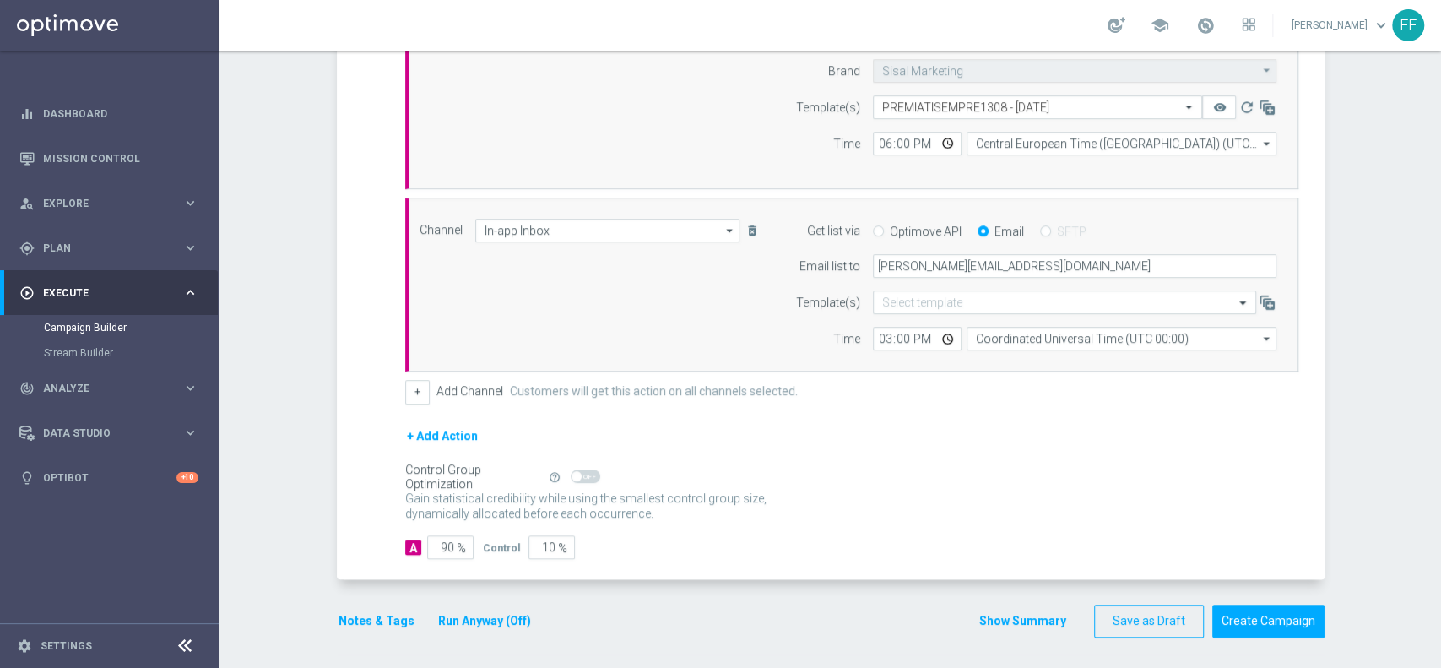
click at [348, 620] on button "Notes & Tags" at bounding box center [376, 620] width 79 height 21
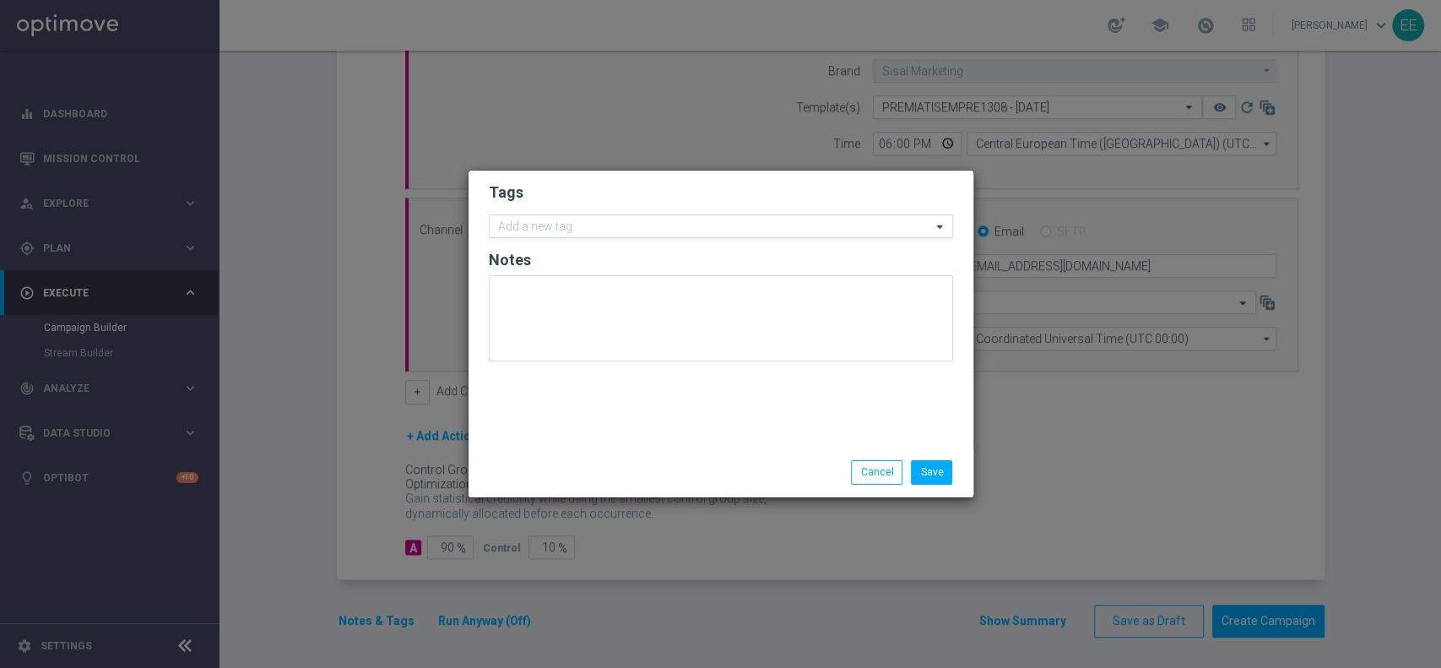
click at [631, 229] on input "text" at bounding box center [714, 227] width 433 height 14
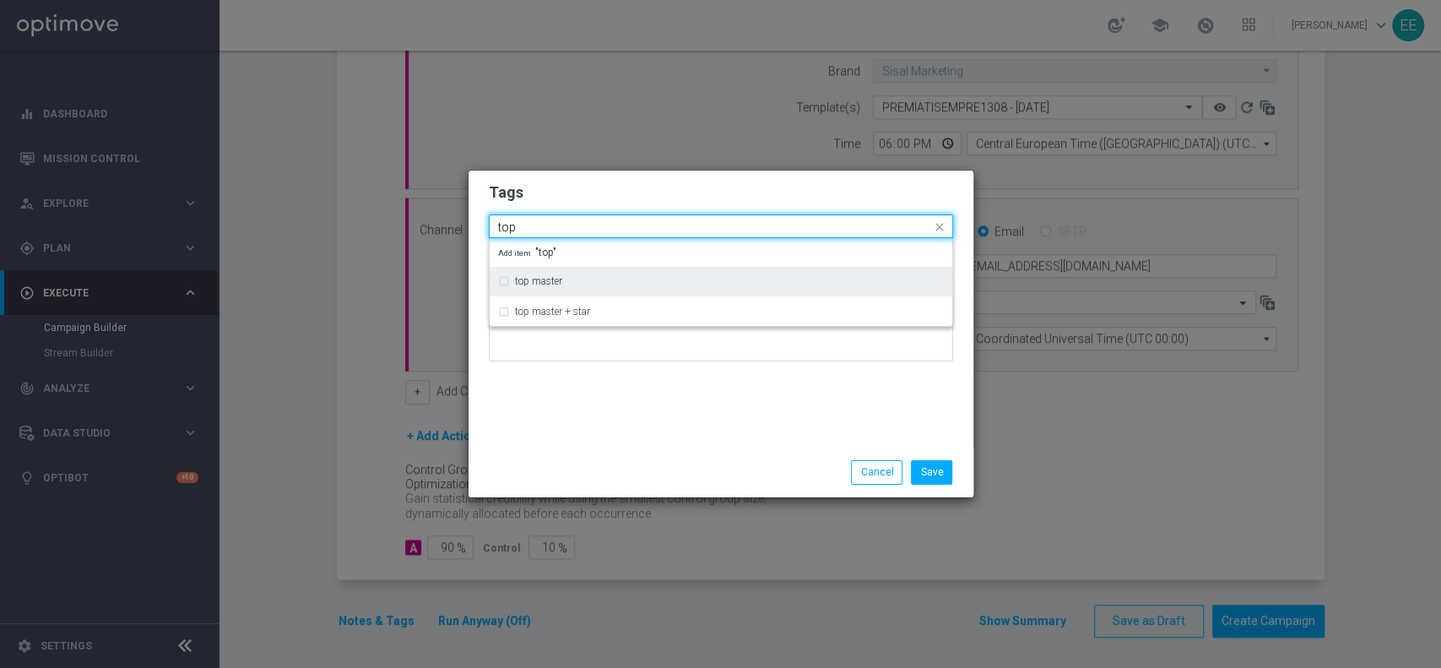
type input "top"
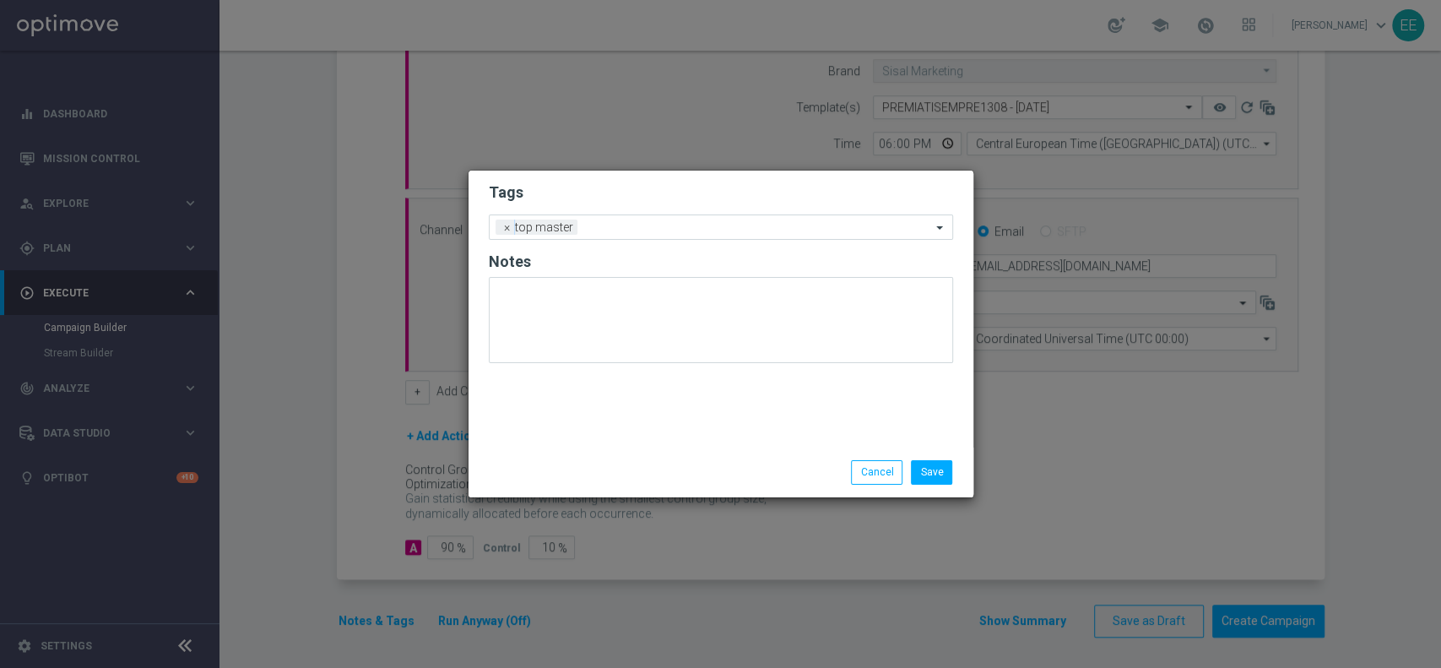
click at [652, 186] on h2 "Tags" at bounding box center [721, 192] width 464 height 20
click at [695, 230] on input "text" at bounding box center [757, 228] width 347 height 14
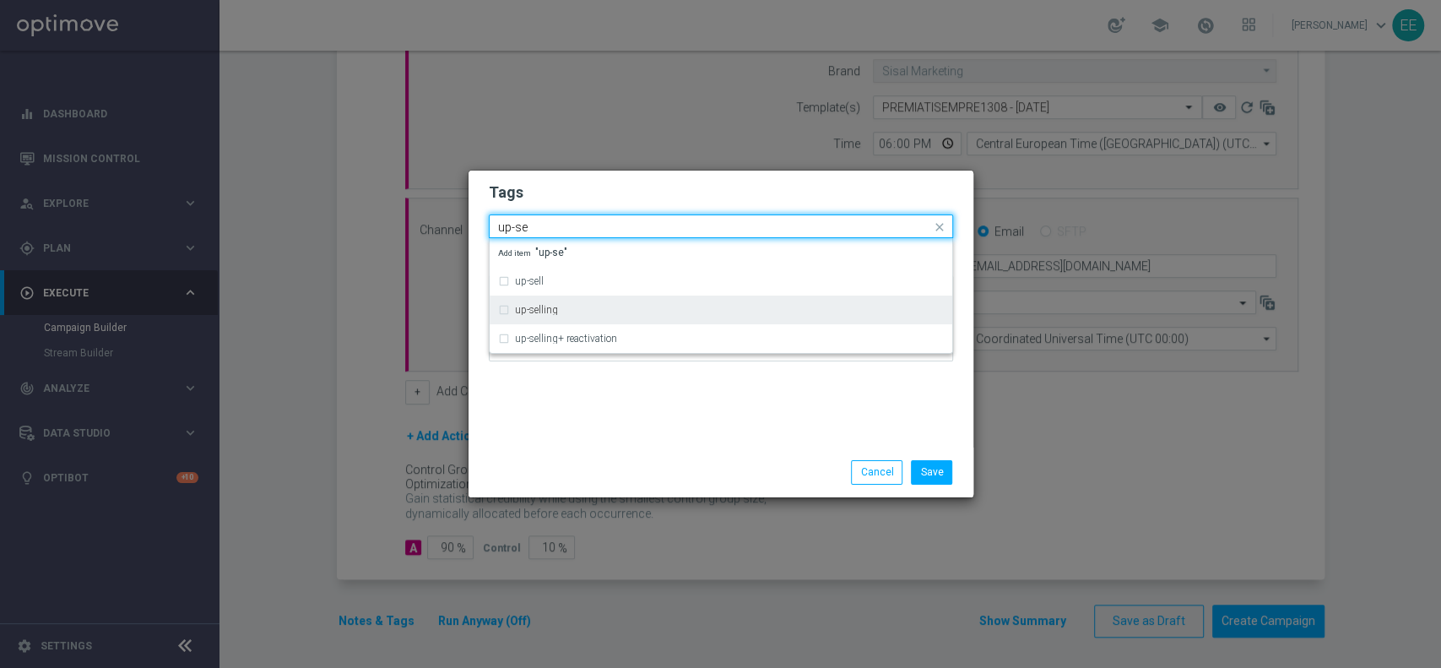
click at [602, 319] on div "up-selling" at bounding box center [721, 309] width 446 height 27
type input "up-se"
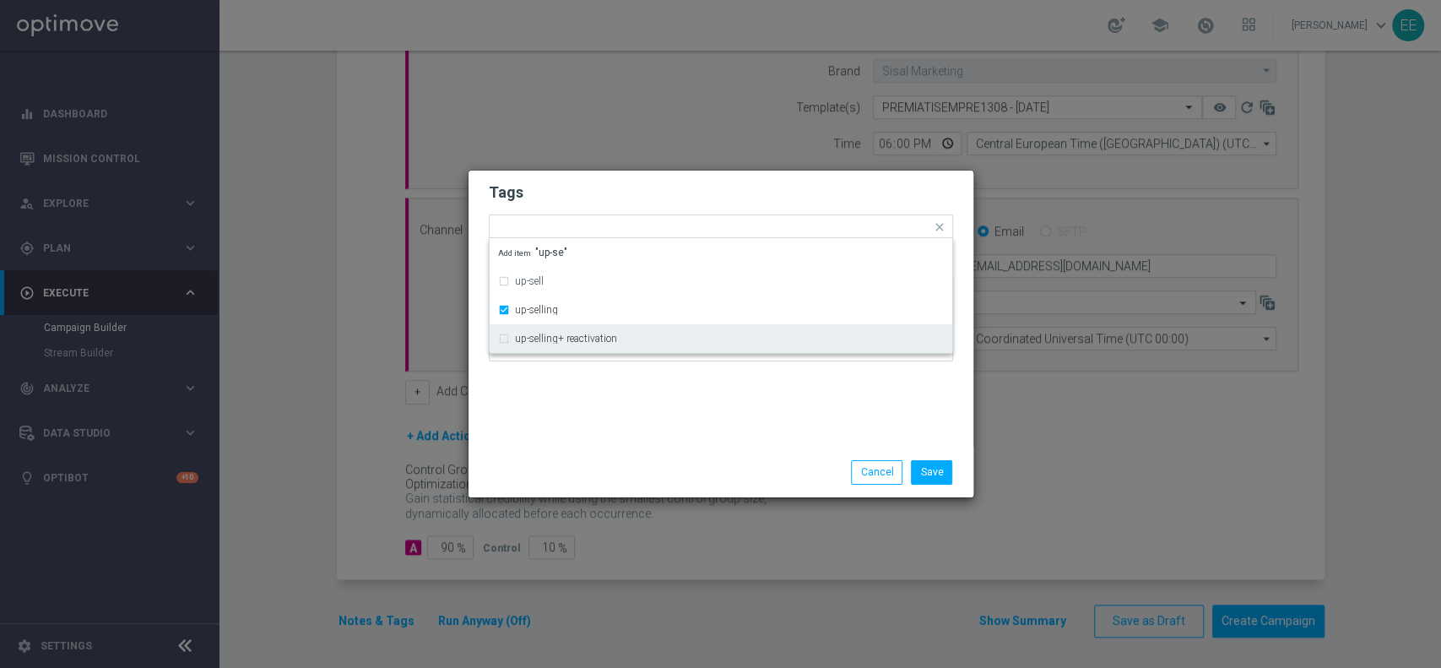
click at [670, 411] on div "Tags Quick find × top master × up-selling up-sell up-selling up-selling+ reacti…" at bounding box center [720, 308] width 505 height 277
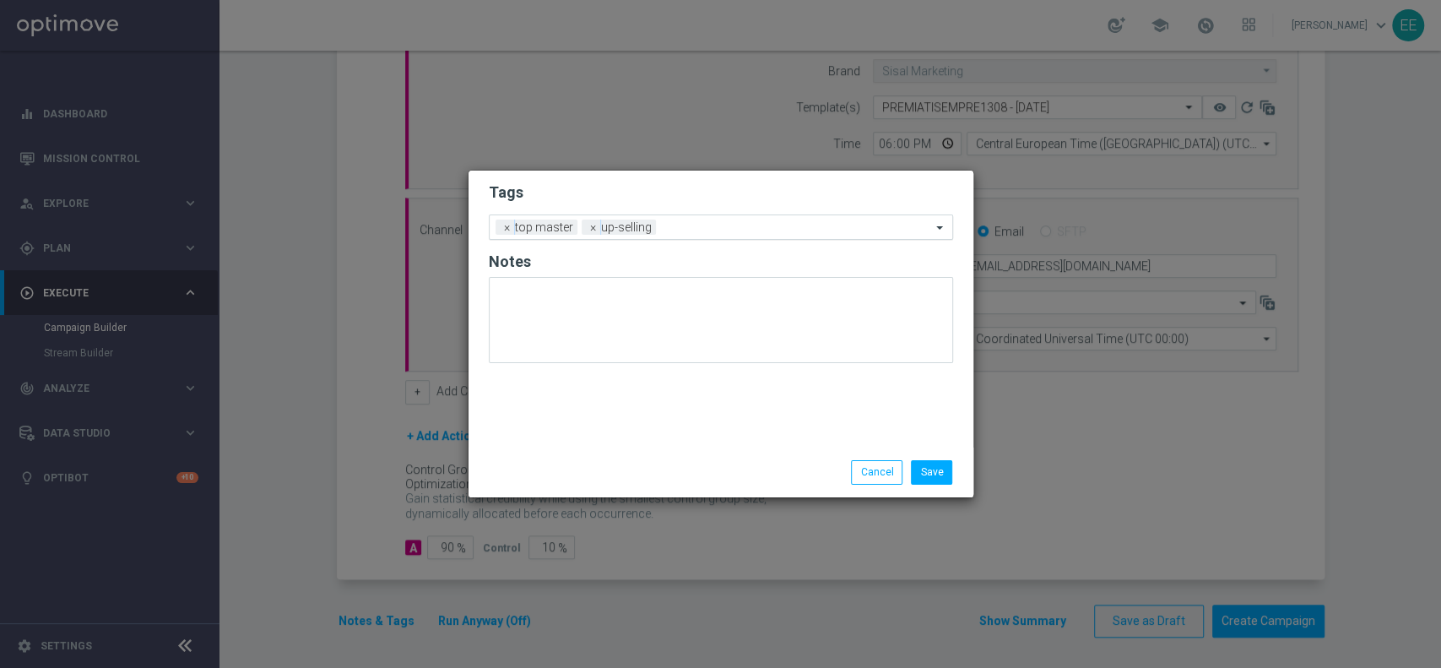
click at [710, 215] on div "Add a new tag × top master × up-selling" at bounding box center [710, 227] width 441 height 24
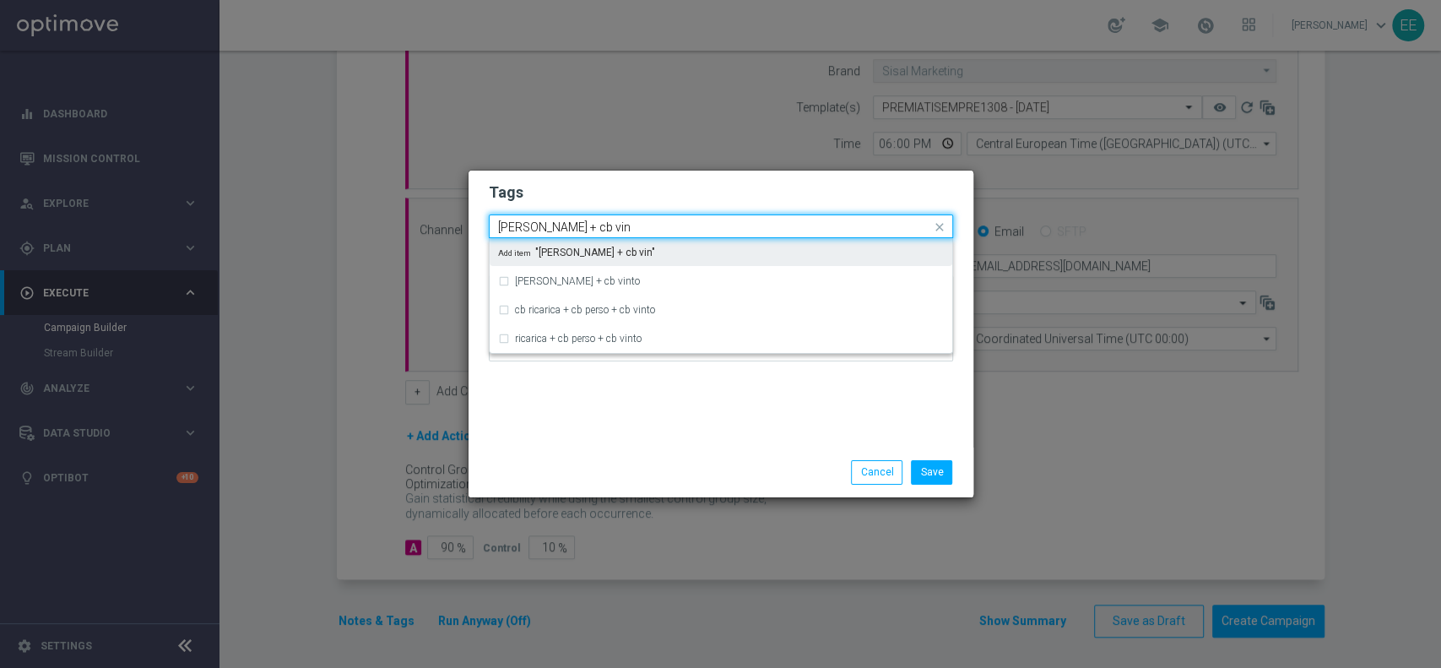
click at [638, 262] on div "Add item "[PERSON_NAME] + cb vin"" at bounding box center [721, 252] width 463 height 28
type input "[PERSON_NAME] + cb vin"
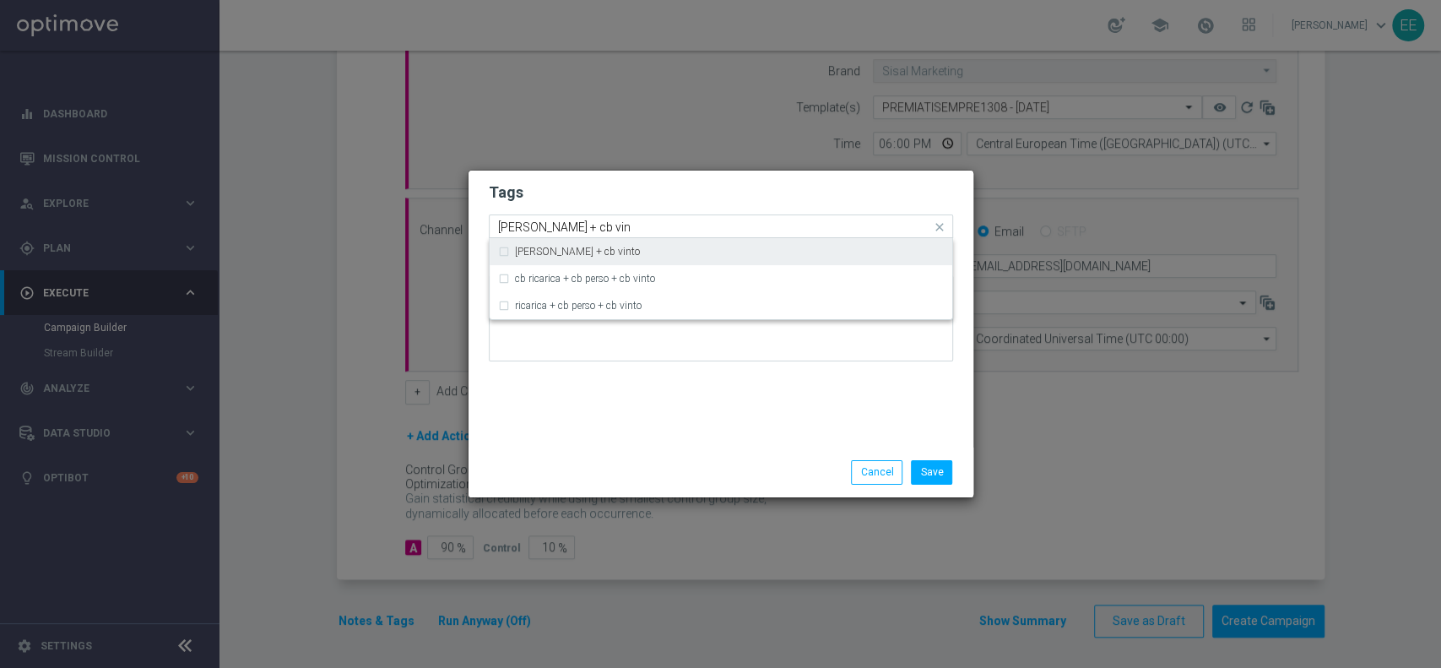
click at [629, 255] on div "[PERSON_NAME] + cb vinto" at bounding box center [729, 251] width 429 height 10
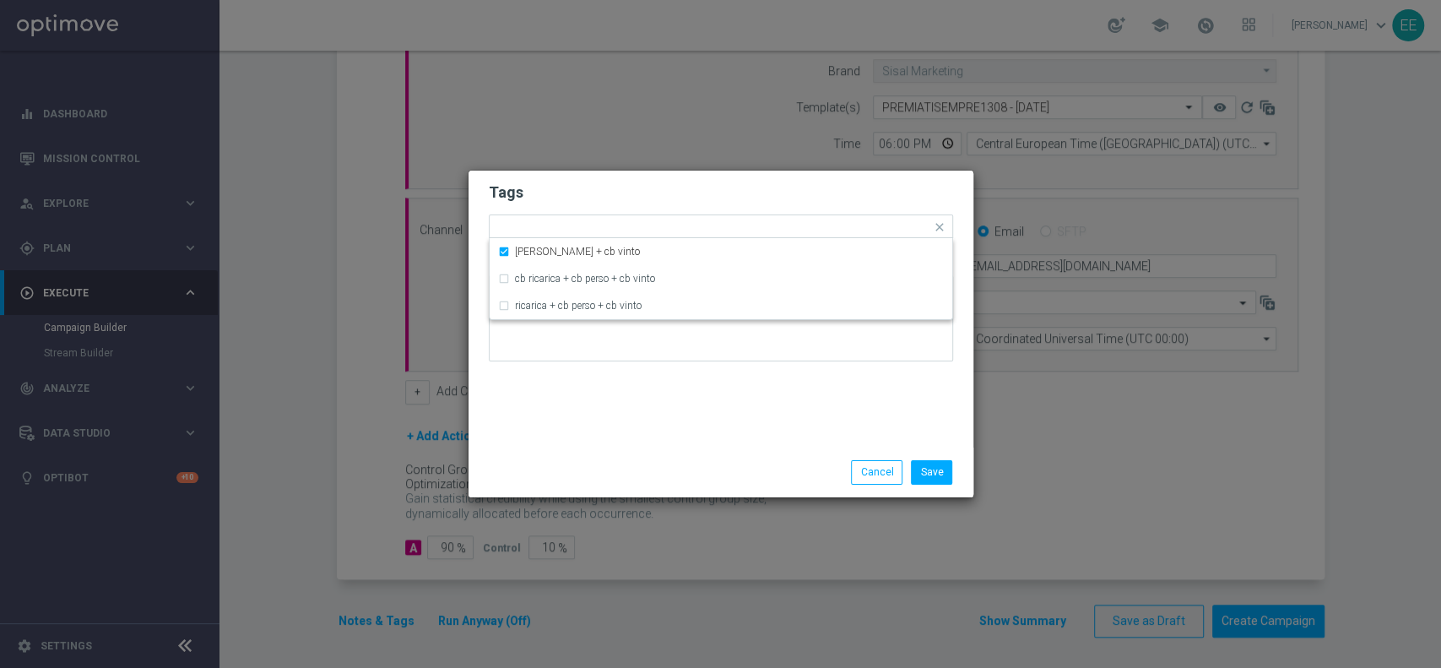
click at [707, 191] on h2 "Tags" at bounding box center [721, 192] width 464 height 20
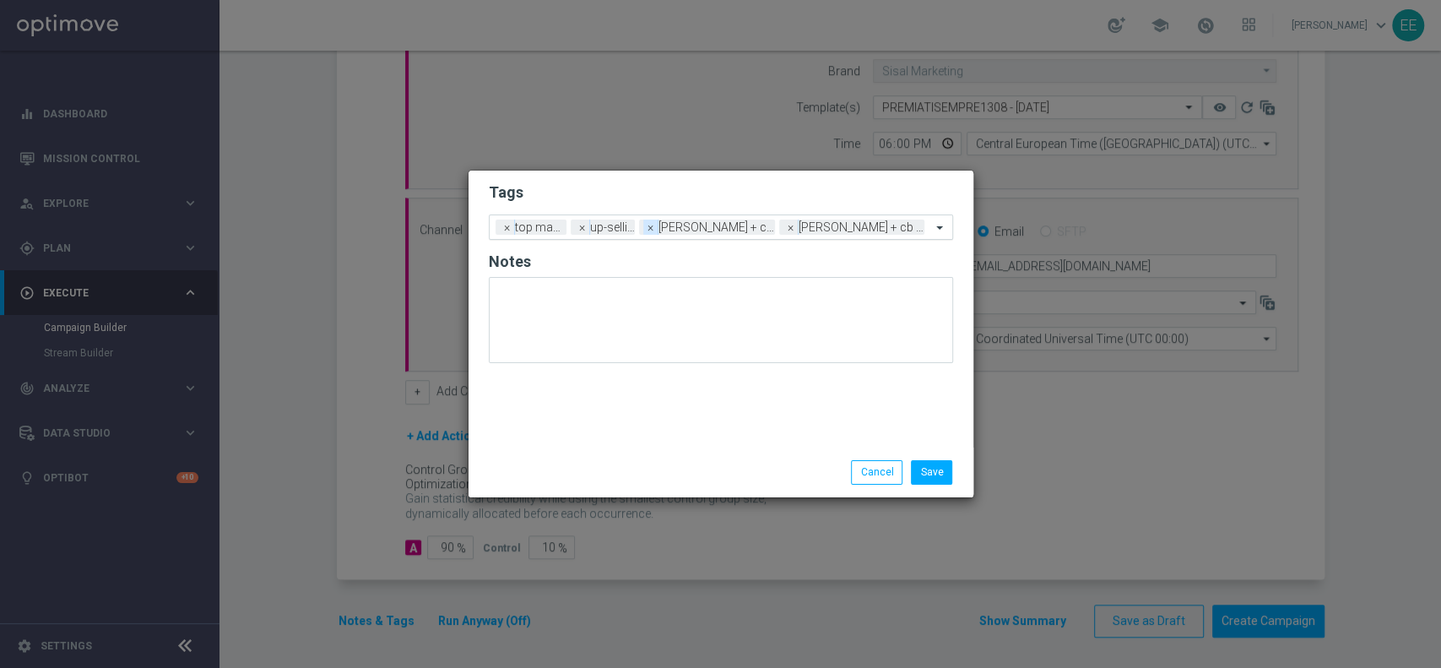
click at [658, 227] on span "×" at bounding box center [650, 226] width 15 height 15
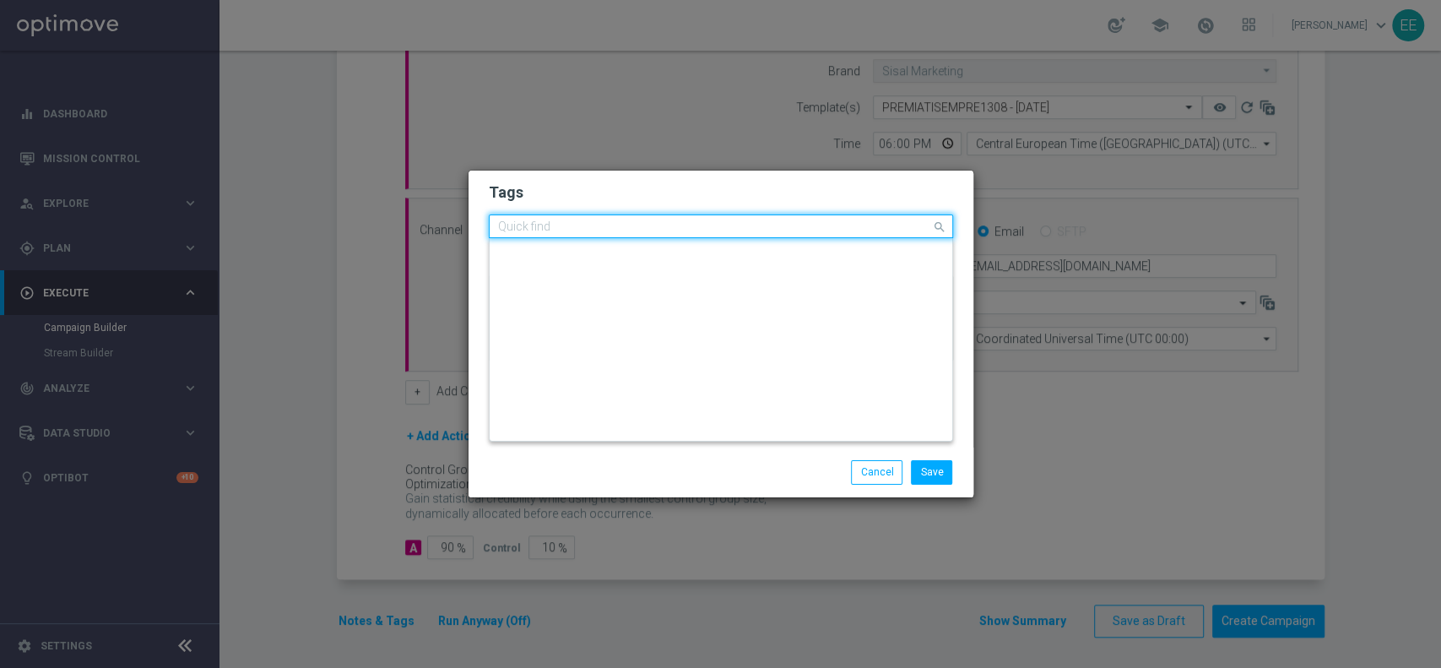
click at [833, 228] on input "text" at bounding box center [714, 227] width 433 height 14
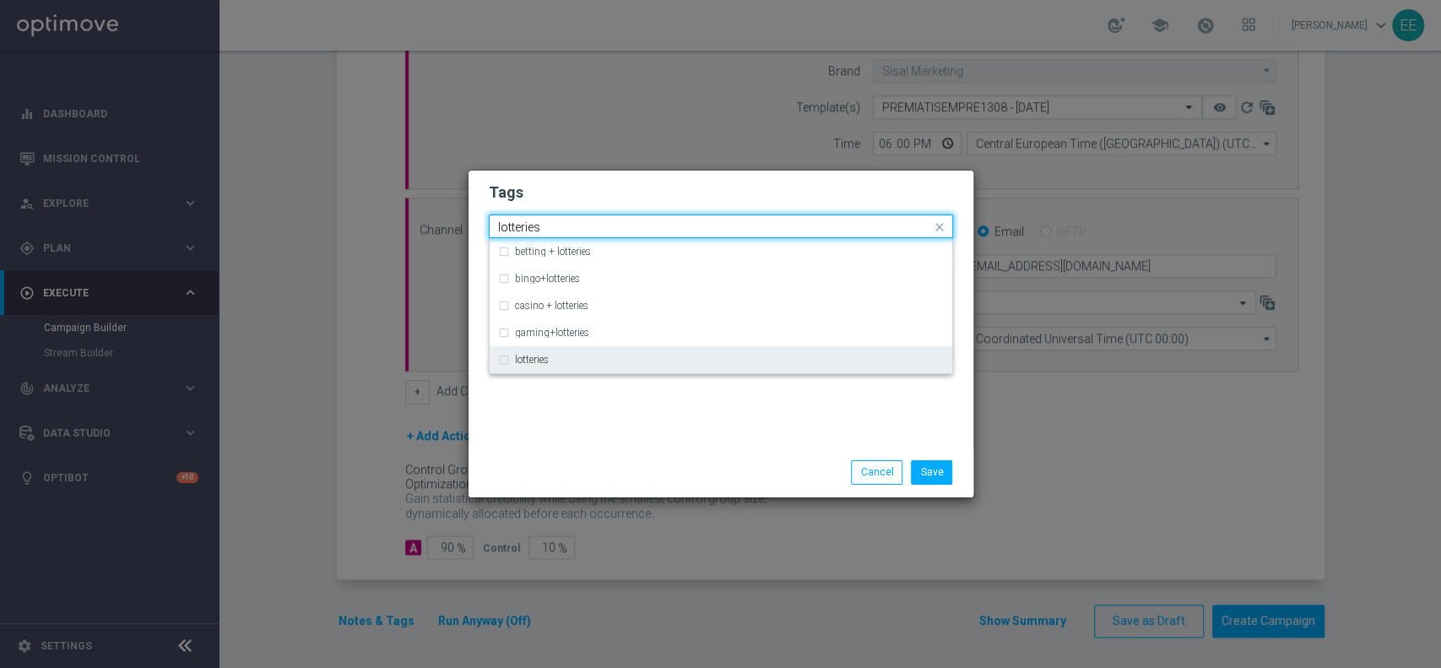
click at [653, 359] on div "lotteries" at bounding box center [729, 359] width 429 height 10
type input "lotteries"
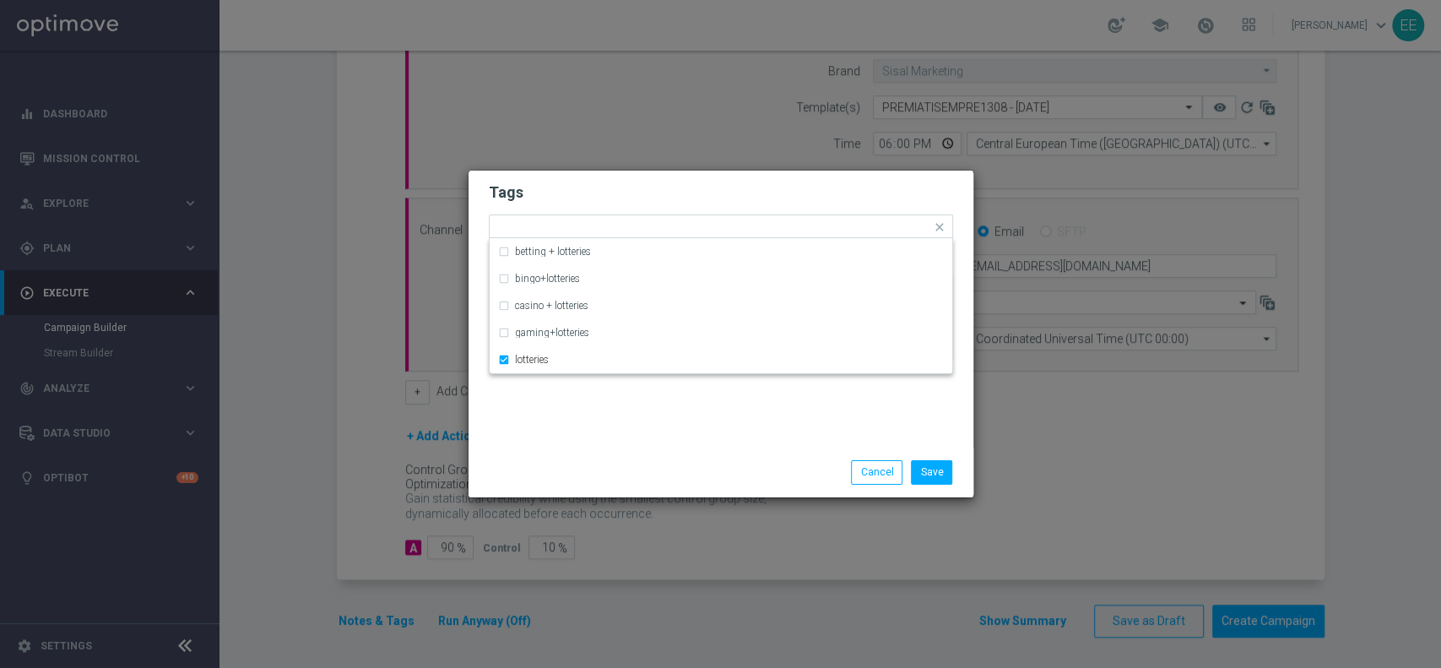
click at [722, 440] on div "Tags Quick find × top master × up-selling × [PERSON_NAME] + cb vinto × lotterie…" at bounding box center [720, 308] width 505 height 277
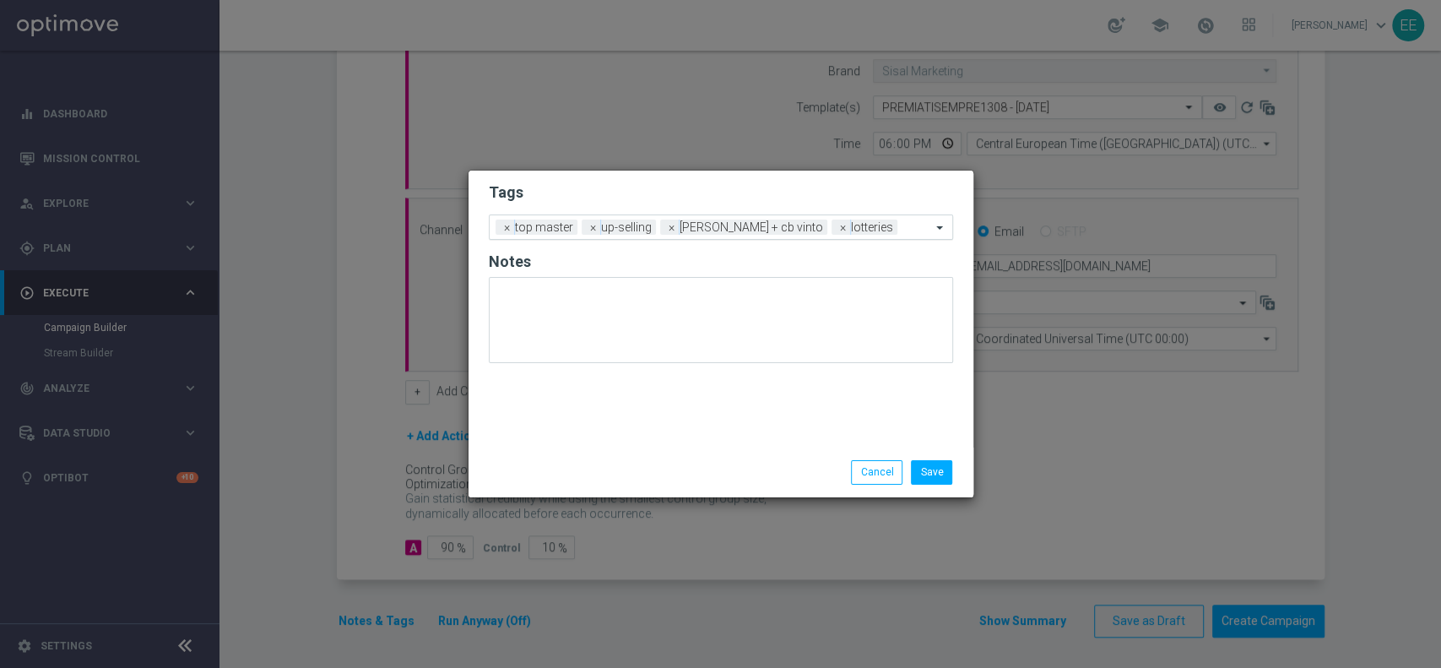
click at [904, 226] on input "text" at bounding box center [917, 228] width 27 height 14
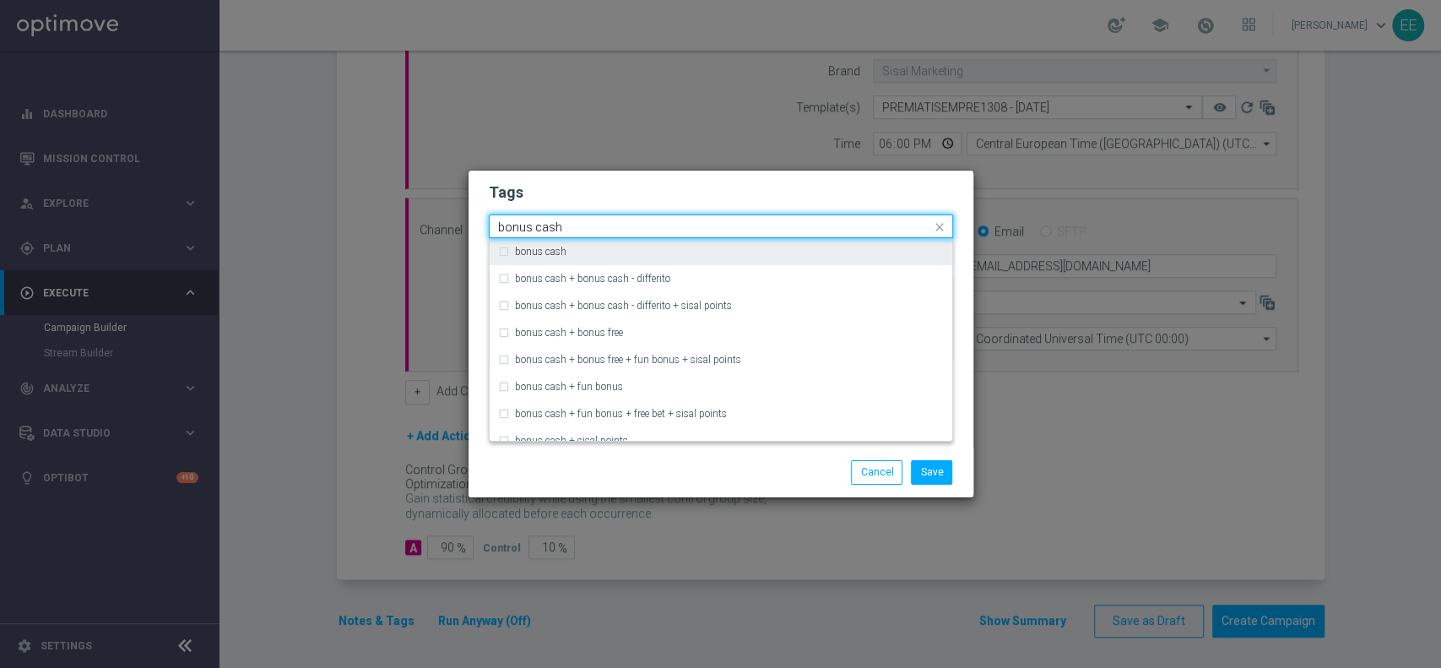
click at [810, 246] on div "bonus cash" at bounding box center [721, 251] width 446 height 27
type input "bonus cash"
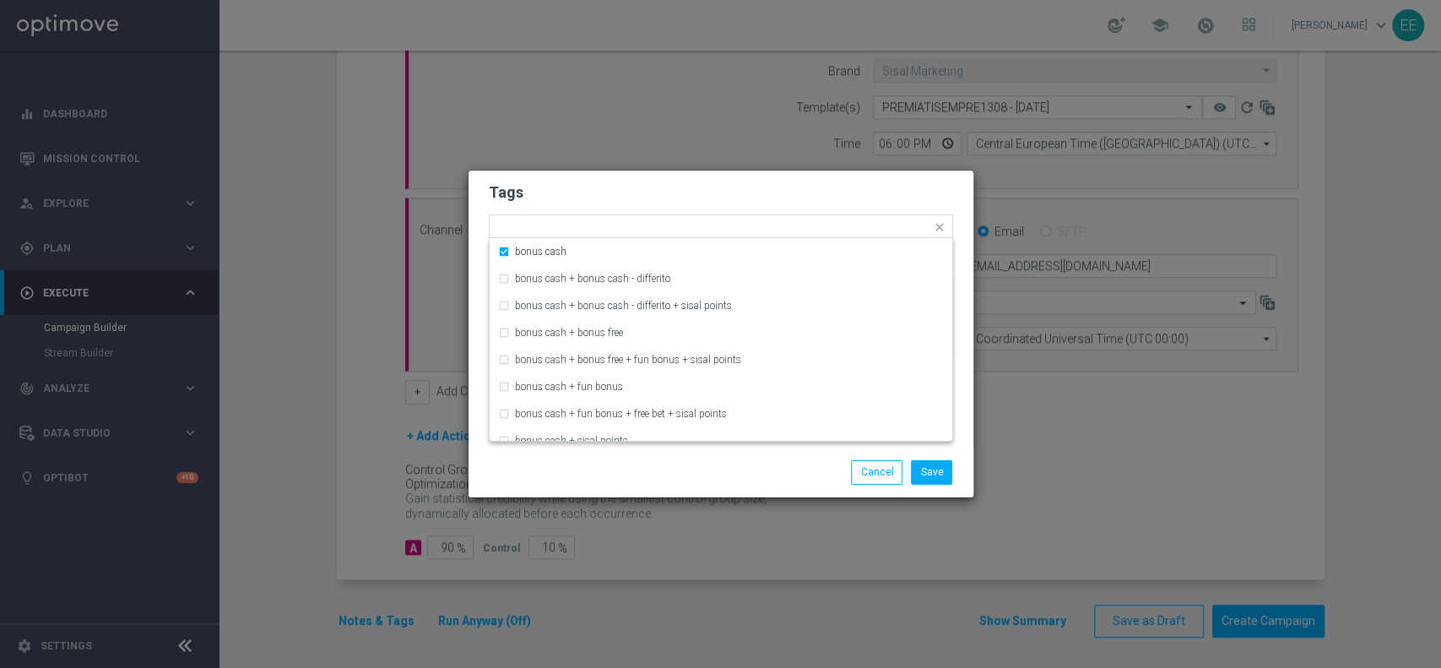
click at [840, 205] on form "Tags Quick find × top master × up-selling × [PERSON_NAME] + cb vinto × lotterie…" at bounding box center [721, 276] width 464 height 196
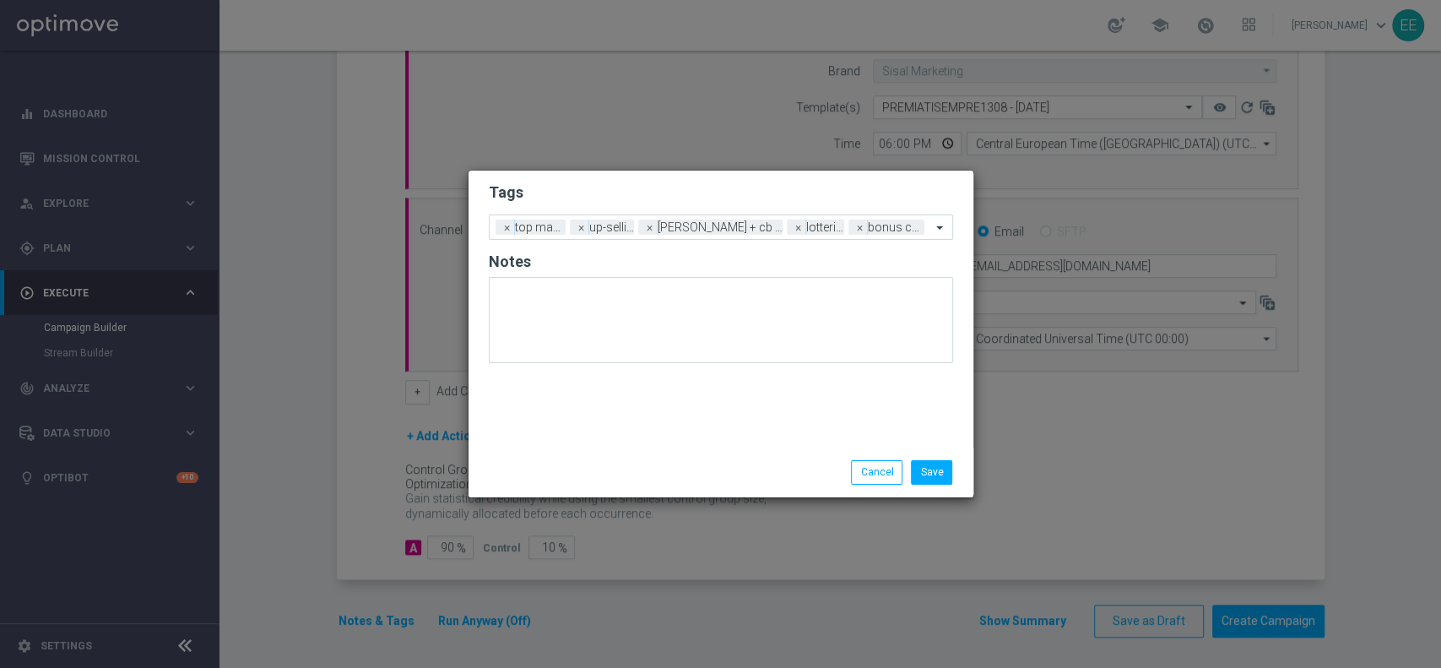
click at [952, 473] on li "Save" at bounding box center [931, 472] width 50 height 24
click at [945, 473] on button "Save" at bounding box center [931, 472] width 41 height 24
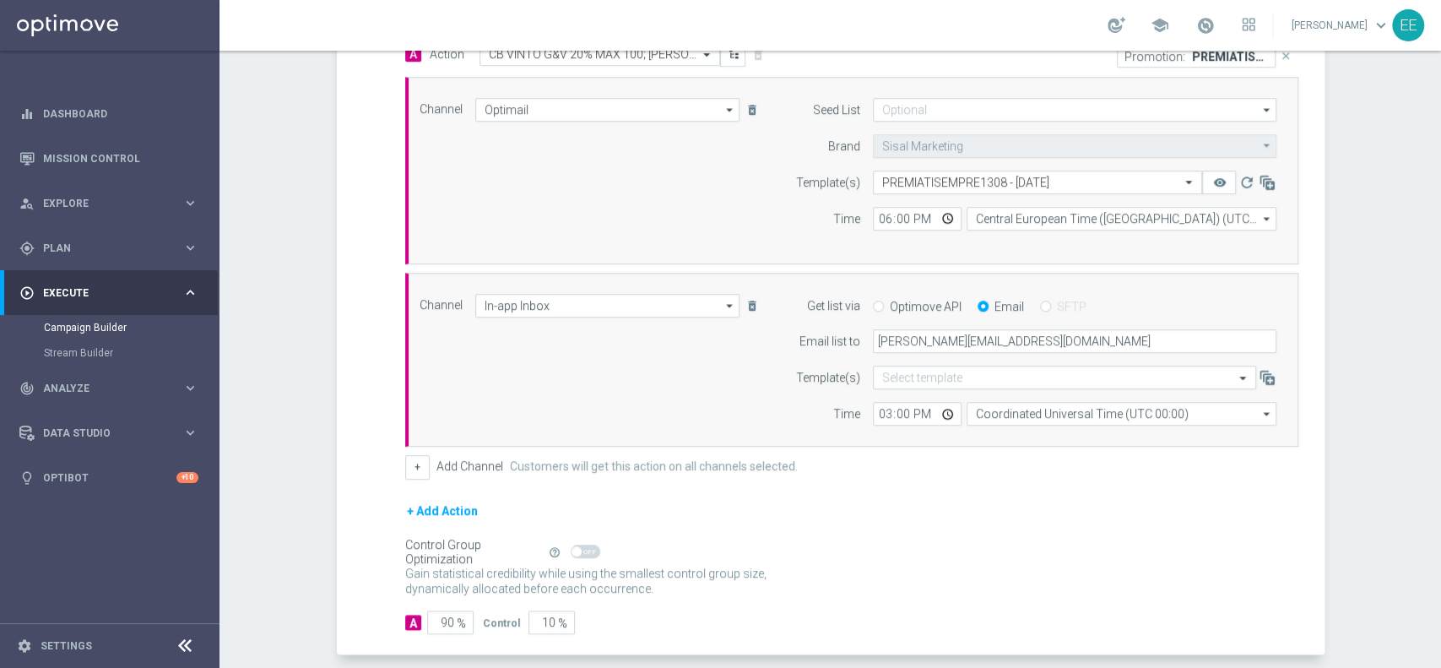
scroll to position [507, 0]
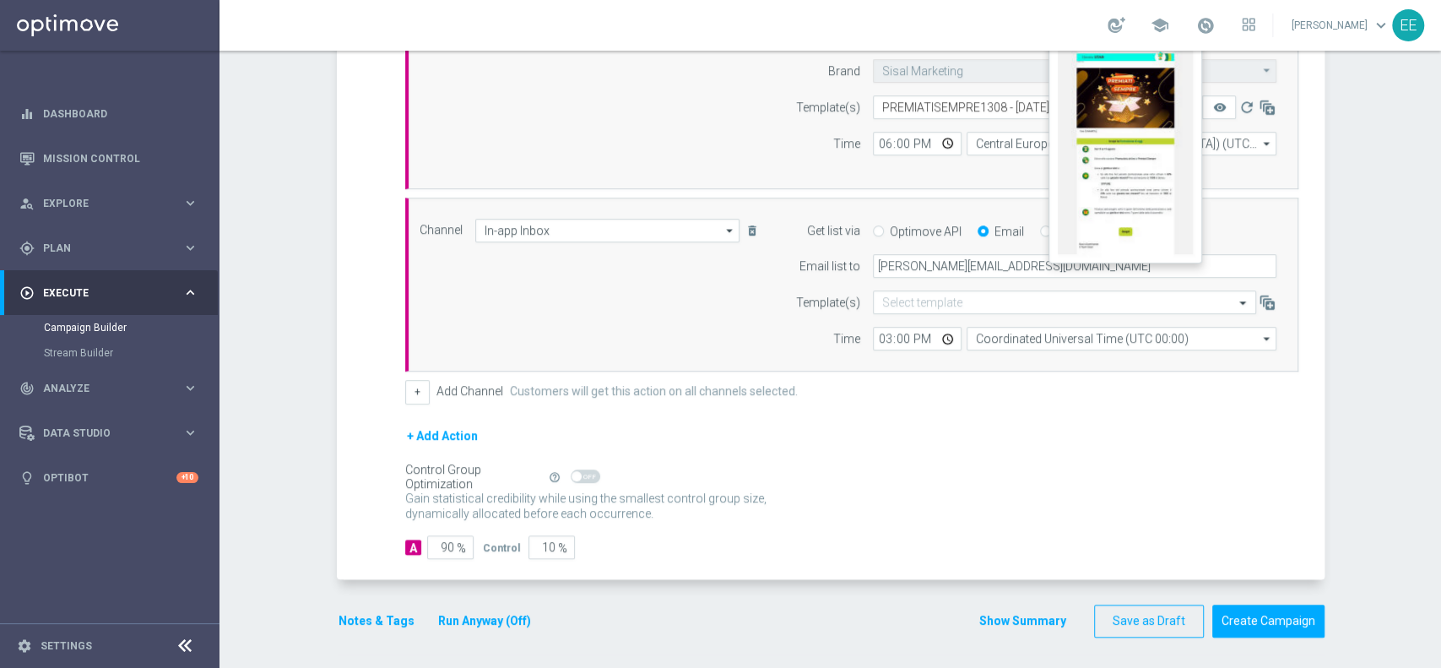
click at [1220, 113] on button "remove_red_eye" at bounding box center [1219, 107] width 34 height 24
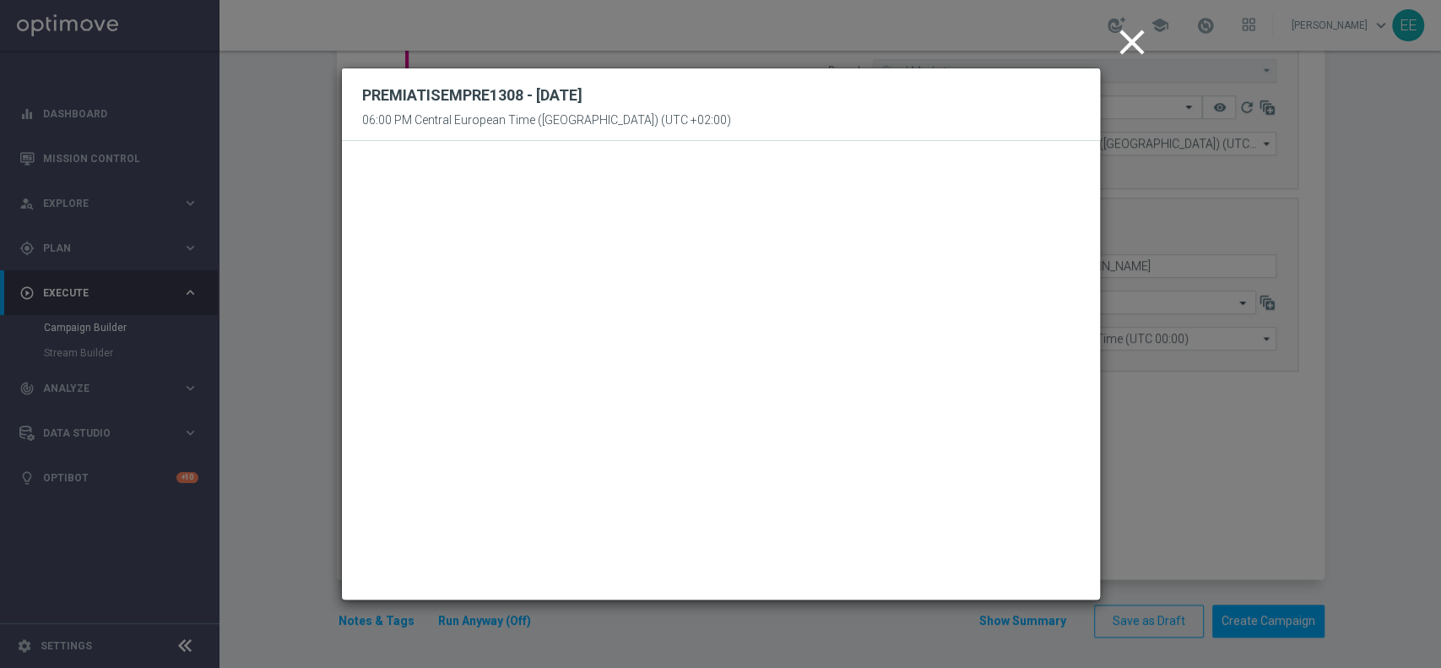
click at [1130, 37] on icon "close" at bounding box center [1132, 42] width 42 height 42
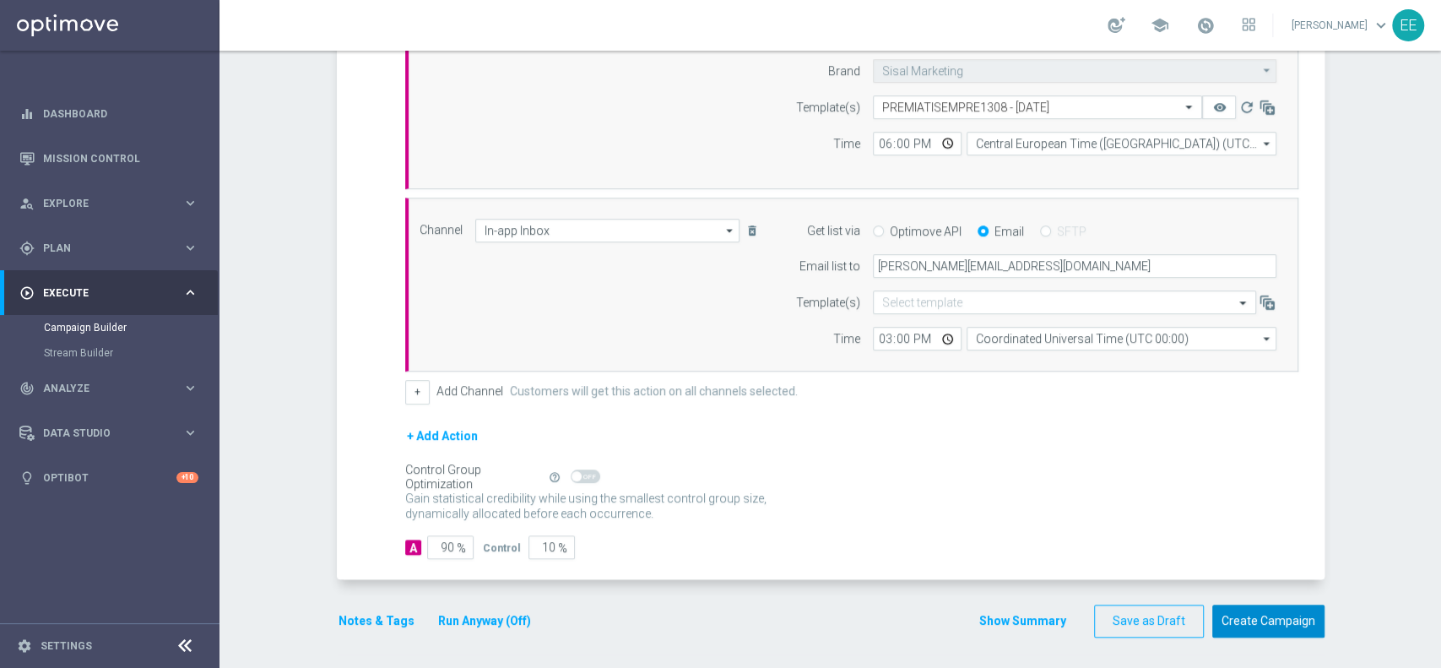
click at [1304, 613] on button "Create Campaign" at bounding box center [1268, 620] width 112 height 33
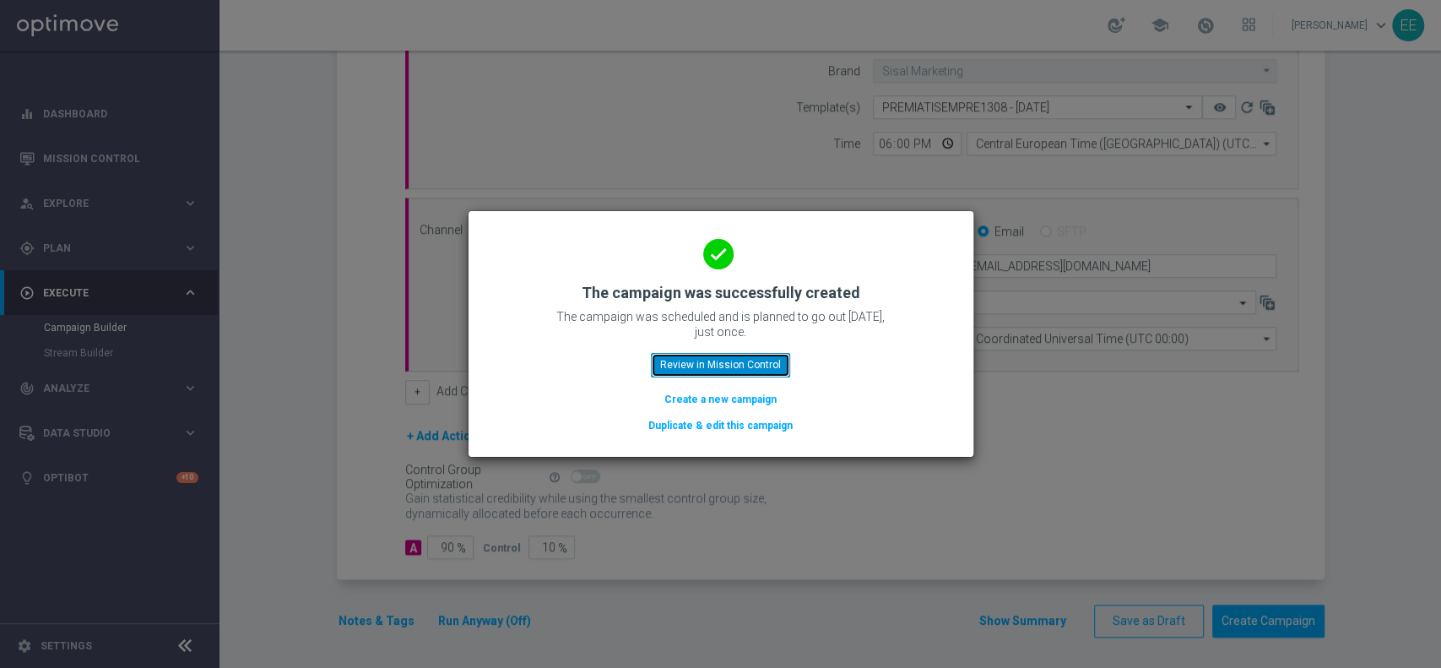
click at [749, 366] on button "Review in Mission Control" at bounding box center [720, 365] width 139 height 24
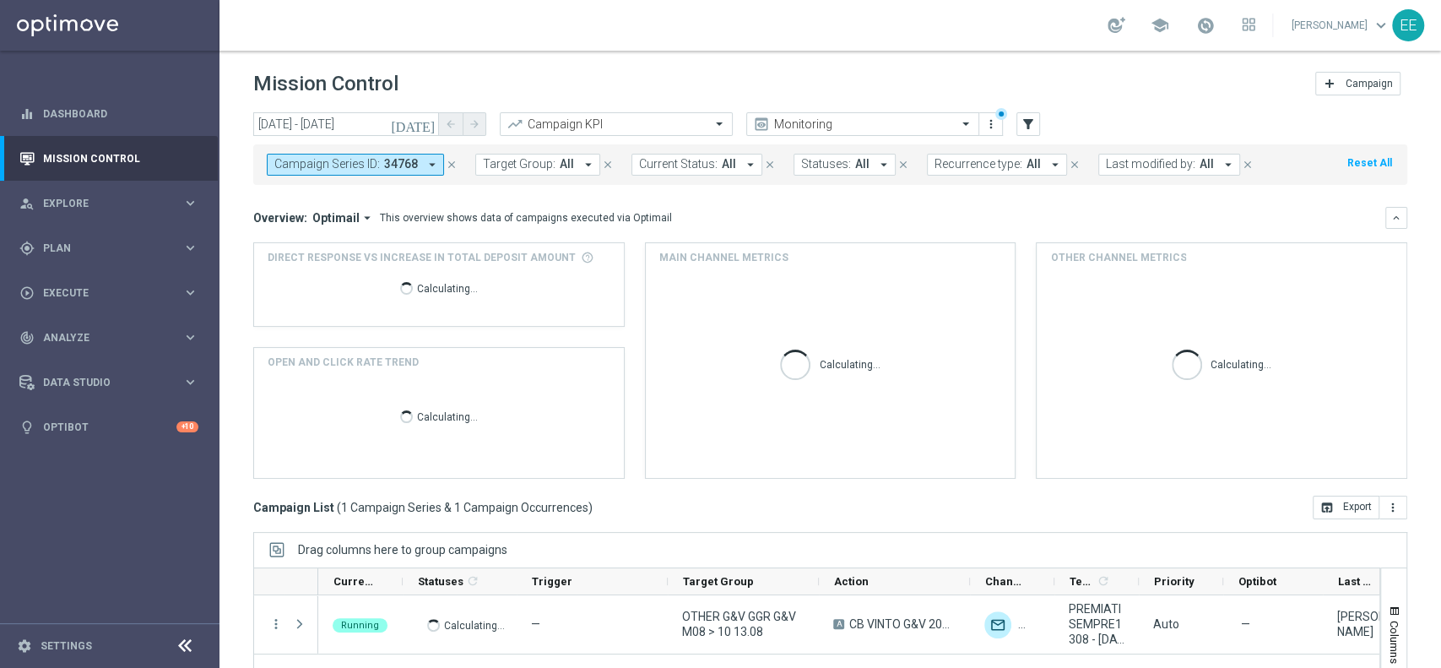
click at [1155, 176] on div "Campaign Series ID: 34768 arrow_drop_down close Target Group: All arrow_drop_do…" at bounding box center [830, 164] width 1154 height 41
click at [1157, 170] on span "Last modified by:" at bounding box center [1150, 164] width 89 height 14
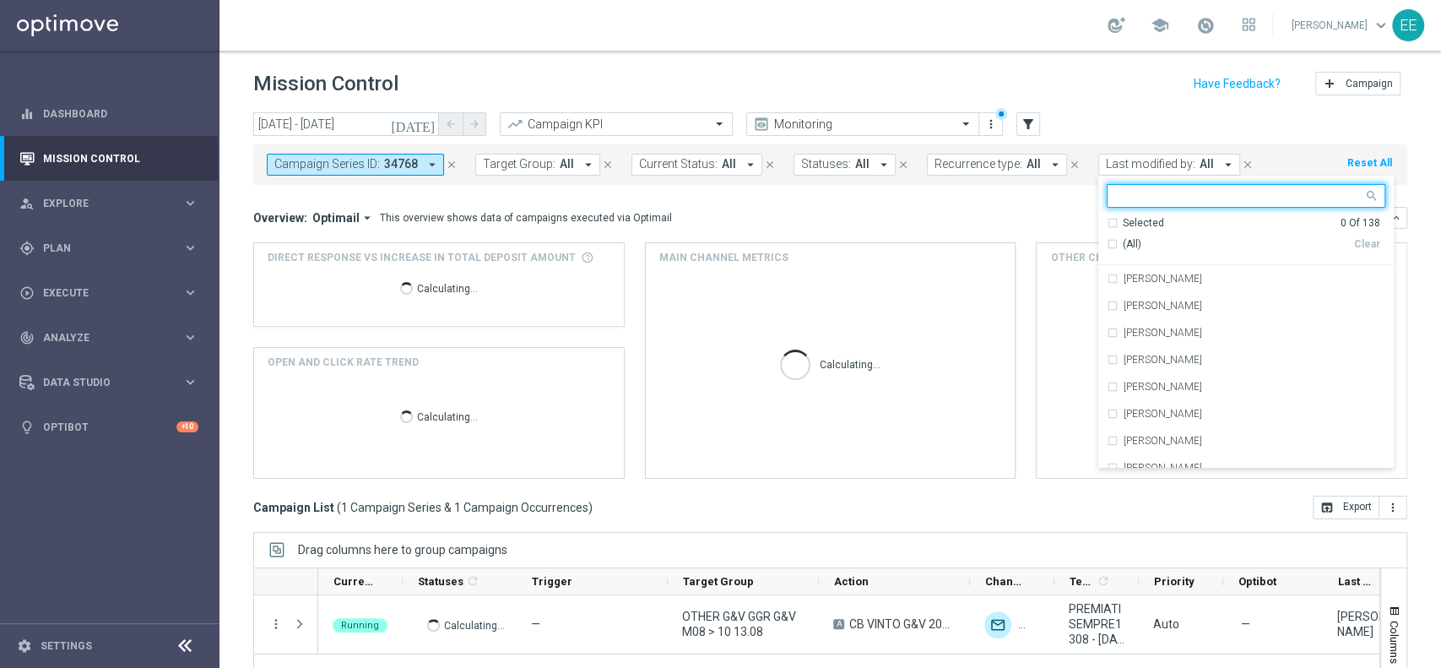
type input "w"
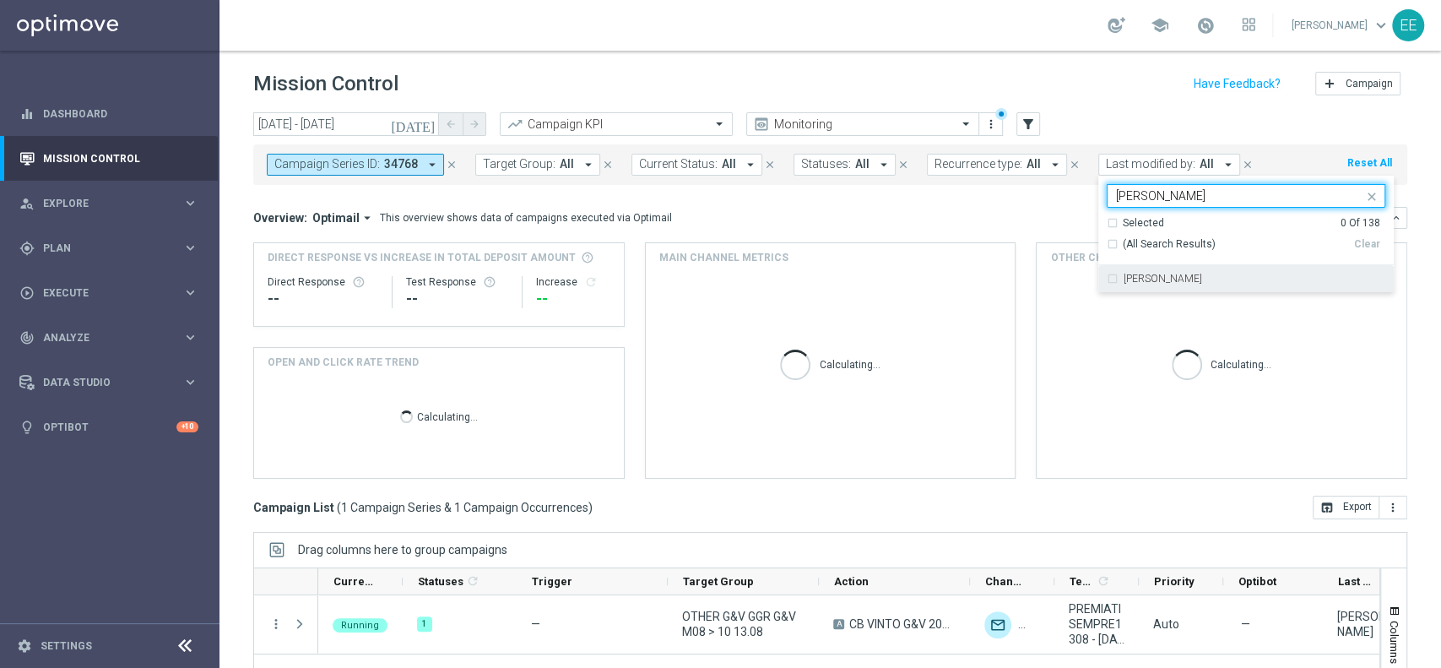
click at [1193, 268] on div "[PERSON_NAME]" at bounding box center [1245, 278] width 279 height 27
type input "[PERSON_NAME]"
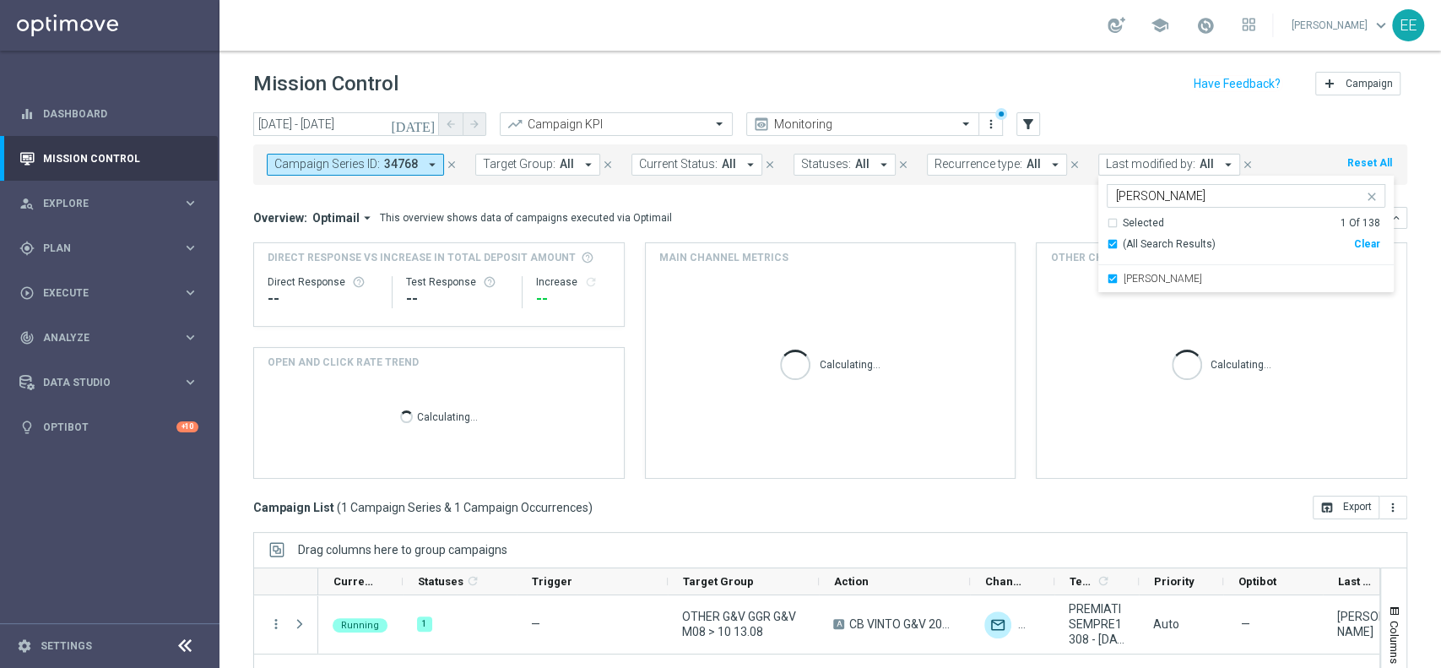
click at [1028, 70] on div "Mission Control add Campaign" at bounding box center [830, 84] width 1154 height 33
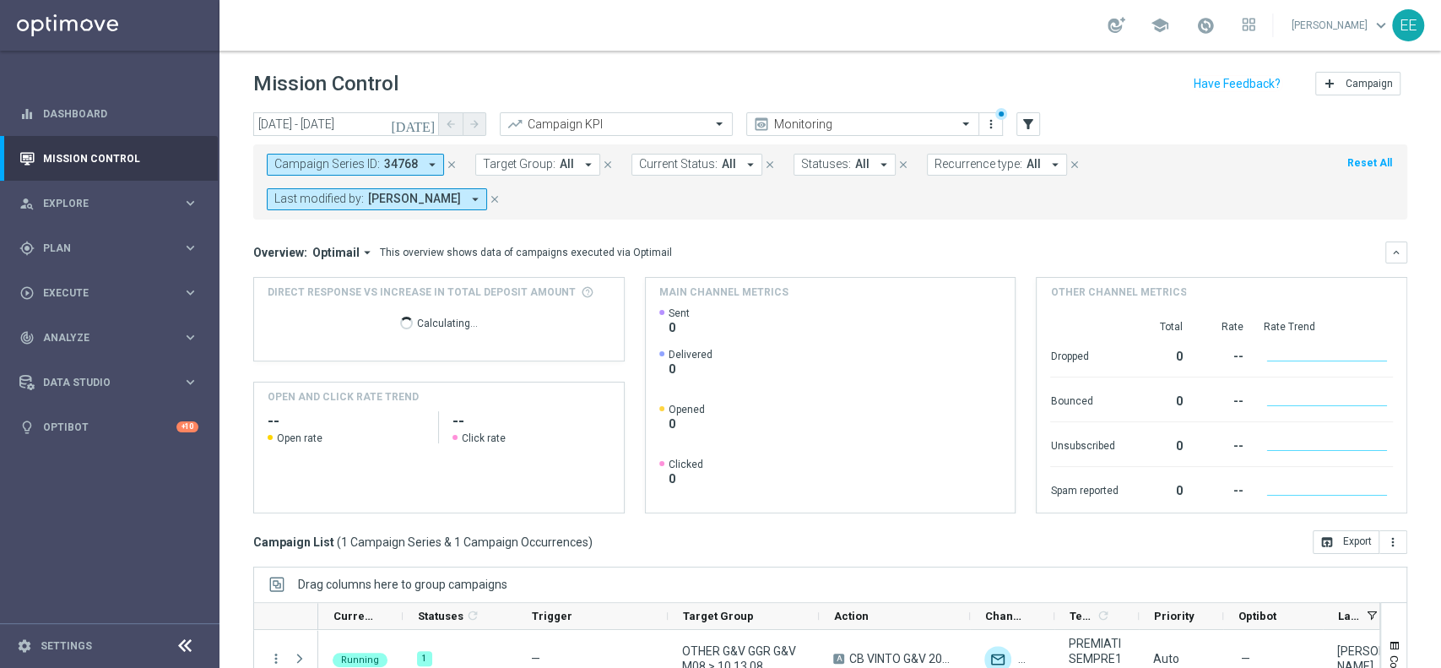
click at [451, 165] on icon "close" at bounding box center [452, 165] width 12 height 12
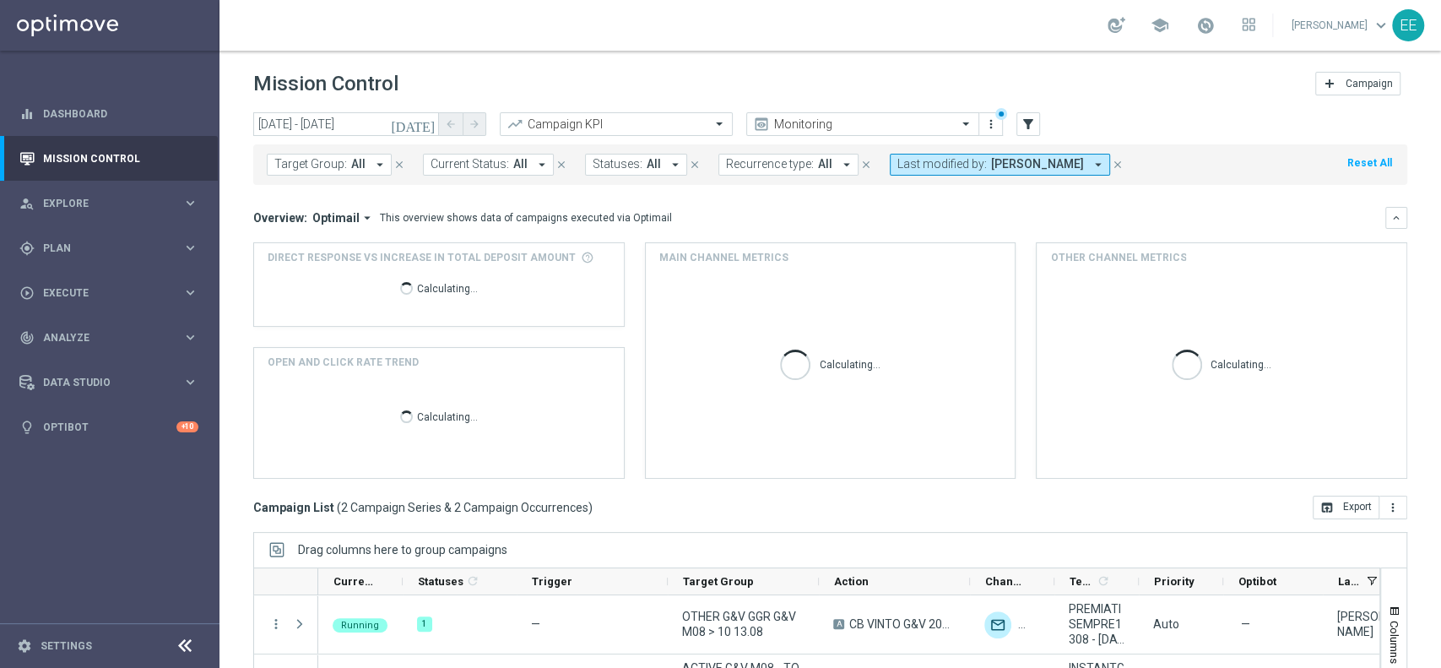
scroll to position [176, 0]
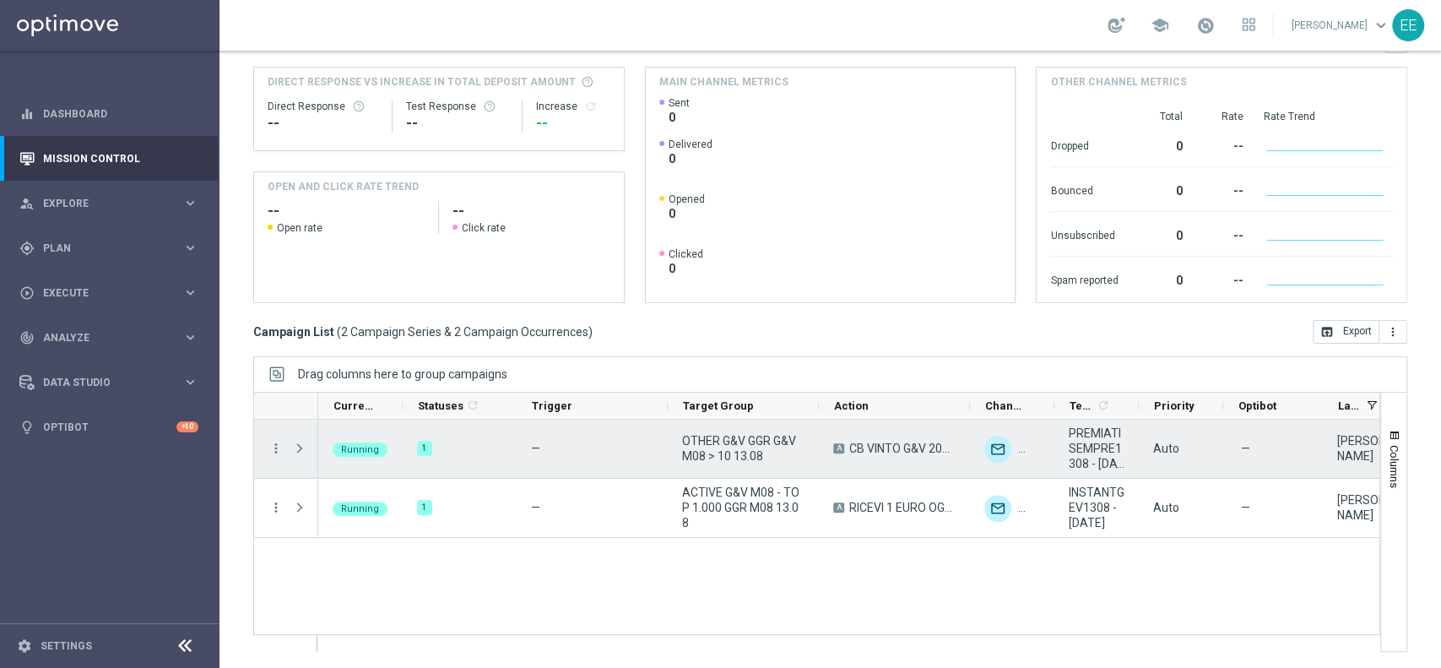
click at [299, 443] on span "Press SPACE to select this row." at bounding box center [299, 448] width 15 height 14
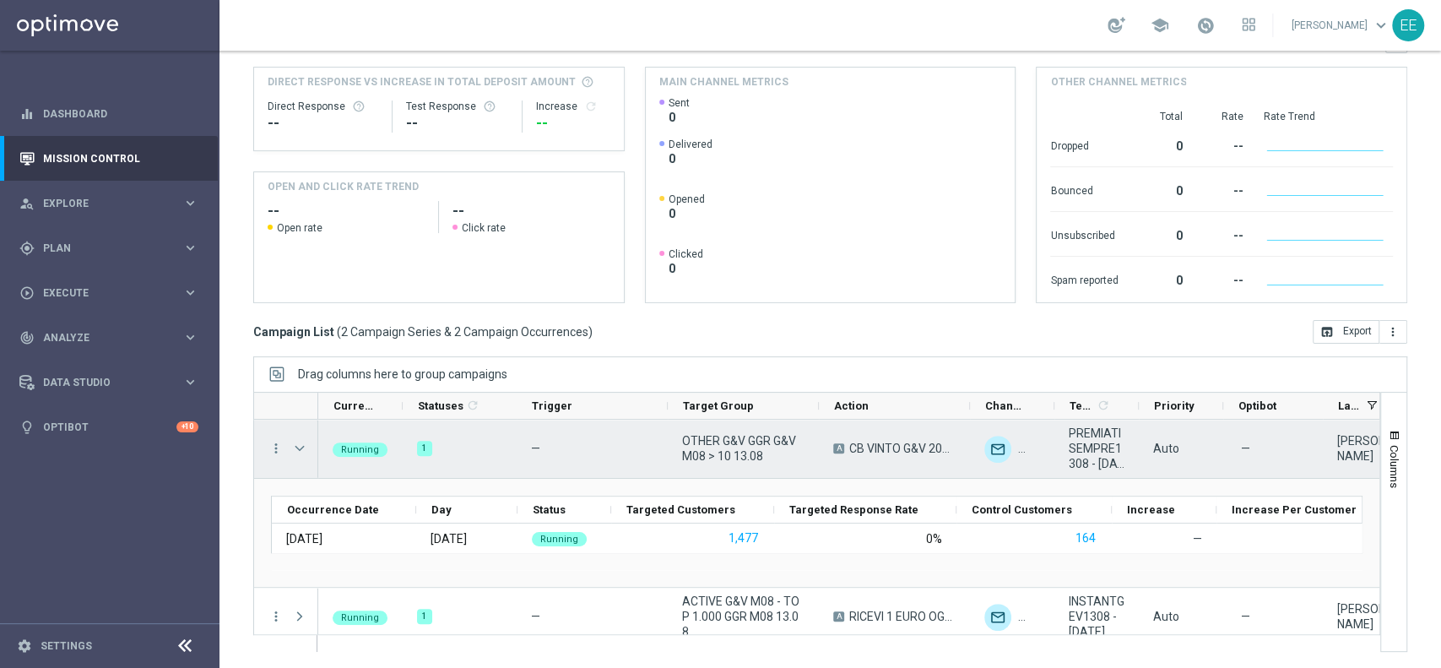
click at [736, 457] on span "OTHER G&V GGR G&V M08 > 10 13.08" at bounding box center [743, 448] width 122 height 30
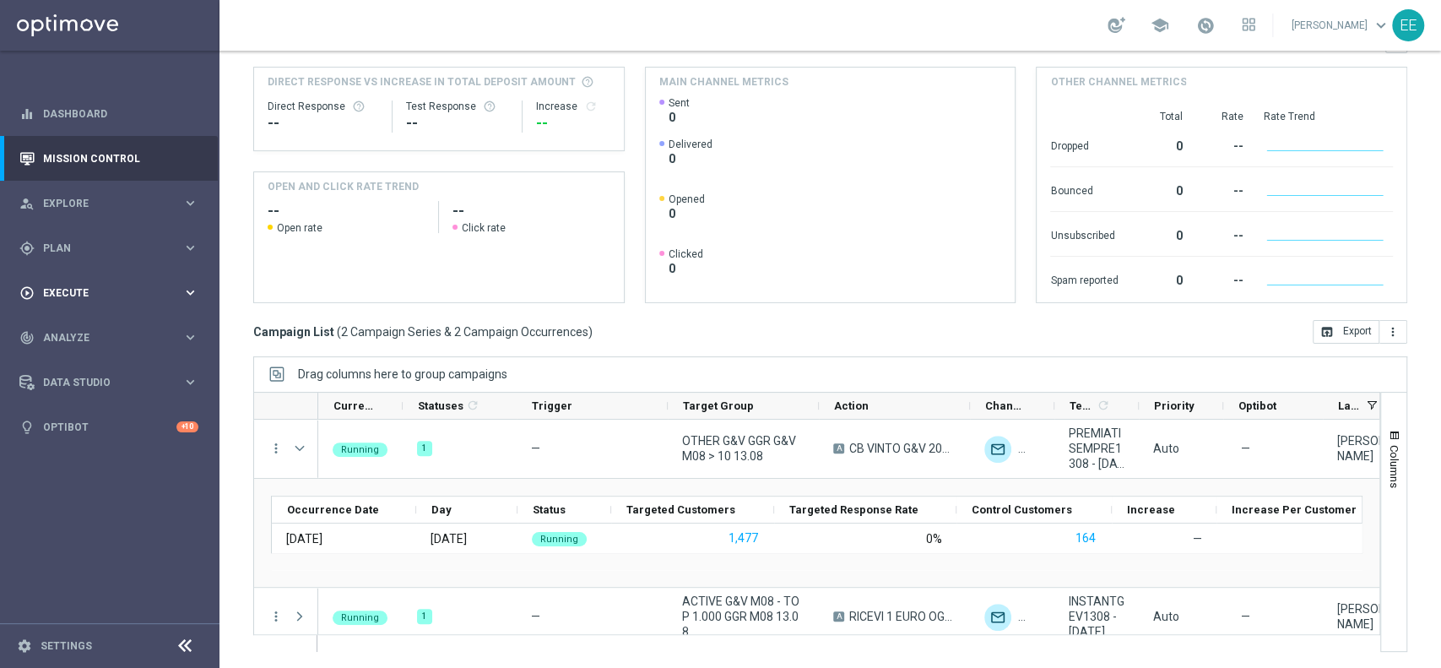
click at [62, 294] on span "Execute" at bounding box center [112, 293] width 139 height 10
click at [66, 241] on div "gps_fixed Plan" at bounding box center [100, 248] width 163 height 15
click at [78, 284] on link "Target Groups" at bounding box center [110, 283] width 132 height 14
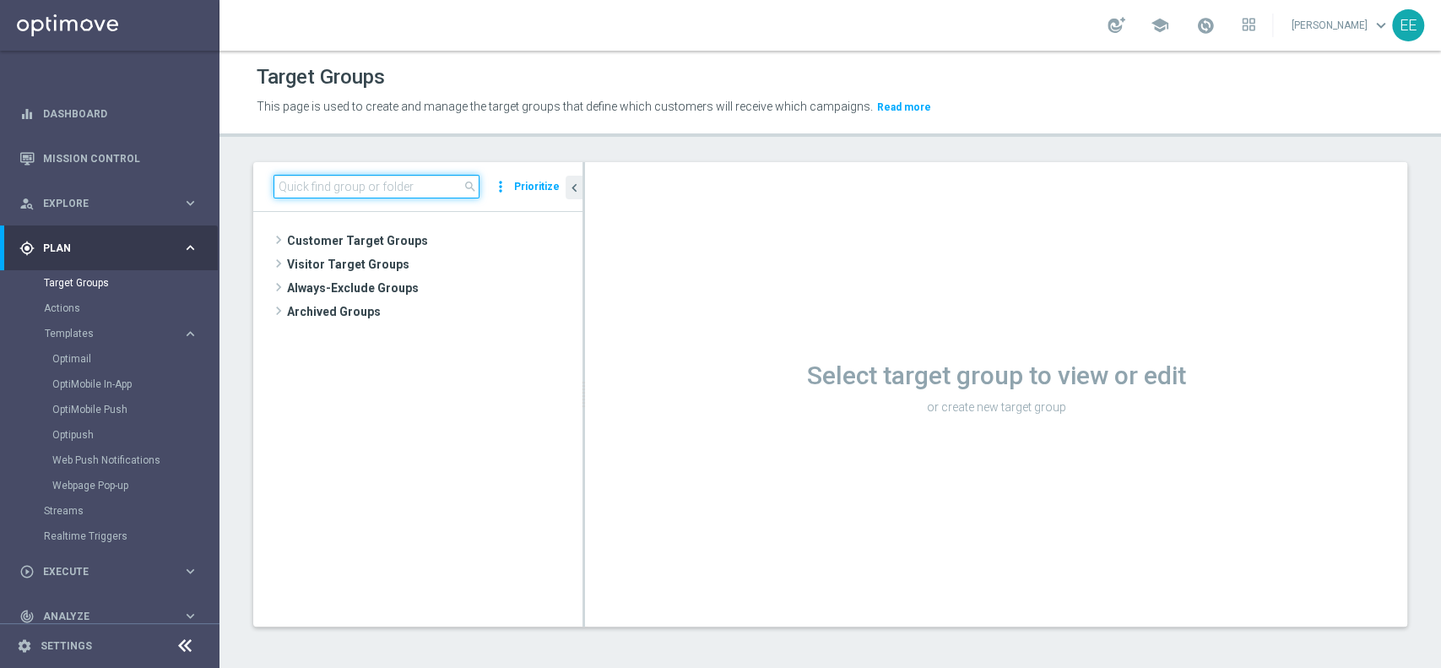
click at [295, 176] on input at bounding box center [376, 187] width 206 height 24
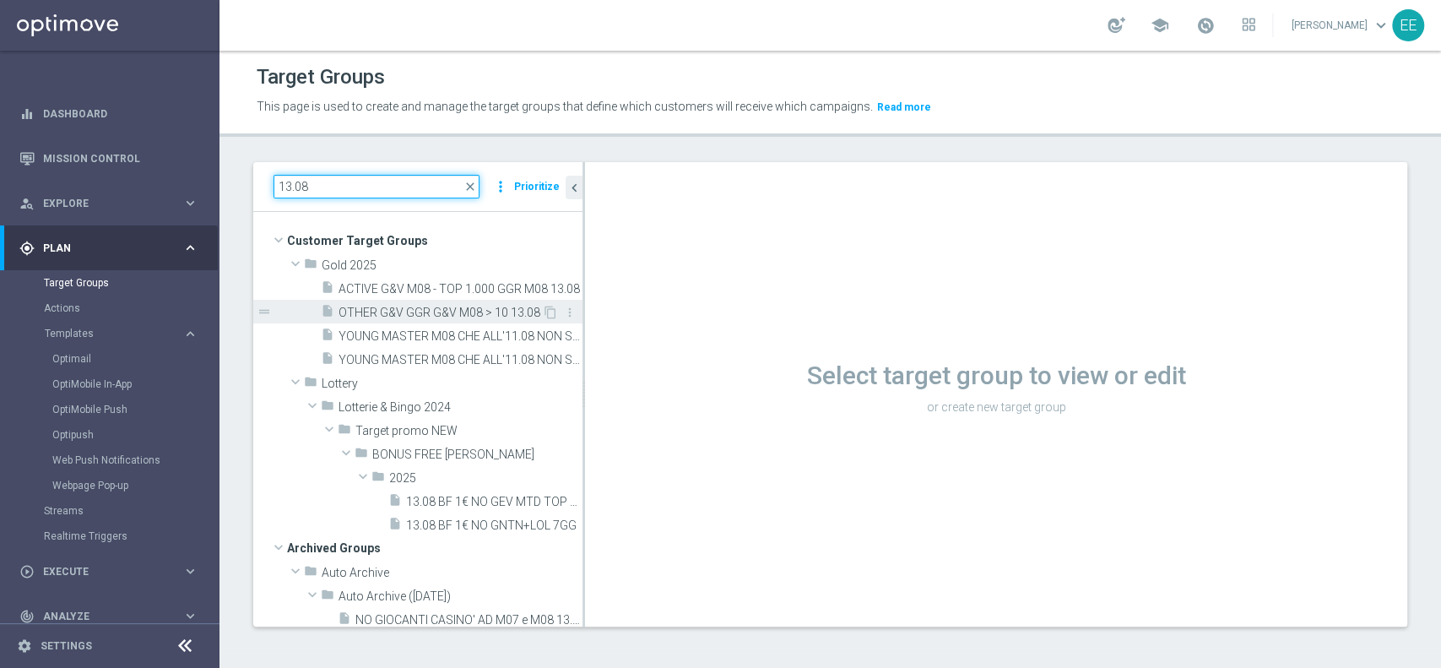
type input "13.08"
click at [432, 303] on div "insert_drive_file OTHER G&V GGR G&V M08 > 10 13.08" at bounding box center [431, 312] width 221 height 24
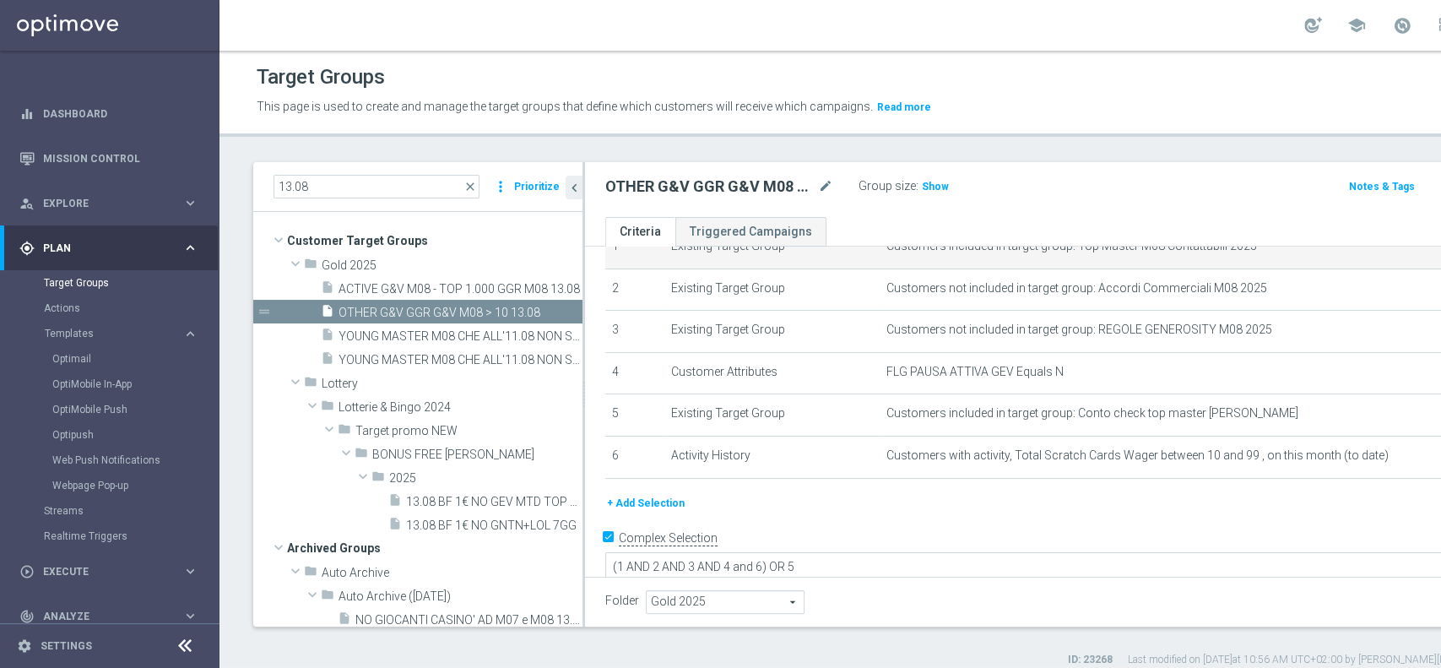
scroll to position [78, 0]
click at [428, 286] on span "ACTIVE G&V M08 - TOP 1.000 GGR M08 13.08" at bounding box center [441, 289] width 206 height 14
